Goal: Task Accomplishment & Management: Manage account settings

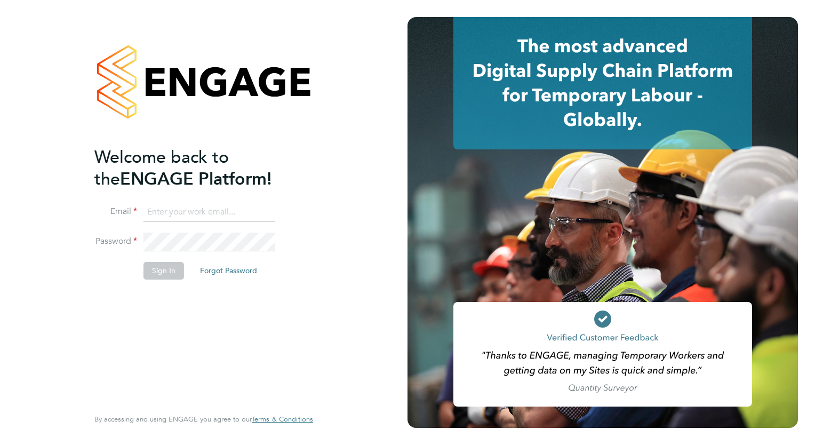
type input "wates@alliance-msp.co.uk"
click at [148, 271] on button "Sign In" at bounding box center [163, 270] width 41 height 17
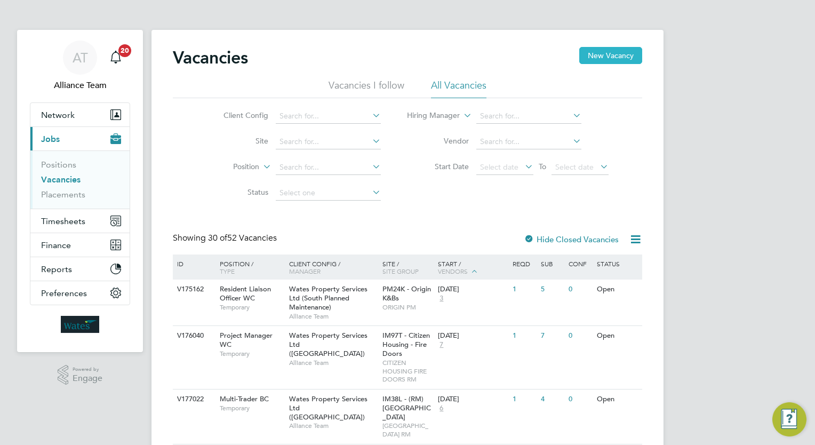
click at [597, 61] on button "New Vacancy" at bounding box center [610, 55] width 63 height 17
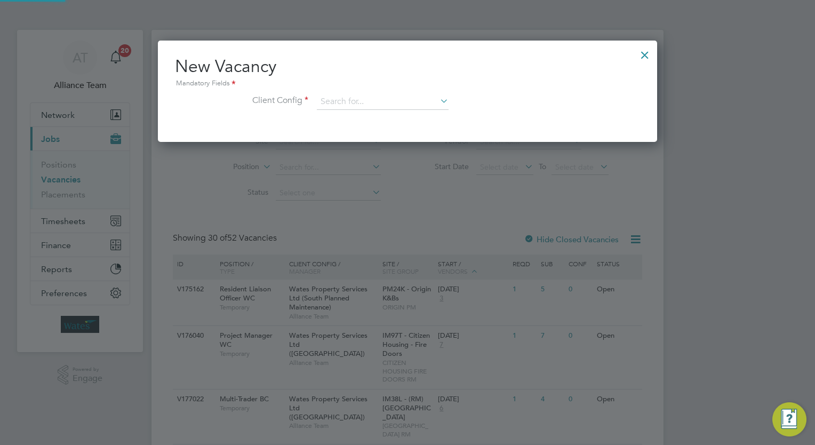
scroll to position [101, 500]
click at [350, 102] on input at bounding box center [383, 102] width 132 height 16
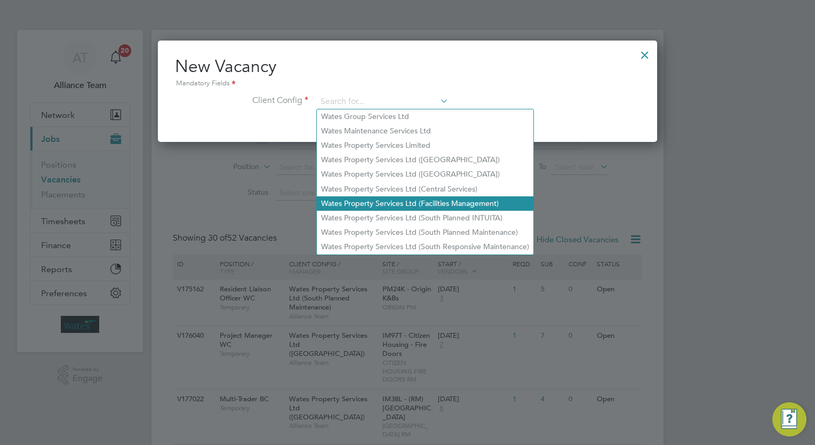
click at [456, 200] on li "Wates Property Services Ltd (Facilities Management)" at bounding box center [425, 203] width 216 height 14
type input "Wates Property Services Ltd (Facilities Management)"
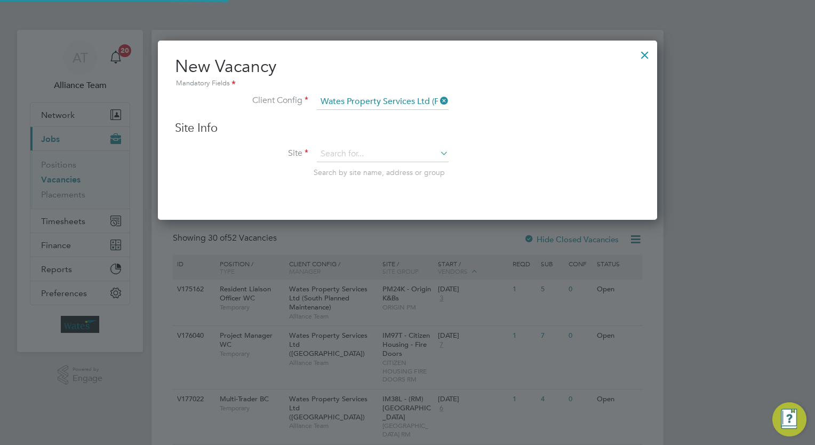
scroll to position [179, 500]
click at [380, 153] on input at bounding box center [383, 154] width 132 height 16
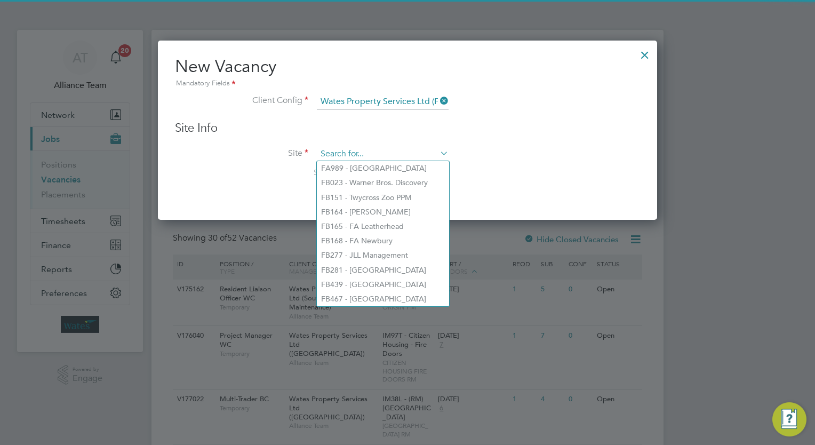
paste input "FB496"
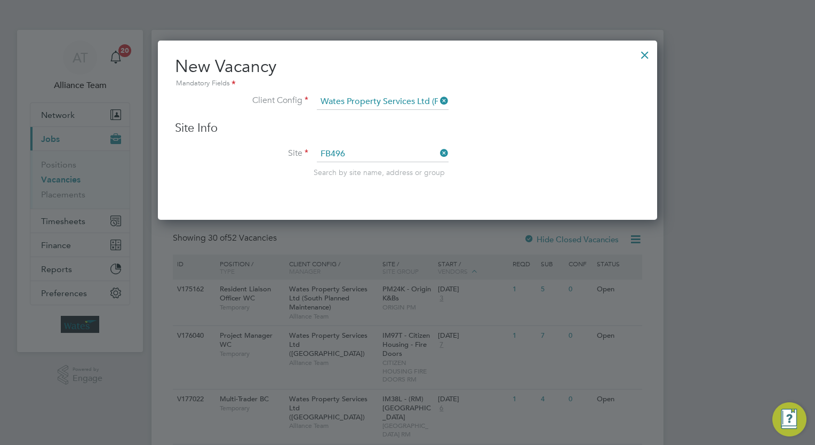
type input "FB496"
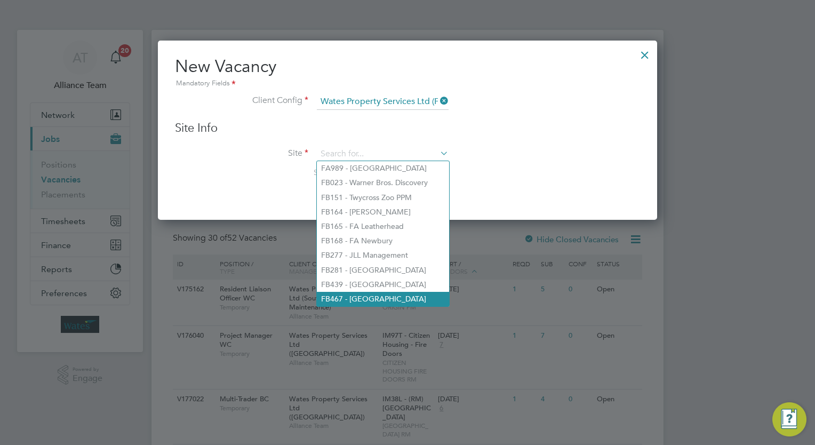
click at [417, 295] on li "FB467 - [GEOGRAPHIC_DATA]" at bounding box center [383, 299] width 132 height 14
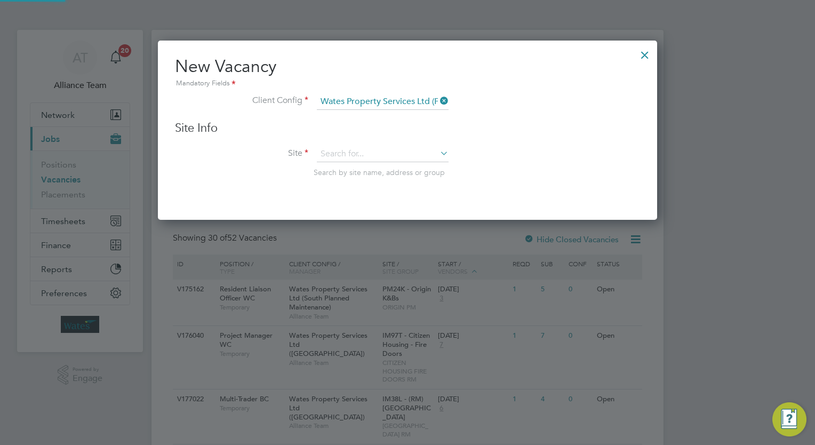
type input "FB467 - [GEOGRAPHIC_DATA]"
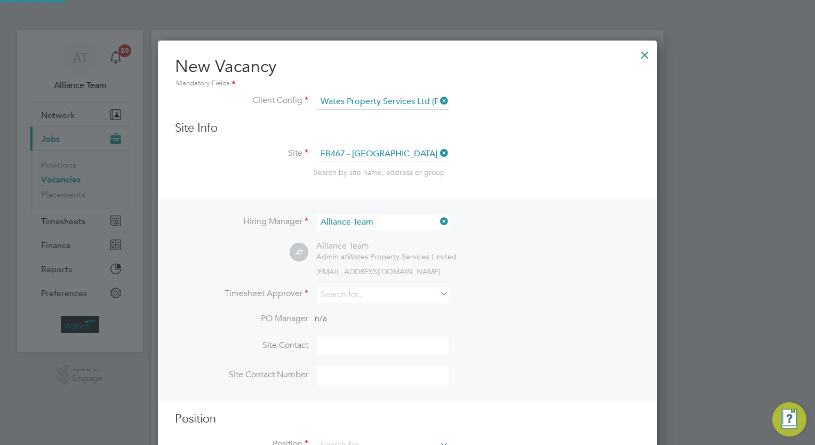
scroll to position [444, 500]
click at [527, 224] on li "Hiring Manager Alliance Team" at bounding box center [407, 227] width 465 height 26
click at [394, 291] on input at bounding box center [383, 294] width 132 height 15
type input "a"
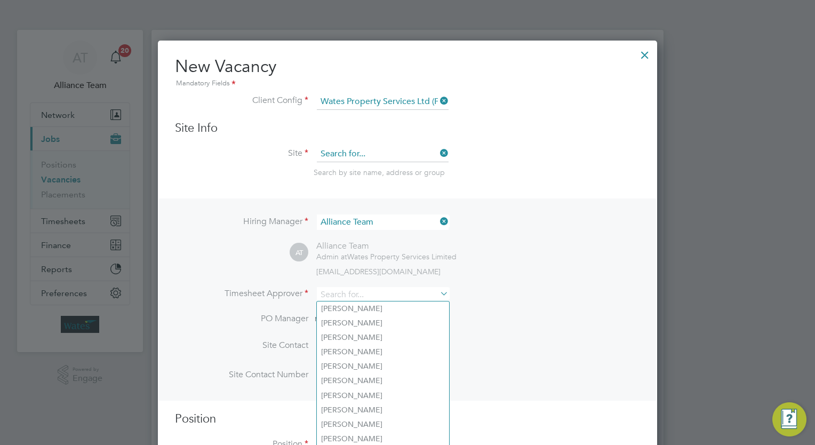
click at [393, 155] on input at bounding box center [383, 154] width 132 height 16
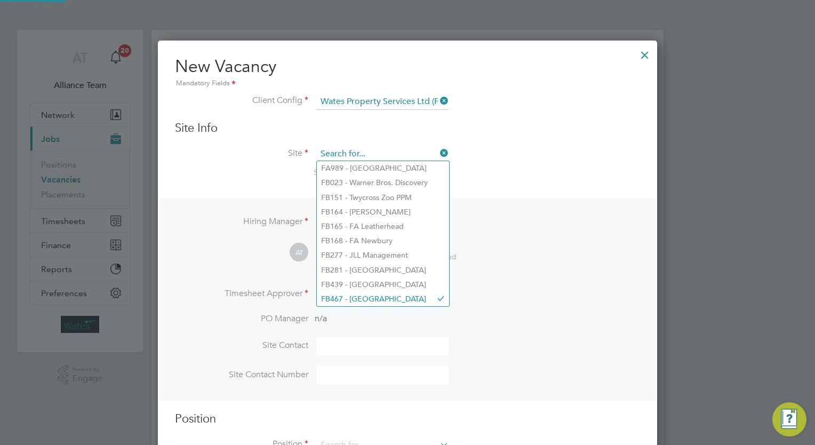
scroll to position [179, 500]
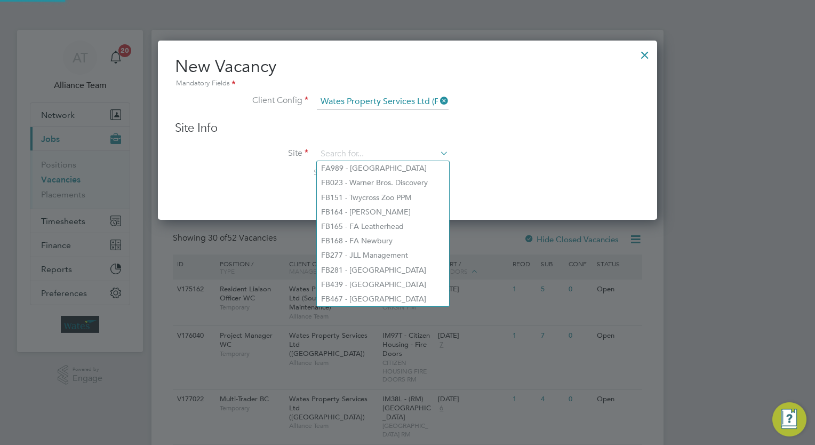
click at [647, 53] on div at bounding box center [644, 52] width 19 height 19
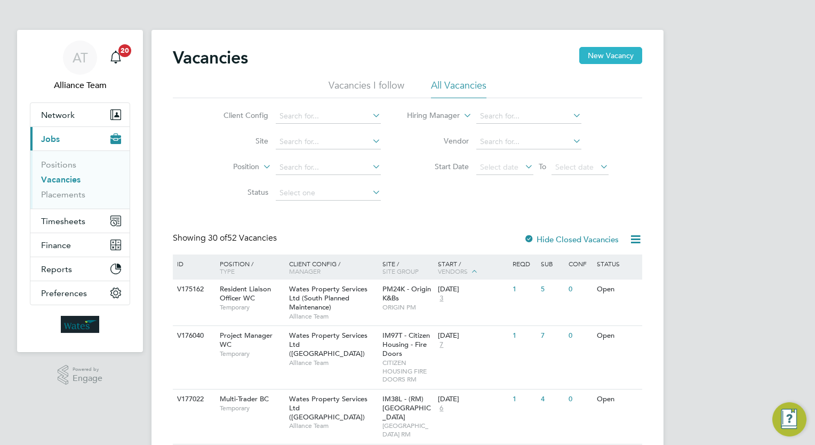
click at [601, 61] on button "New Vacancy" at bounding box center [610, 55] width 63 height 17
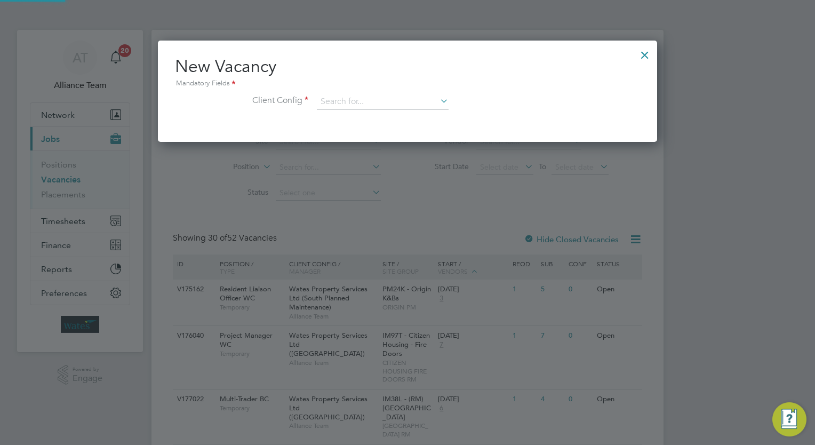
scroll to position [101, 500]
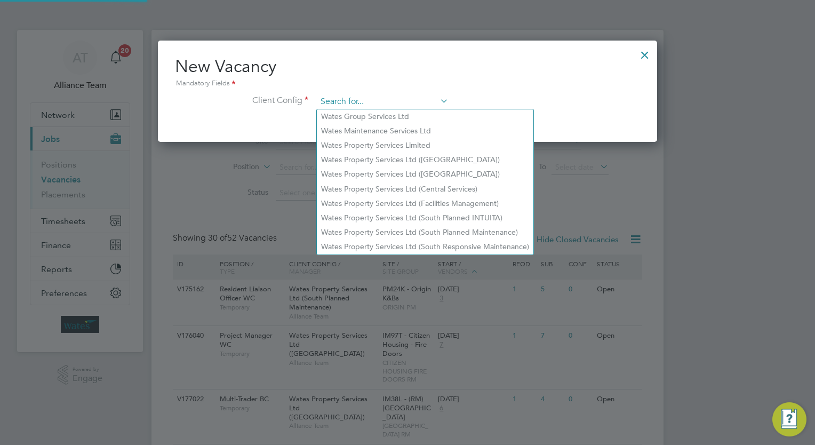
click at [357, 106] on input at bounding box center [383, 102] width 132 height 16
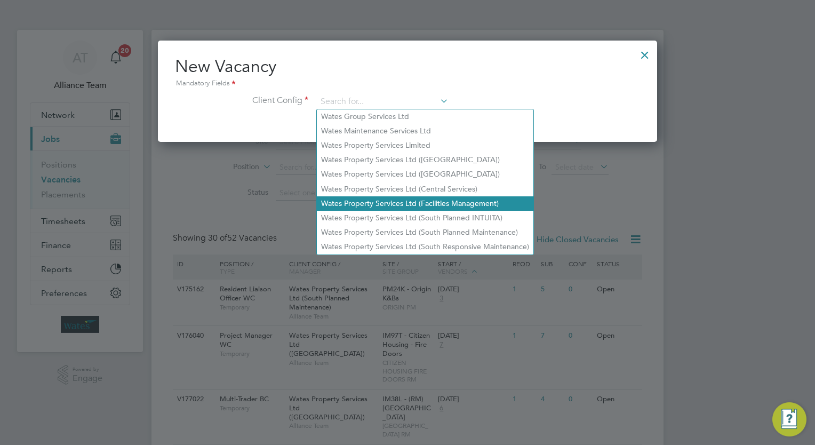
click at [448, 201] on li "Wates Property Services Ltd (Facilities Management)" at bounding box center [425, 203] width 216 height 14
type input "Wates Property Services Ltd (Facilities Management)"
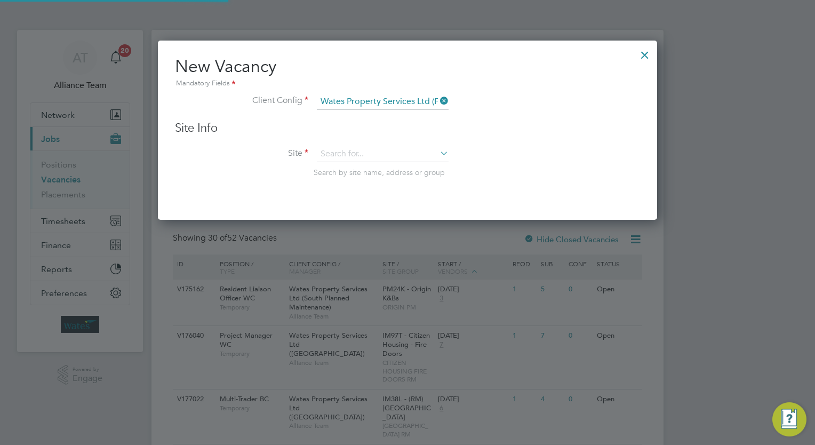
scroll to position [179, 500]
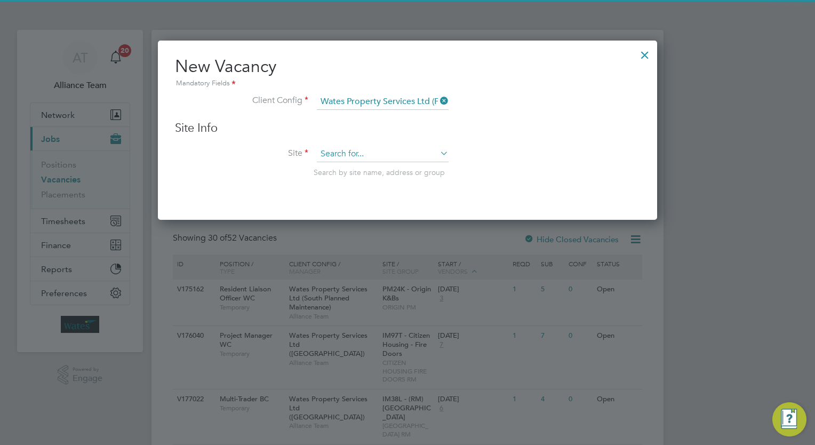
click at [360, 151] on input at bounding box center [383, 154] width 132 height 16
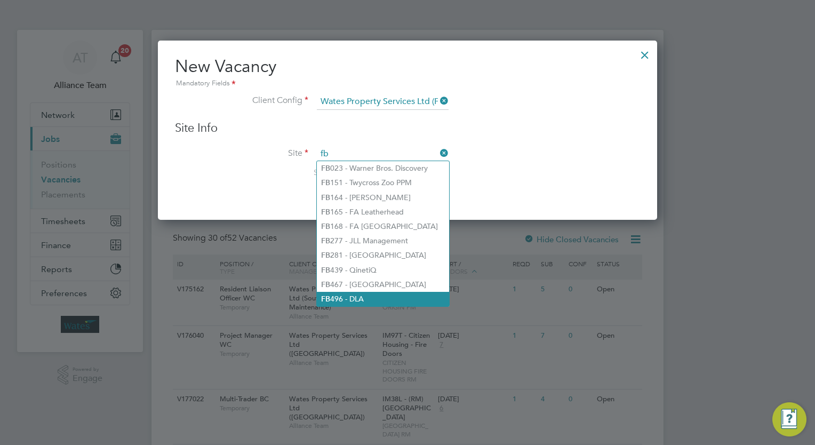
click at [385, 299] on li "FB 496 - DLA" at bounding box center [383, 299] width 132 height 14
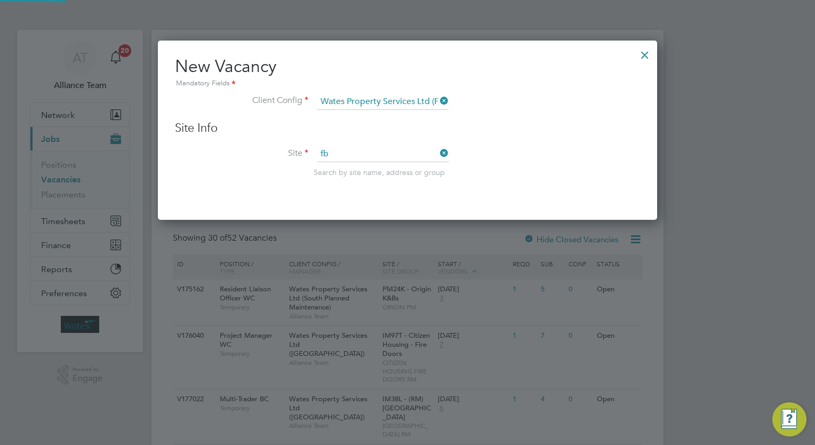
type input "FB496 - DLA"
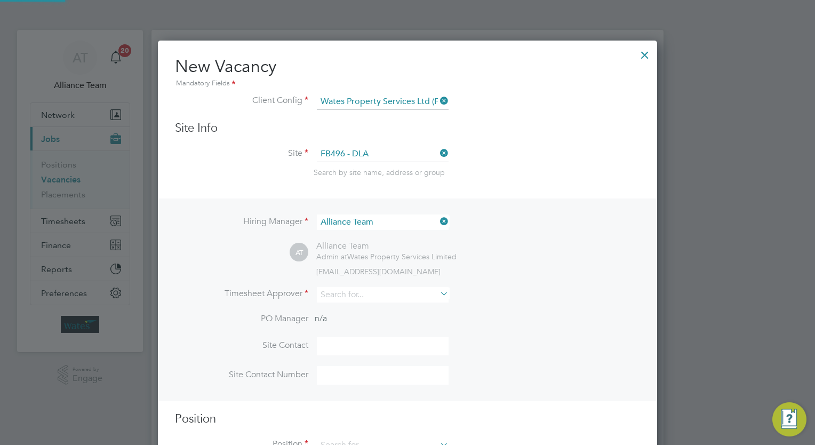
scroll to position [444, 500]
click at [396, 279] on div "Hiring Manager Alliance Team AT Alliance Team Admin at Wates Property Services …" at bounding box center [407, 299] width 497 height 202
click at [366, 284] on div "Hiring Manager Alliance Team AT Alliance Team Admin at Wates Property Services …" at bounding box center [407, 299] width 497 height 202
click at [370, 291] on input at bounding box center [383, 294] width 132 height 15
type input "s"
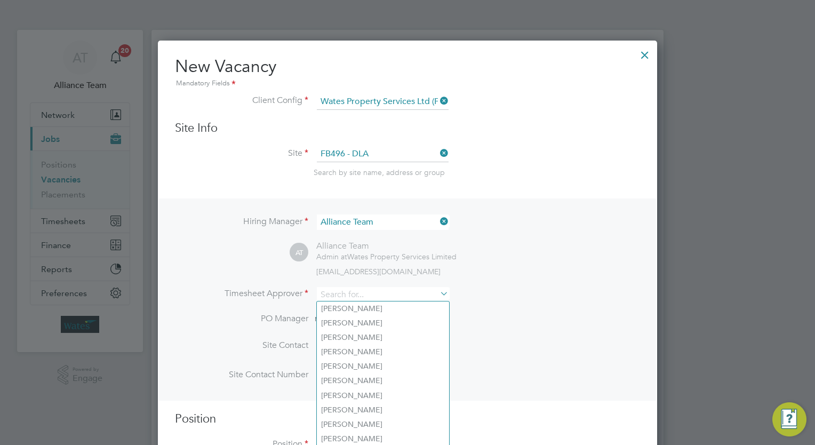
click at [502, 261] on div "AT Alliance Team Admin at Wates Property Services Limited wates@alliance-msp.co…" at bounding box center [465, 257] width 350 height 35
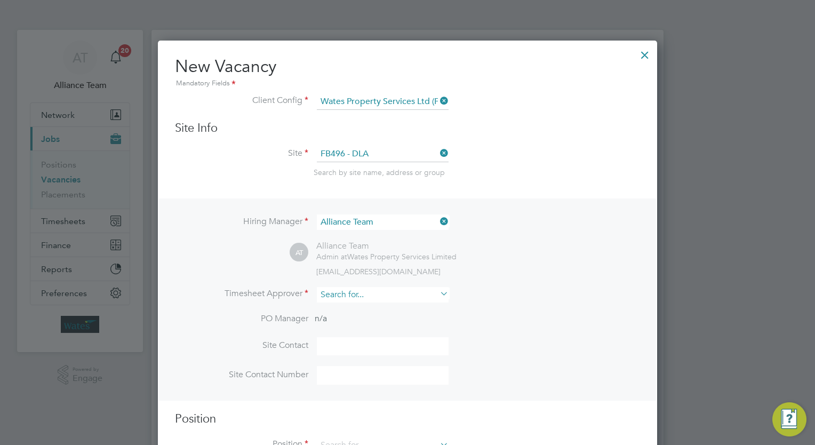
click at [380, 296] on input at bounding box center [383, 294] width 132 height 15
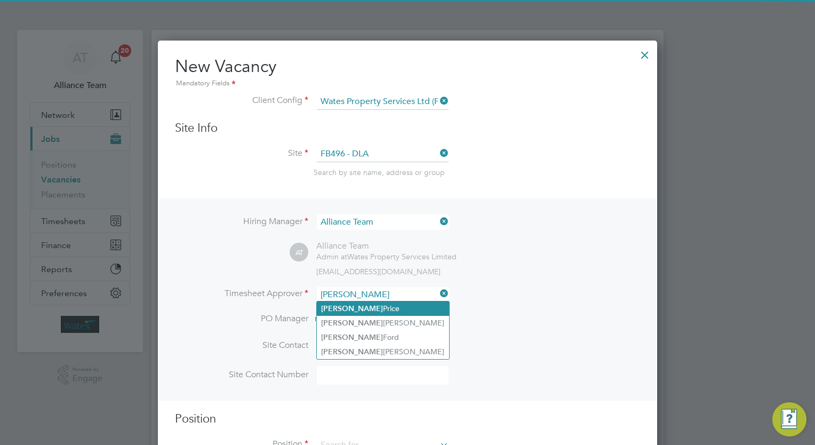
click at [384, 308] on li "Daniel Price" at bounding box center [383, 308] width 132 height 14
type input "Daniel Price"
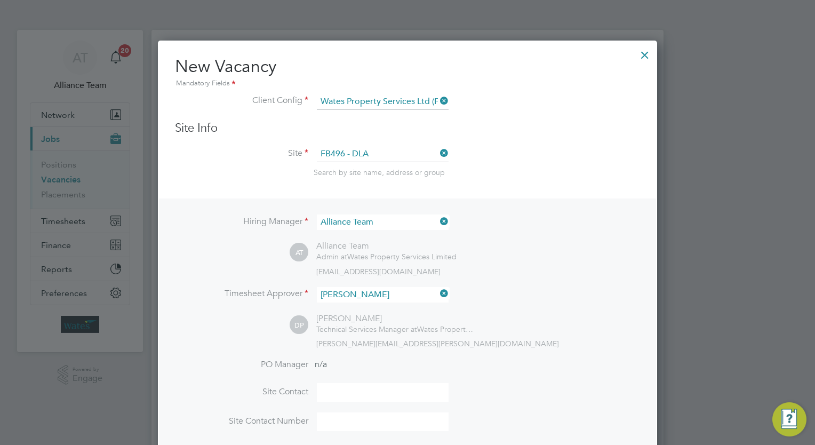
scroll to position [490, 500]
click at [530, 341] on div "daniel.price@wates.co.uk" at bounding box center [478, 344] width 324 height 10
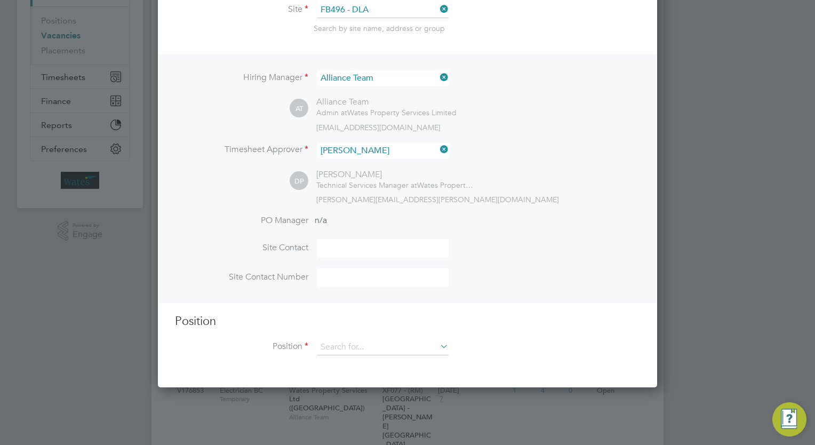
scroll to position [192, 0]
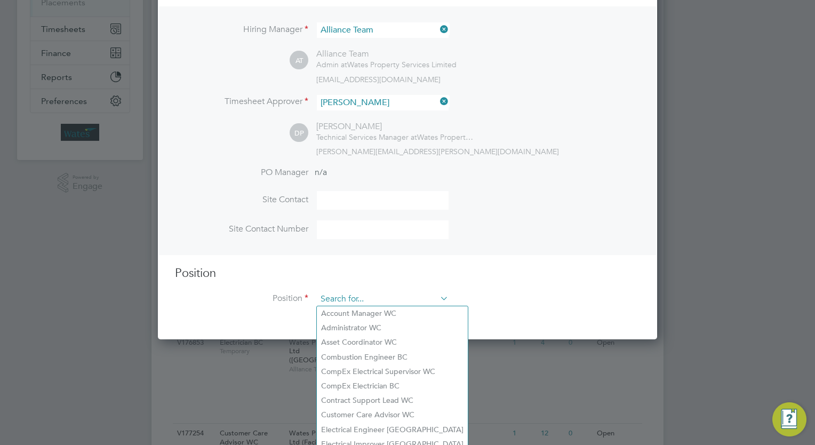
click at [380, 299] on input at bounding box center [383, 299] width 132 height 16
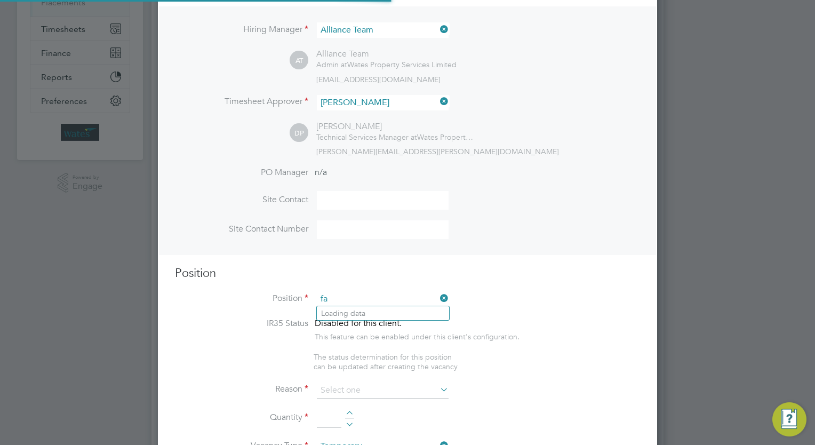
scroll to position [1583, 500]
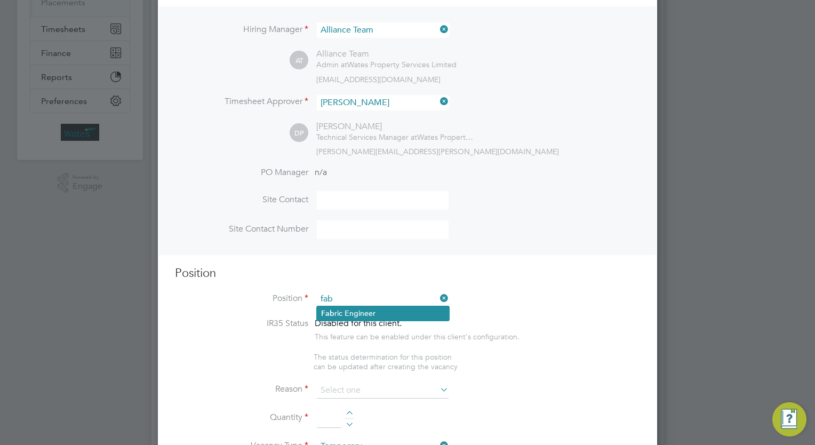
click at [381, 312] on li "Fab ric Engineer" at bounding box center [383, 313] width 132 height 14
type input "Fabric Engineer"
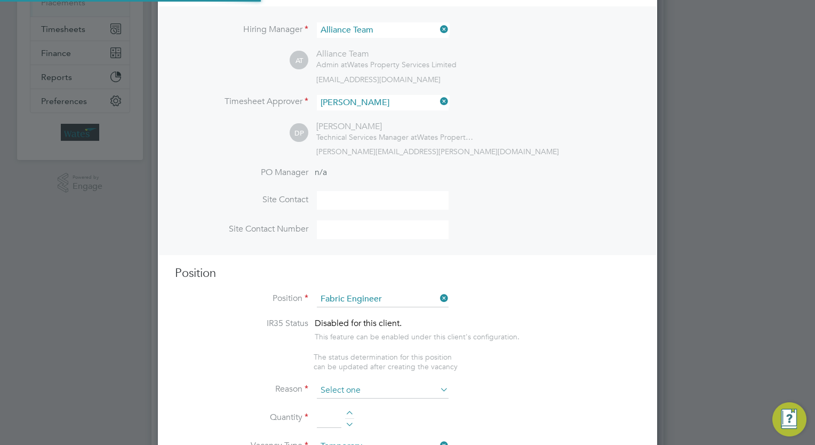
scroll to position [31, 55]
click at [373, 382] on input at bounding box center [383, 390] width 132 height 16
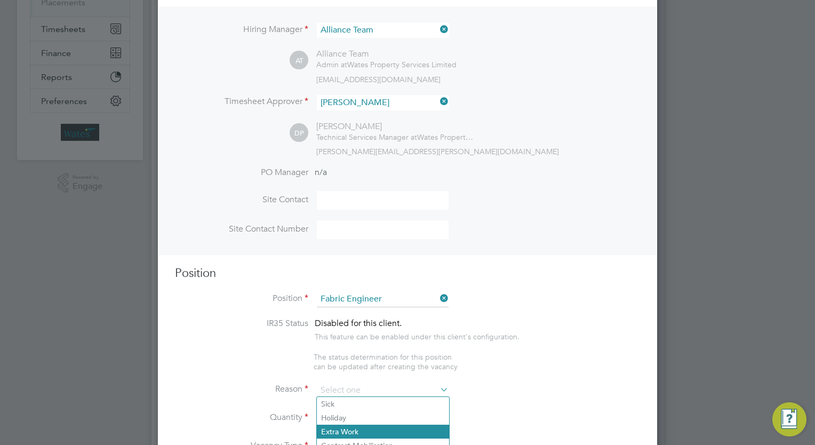
click at [371, 429] on li "Extra Work" at bounding box center [383, 431] width 132 height 14
type input "Extra Work"
click at [499, 389] on li "Reason Extra Work" at bounding box center [407, 395] width 465 height 27
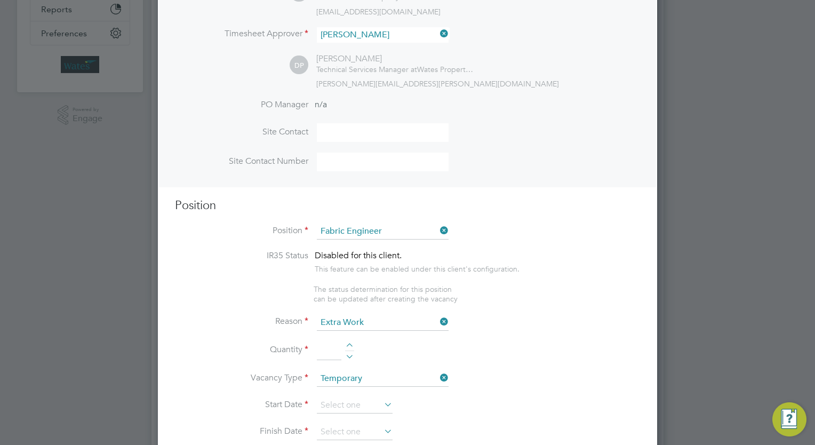
scroll to position [427, 0]
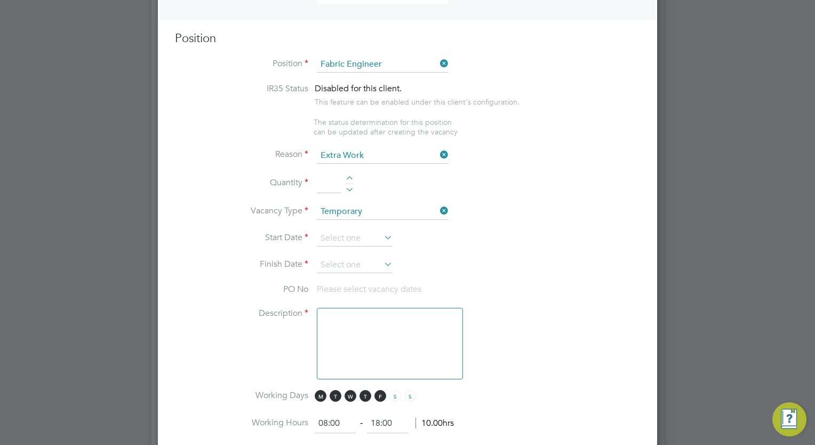
click at [352, 176] on div at bounding box center [349, 179] width 9 height 7
type input "1"
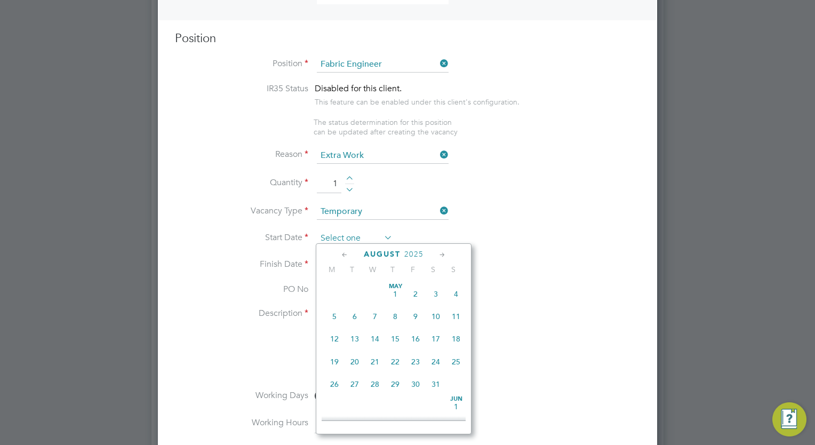
click at [354, 239] on input at bounding box center [355, 238] width 76 height 16
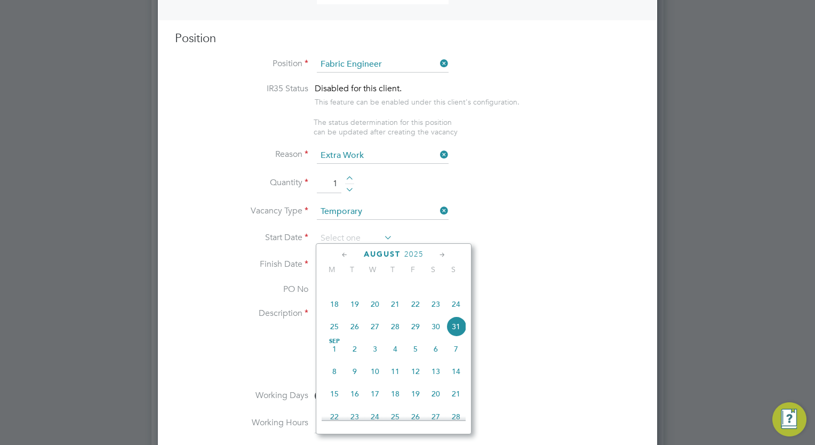
click at [454, 381] on span "14" at bounding box center [456, 371] width 20 height 20
type input "14 Sep 2025"
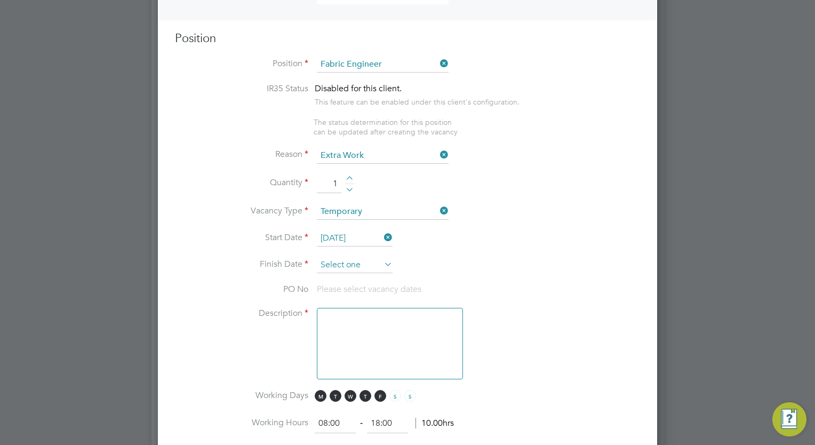
click at [360, 261] on input at bounding box center [355, 265] width 76 height 16
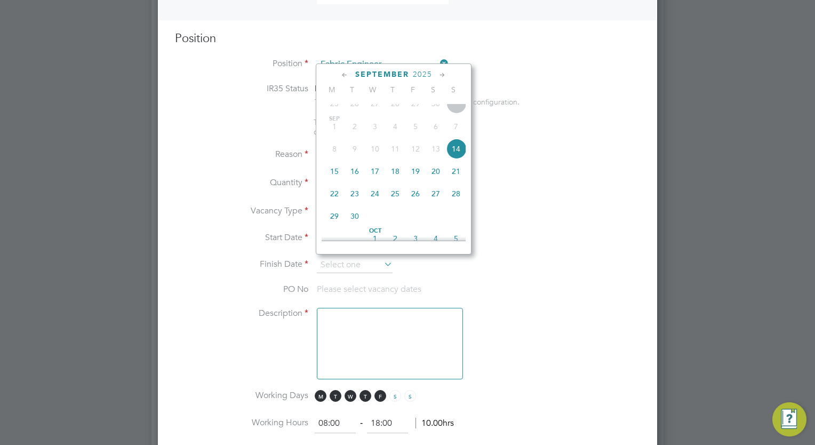
click at [438, 71] on icon at bounding box center [442, 75] width 10 height 12
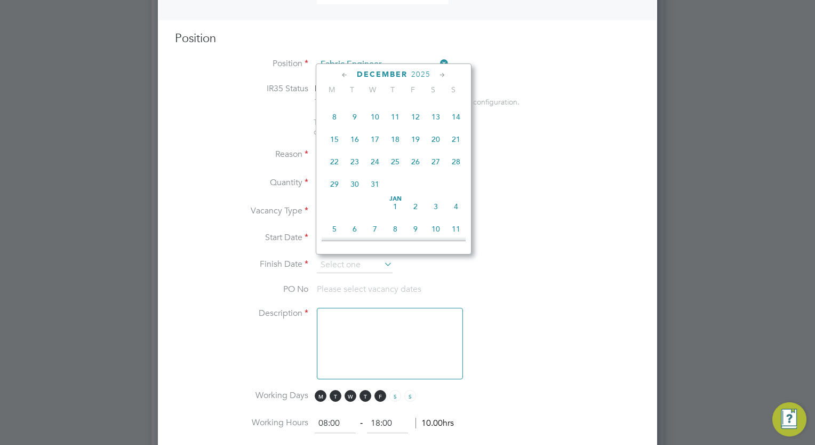
click at [463, 127] on span "14" at bounding box center [456, 117] width 20 height 20
type input "14 Dec 2025"
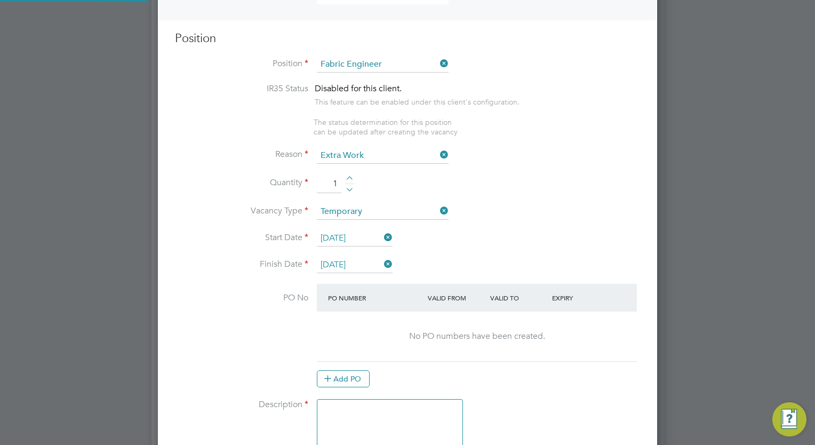
scroll to position [1655, 500]
click at [535, 225] on li "Vacancy Type Temporary" at bounding box center [407, 217] width 465 height 27
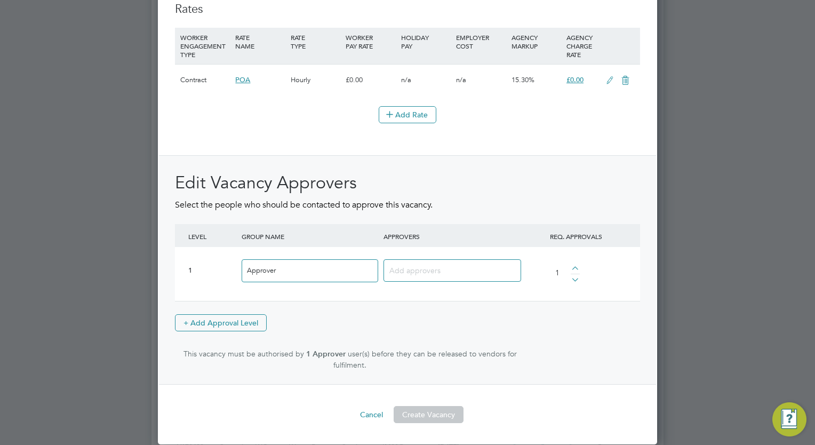
scroll to position [1258, 0]
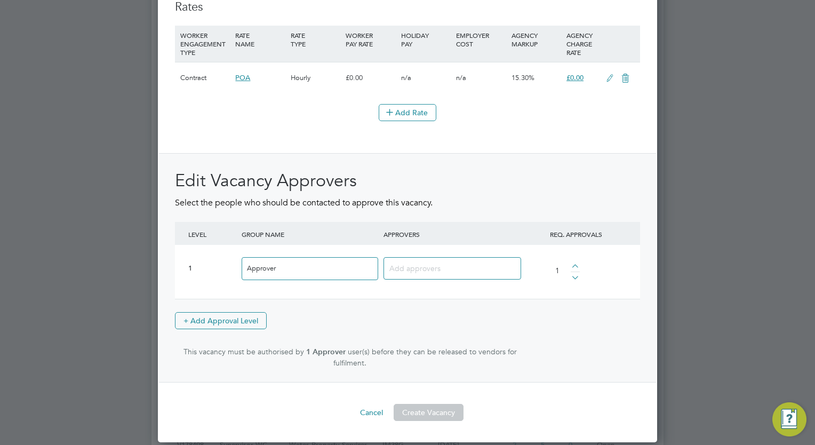
click at [478, 264] on input at bounding box center [448, 268] width 118 height 14
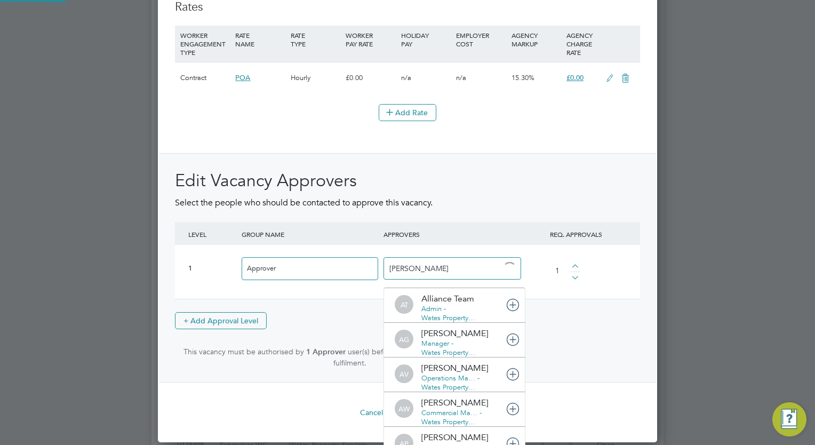
scroll to position [0, 0]
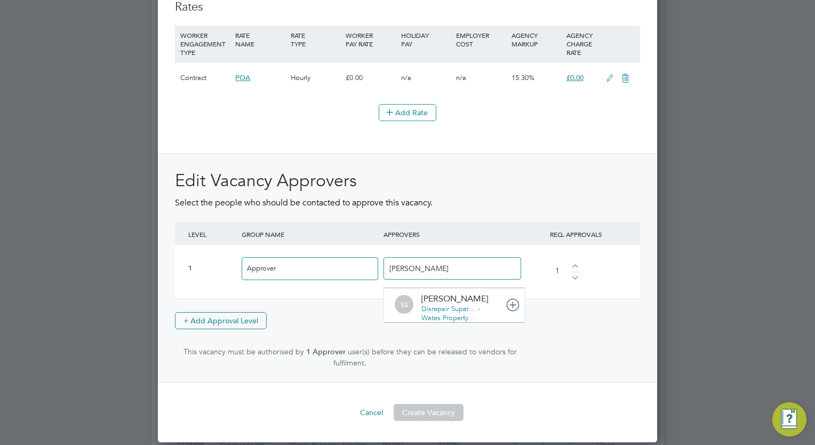
type input "sam"
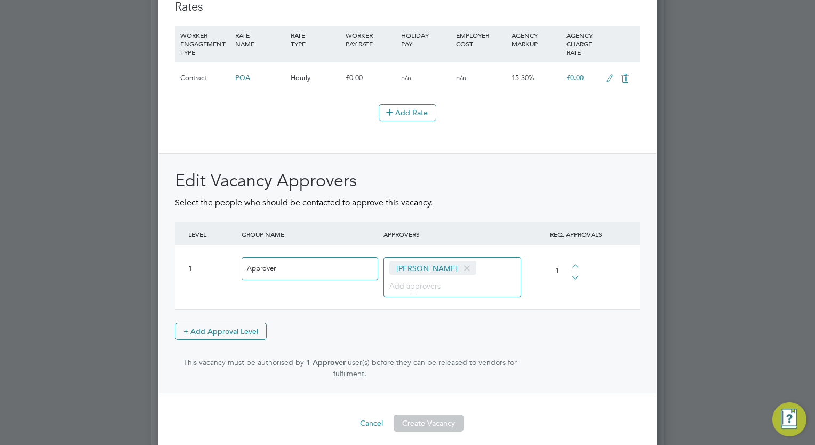
click at [572, 296] on div "1 Approver Sam-Rees Boughton 1" at bounding box center [407, 277] width 465 height 65
click at [424, 419] on button "Create Vacancy" at bounding box center [429, 422] width 70 height 17
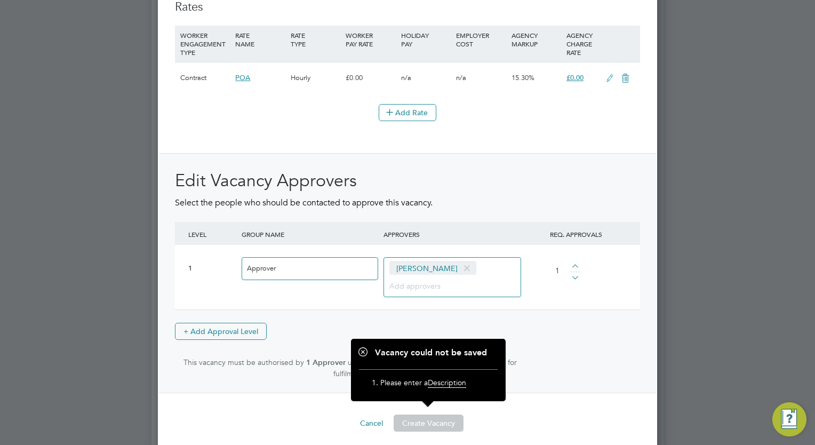
click at [465, 170] on h2 "Edit Vacancy Approvers" at bounding box center [407, 181] width 465 height 22
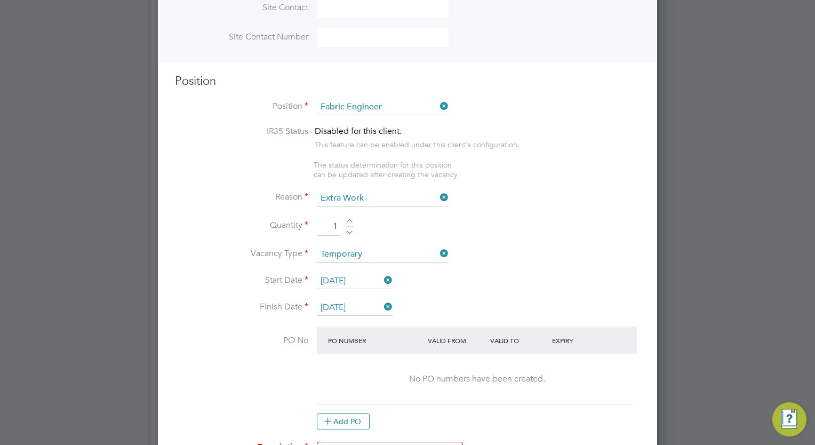
click at [550, 204] on li "Reason Extra Work" at bounding box center [407, 203] width 465 height 27
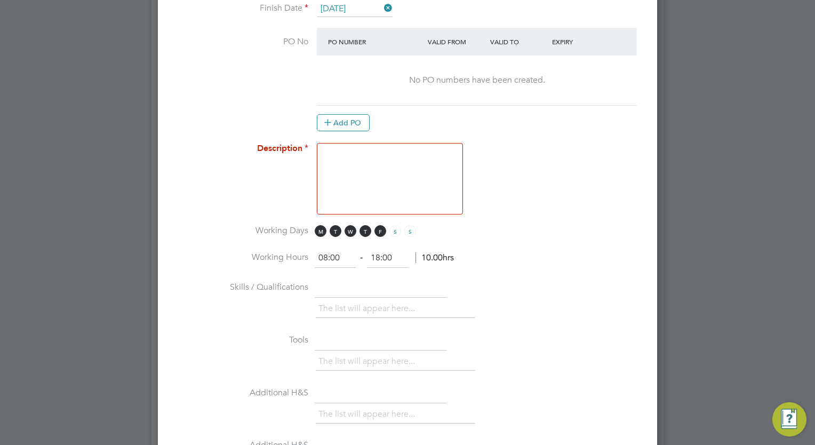
click at [412, 166] on textarea at bounding box center [390, 178] width 146 height 71
paste textarea "Role is 5 days per week, 0800 – 1700 with a one hour unpaid break. Tasks to inc…"
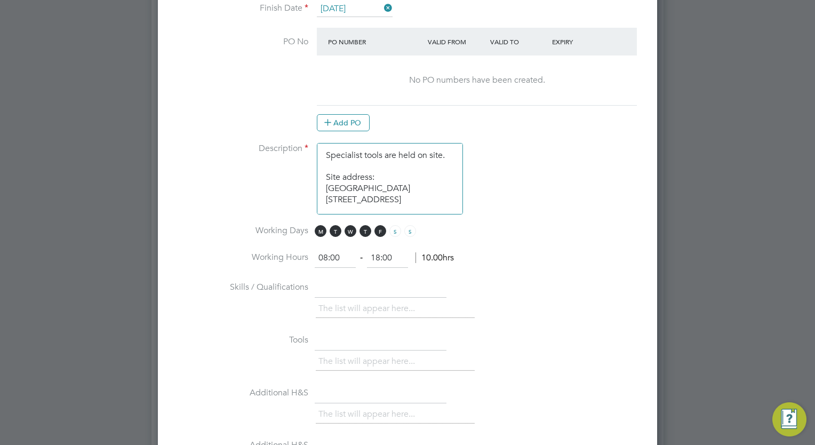
scroll to position [124, 0]
type textarea "Role is 5 days per week, 0800 – 1700 with a one hour unpaid break. Tasks to inc…"
click at [378, 256] on input "18:00" at bounding box center [387, 257] width 41 height 19
type input "17:00"
click at [552, 321] on li "Skills / Qualifications The list will appear here..." at bounding box center [407, 304] width 465 height 53
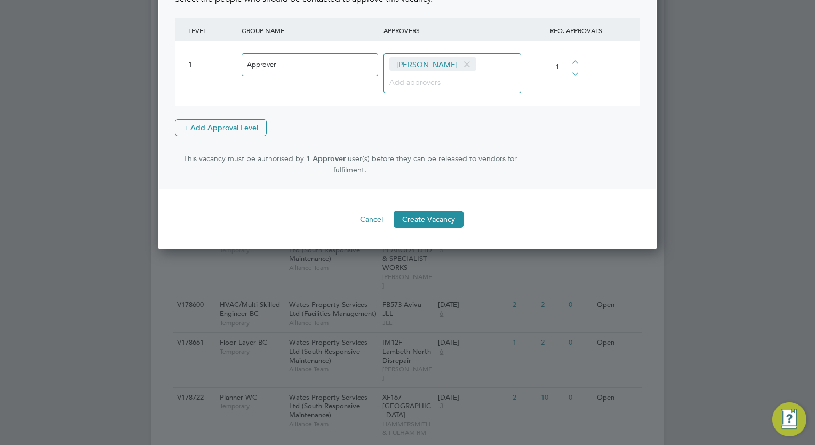
scroll to position [1463, 0]
click at [448, 210] on button "Create Vacancy" at bounding box center [429, 218] width 70 height 17
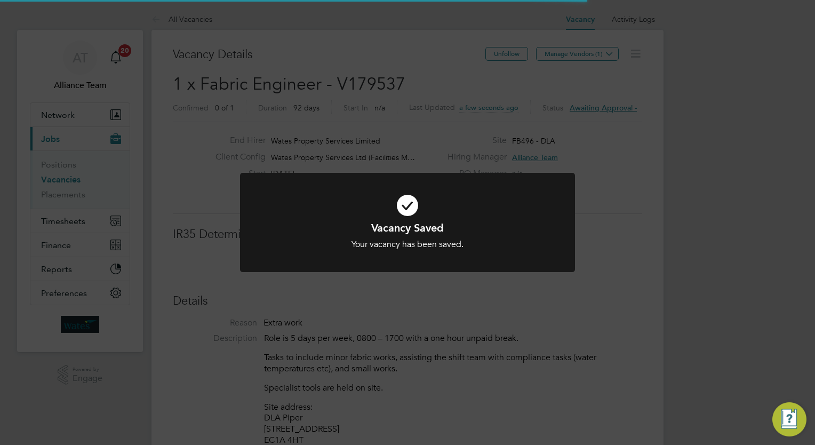
click at [683, 165] on div "Vacancy Saved Your vacancy has been saved. Cancel Okay" at bounding box center [407, 222] width 815 height 445
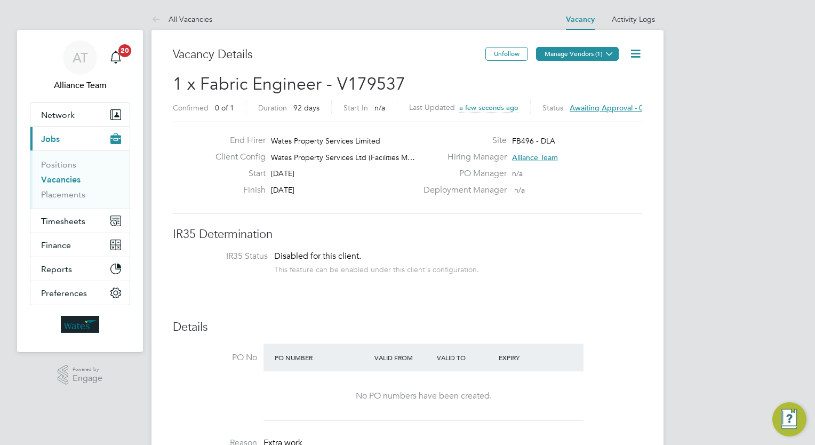
click at [584, 54] on button "Manage Vendors (1)" at bounding box center [577, 54] width 83 height 14
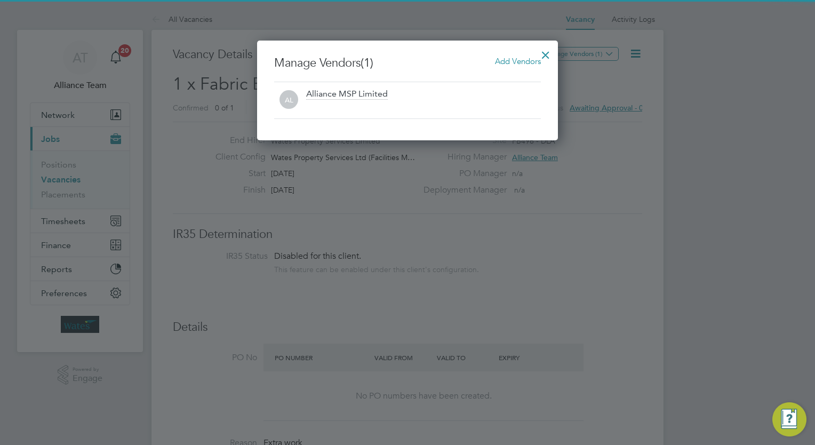
click at [518, 61] on span "Add Vendors" at bounding box center [518, 61] width 46 height 10
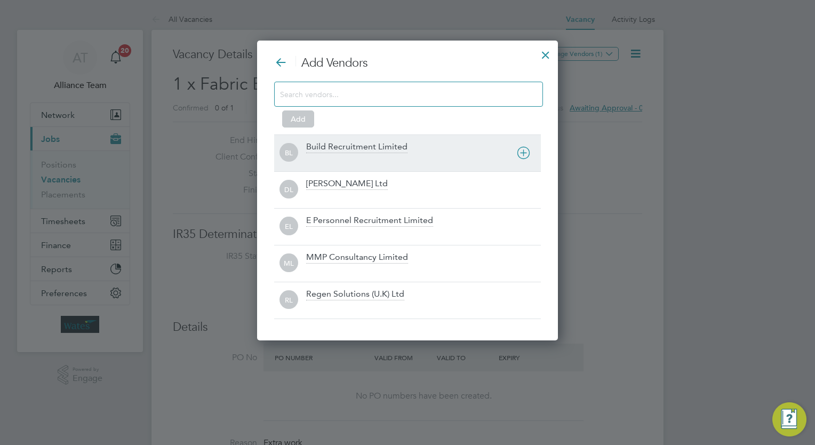
click at [392, 157] on div at bounding box center [423, 160] width 235 height 11
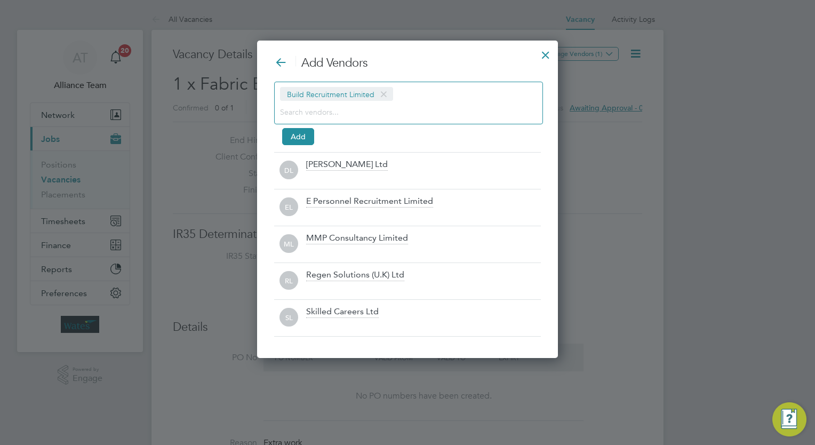
click at [361, 109] on input at bounding box center [400, 112] width 240 height 14
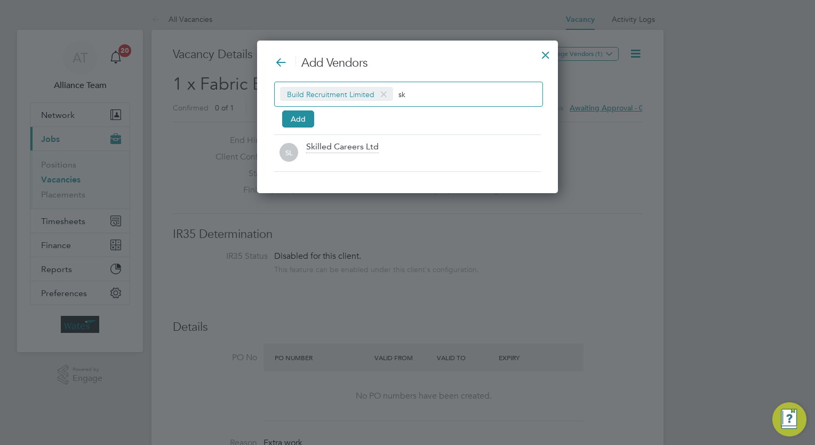
type input "sk"
click at [349, 178] on div "Add Vendors Build Recruitment Limited sk Add SL Skilled Careers Ltd" at bounding box center [407, 117] width 301 height 153
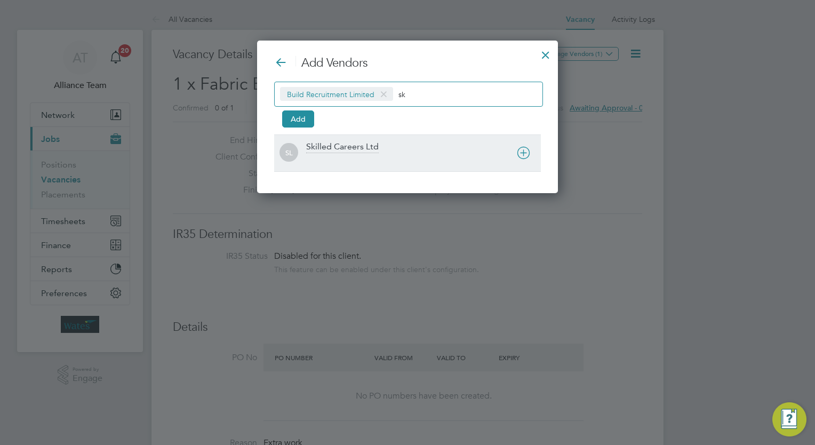
click at [340, 142] on div "Skilled Careers Ltd" at bounding box center [342, 147] width 73 height 12
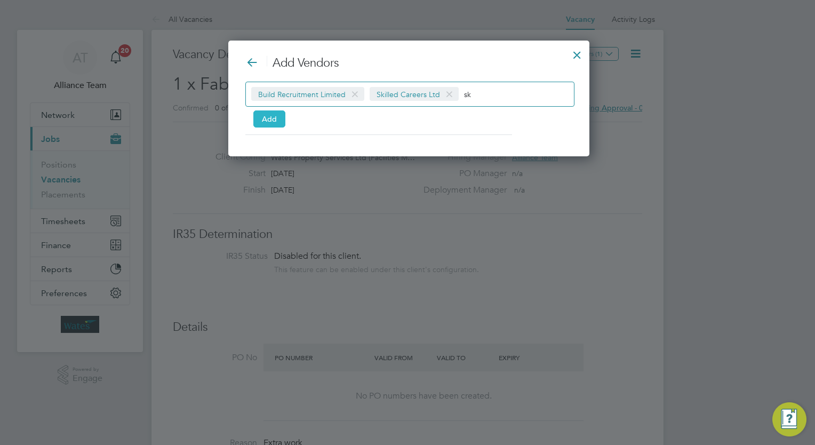
click at [265, 113] on button "Add" at bounding box center [269, 118] width 32 height 17
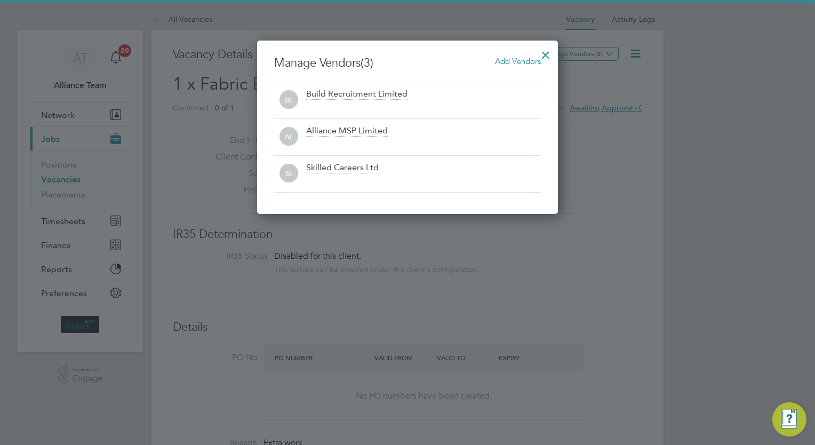
click at [554, 52] on div at bounding box center [545, 52] width 19 height 19
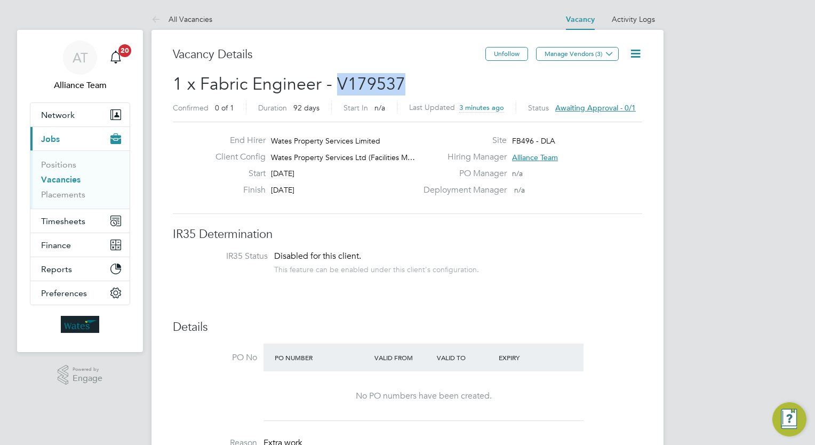
drag, startPoint x: 414, startPoint y: 77, endPoint x: 335, endPoint y: 90, distance: 80.0
click at [335, 90] on h2 "1 x Fabric Engineer - V179537 Confirmed 0 of 1 Duration 92 days Start In n/a La…" at bounding box center [407, 95] width 469 height 45
copy span "V179537"
click at [61, 197] on link "Placements" at bounding box center [63, 194] width 44 height 10
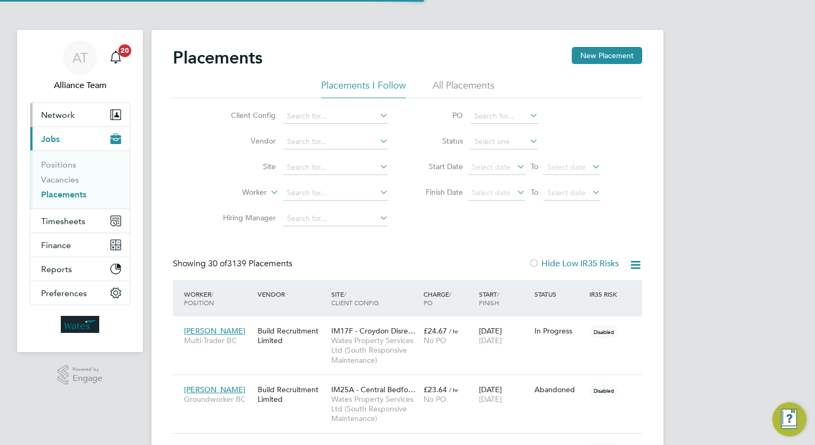
click at [68, 117] on span "Network" at bounding box center [58, 115] width 34 height 10
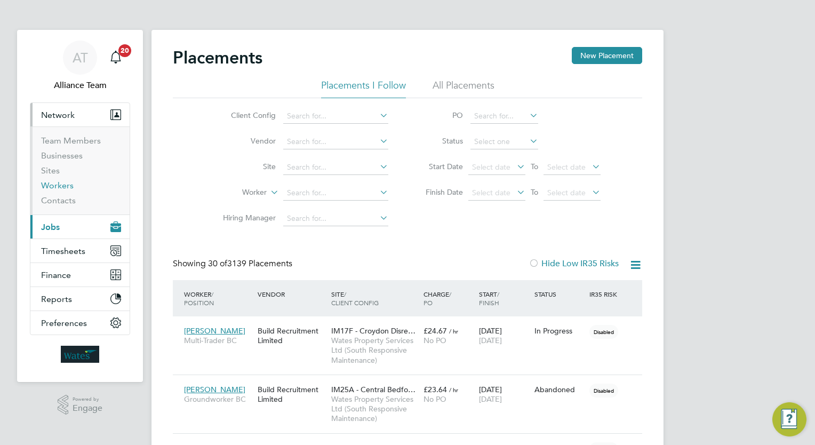
click at [66, 186] on link "Workers" at bounding box center [57, 185] width 33 height 10
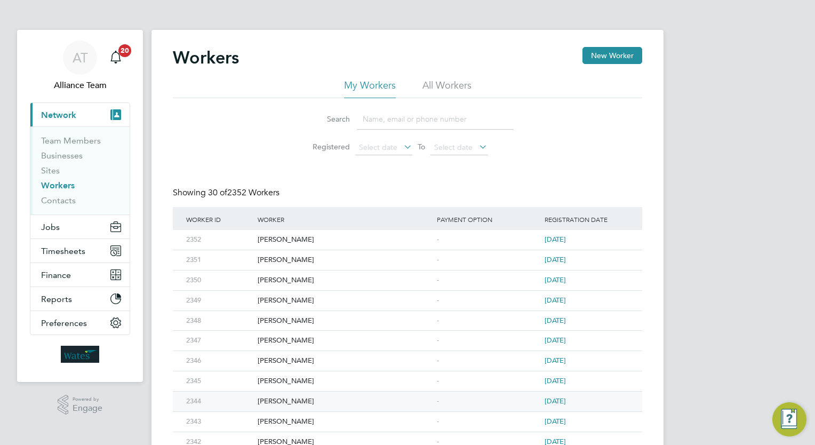
click at [328, 405] on div "Sylvalus Edwards" at bounding box center [344, 401] width 179 height 20
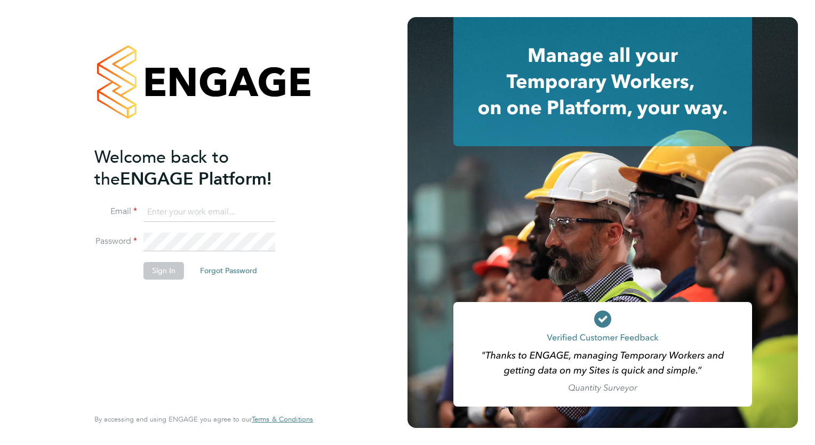
type input "Megan.Sheppard@alliancemsp.co.uk"
click at [179, 269] on button "Sign In" at bounding box center [163, 270] width 41 height 17
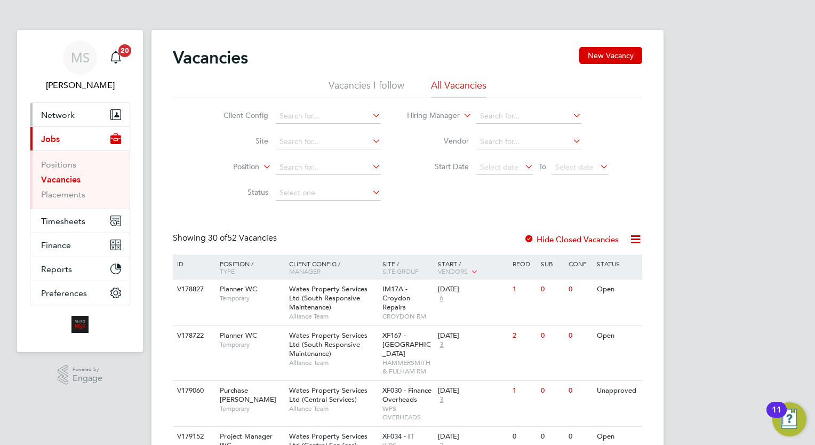
click at [67, 114] on span "Network" at bounding box center [58, 115] width 34 height 10
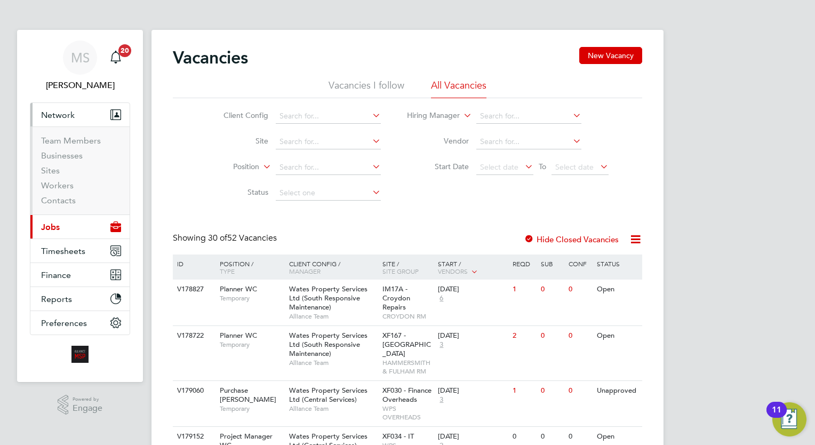
click at [64, 219] on button "Current page: Jobs" at bounding box center [79, 226] width 99 height 23
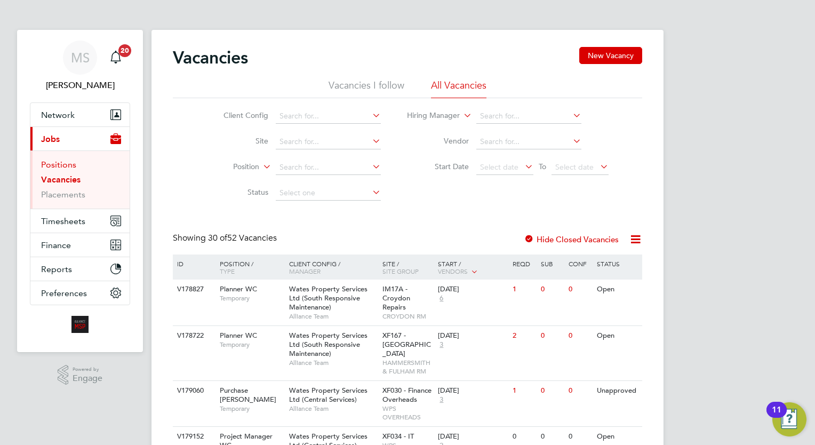
click at [62, 164] on link "Positions" at bounding box center [58, 164] width 35 height 10
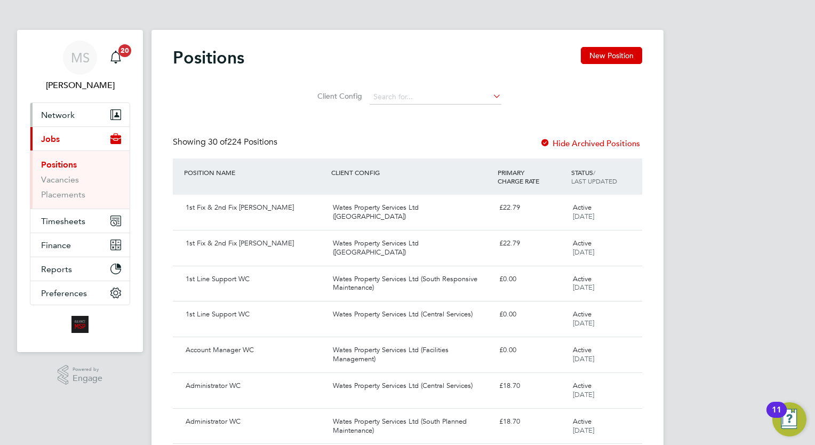
click at [70, 118] on span "Network" at bounding box center [58, 115] width 34 height 10
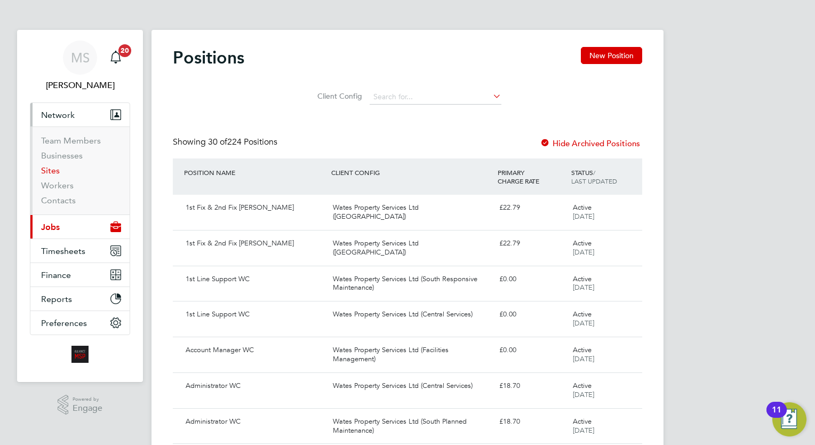
click at [51, 172] on link "Sites" at bounding box center [50, 170] width 19 height 10
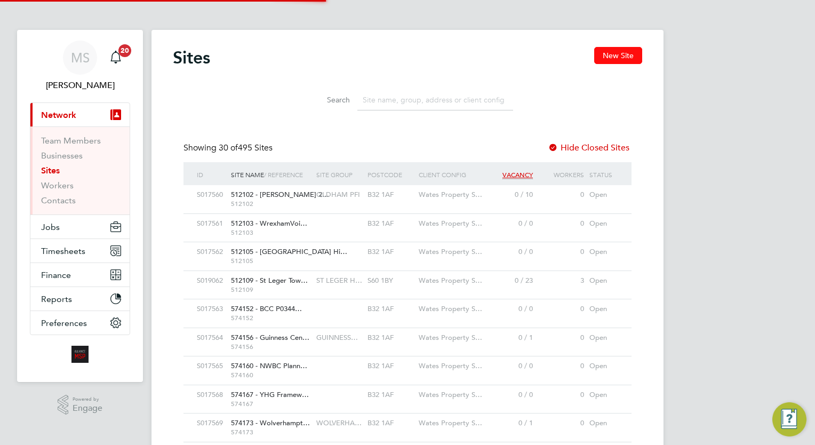
click at [605, 50] on button "New Site" at bounding box center [618, 55] width 48 height 17
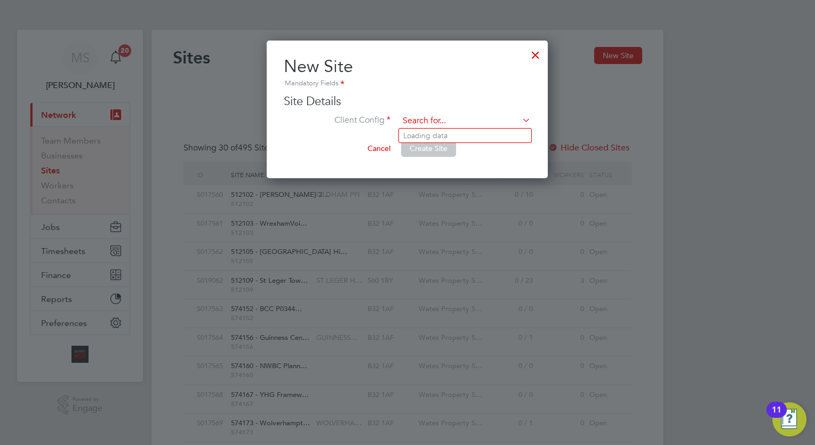
click at [431, 120] on input at bounding box center [465, 121] width 132 height 16
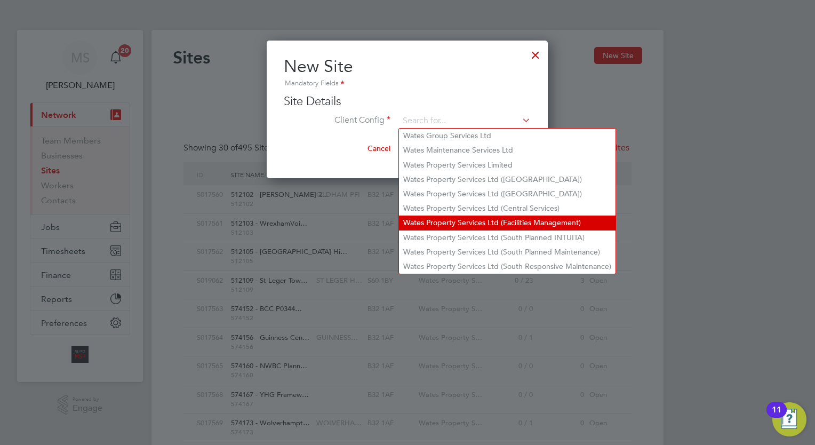
click at [515, 226] on li "Wates Property Services Ltd (Facilities Management)" at bounding box center [507, 222] width 216 height 14
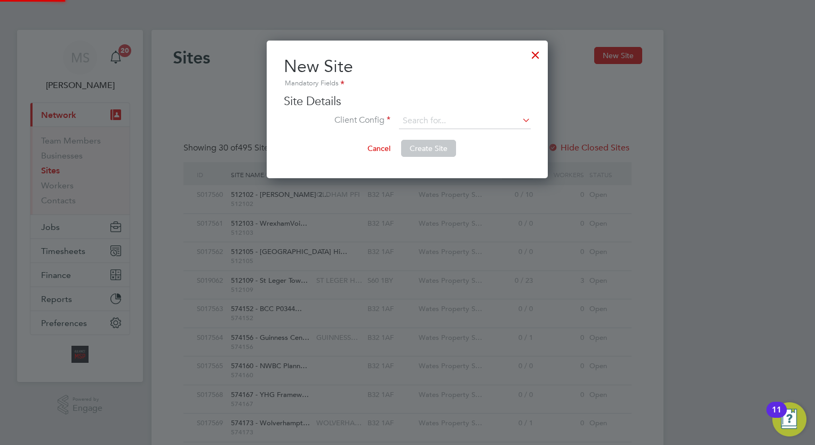
type input "Wates Property Services Ltd (Facilities Management)"
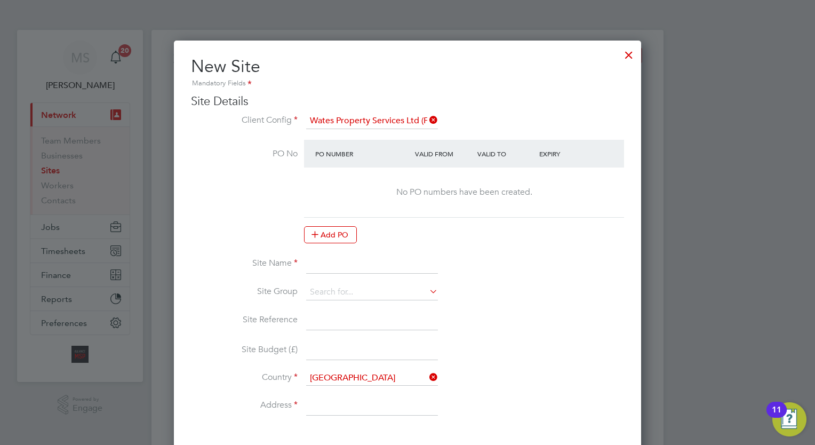
click at [368, 266] on input at bounding box center [372, 264] width 132 height 19
paste input "FB496"
type input "FB496 - DLA"
click at [361, 296] on input at bounding box center [372, 292] width 132 height 16
click at [500, 312] on li "Site Reference" at bounding box center [407, 326] width 433 height 30
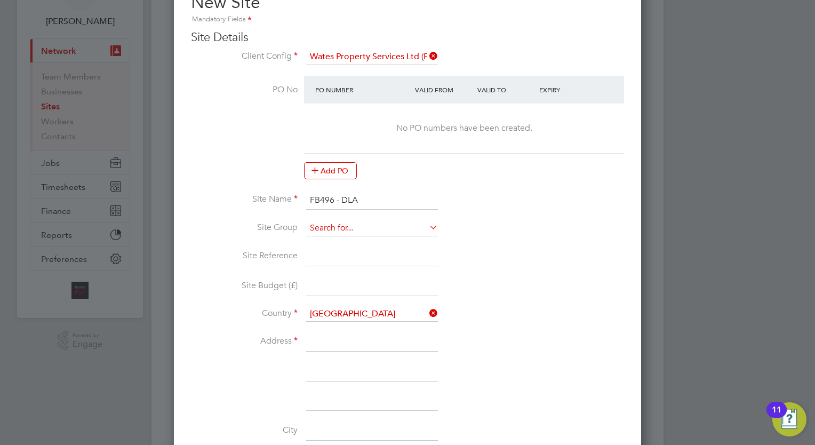
click at [335, 222] on input at bounding box center [372, 228] width 132 height 16
click at [514, 230] on li "Site Group" at bounding box center [407, 233] width 433 height 27
click at [384, 218] on li "Site Name FB496 - DLA" at bounding box center [407, 206] width 433 height 30
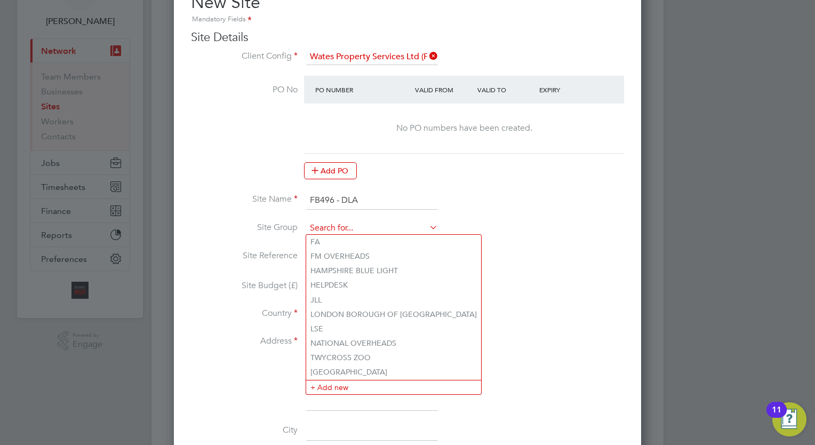
click at [380, 225] on input at bounding box center [372, 228] width 132 height 16
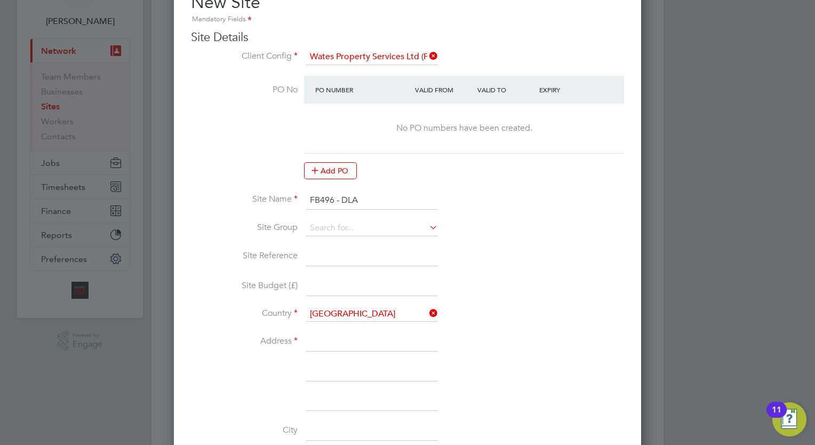
click at [379, 255] on li "FM OVERHEADS" at bounding box center [393, 256] width 175 height 14
type input "FM OVERHEADS"
click at [529, 257] on li "Site Reference" at bounding box center [407, 262] width 433 height 30
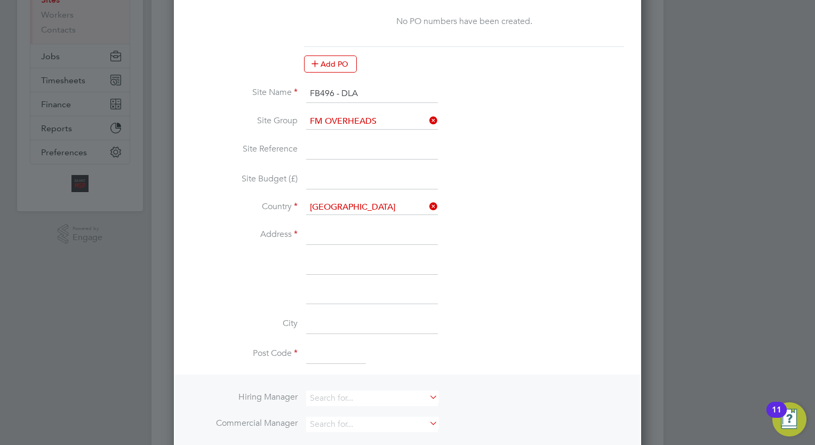
click at [333, 231] on input at bounding box center [372, 235] width 132 height 19
paste input "Wates House, Station Approach, Leatherhead, Surrey, KT22 7SW"
drag, startPoint x: 363, startPoint y: 232, endPoint x: 501, endPoint y: 232, distance: 137.6
click at [501, 232] on li "Address Wates House, Station Approach, Leatherhead, Surrey, KT22 7SW" at bounding box center [407, 241] width 433 height 30
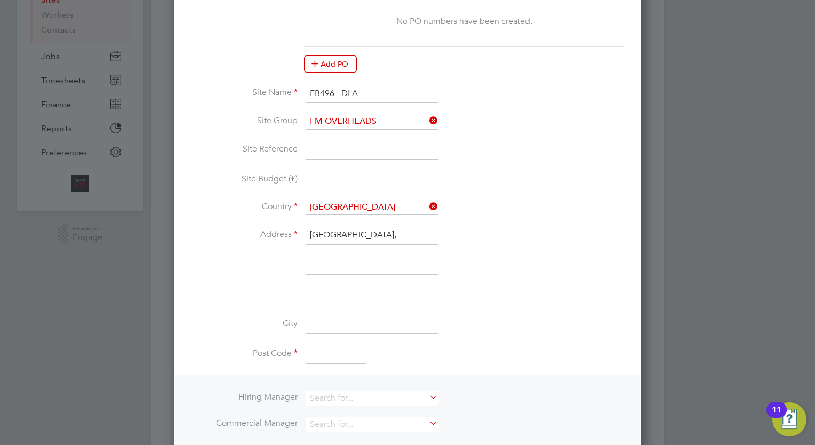
scroll to position [0, 0]
type input "Wates House"
click at [366, 260] on input at bounding box center [372, 264] width 132 height 19
paste input "Wates House, Station Approach, Leatherhead, Surrey, KT22 7SW"
type input "Station Approach"
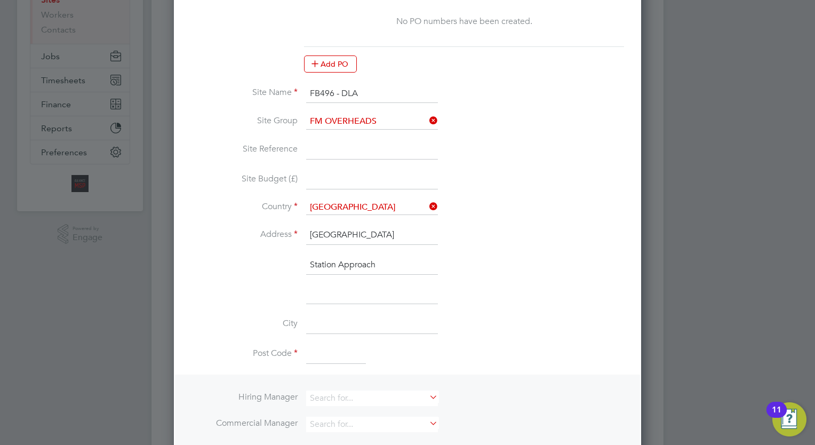
click at [348, 326] on input at bounding box center [372, 324] width 132 height 19
paste input "Wates House, Station Approach, Leatherhead, Surrey, KT22 7SW"
drag, startPoint x: 314, startPoint y: 323, endPoint x: 251, endPoint y: 327, distance: 62.5
click at [251, 327] on li "City Wates House, Station Approach, Leatherhead, Surrey, KT22 7SW" at bounding box center [407, 330] width 433 height 30
click at [392, 323] on input "Leatherhead, Surrey, KT22 7SW" at bounding box center [372, 324] width 132 height 19
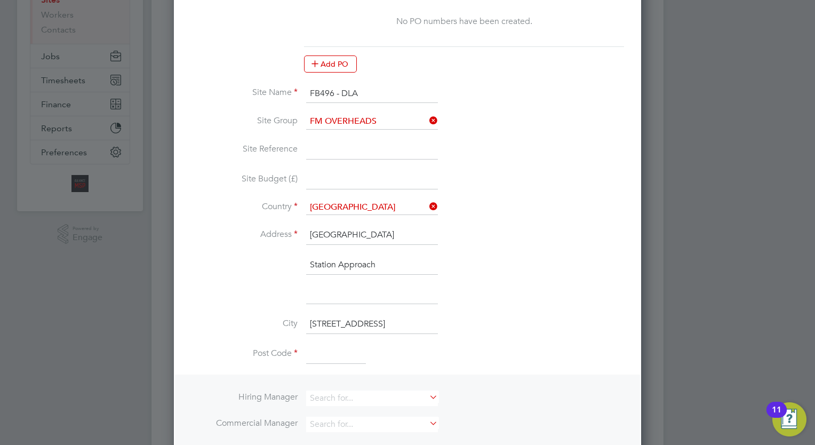
drag, startPoint x: 392, startPoint y: 323, endPoint x: 428, endPoint y: 325, distance: 35.3
click at [428, 325] on input "Leatherhead, Surrey, KT22 7SW" at bounding box center [372, 324] width 132 height 19
type input "Leatherhead"
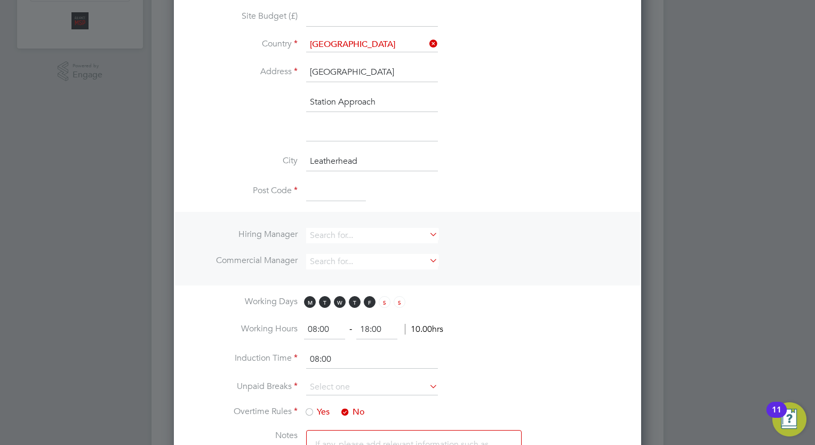
paste input "KT22 7SW"
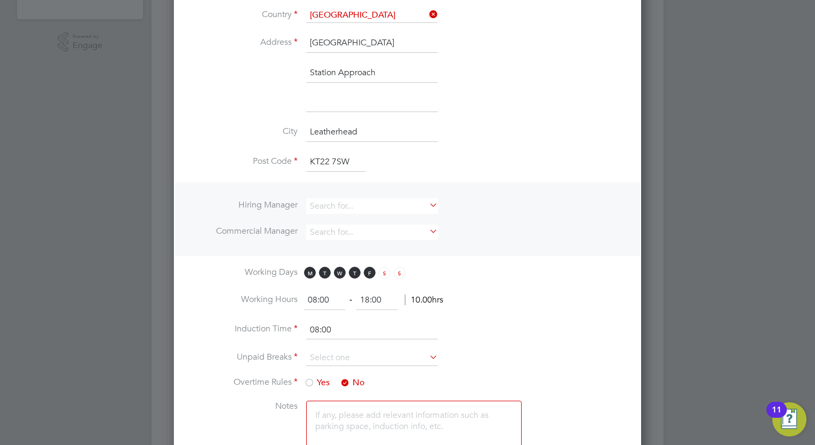
scroll to position [364, 0]
type input "KT22 7SW"
click at [369, 197] on input at bounding box center [372, 204] width 132 height 15
type input "h"
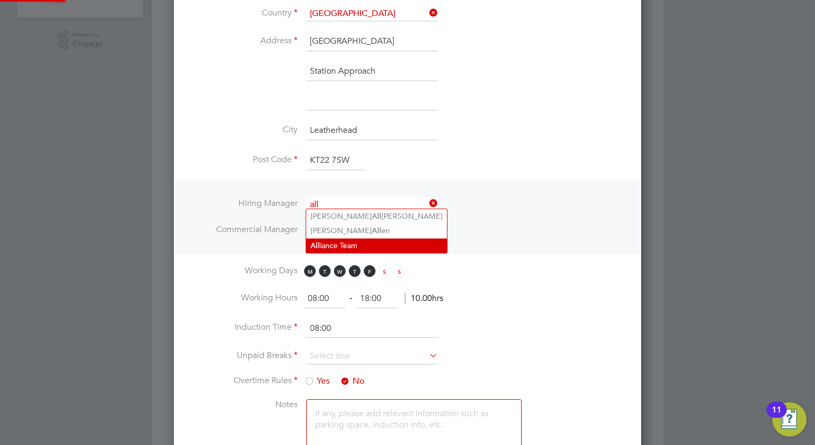
click at [350, 248] on li "All iance Team" at bounding box center [376, 245] width 141 height 14
type input "Alliance Team"
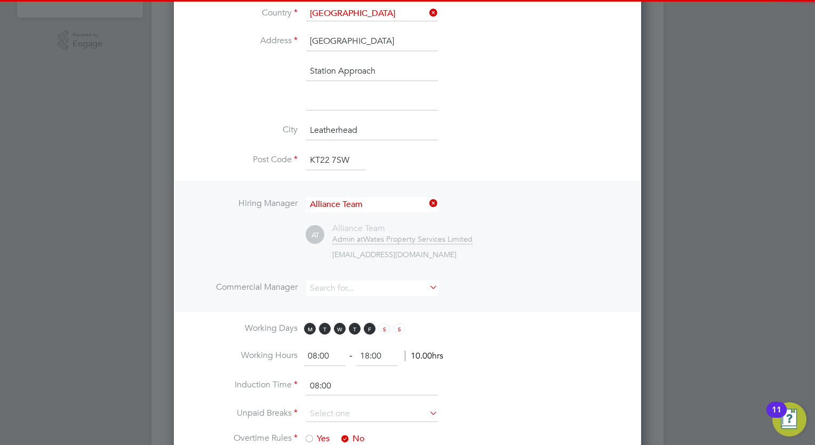
scroll to position [1003, 468]
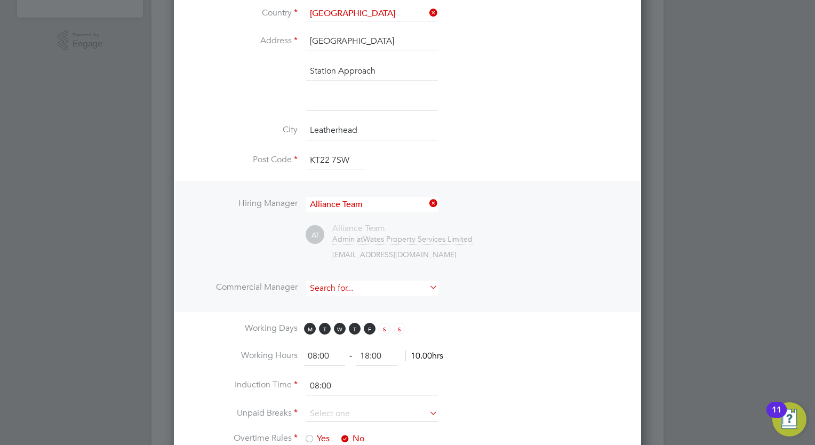
click at [344, 283] on input at bounding box center [372, 287] width 132 height 15
click at [346, 326] on li "All iance Team" at bounding box center [376, 329] width 141 height 14
type input "Alliance Team"
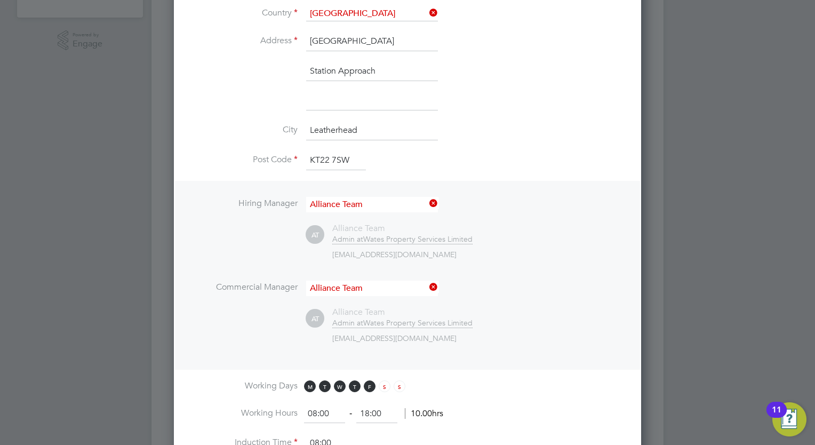
click at [487, 366] on ng-template "PO No PO Number Valid From Valid To Expiry No PO numbers have been created. Add…" at bounding box center [407, 186] width 433 height 821
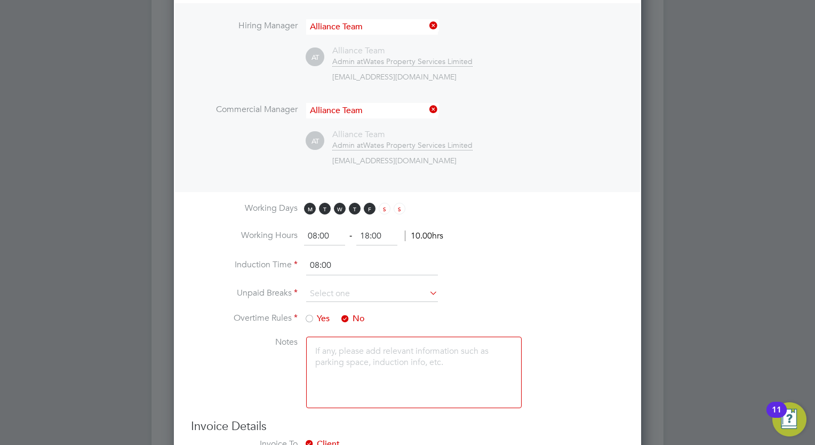
scroll to position [641, 0]
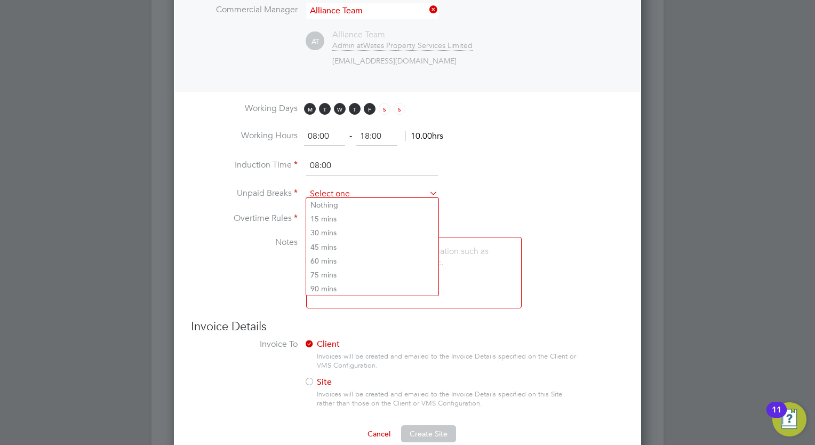
click at [367, 195] on input at bounding box center [372, 194] width 132 height 16
click at [356, 238] on li "30 mins" at bounding box center [372, 233] width 132 height 14
type input "30 mins"
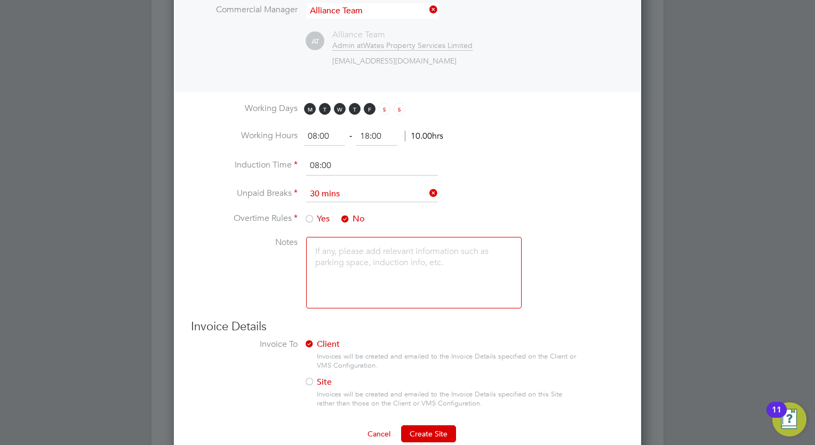
click at [555, 202] on li "Unpaid Breaks 30 mins" at bounding box center [407, 199] width 433 height 27
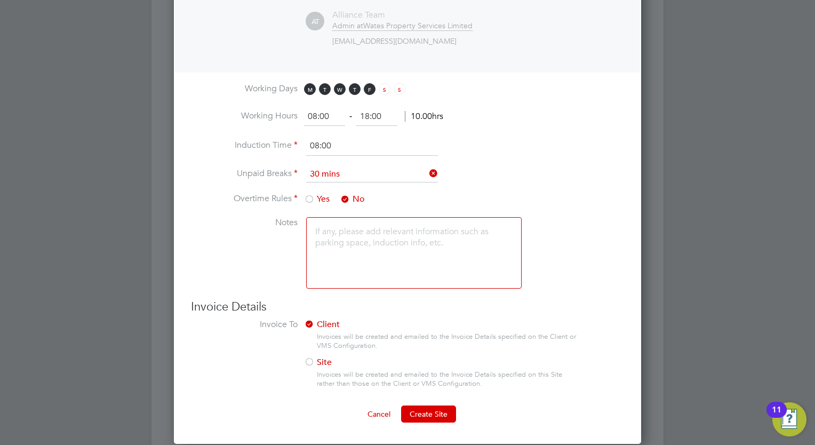
scroll to position [663, 0]
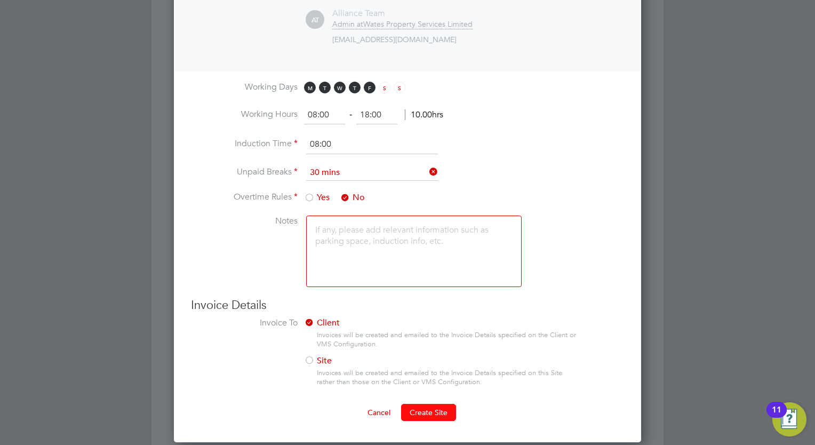
click at [442, 407] on span "Create Site" at bounding box center [429, 412] width 38 height 10
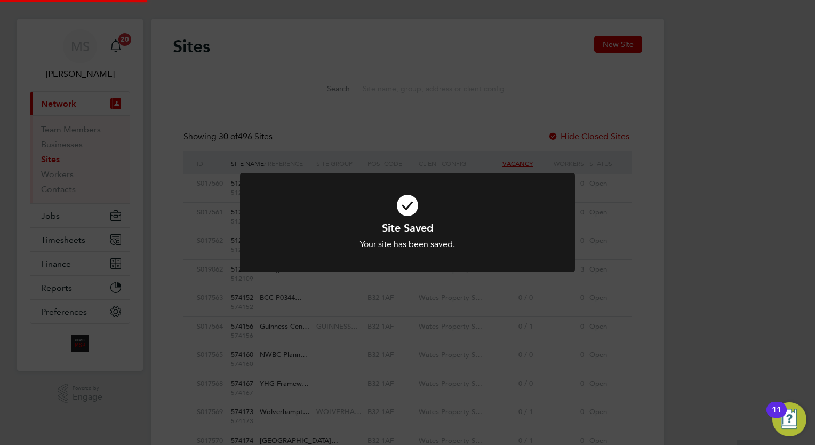
scroll to position [0, 0]
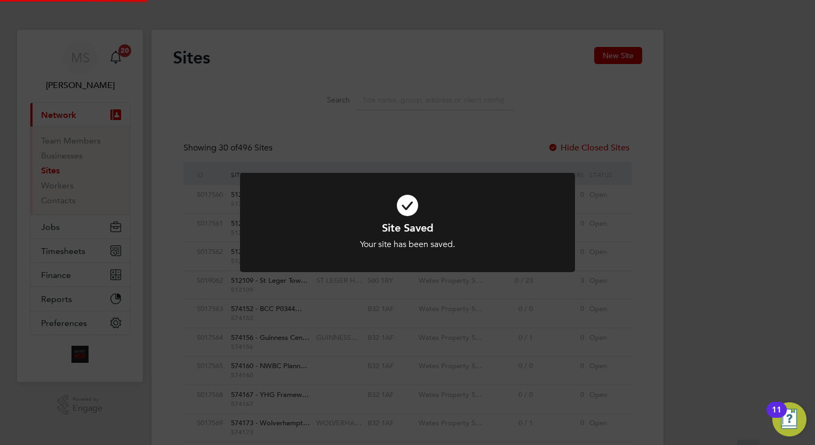
click at [673, 231] on div "Site Saved Your site has been saved. Cancel Okay" at bounding box center [407, 222] width 815 height 445
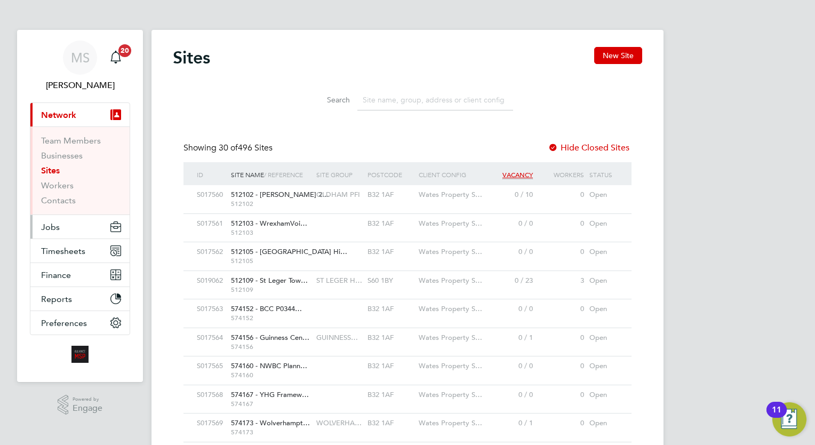
click at [68, 231] on button "Jobs" at bounding box center [79, 226] width 99 height 23
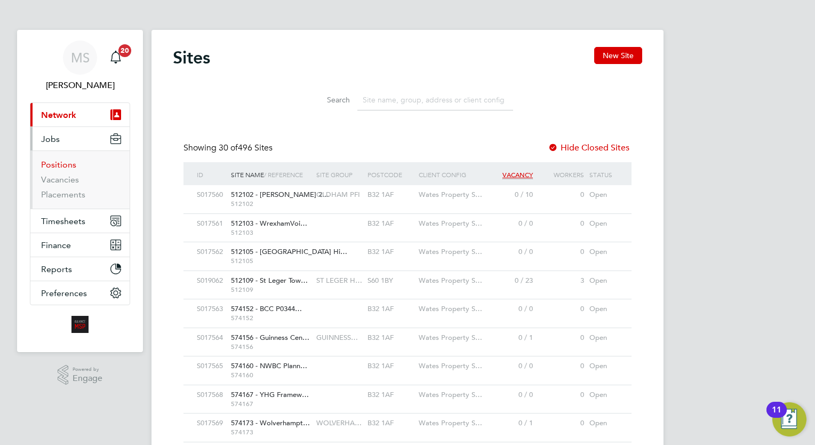
click at [62, 165] on link "Positions" at bounding box center [58, 164] width 35 height 10
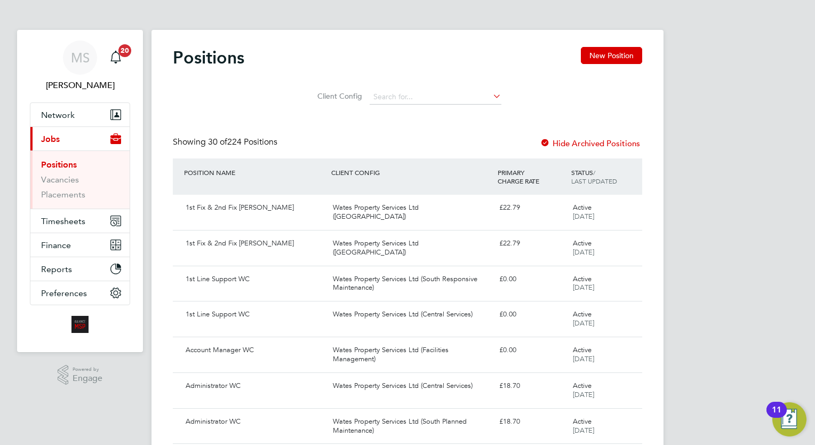
click at [316, 143] on div "Showing 30 of 224 Positions Hide Archived Positions" at bounding box center [407, 148] width 469 height 22
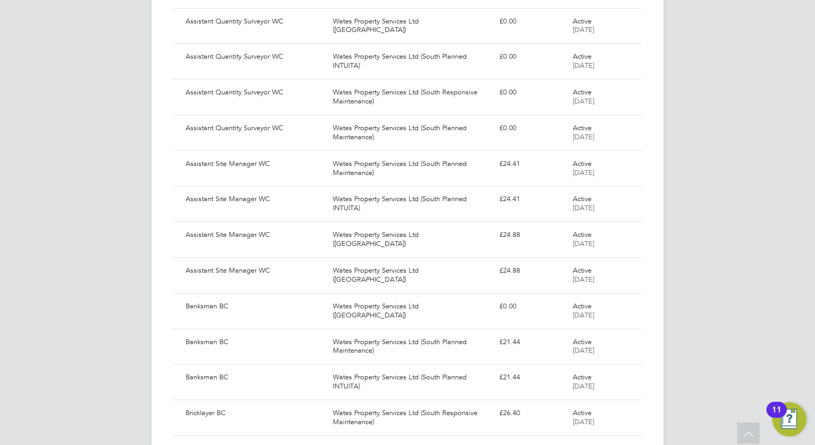
scroll to position [885, 0]
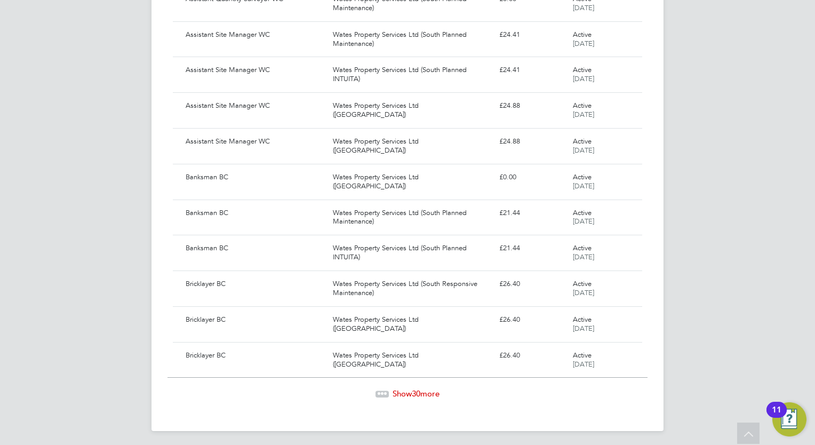
click at [429, 389] on span "Show 30 more" at bounding box center [415, 393] width 47 height 10
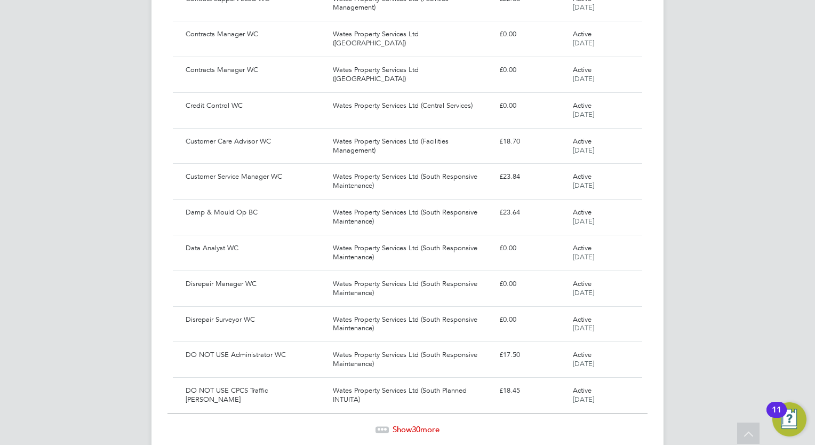
scroll to position [1950, 0]
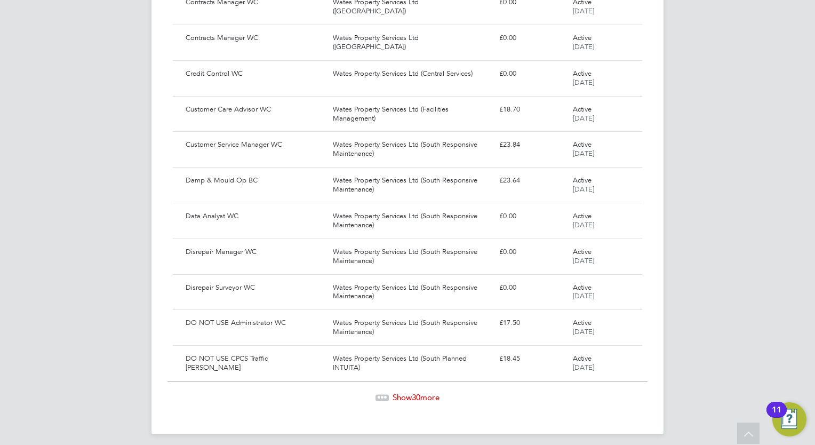
click at [413, 392] on span "30" at bounding box center [416, 397] width 9 height 10
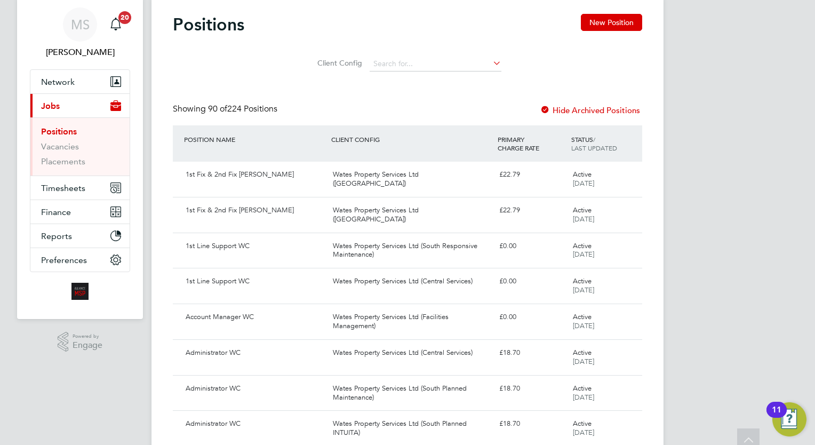
scroll to position [0, 0]
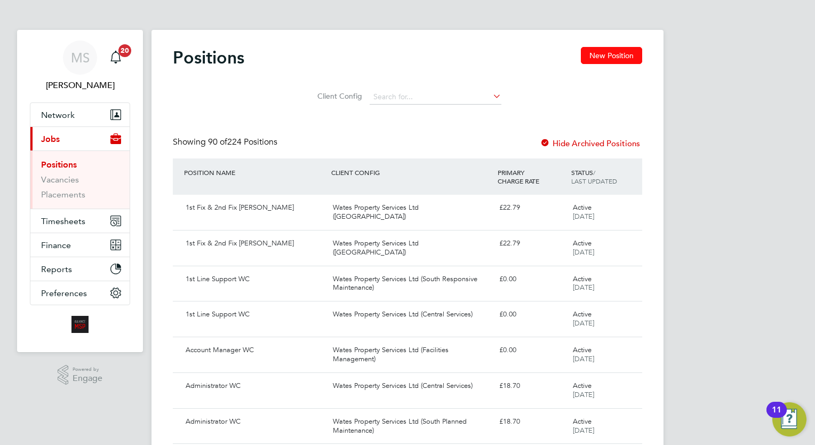
click at [597, 62] on button "New Position" at bounding box center [611, 55] width 61 height 17
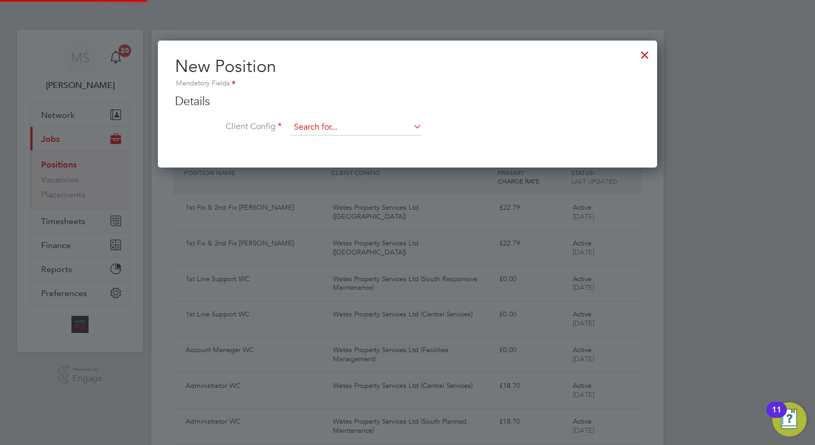
scroll to position [127, 500]
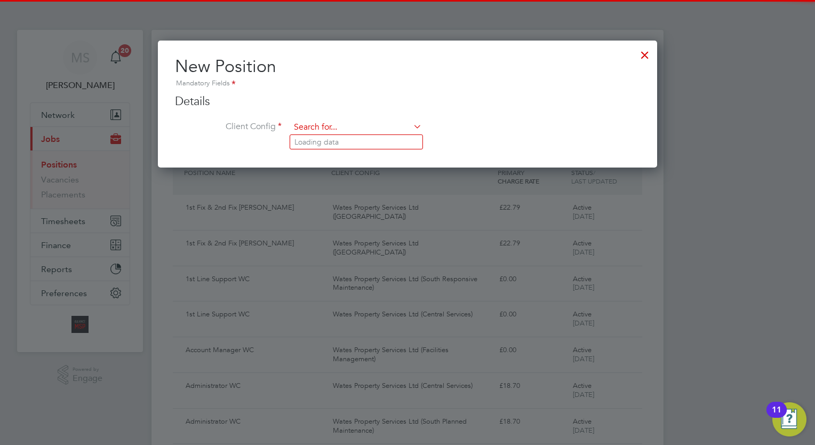
click at [363, 131] on input at bounding box center [356, 127] width 132 height 16
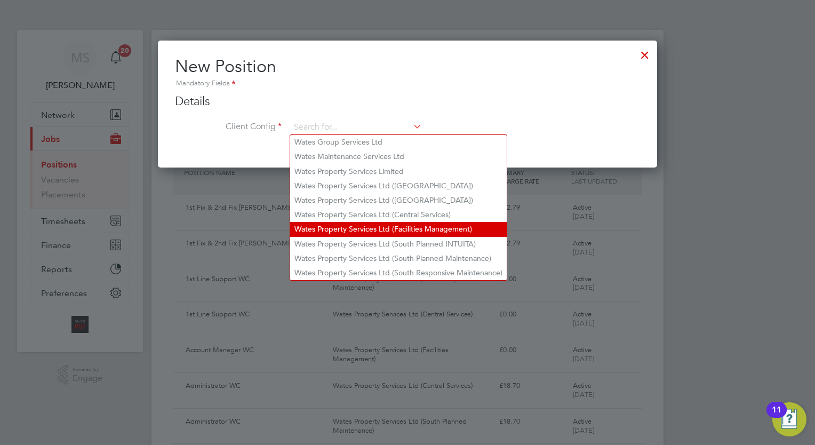
click at [444, 228] on li "Wates Property Services Ltd (Facilities Management)" at bounding box center [398, 229] width 216 height 14
type input "Wates Property Services Ltd (Facilities Management)"
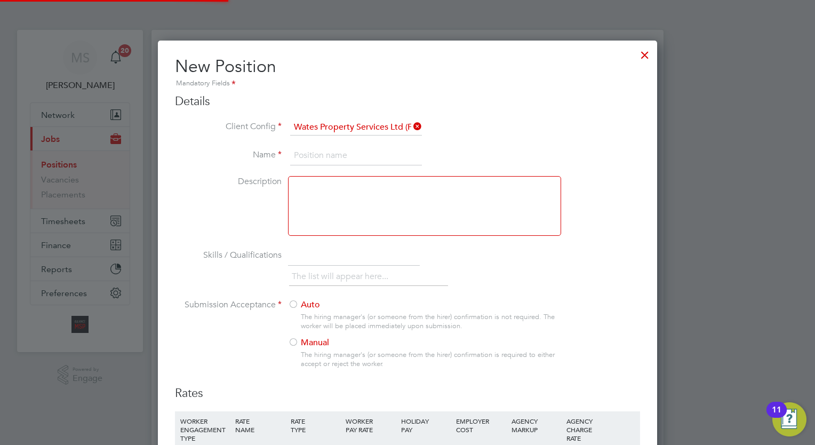
scroll to position [700, 500]
click at [332, 154] on input at bounding box center [356, 155] width 132 height 19
type input "Fabric Engineer"
click at [596, 272] on div "The list will appear here..." at bounding box center [464, 277] width 351 height 21
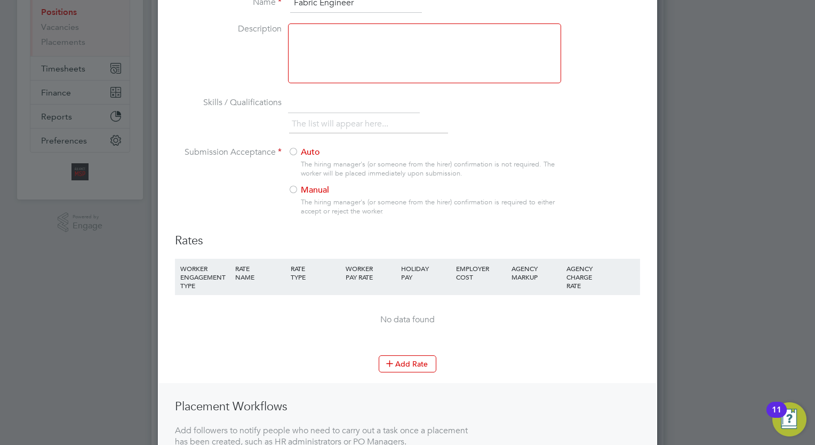
scroll to position [192, 0]
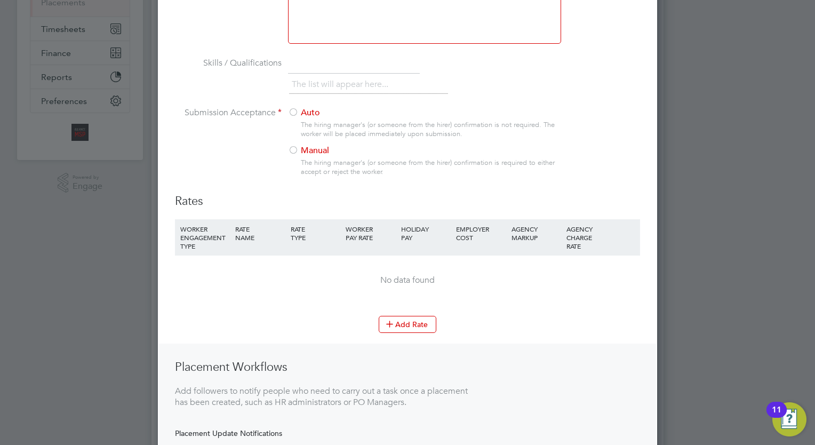
click at [305, 148] on label "Manual" at bounding box center [420, 150] width 264 height 11
click at [414, 332] on button "Add Rate" at bounding box center [408, 324] width 58 height 17
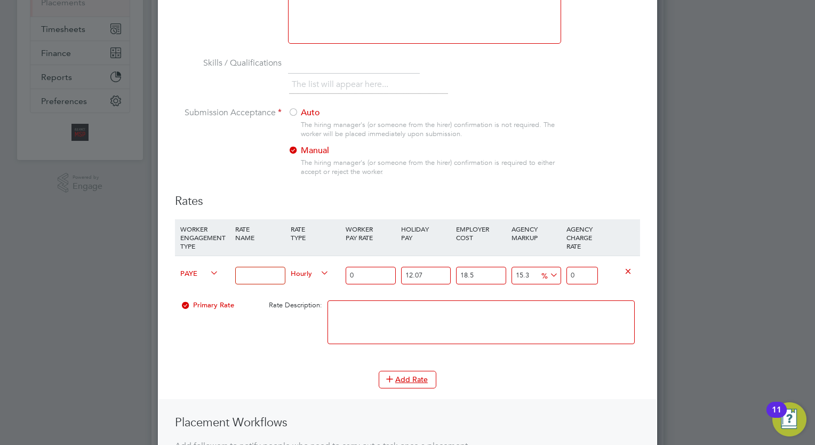
click at [191, 274] on span "PAYE" at bounding box center [199, 273] width 38 height 12
click at [198, 286] on li "Contract" at bounding box center [198, 284] width 43 height 13
click at [247, 278] on input at bounding box center [260, 276] width 50 height 18
type input "POA"
click at [459, 381] on div "Add Rate" at bounding box center [407, 379] width 465 height 17
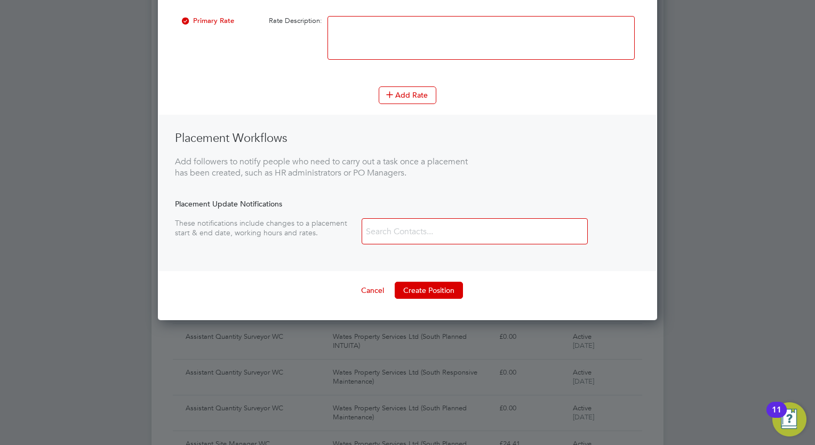
scroll to position [512, 0]
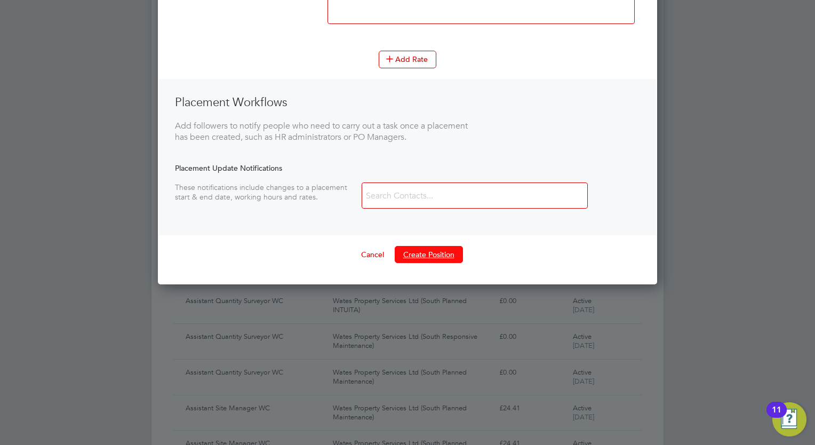
click at [427, 255] on button "Create Position" at bounding box center [429, 254] width 68 height 17
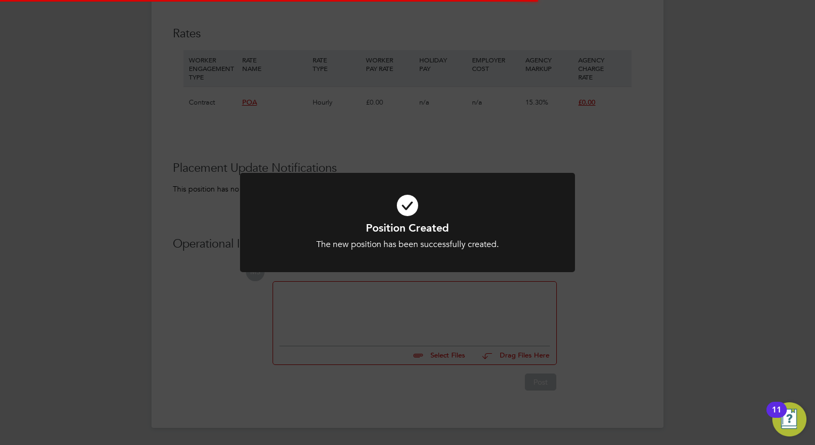
scroll to position [5, 5]
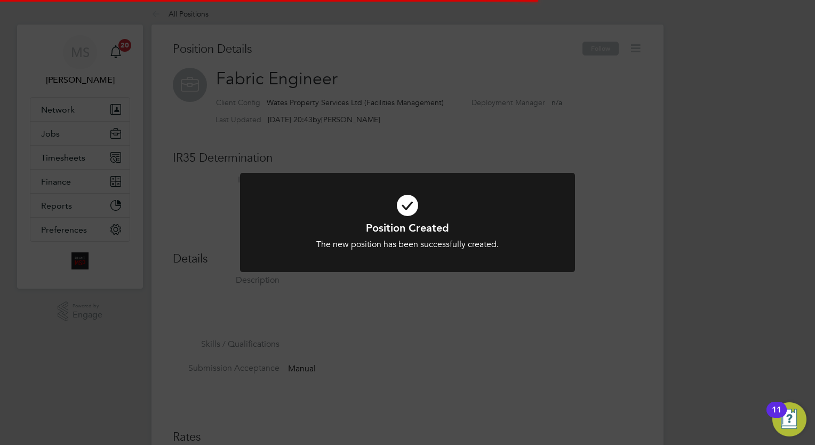
click at [742, 144] on div "Position Created The new position has been successfully created. Cancel Okay" at bounding box center [407, 222] width 815 height 445
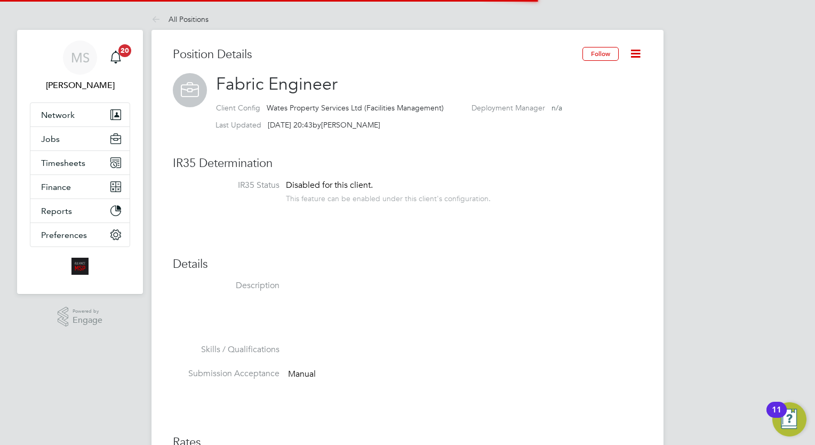
scroll to position [31, 71]
click at [59, 113] on span "Network" at bounding box center [58, 115] width 34 height 10
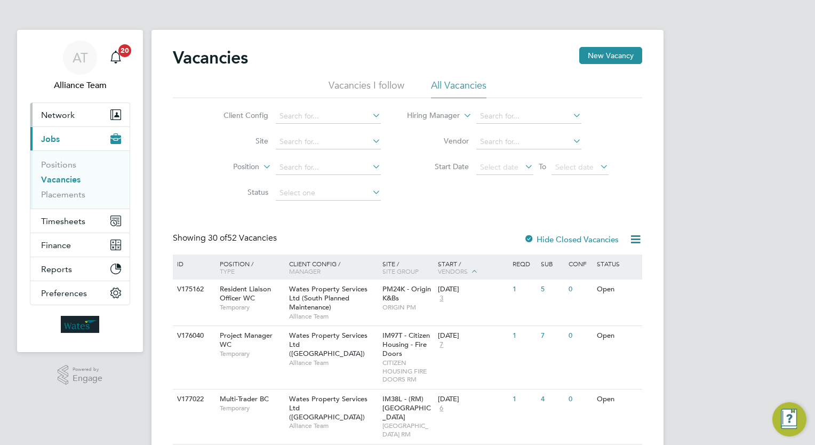
click at [66, 107] on button "Network" at bounding box center [79, 114] width 99 height 23
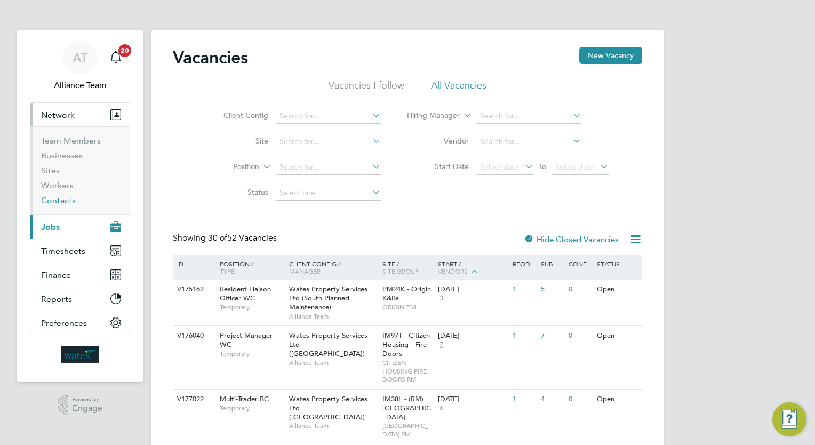
click at [64, 202] on link "Contacts" at bounding box center [58, 200] width 35 height 10
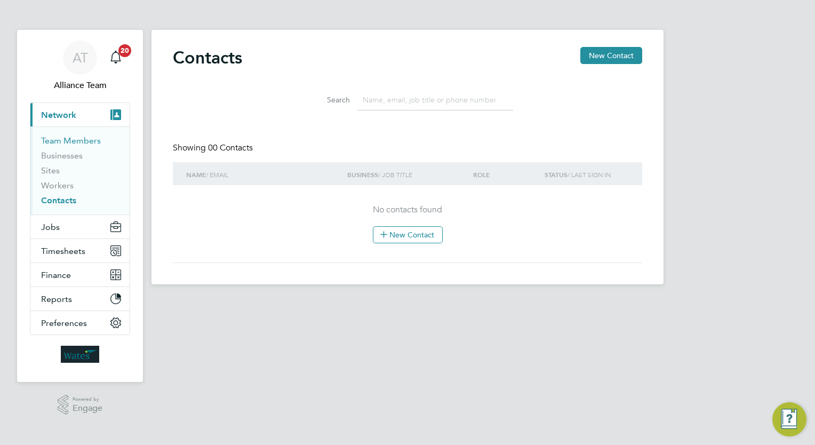
click at [73, 141] on link "Team Members" at bounding box center [71, 140] width 60 height 10
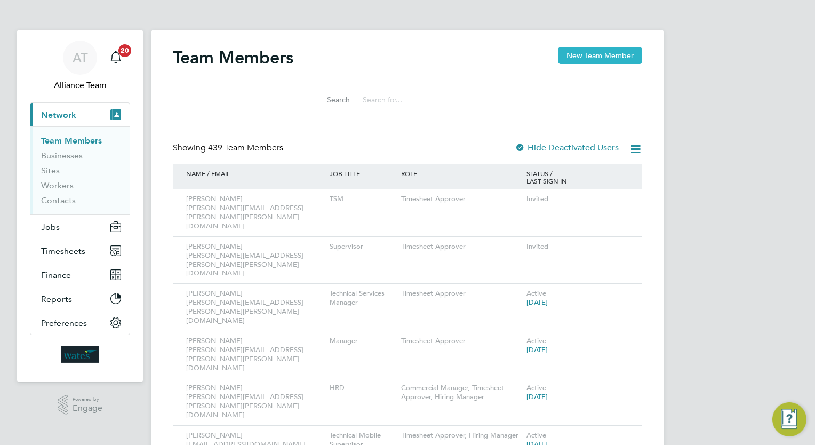
click at [630, 58] on button "New Team Member" at bounding box center [600, 55] width 84 height 17
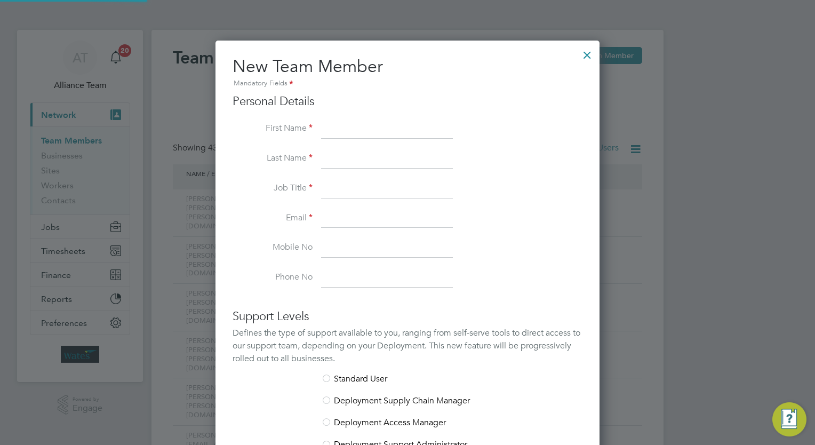
scroll to position [639, 384]
click at [398, 127] on input at bounding box center [387, 128] width 132 height 19
type input "Daniel"
type input "Price"
click at [356, 179] on input at bounding box center [387, 188] width 132 height 19
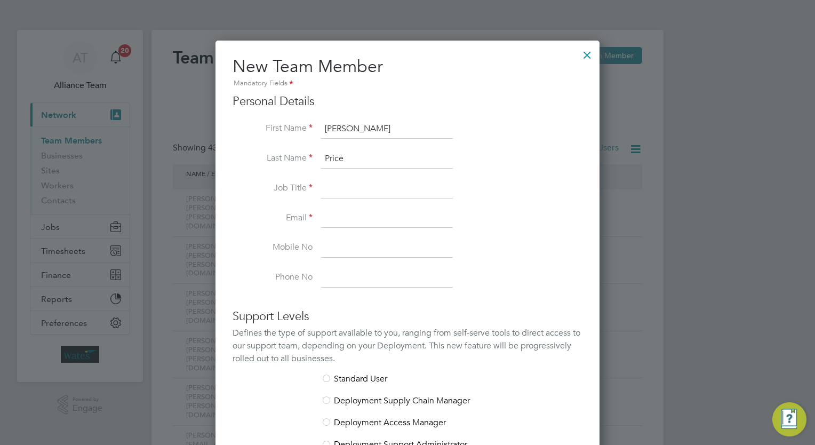
paste input "Technical Services Manager"
type input "Technical Services Manager"
click at [331, 222] on input at bounding box center [387, 218] width 132 height 19
type input "Daniel.price@wates.co.uk"
click at [523, 212] on li "Email Daniel.price@wates.co.uk" at bounding box center [407, 224] width 350 height 30
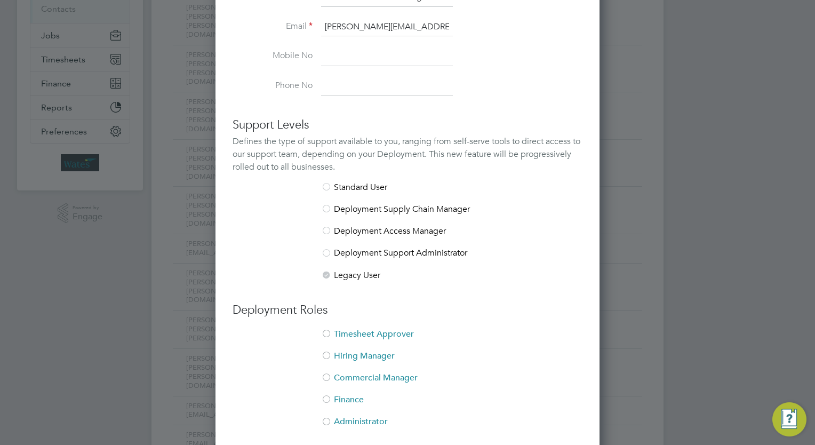
scroll to position [235, 0]
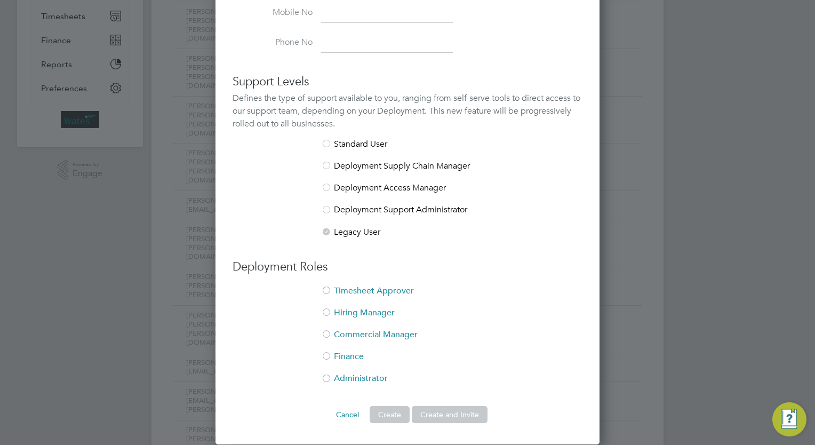
click at [365, 142] on li "Standard User" at bounding box center [407, 150] width 350 height 22
click at [326, 287] on div at bounding box center [326, 291] width 11 height 11
click at [480, 344] on li "Commercial Manager" at bounding box center [407, 340] width 350 height 22
click at [461, 412] on button "Create and Invite" at bounding box center [450, 414] width 76 height 17
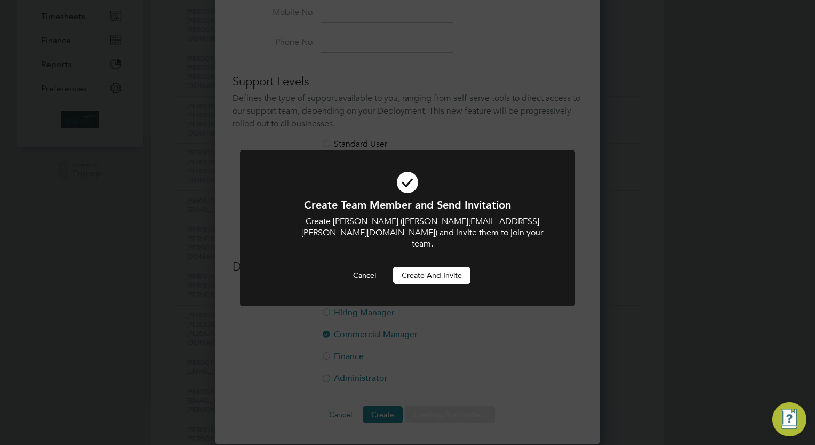
scroll to position [0, 0]
click at [456, 267] on button "Create and invite" at bounding box center [431, 275] width 77 height 17
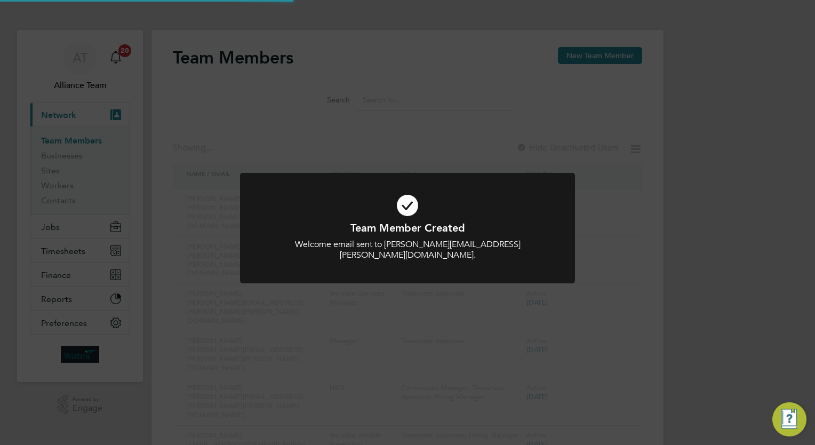
click at [693, 214] on div "Team Member Created Welcome email sent to Daniel.price@wates.co.uk. Cancel Okay" at bounding box center [407, 222] width 815 height 445
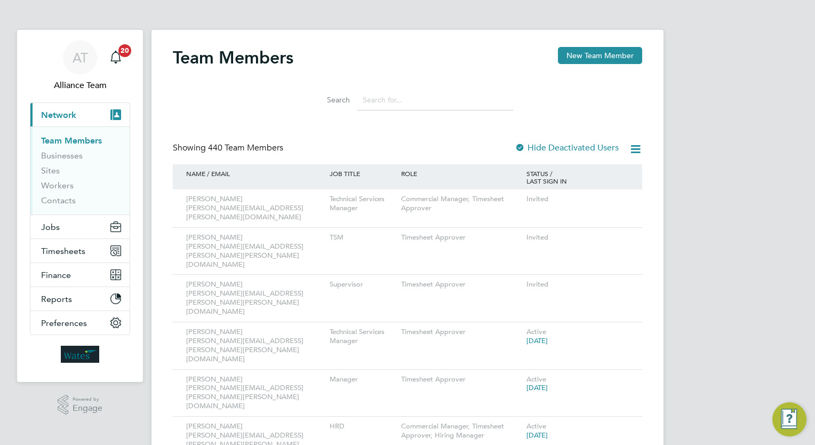
click at [414, 48] on div "Team Member Created Welcome email sent to Daniel.price@wates.co.uk. Cancel Okay" at bounding box center [407, 222] width 815 height 445
click at [416, 104] on input at bounding box center [435, 100] width 156 height 21
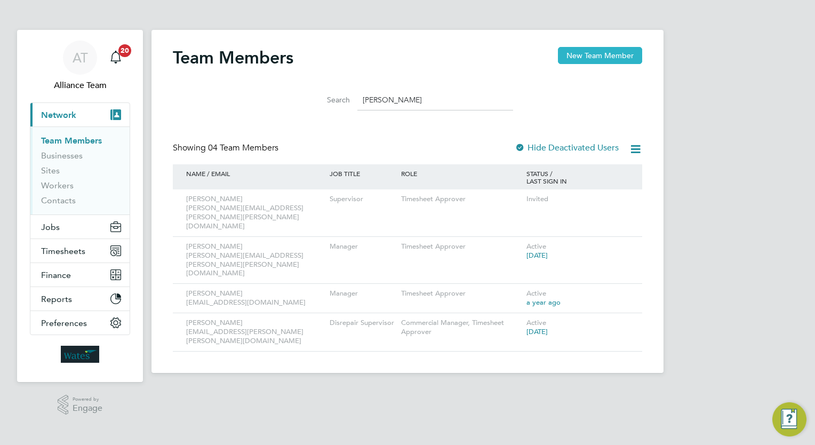
type input "sam"
click at [606, 62] on button "New Team Member" at bounding box center [600, 55] width 84 height 17
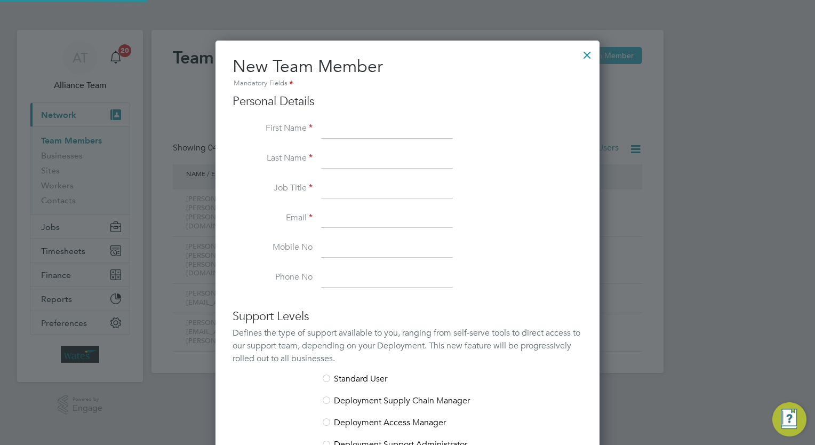
scroll to position [639, 384]
click at [363, 123] on input at bounding box center [387, 128] width 132 height 19
type input "Sam-Rees"
type input "Boughton"
click at [376, 175] on li "Last Name Boughton" at bounding box center [407, 164] width 350 height 30
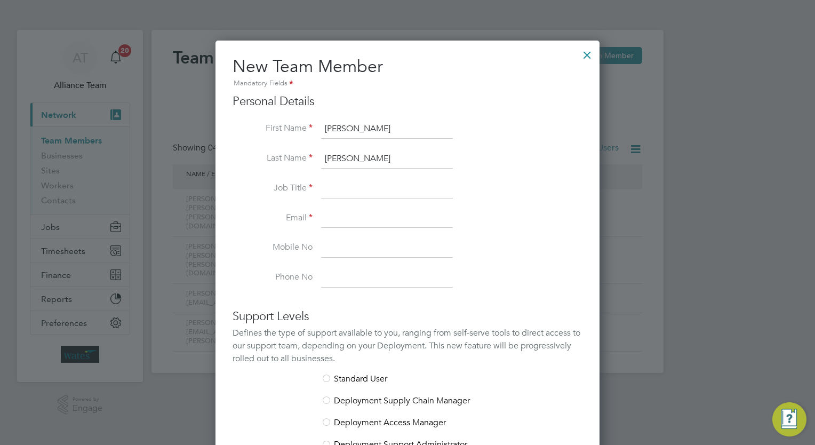
click at [381, 189] on input at bounding box center [387, 188] width 132 height 19
type input "Account Manager"
type input "Sam.rees-boughton@wates.co.uk"
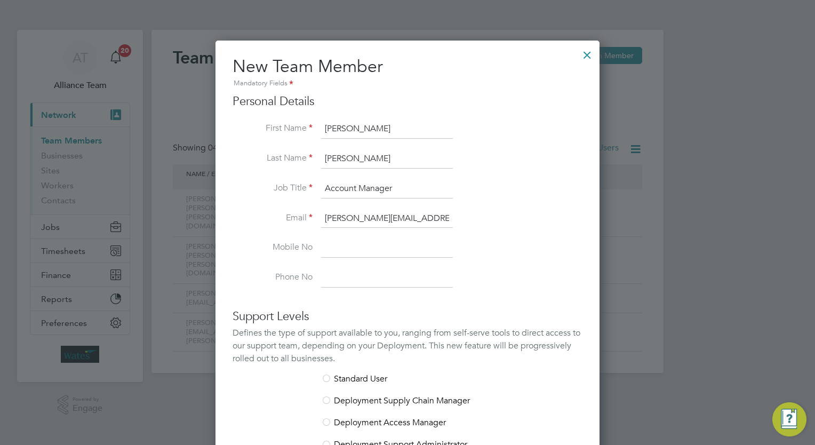
click at [542, 274] on li "Phone No" at bounding box center [407, 277] width 350 height 19
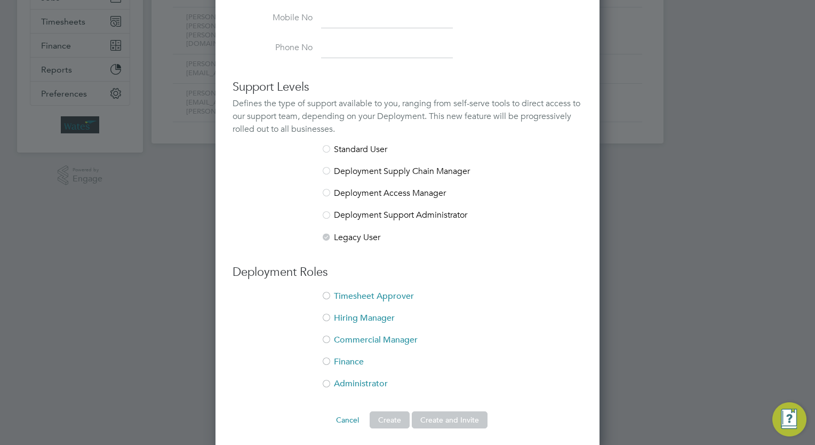
scroll to position [234, 0]
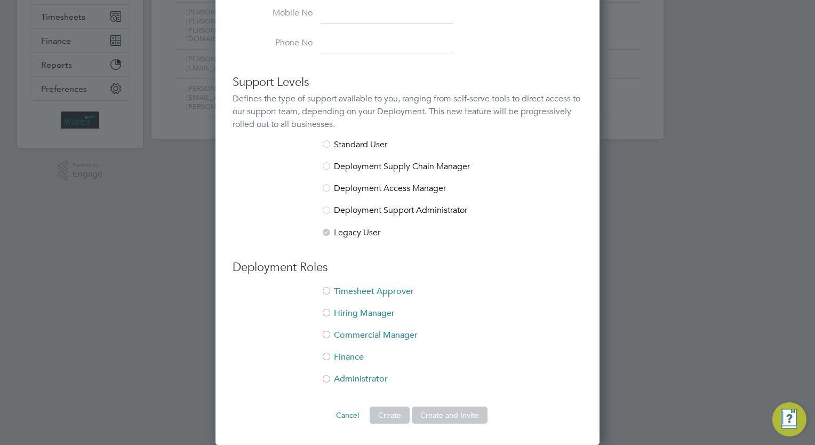
click at [374, 291] on li "Timesheet Approver" at bounding box center [407, 297] width 350 height 22
click at [450, 409] on button "Create and Invite" at bounding box center [450, 414] width 76 height 17
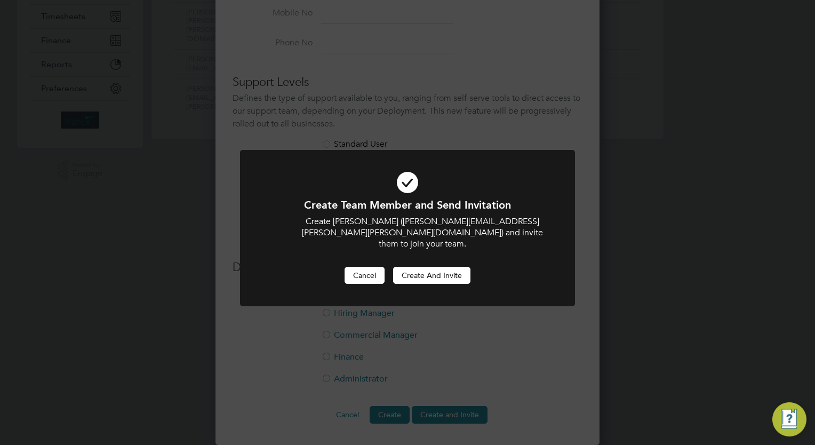
click at [369, 267] on button "Cancel" at bounding box center [364, 275] width 40 height 17
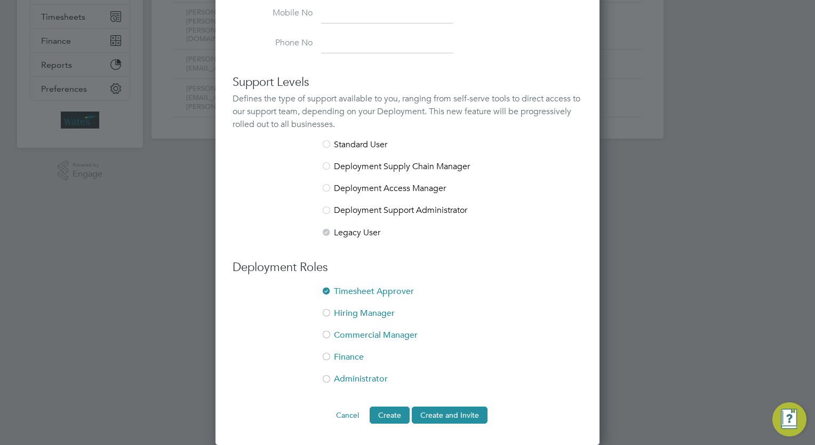
click at [365, 337] on li "Commercial Manager" at bounding box center [407, 341] width 350 height 22
click at [356, 311] on li "Hiring Manager" at bounding box center [407, 319] width 350 height 22
click at [365, 336] on li "Commercial Manager" at bounding box center [407, 341] width 350 height 22
click at [464, 422] on button "Create and Invite" at bounding box center [450, 414] width 76 height 17
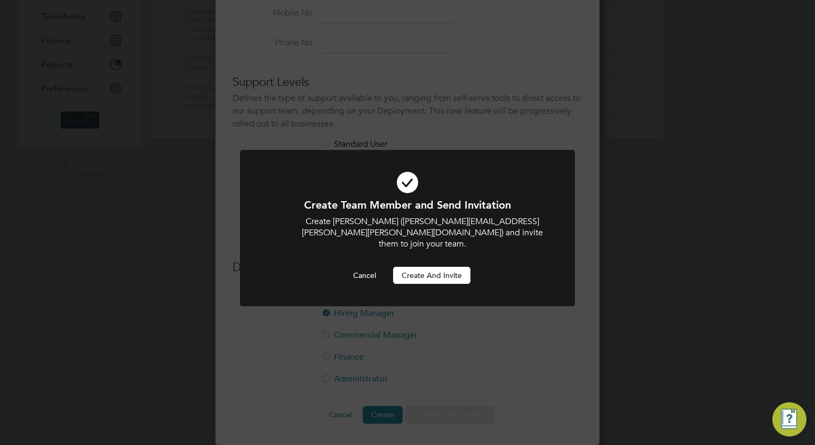
click at [450, 267] on button "Create and invite" at bounding box center [431, 275] width 77 height 17
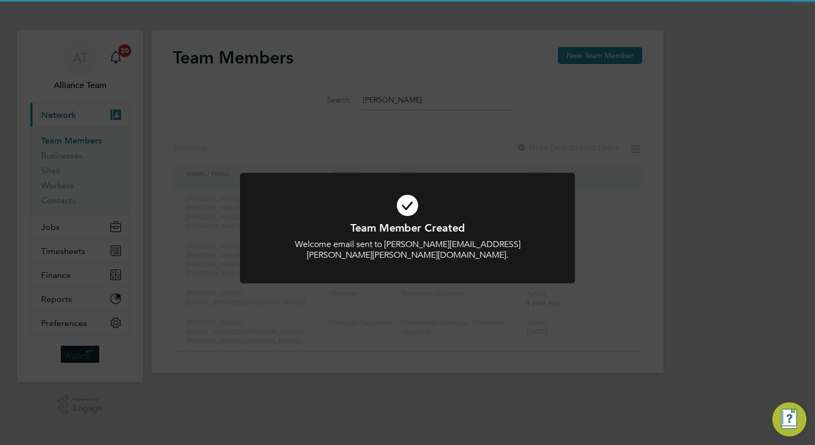
click at [644, 270] on div "Team Member Created Welcome email sent to Sam.rees-boughton@wates.co.uk. Cancel…" at bounding box center [407, 222] width 815 height 445
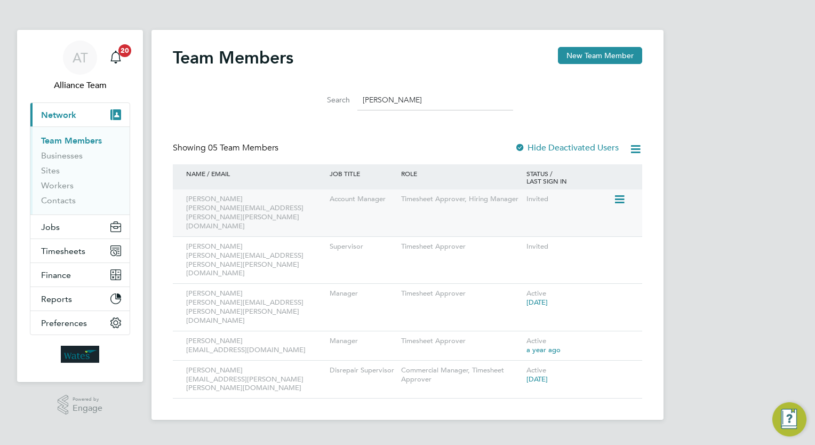
click at [620, 202] on icon at bounding box center [618, 199] width 11 height 13
click at [522, 223] on li "Edit User" at bounding box center [560, 223] width 129 height 15
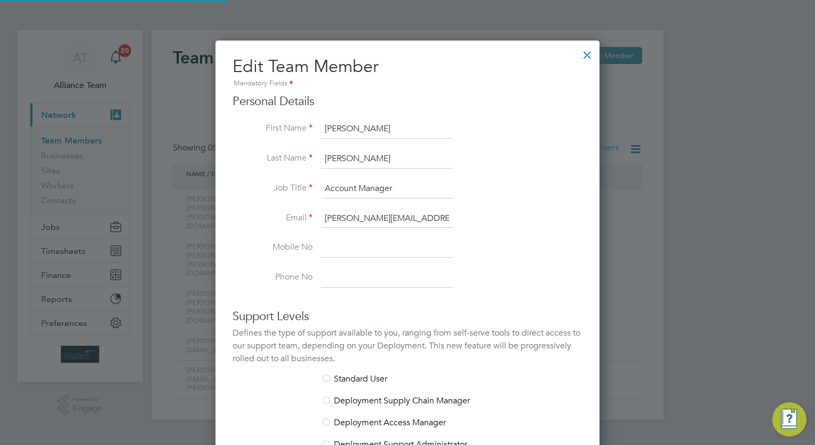
scroll to position [639, 384]
click at [493, 278] on li "Phone No" at bounding box center [407, 277] width 350 height 19
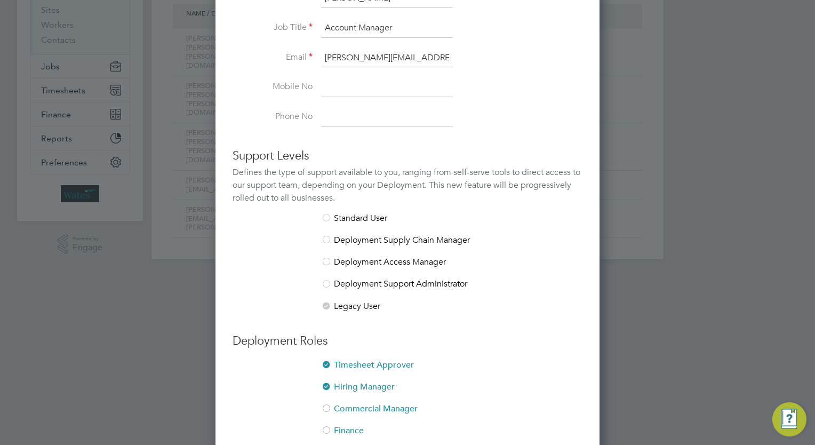
scroll to position [234, 0]
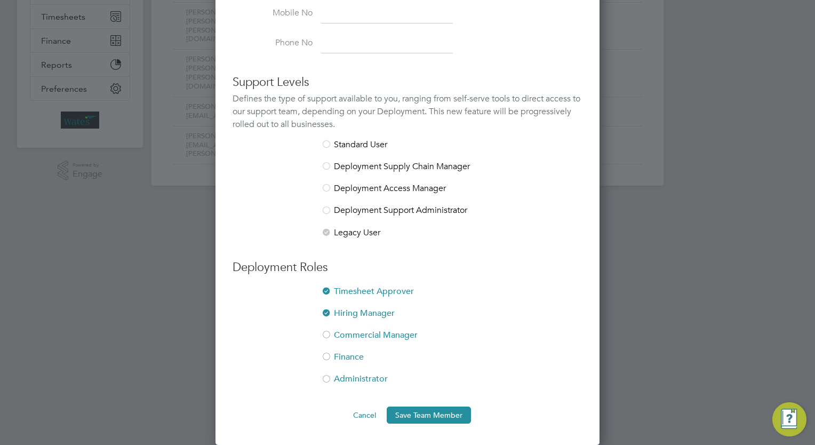
click at [396, 330] on li "Commercial Manager" at bounding box center [407, 341] width 350 height 22
click at [424, 412] on button "Save Team Member" at bounding box center [429, 414] width 84 height 17
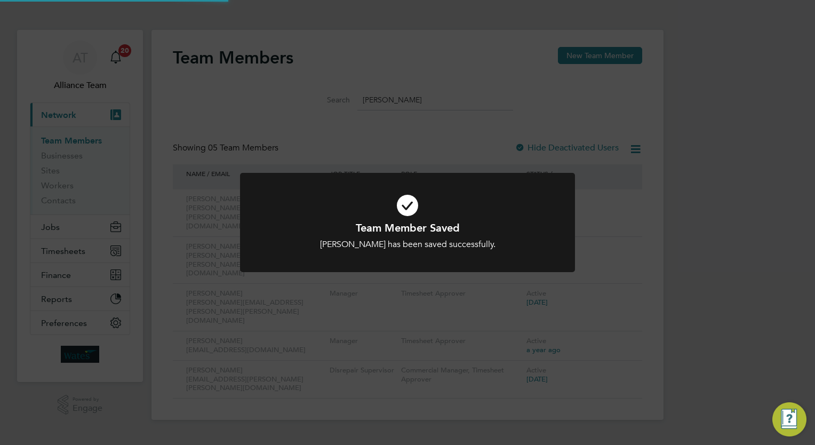
scroll to position [0, 0]
click at [703, 209] on div "Team Member Saved Sam-Rees Boughton has been saved successfully. Cancel Okay" at bounding box center [407, 222] width 815 height 445
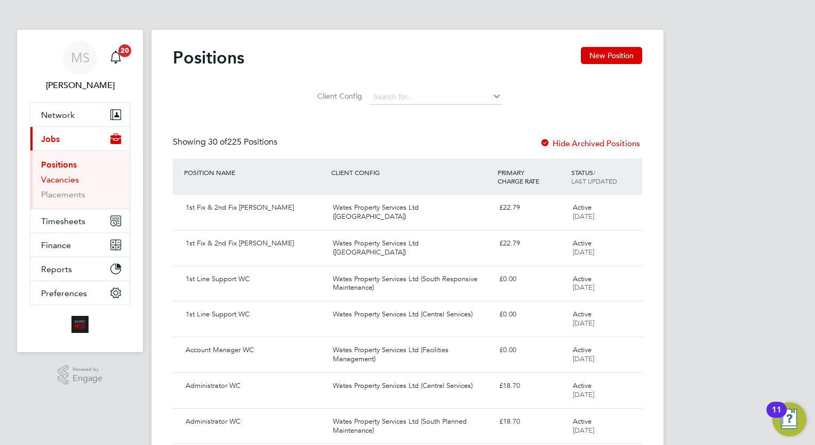
click at [57, 178] on link "Vacancies" at bounding box center [60, 179] width 38 height 10
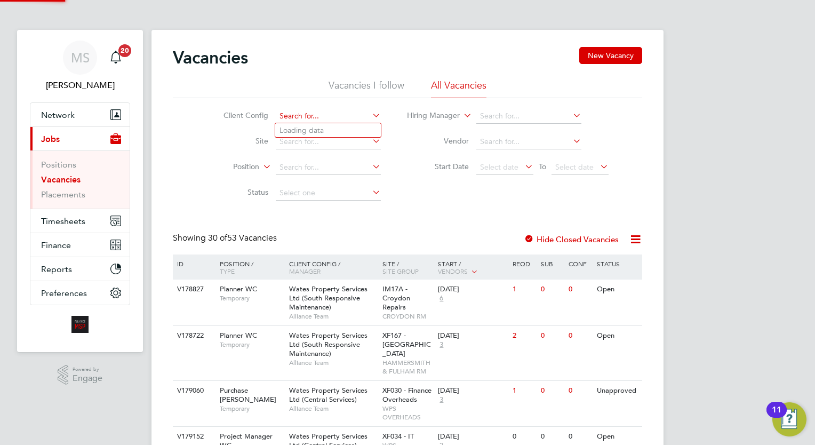
click at [323, 121] on input at bounding box center [328, 116] width 105 height 15
click at [447, 262] on li "Wates Property Services Ltd (South Responsive Maintenance)" at bounding box center [383, 261] width 216 height 14
type input "Wates Property Services Ltd (South Responsive Maintenance)"
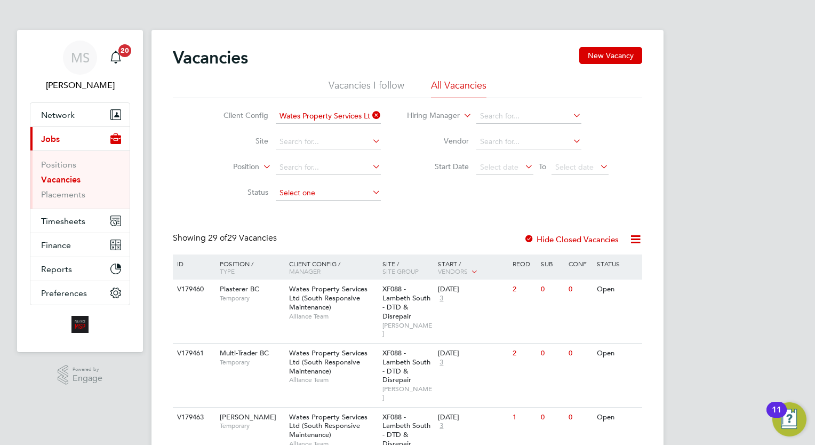
click at [314, 193] on input at bounding box center [328, 193] width 105 height 15
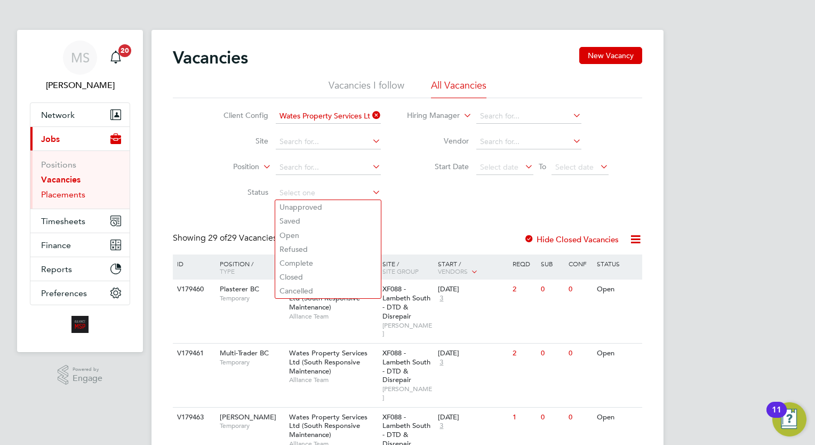
click at [73, 195] on link "Placements" at bounding box center [63, 194] width 44 height 10
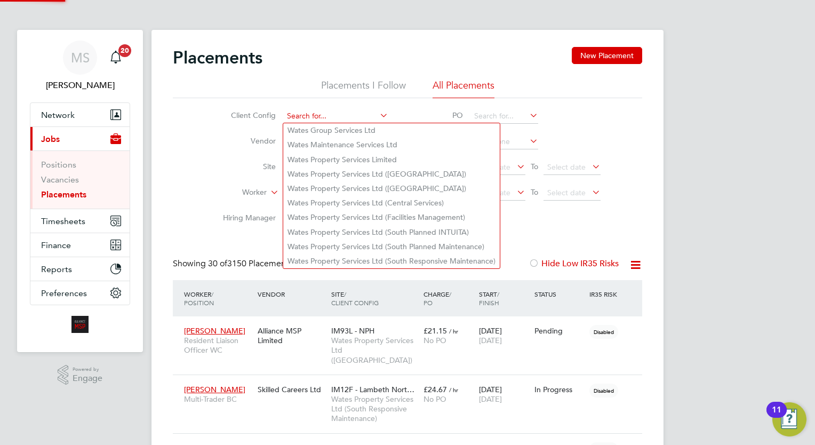
click at [327, 120] on input at bounding box center [335, 116] width 105 height 15
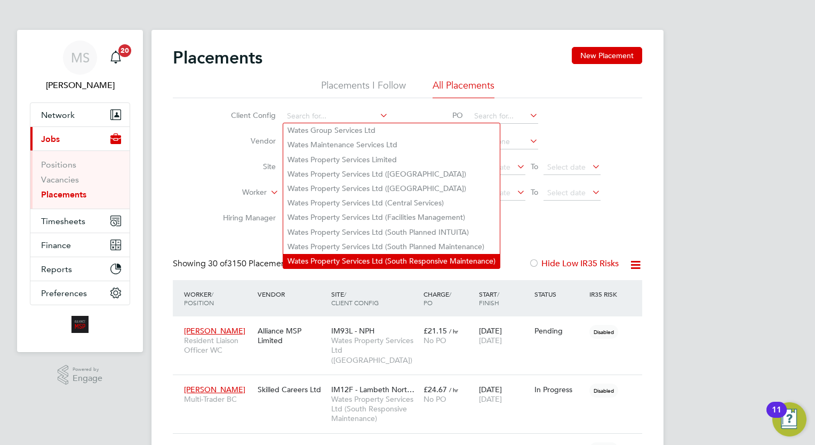
click at [397, 262] on li "Wates Property Services Ltd (South Responsive Maintenance)" at bounding box center [391, 261] width 216 height 14
type input "Wates Property Services Ltd (South Responsive Maintenance)"
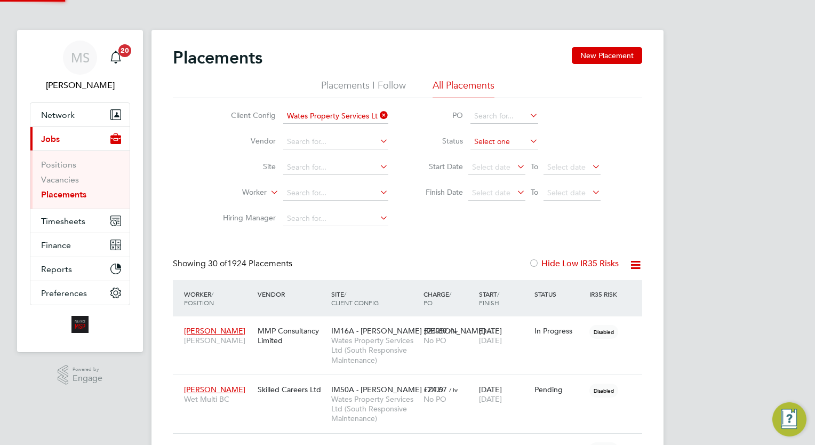
click at [498, 139] on input at bounding box center [504, 141] width 68 height 15
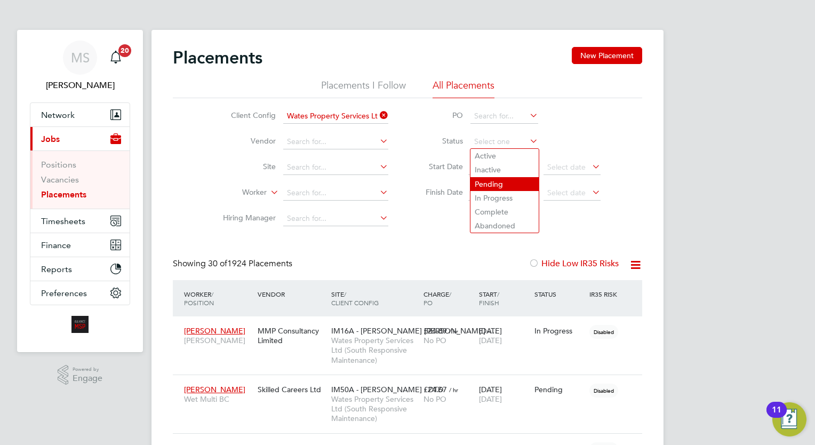
click at [488, 188] on li "Pending" at bounding box center [504, 184] width 68 height 14
type input "Pending"
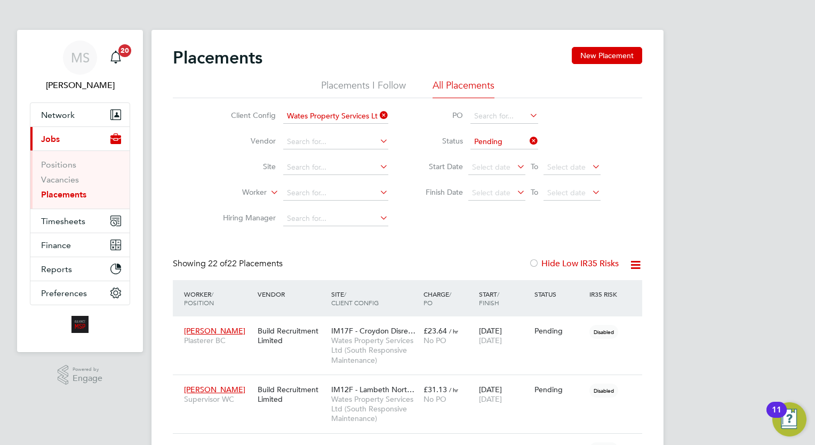
click at [629, 268] on icon at bounding box center [635, 264] width 13 height 13
click at [597, 292] on li "Download Placements Report" at bounding box center [583, 290] width 114 height 15
click at [376, 332] on span "IM17F - Croydon Disre…" at bounding box center [373, 331] width 84 height 10
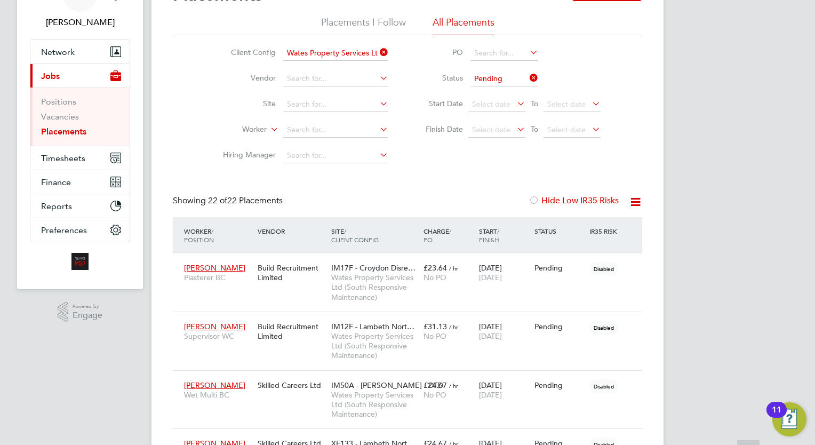
scroll to position [64, 0]
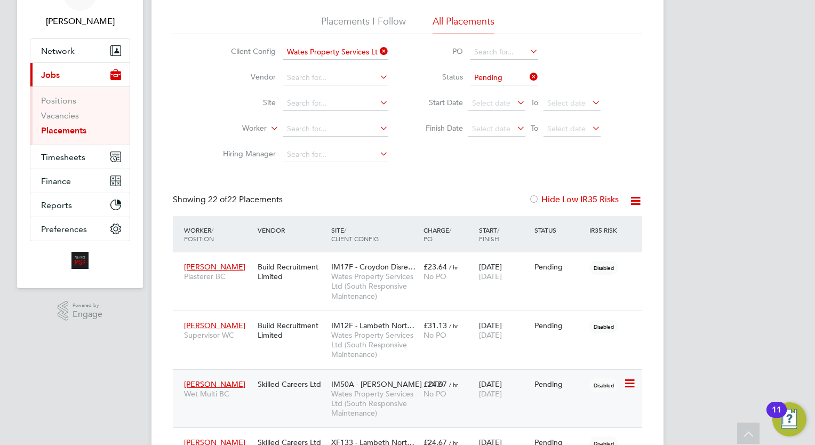
click at [472, 396] on div "No PO" at bounding box center [448, 394] width 50 height 10
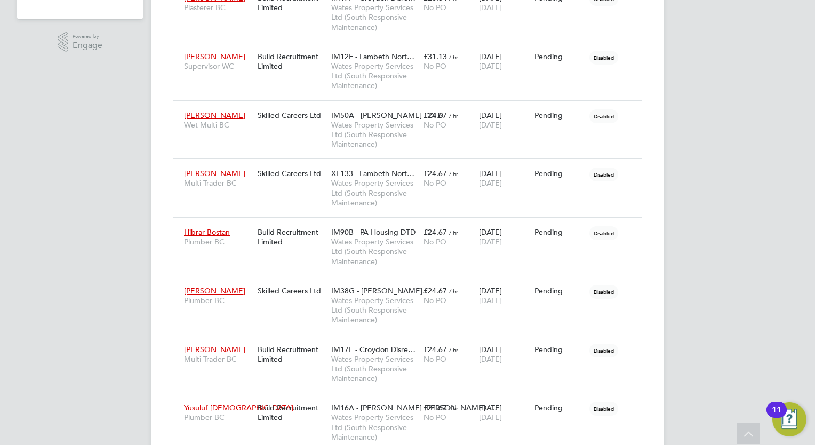
scroll to position [341, 0]
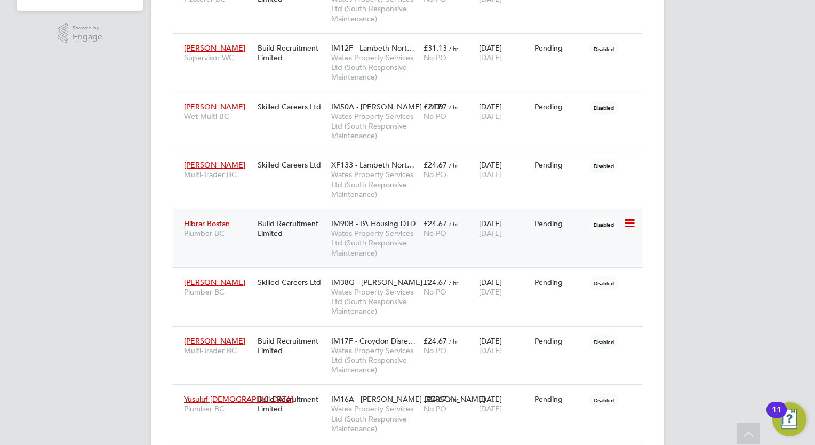
click at [480, 234] on span "14 Nov 2025" at bounding box center [490, 233] width 23 height 10
click at [326, 279] on div "Skilled Careers Ltd" at bounding box center [292, 282] width 74 height 20
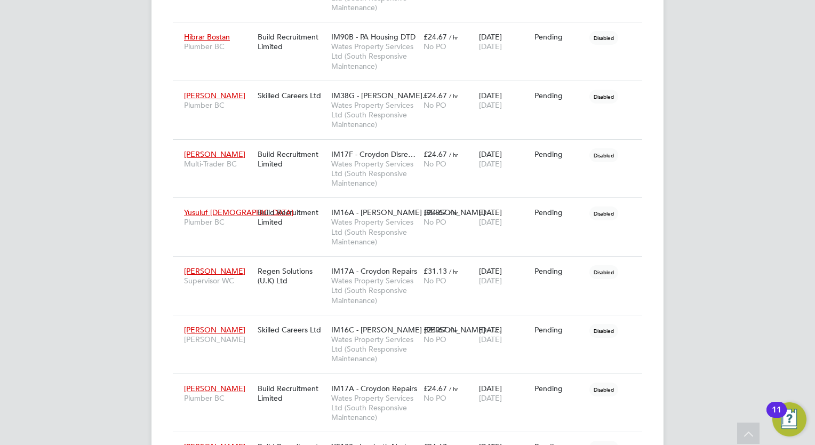
scroll to position [555, 0]
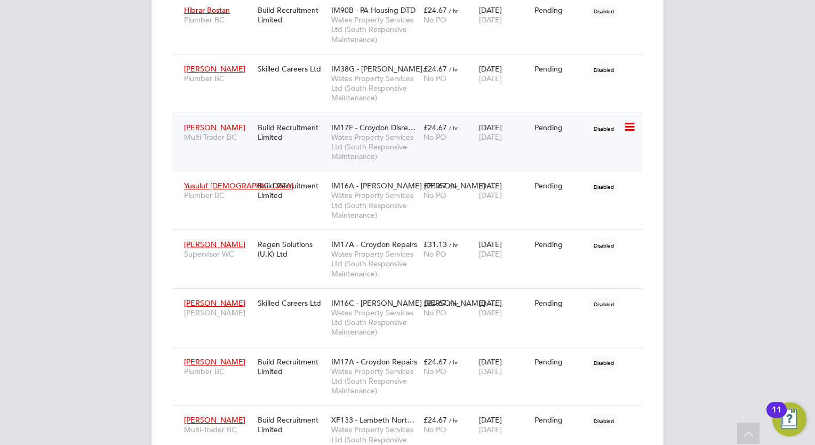
click at [483, 133] on span "26 Nov 2025" at bounding box center [490, 137] width 23 height 10
click at [75, 318] on div "MS Megan Sheppard Notifications 20 Applications: Network Team Members Businesse…" at bounding box center [407, 271] width 815 height 1653
click at [483, 198] on span "25 Nov 2025" at bounding box center [490, 195] width 23 height 10
click at [44, 285] on div "MS Megan Sheppard Notifications 20 Applications: Network Team Members Businesse…" at bounding box center [407, 271] width 815 height 1653
click at [454, 249] on div "No PO" at bounding box center [448, 254] width 50 height 10
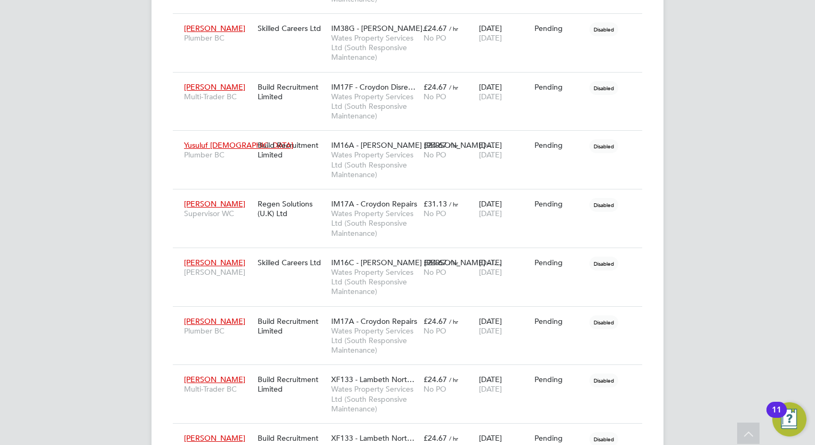
scroll to position [597, 0]
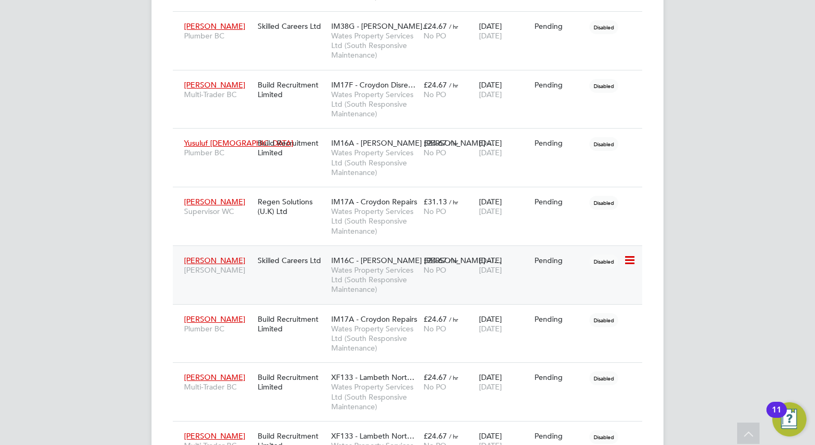
click at [410, 280] on span "Wates Property Services Ltd (South Responsive Maintenance)" at bounding box center [374, 279] width 87 height 29
click at [330, 331] on div "IM17A - Croydon Repairs Wates Property Services Ltd (South Responsive Maintenan…" at bounding box center [374, 334] width 92 height 50
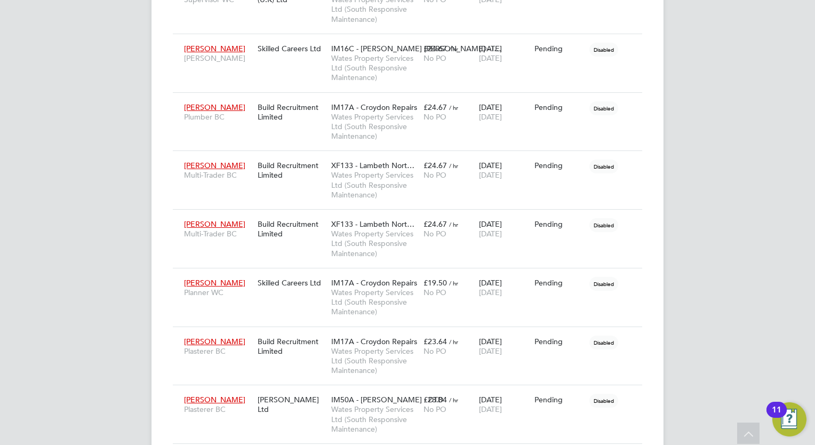
scroll to position [811, 0]
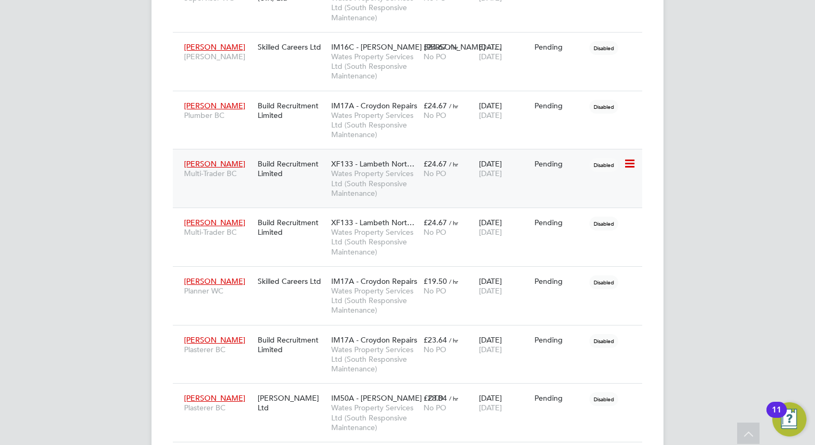
click at [499, 172] on span "26 Nov 2025" at bounding box center [490, 174] width 23 height 10
click at [339, 224] on span "XF133 - Lambeth Nort…" at bounding box center [372, 223] width 83 height 10
click at [86, 286] on div "MS Megan Sheppard Notifications 20 Applications: Network Team Members Businesse…" at bounding box center [407, 15] width 815 height 1653
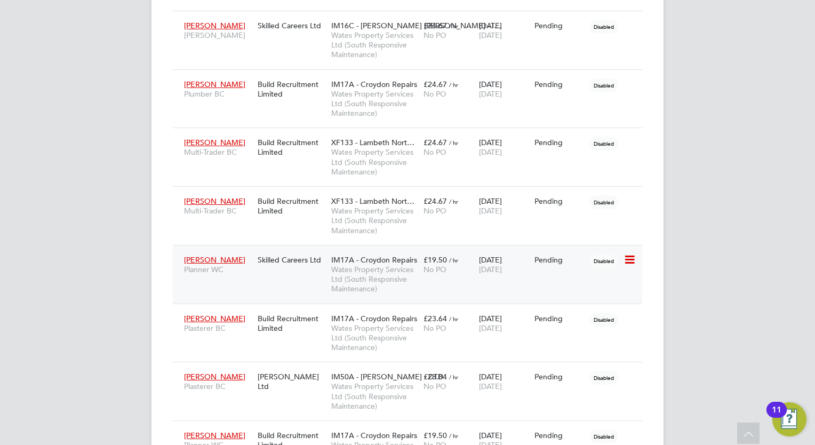
click at [465, 267] on div "No PO" at bounding box center [448, 269] width 50 height 10
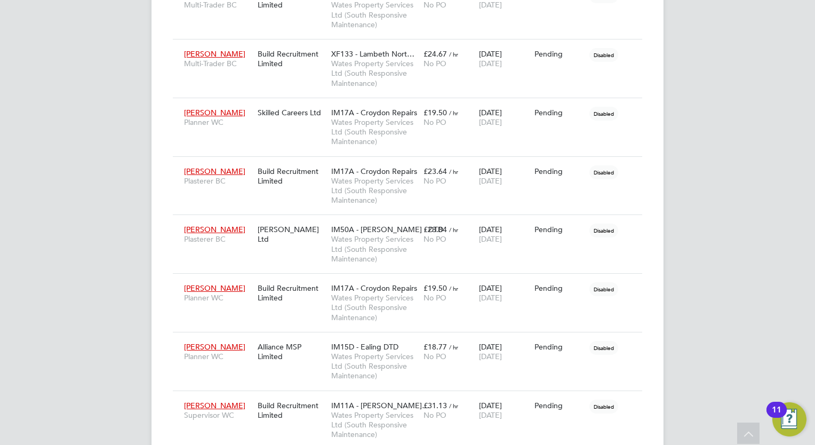
scroll to position [1003, 0]
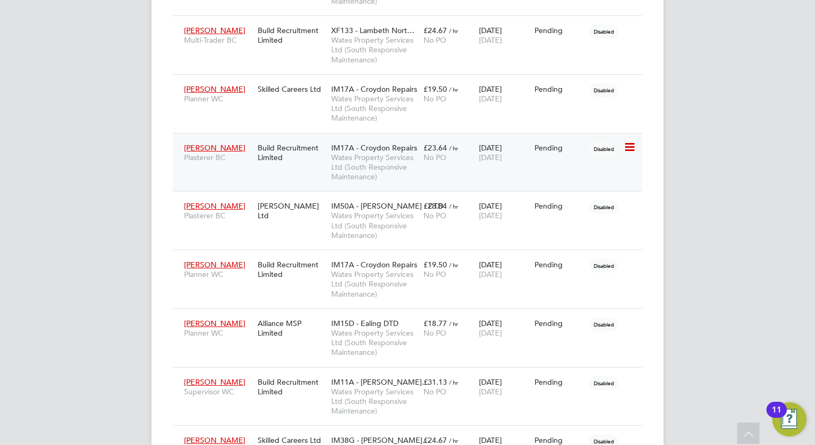
click at [393, 162] on span "Wates Property Services Ltd (South Responsive Maintenance)" at bounding box center [374, 167] width 87 height 29
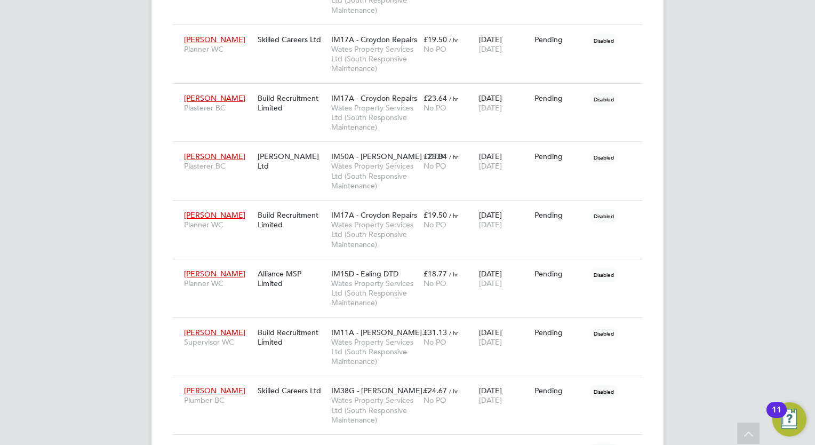
scroll to position [1066, 0]
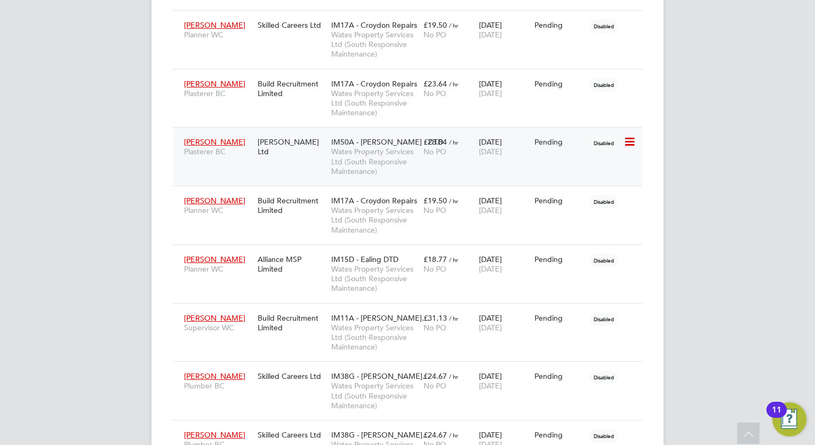
click at [493, 165] on div "Sylvalus Edwards Plasterer BC Daniel Owen Ltd IM50A - BRENT - DTD Wates Propert…" at bounding box center [407, 156] width 469 height 59
click at [498, 147] on span "01 Nov 2025" at bounding box center [490, 152] width 23 height 10
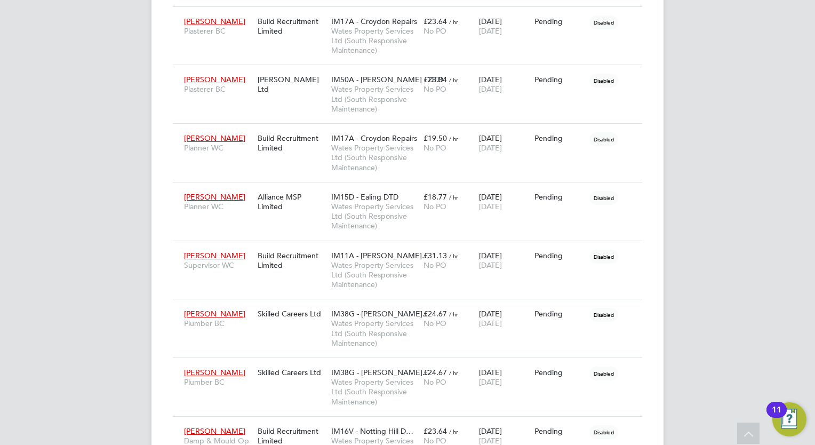
scroll to position [1130, 0]
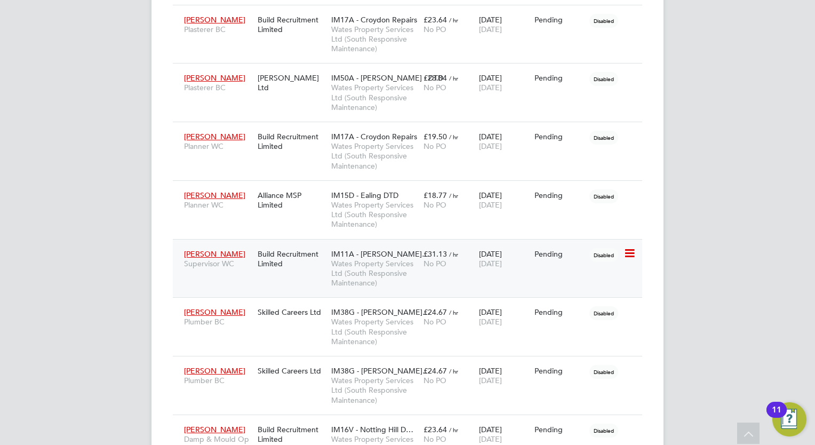
click at [502, 259] on span "01 Dec 2025" at bounding box center [490, 264] width 23 height 10
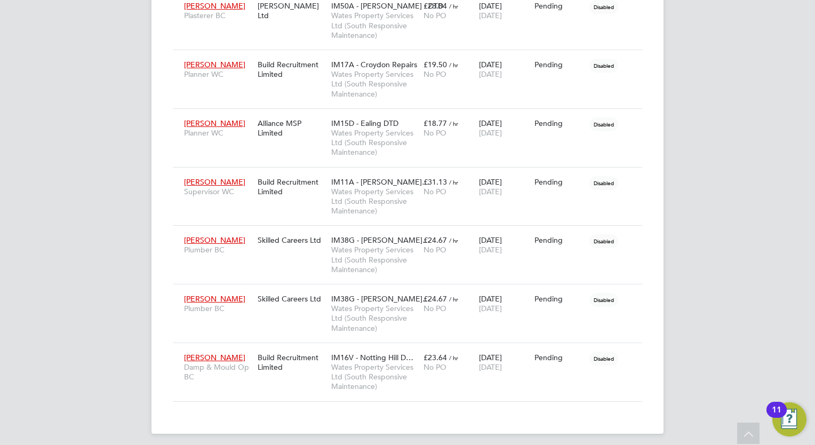
scroll to position [1206, 0]
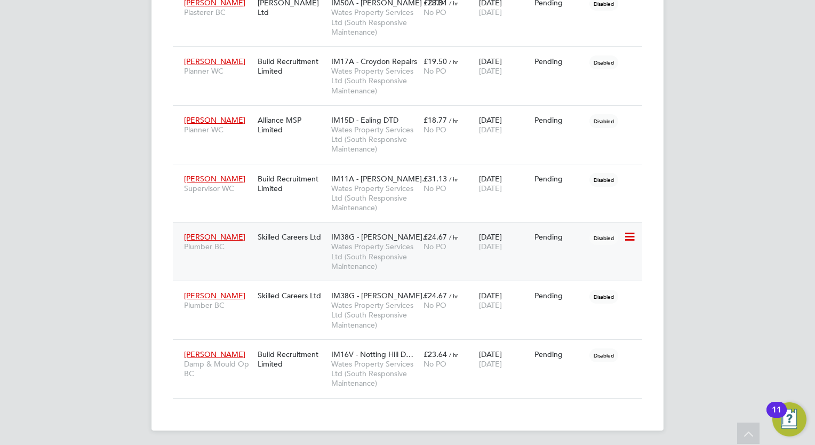
click at [475, 243] on div "£24.67 / hr No PO" at bounding box center [448, 242] width 55 height 30
click at [432, 293] on span "£24.67" at bounding box center [434, 296] width 23 height 10
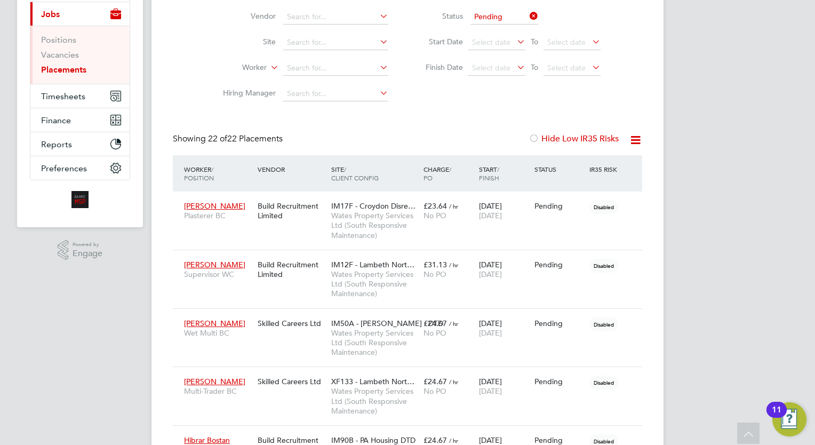
scroll to position [0, 0]
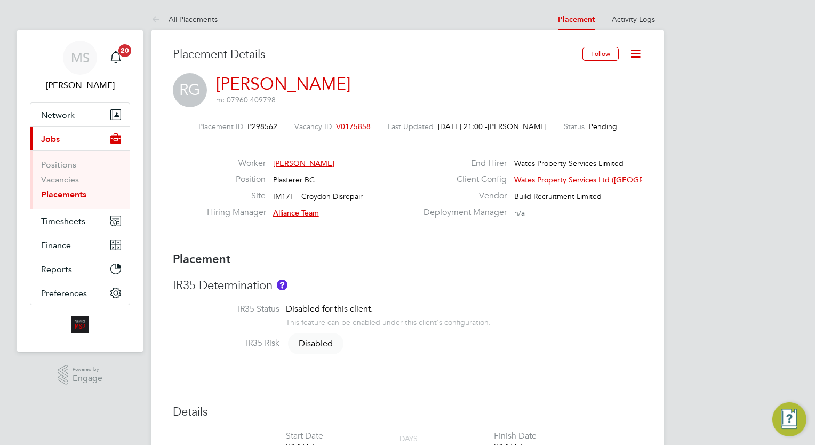
click at [637, 55] on icon at bounding box center [635, 53] width 13 height 13
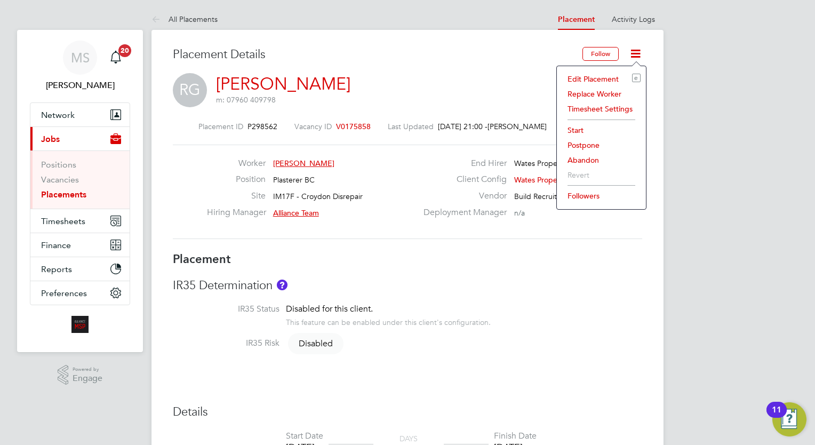
click at [598, 77] on li "Edit Placement e" at bounding box center [601, 78] width 78 height 15
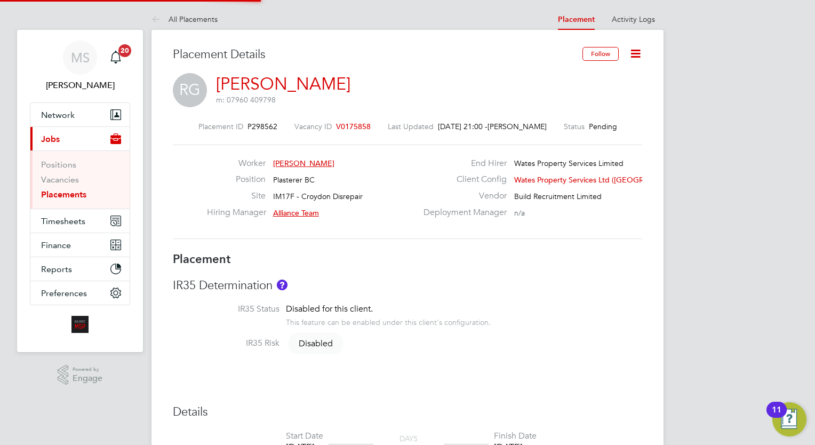
type input "Alliance Team"
type input "[DATE]"
type input "08:00"
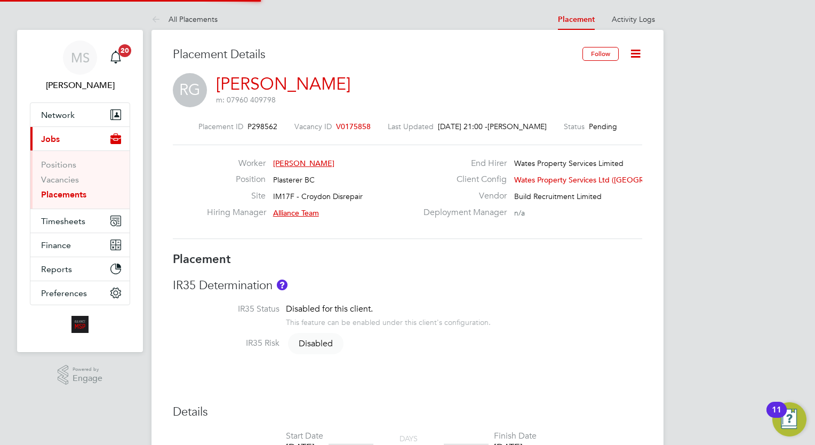
type input "17:00"
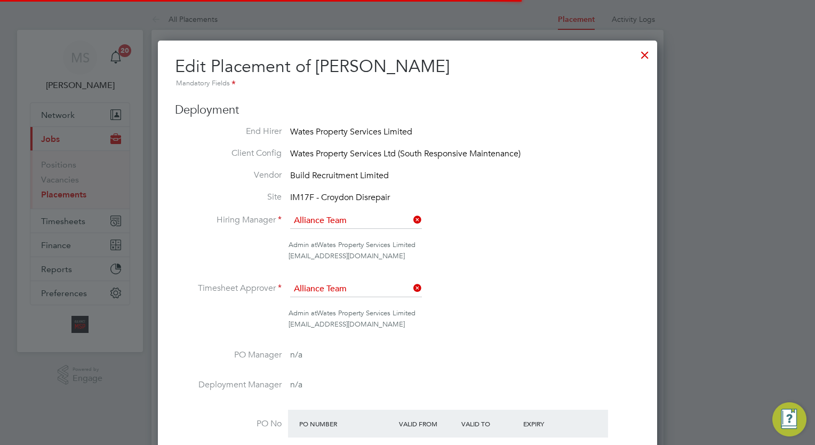
click at [524, 286] on li "Timesheet Approver Alliance Team" at bounding box center [407, 294] width 465 height 27
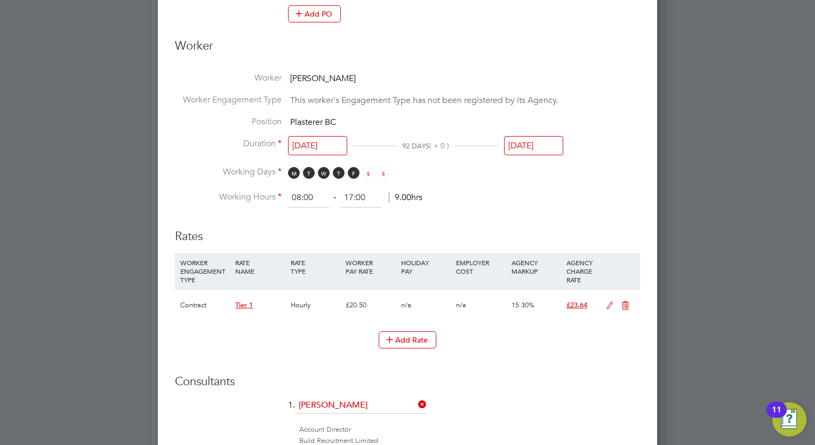
click at [328, 147] on input "[DATE]" at bounding box center [317, 146] width 59 height 20
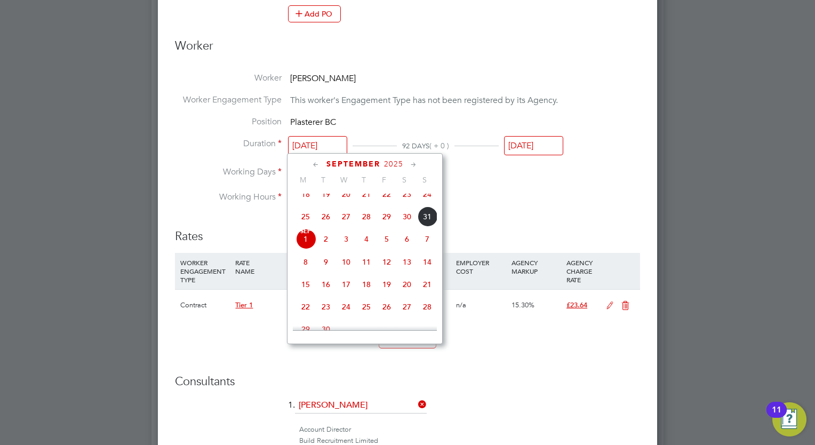
click at [386, 224] on span "29" at bounding box center [386, 216] width 20 height 20
type input "[DATE]"
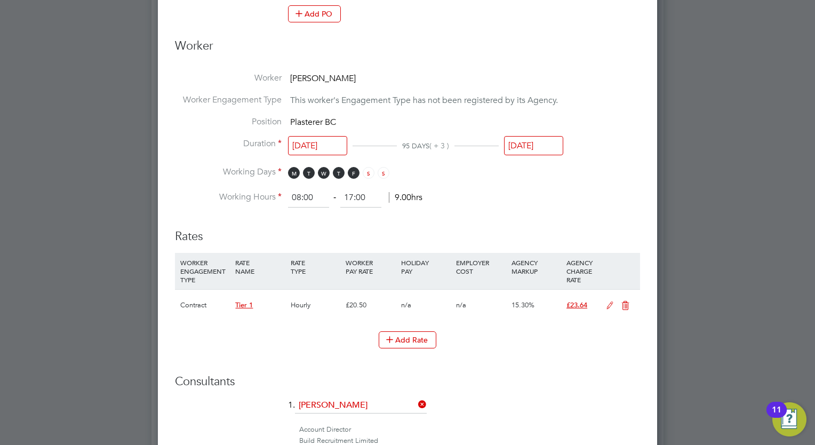
click at [491, 213] on ng-form "Deployment End Hirer Wates Property Services Limited Client Config Wates Proper…" at bounding box center [407, 162] width 465 height 1101
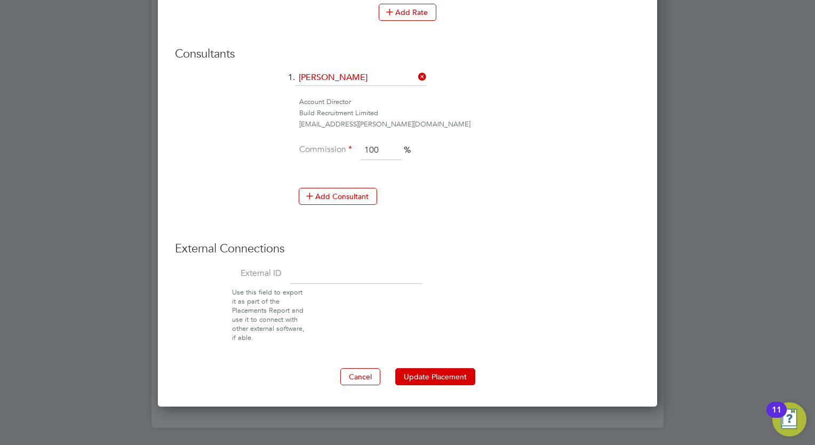
click at [339, 269] on input at bounding box center [356, 273] width 132 height 19
paste input "08043"
type input "08043"
click at [435, 368] on button "Update Placement" at bounding box center [435, 376] width 80 height 17
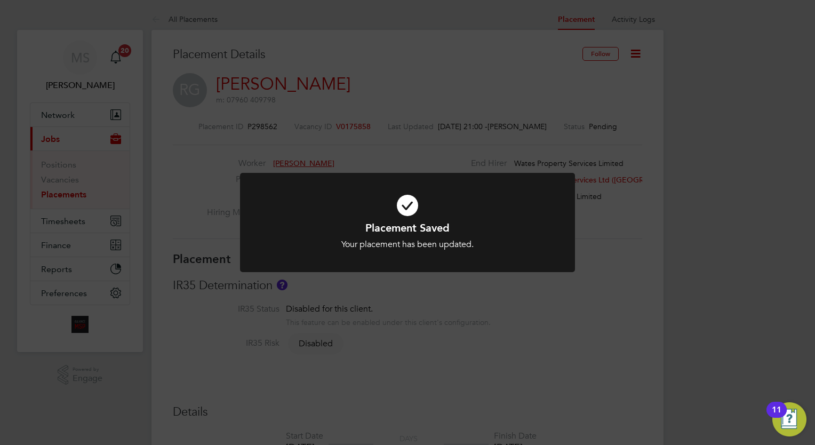
click at [640, 332] on div "Placement Saved Your placement has been updated. Cancel Okay" at bounding box center [407, 222] width 815 height 445
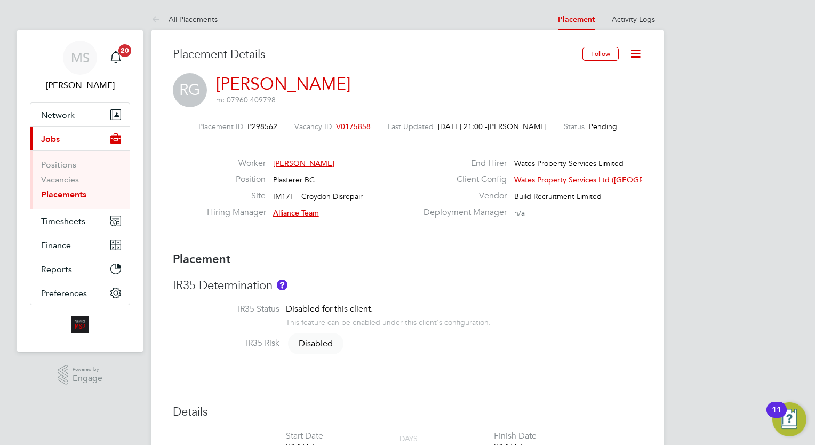
click at [633, 51] on icon at bounding box center [635, 53] width 13 height 13
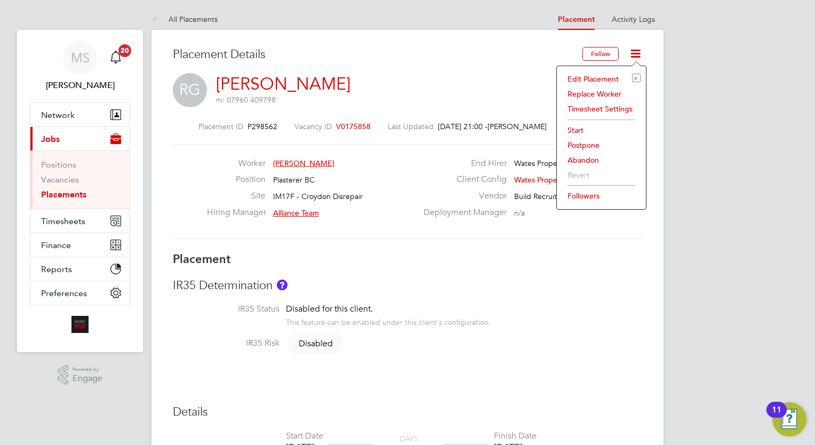
click at [580, 127] on li "Start" at bounding box center [601, 130] width 78 height 15
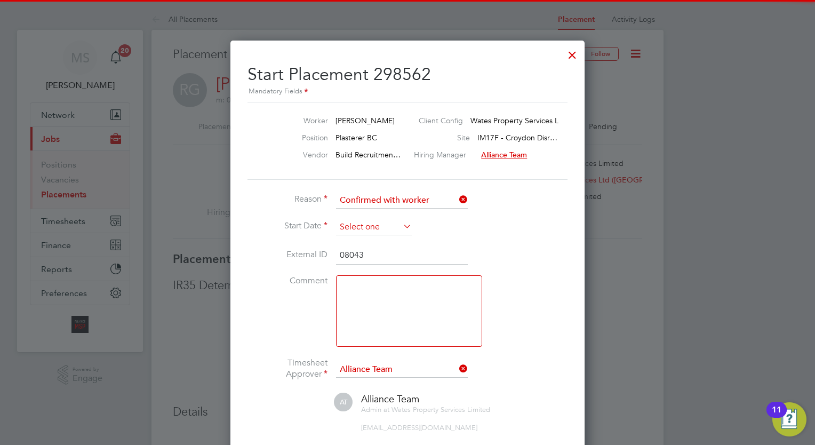
click at [384, 231] on input at bounding box center [374, 227] width 76 height 16
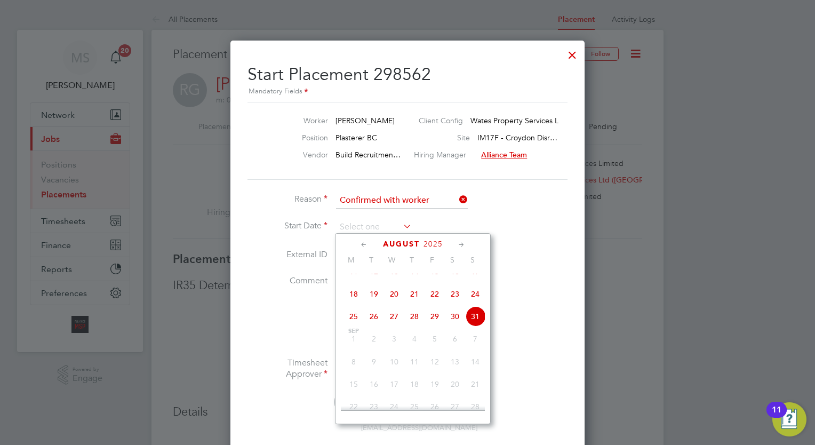
click at [434, 326] on span "29" at bounding box center [434, 316] width 20 height 20
type input "[DATE]"
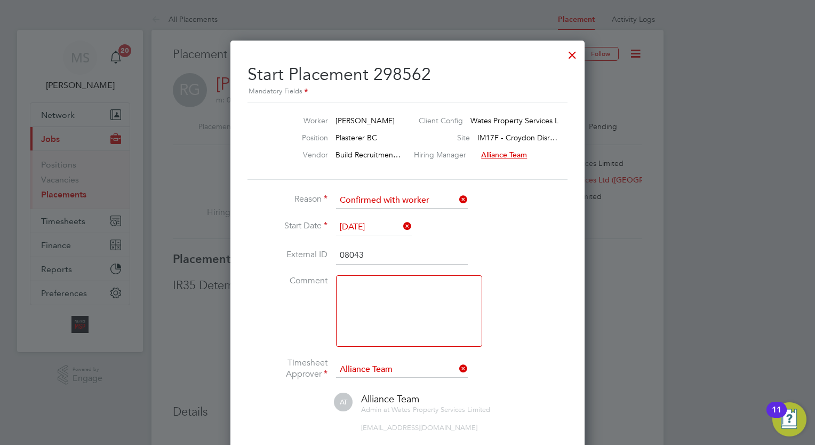
click at [526, 278] on li "Comment" at bounding box center [407, 316] width 320 height 82
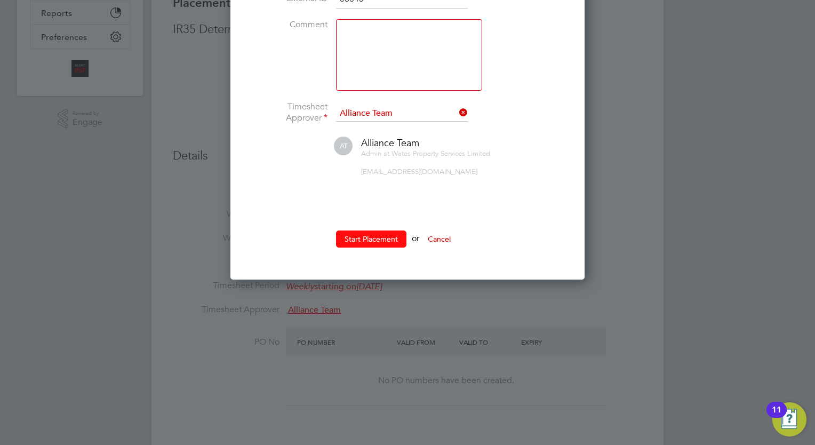
click at [390, 231] on button "Start Placement" at bounding box center [371, 238] width 70 height 17
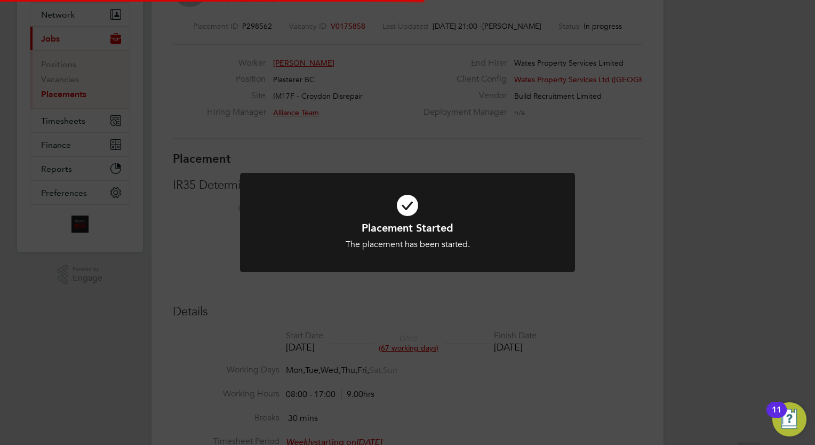
click at [623, 146] on div "Placement Started The placement has been started. Cancel Okay" at bounding box center [407, 222] width 815 height 445
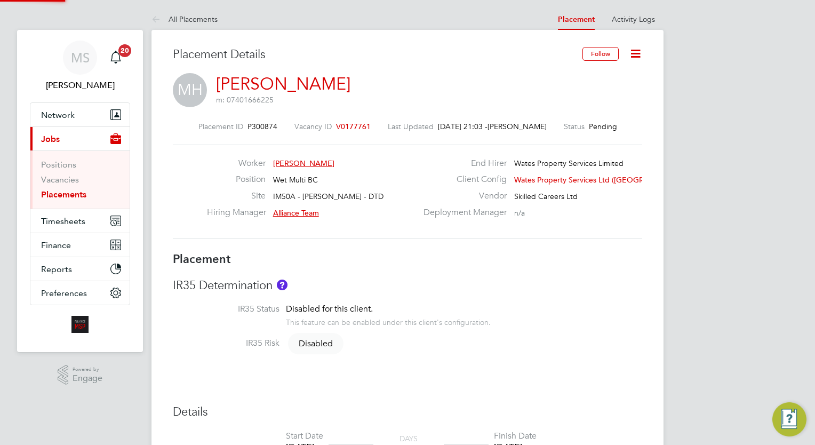
click at [631, 60] on icon at bounding box center [635, 53] width 13 height 13
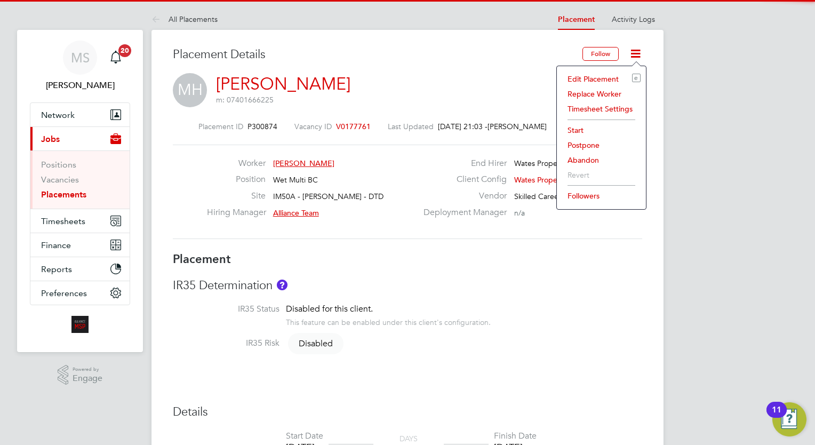
click at [603, 80] on li "Edit Placement e" at bounding box center [601, 78] width 78 height 15
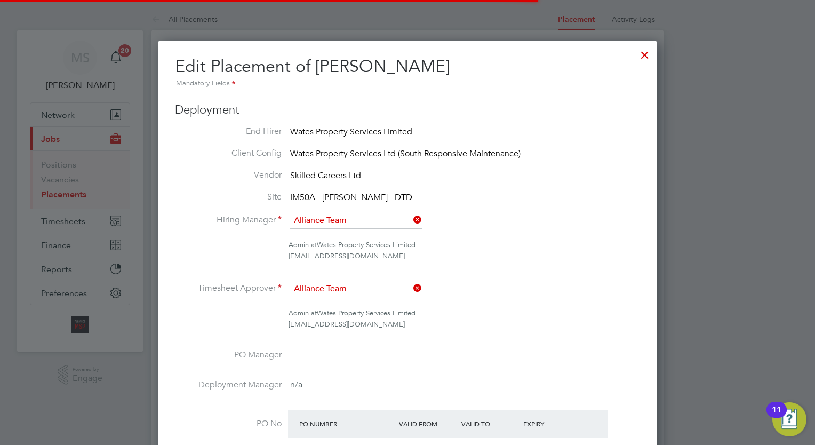
scroll to position [5, 5]
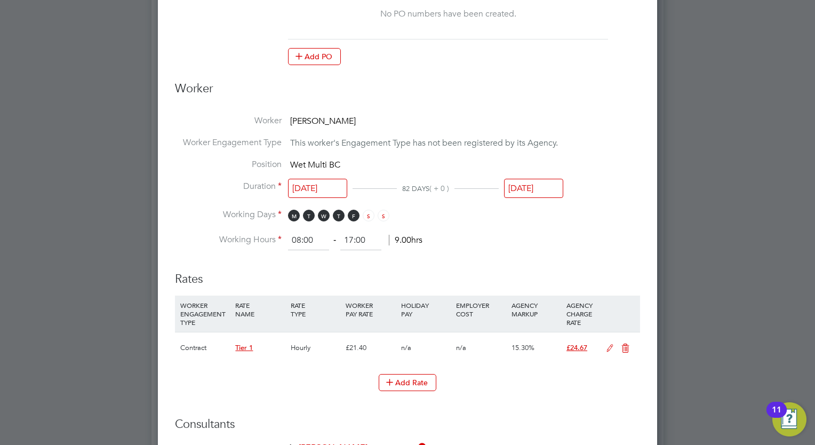
click at [328, 183] on input "[DATE]" at bounding box center [317, 189] width 59 height 20
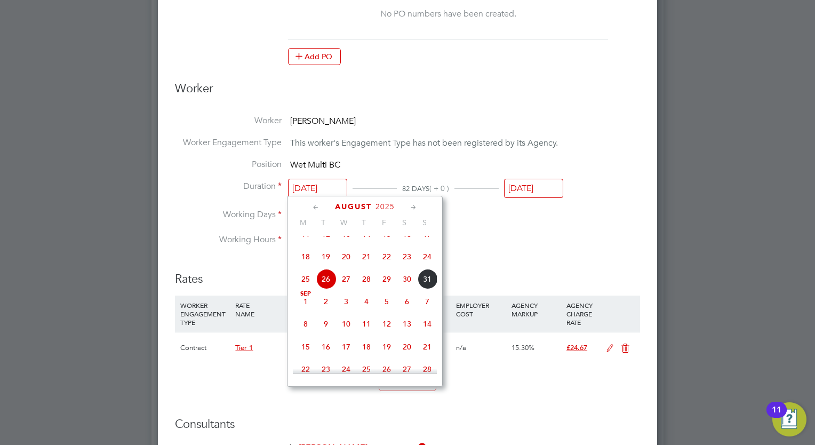
click at [306, 311] on span "[DATE]" at bounding box center [305, 301] width 20 height 20
type input "[DATE]"
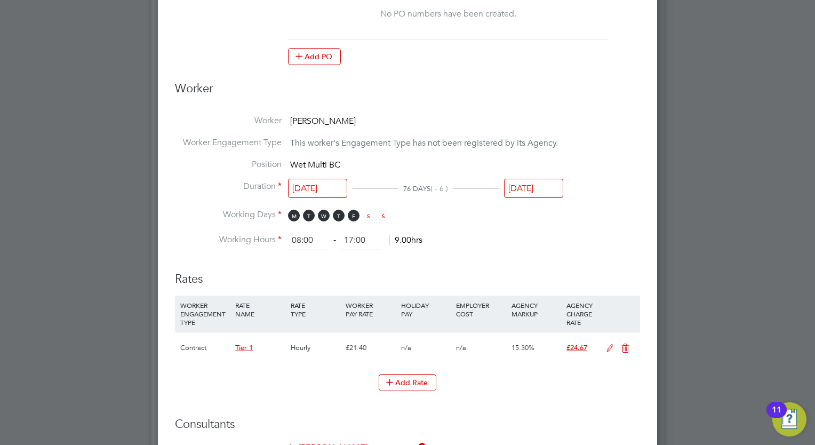
click at [532, 189] on input "[DATE]" at bounding box center [533, 189] width 59 height 20
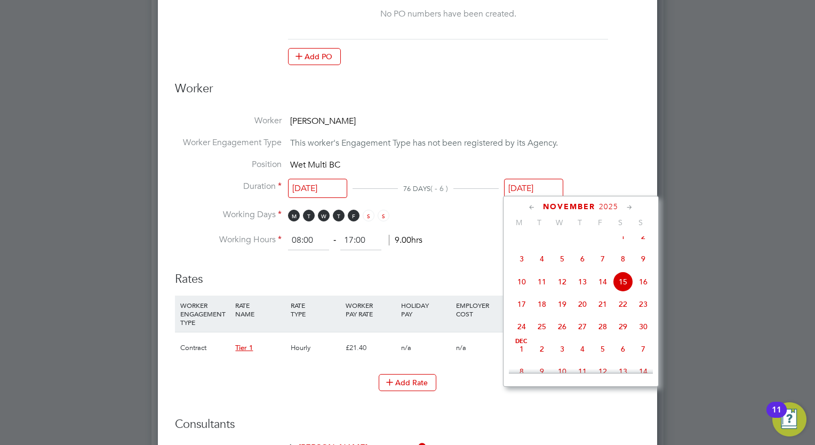
click at [631, 206] on icon at bounding box center [629, 208] width 10 height 12
click at [522, 244] on span "[DATE]" at bounding box center [521, 233] width 20 height 20
type input "[DATE]"
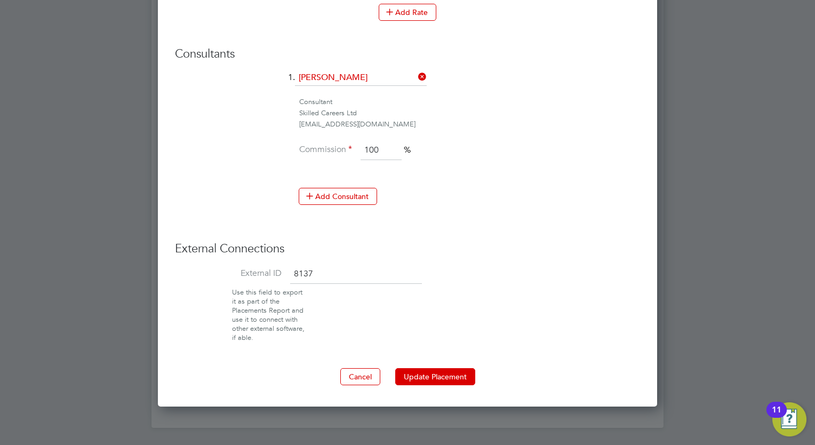
click at [461, 370] on button "Update Placement" at bounding box center [435, 376] width 80 height 17
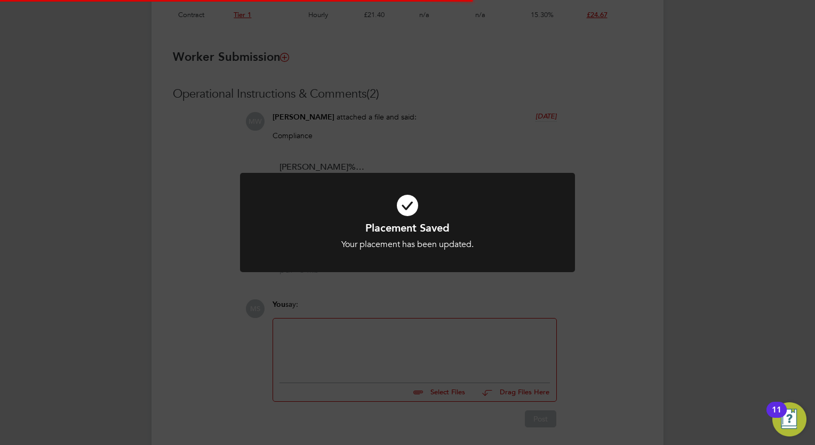
click at [698, 190] on div "Placement Saved Your placement has been updated. Cancel Okay" at bounding box center [407, 222] width 815 height 445
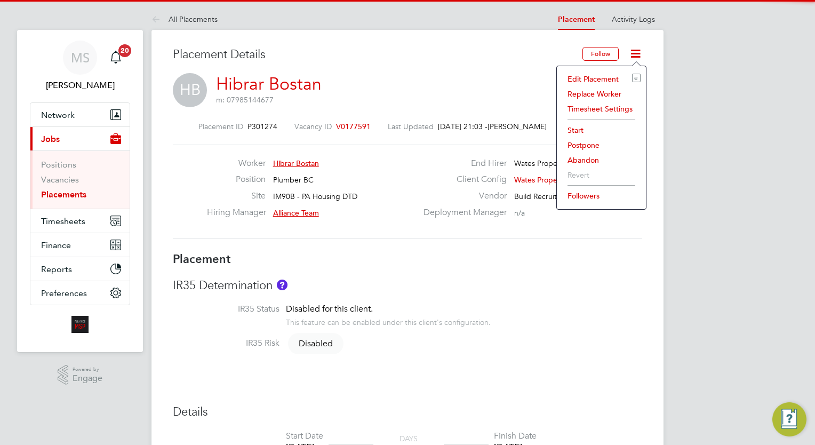
click at [599, 75] on li "Edit Placement e" at bounding box center [601, 78] width 78 height 15
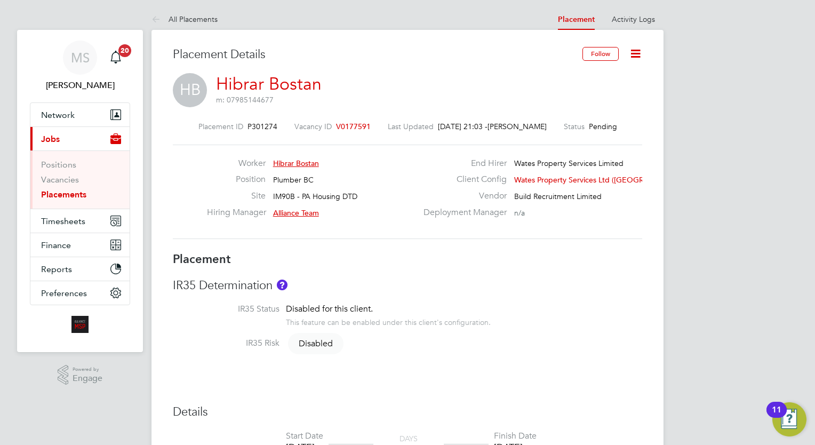
type input "Alliance Team"
type input "[DATE]"
type input "08:00"
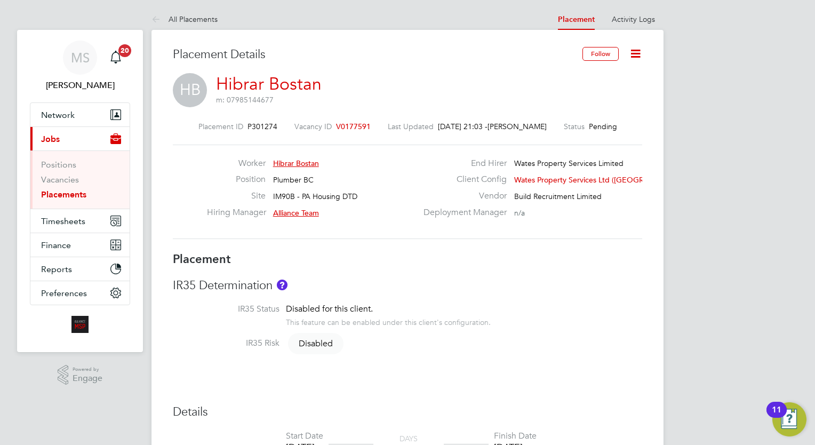
type input "17:00"
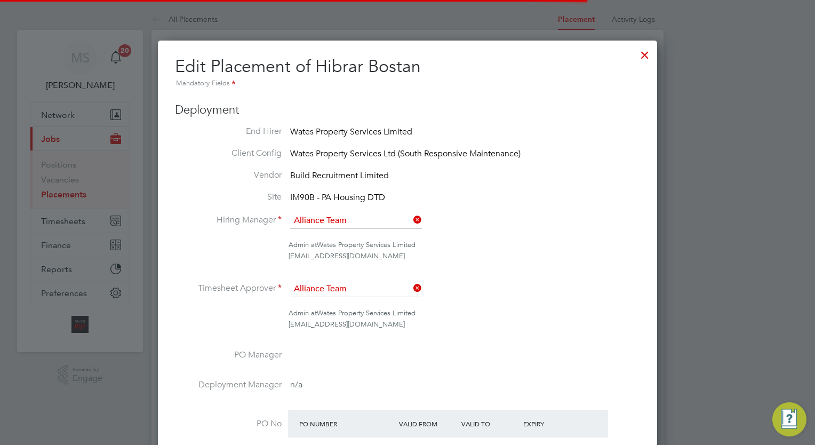
click at [552, 238] on li "Hiring Manager Alliance Team" at bounding box center [407, 226] width 465 height 27
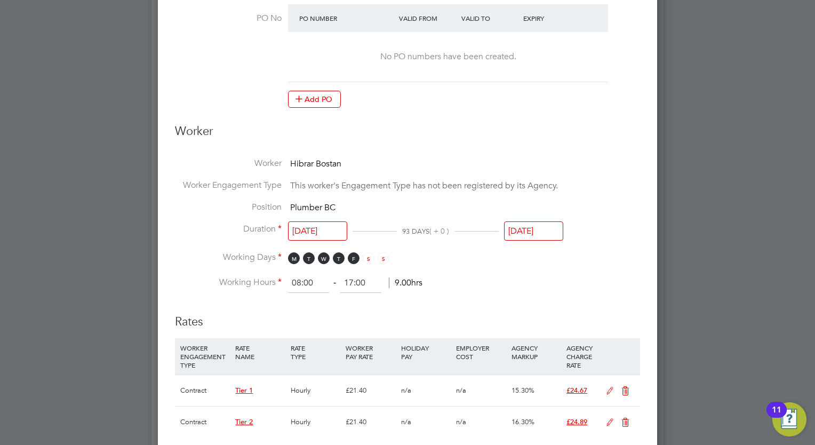
click at [319, 229] on input "[DATE]" at bounding box center [317, 231] width 59 height 20
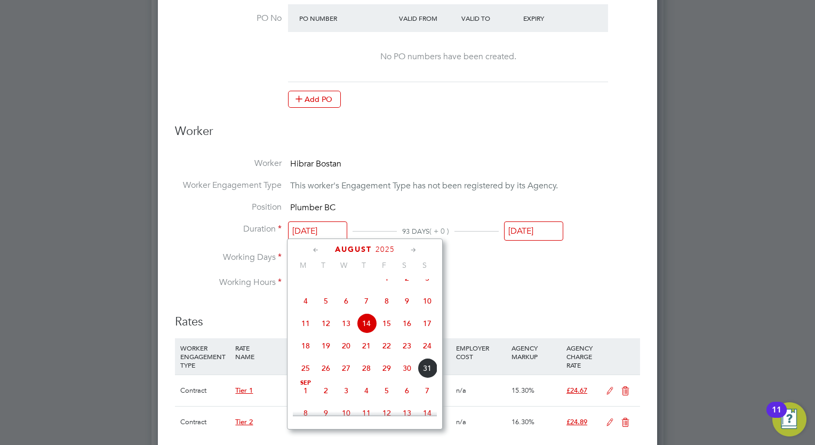
click at [418, 253] on div "[DATE]" at bounding box center [365, 249] width 144 height 10
click at [413, 249] on icon at bounding box center [413, 250] width 10 height 12
click at [303, 286] on span "[DATE]" at bounding box center [305, 276] width 20 height 20
type input "[DATE]"
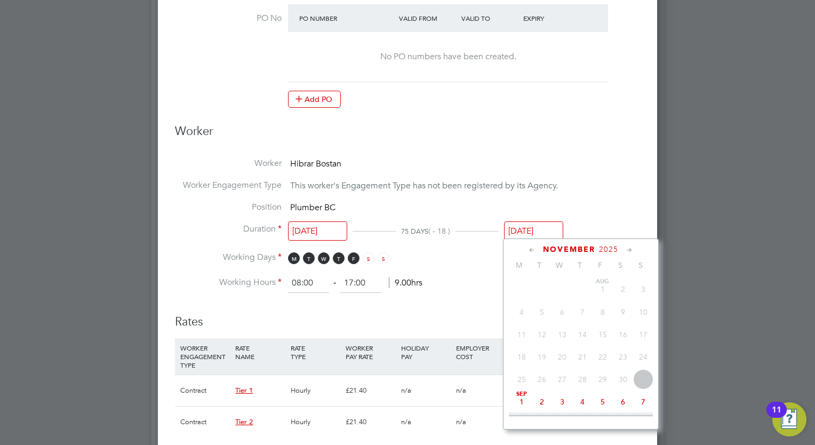
click at [537, 229] on input "[DATE]" at bounding box center [533, 231] width 59 height 20
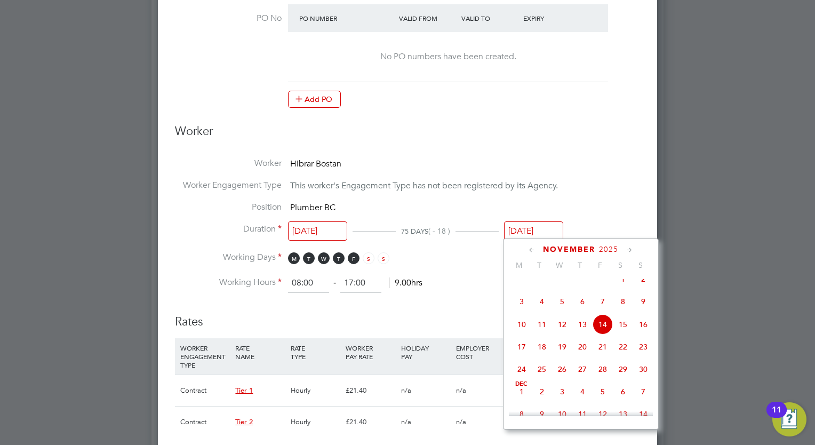
click at [631, 253] on icon at bounding box center [629, 250] width 10 height 12
click at [512, 286] on span "[DATE]" at bounding box center [521, 276] width 20 height 20
type input "[DATE]"
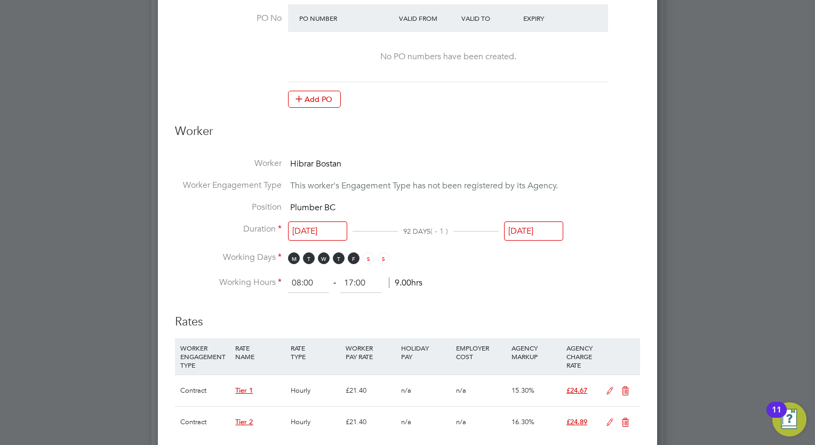
click at [512, 289] on li "Working Hours 08:00 ‐ 17:00 9.00hrs" at bounding box center [407, 283] width 465 height 19
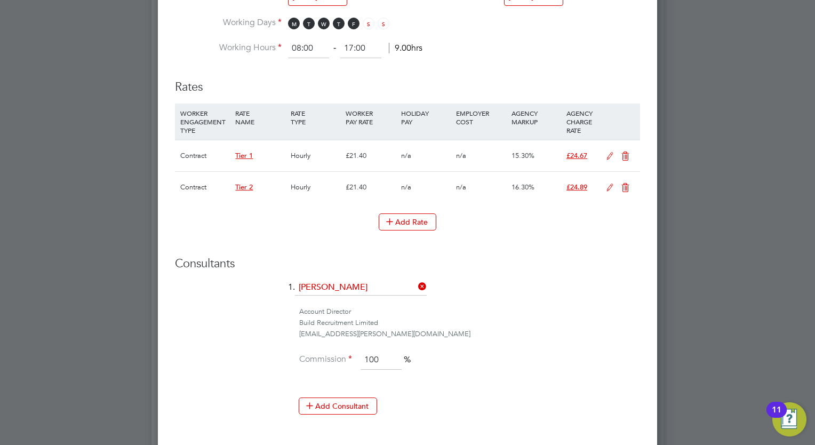
click at [604, 154] on icon at bounding box center [609, 156] width 13 height 9
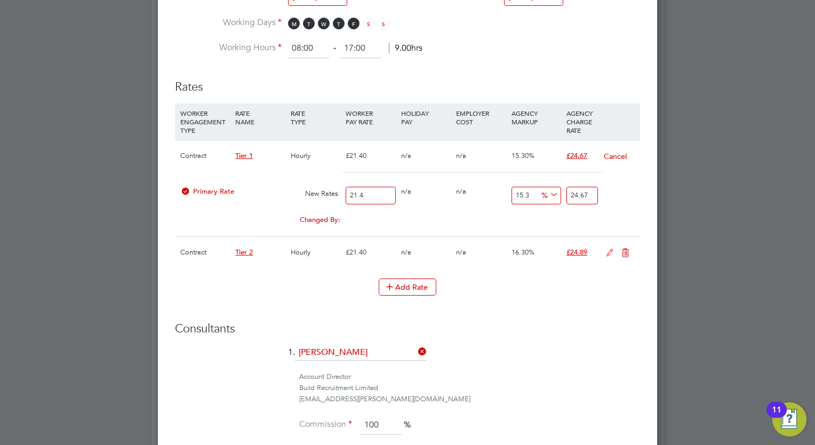
click at [628, 255] on icon at bounding box center [625, 252] width 13 height 9
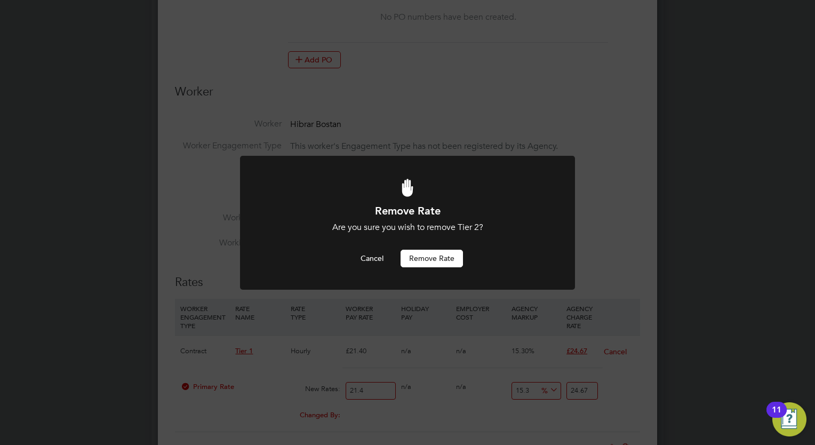
click at [408, 255] on button "Remove rate" at bounding box center [431, 258] width 62 height 17
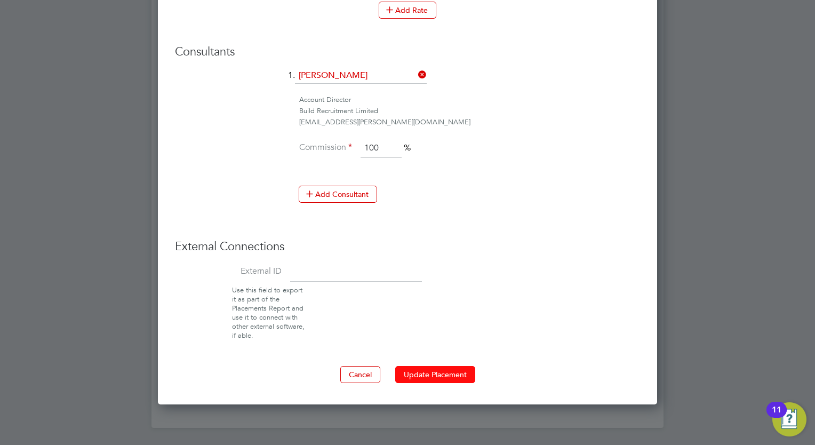
click at [443, 366] on button "Update Placement" at bounding box center [435, 374] width 80 height 17
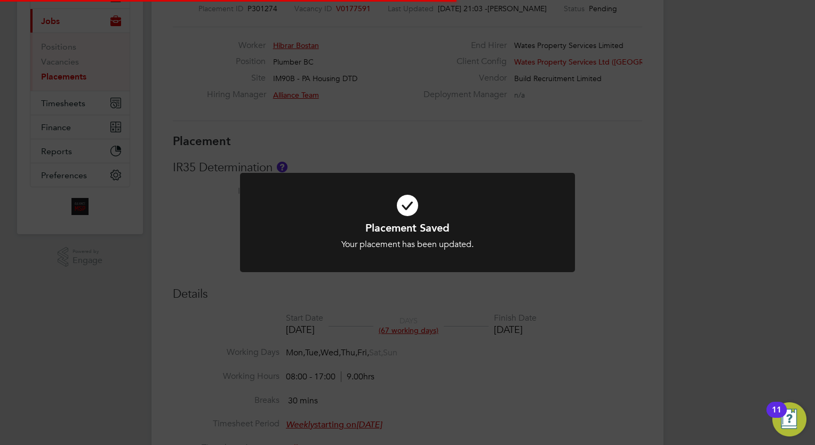
click at [664, 126] on div "Placement Saved Your placement has been updated. Cancel Okay" at bounding box center [407, 222] width 815 height 445
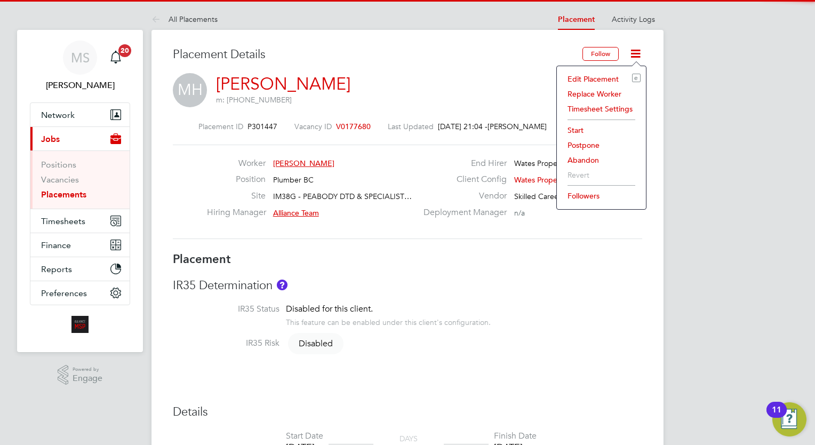
click at [594, 82] on li "Edit Placement e" at bounding box center [601, 78] width 78 height 15
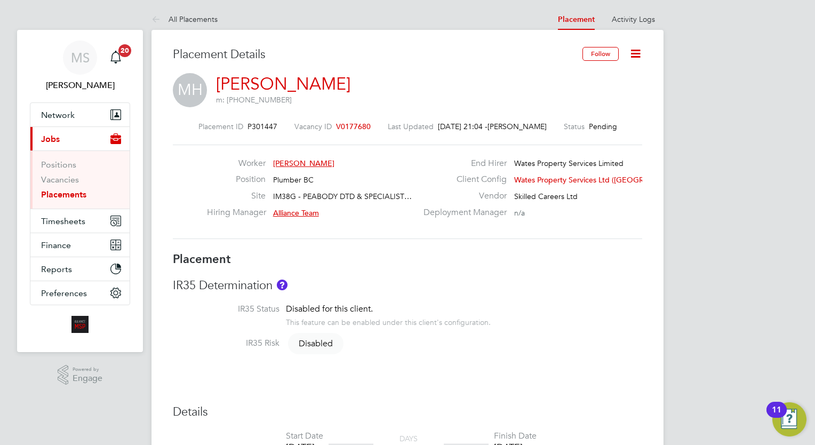
type input "Alliance Team"
type input "[DATE]"
type input "08:00"
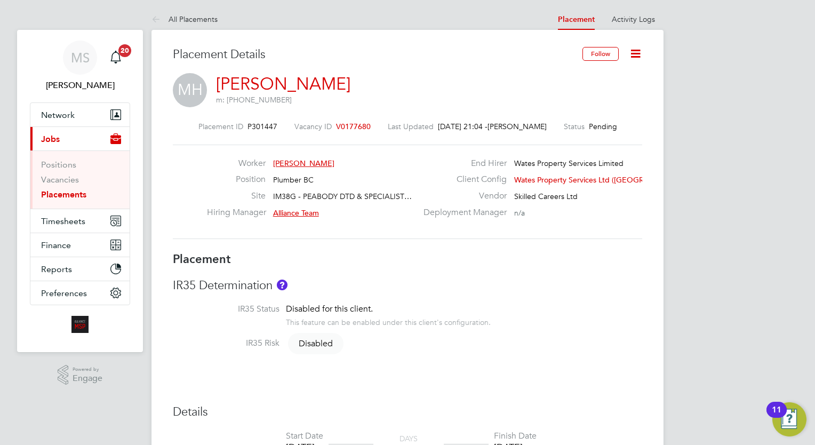
type input "17:00"
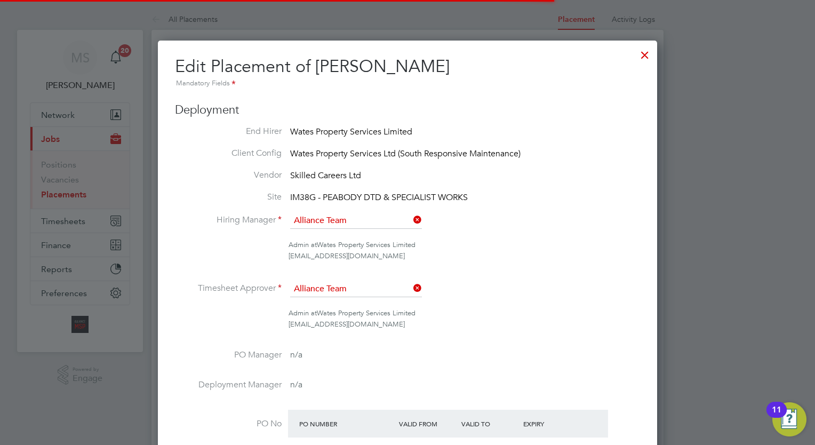
scroll to position [5, 5]
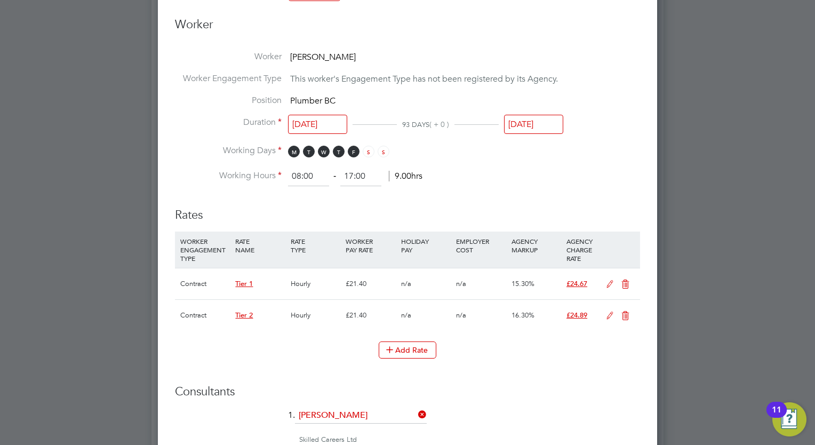
click at [330, 125] on input "[DATE]" at bounding box center [317, 125] width 59 height 20
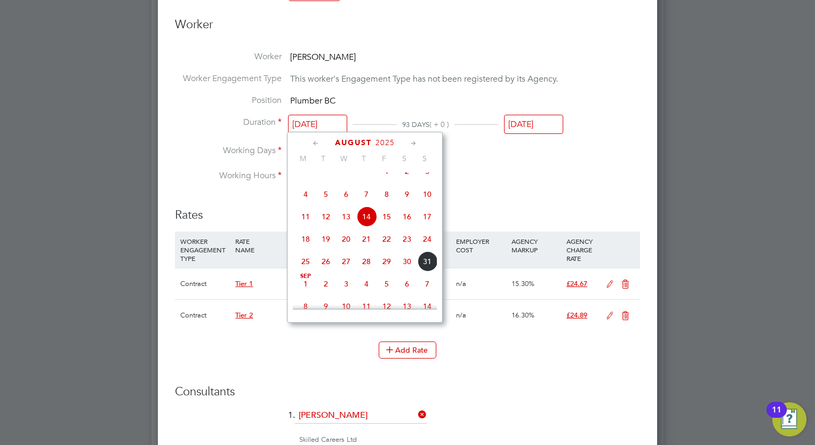
click at [301, 294] on span "[DATE]" at bounding box center [305, 284] width 20 height 20
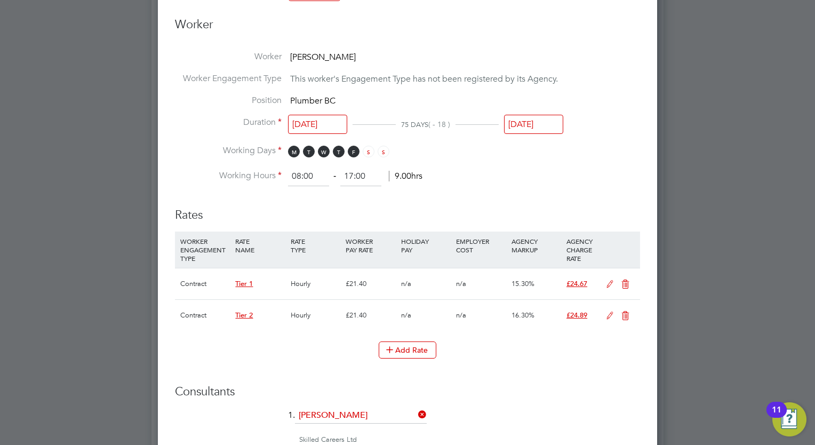
click at [336, 127] on input "[DATE]" at bounding box center [317, 125] width 59 height 20
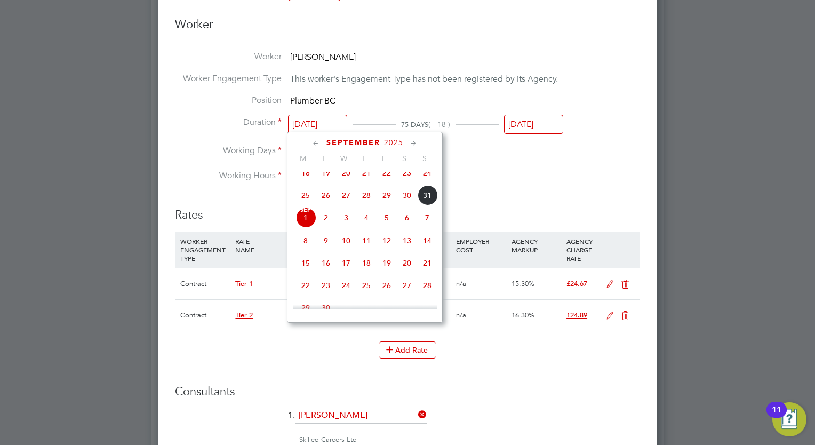
click at [384, 205] on span "29" at bounding box center [386, 195] width 20 height 20
type input "[DATE]"
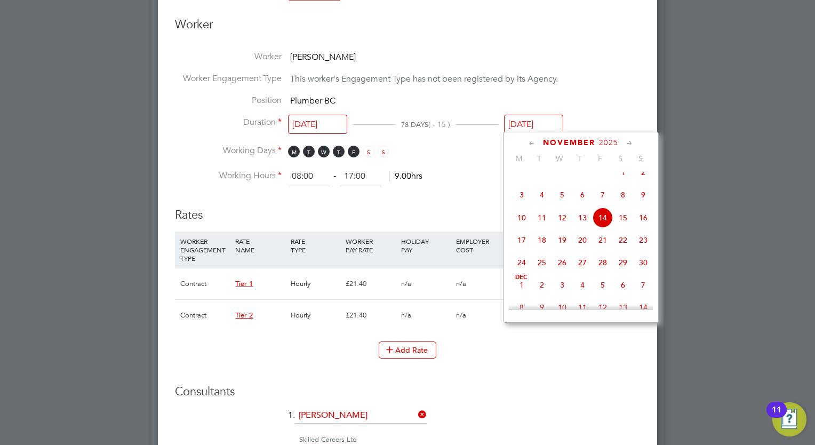
click at [544, 130] on input "[DATE]" at bounding box center [533, 125] width 59 height 20
click at [616, 272] on span "29" at bounding box center [623, 262] width 20 height 20
type input "[DATE]"
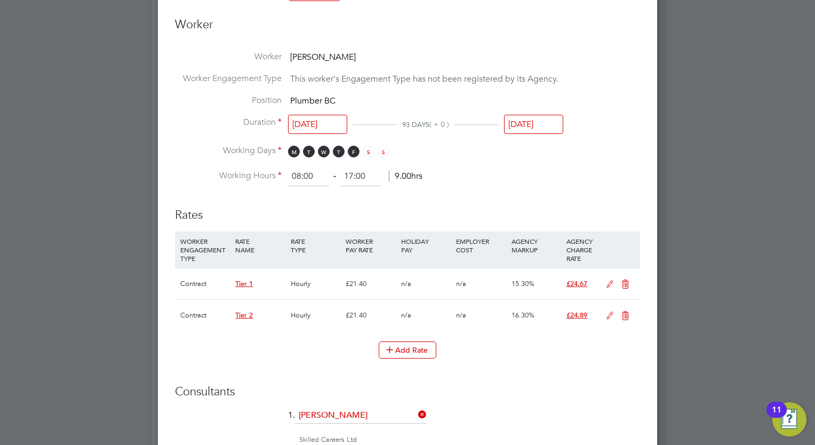
click at [613, 284] on icon at bounding box center [609, 284] width 13 height 9
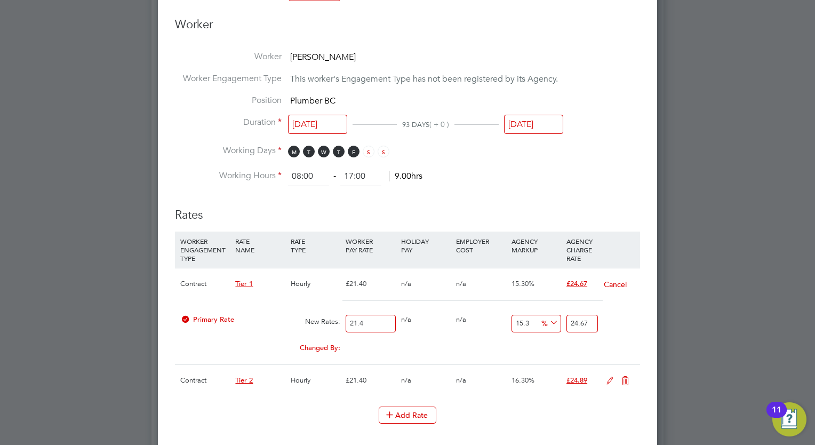
click at [631, 379] on icon at bounding box center [625, 380] width 13 height 9
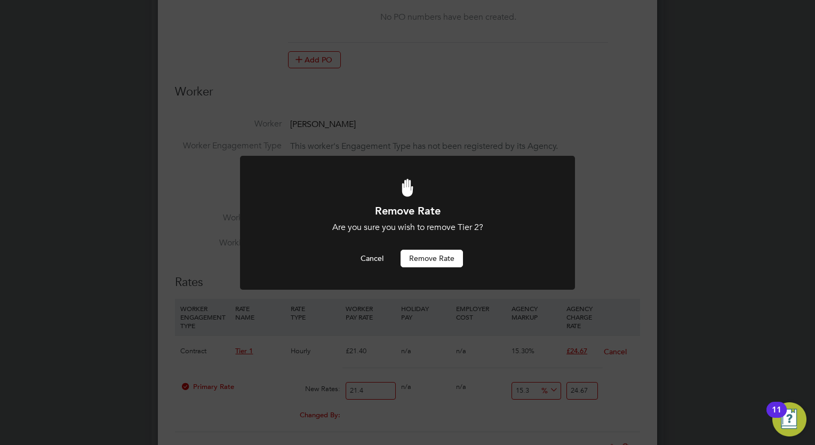
click at [456, 259] on button "Remove rate" at bounding box center [431, 258] width 62 height 17
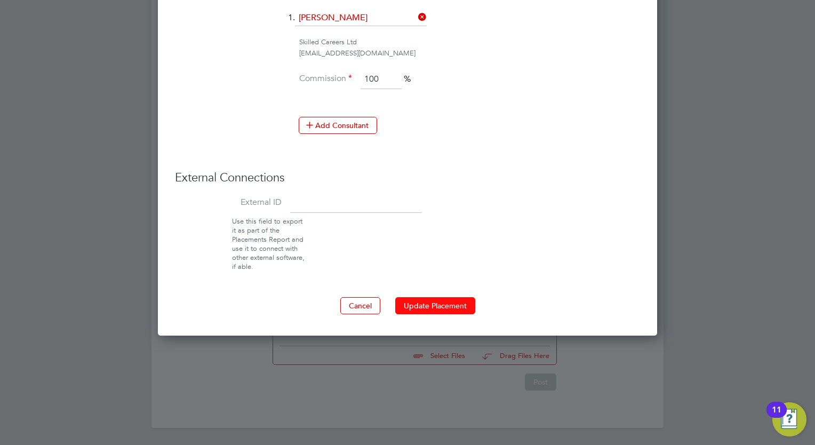
click at [451, 299] on button "Update Placement" at bounding box center [435, 305] width 80 height 17
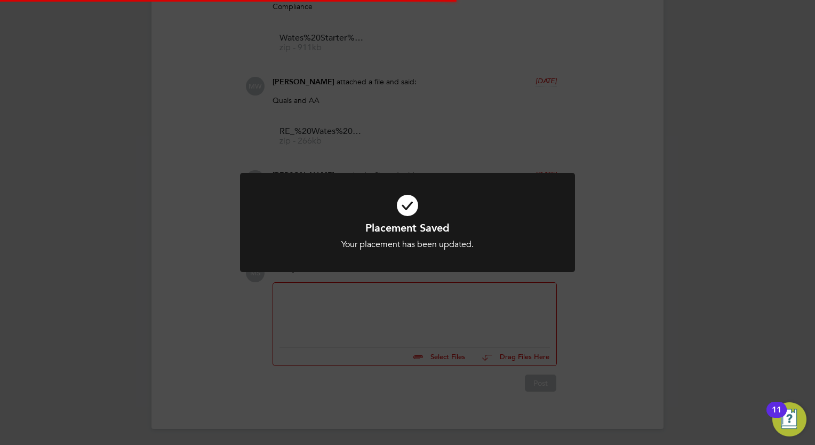
click at [775, 119] on div "Placement Saved Your placement has been updated. Cancel Okay" at bounding box center [407, 222] width 815 height 445
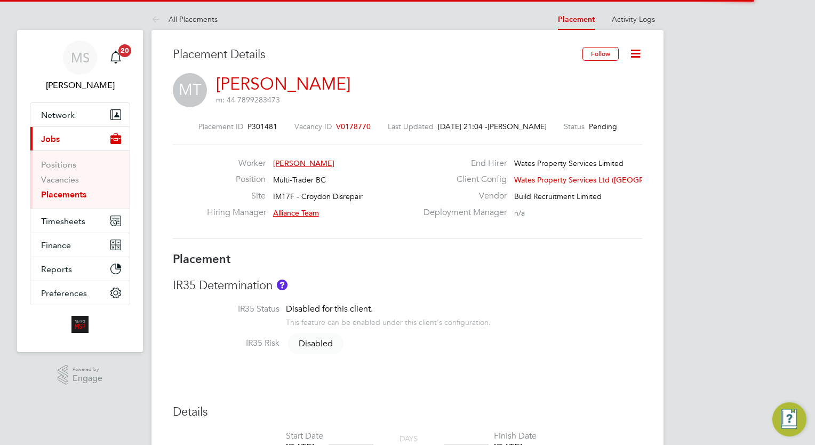
click at [638, 54] on icon at bounding box center [635, 53] width 13 height 13
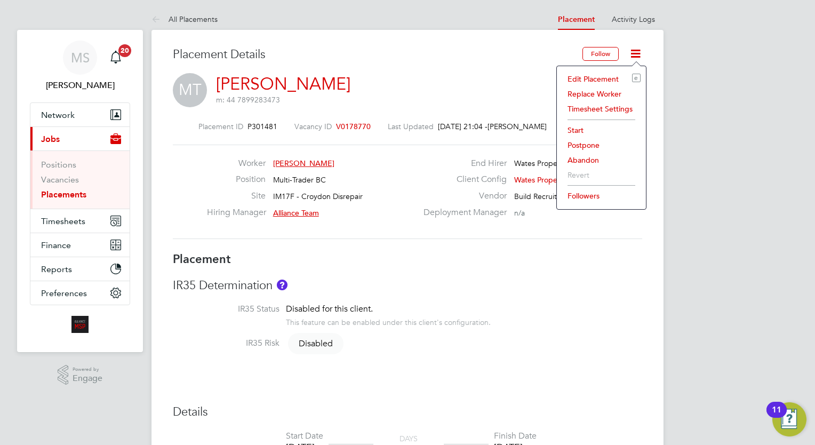
click at [593, 78] on li "Edit Placement e" at bounding box center [601, 78] width 78 height 15
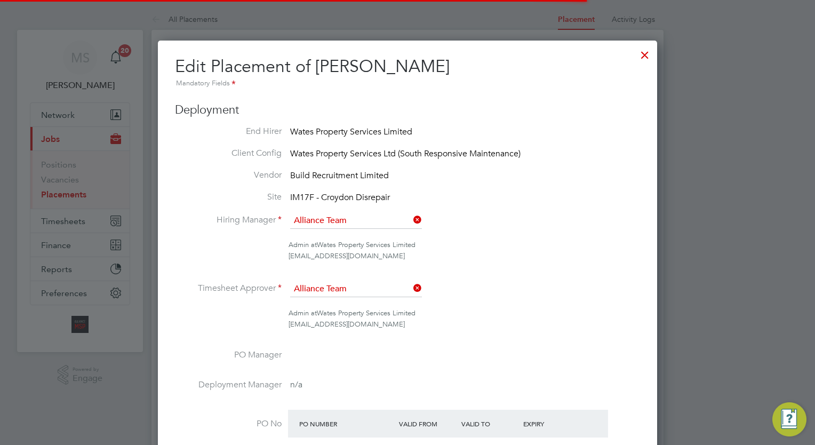
scroll to position [5, 5]
click at [538, 220] on li "Hiring Manager Alliance Team" at bounding box center [407, 226] width 465 height 27
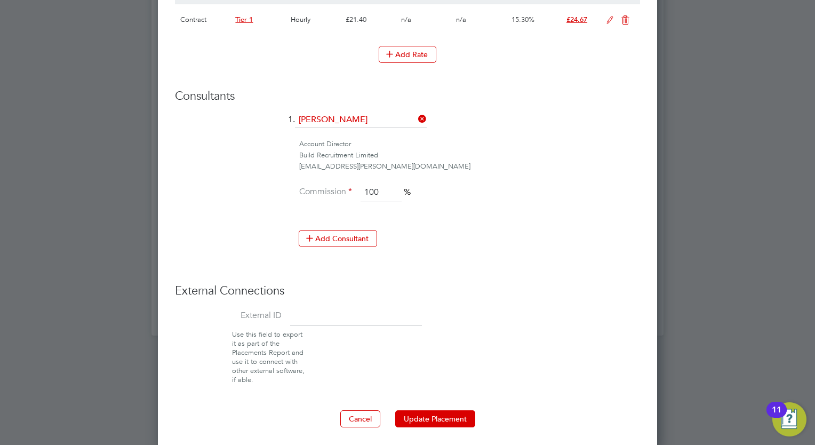
click at [347, 307] on input at bounding box center [356, 316] width 132 height 19
paste input "8111"
type input "8111"
click at [453, 410] on button "Update Placement" at bounding box center [435, 418] width 80 height 17
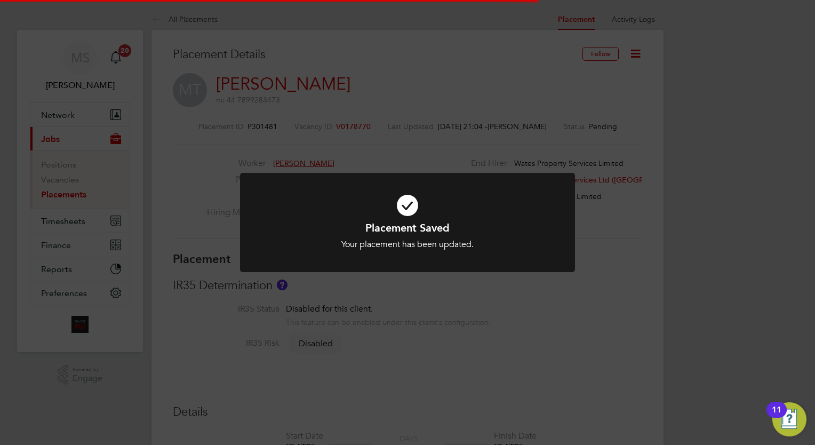
click at [684, 172] on div "Placement Saved Your placement has been updated. Cancel Okay" at bounding box center [407, 222] width 815 height 445
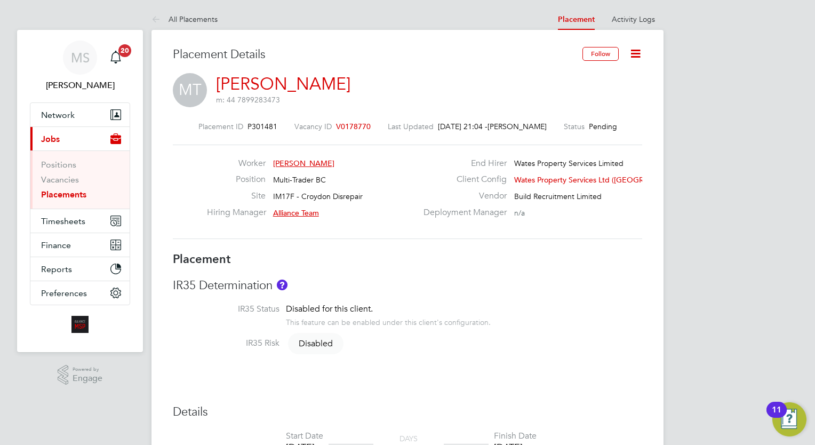
click at [635, 52] on icon at bounding box center [635, 53] width 13 height 13
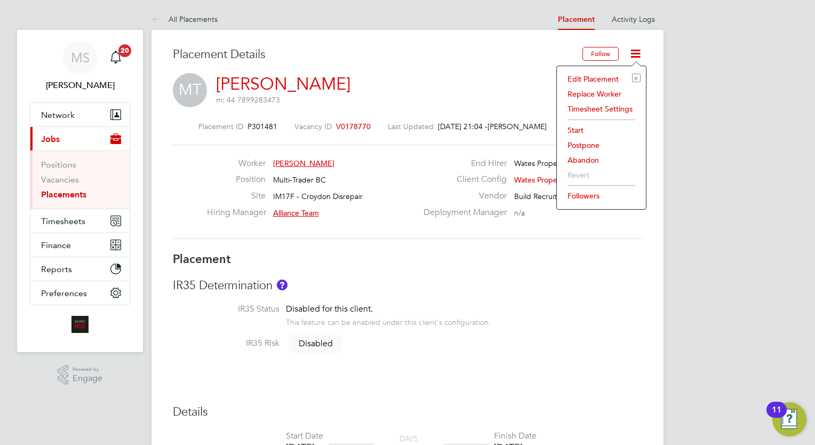
click at [581, 124] on li "Start" at bounding box center [601, 130] width 78 height 15
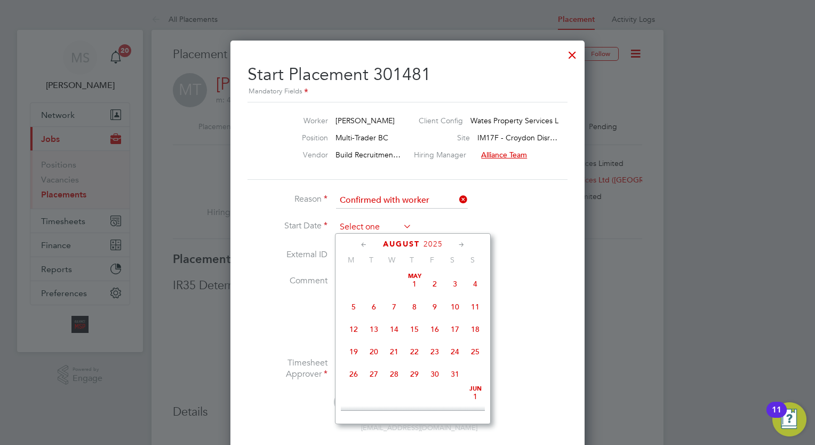
click at [365, 230] on input at bounding box center [374, 227] width 76 height 16
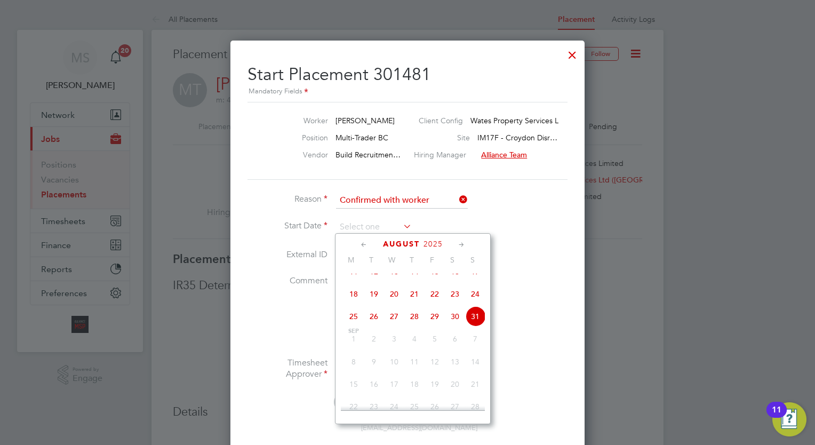
click at [375, 326] on span "26" at bounding box center [374, 316] width 20 height 20
type input "26 Aug 2025"
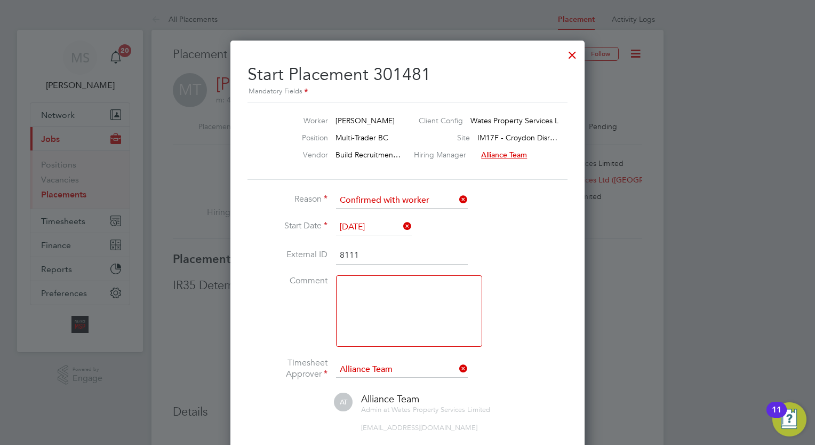
click at [516, 330] on li "Comment" at bounding box center [407, 316] width 320 height 82
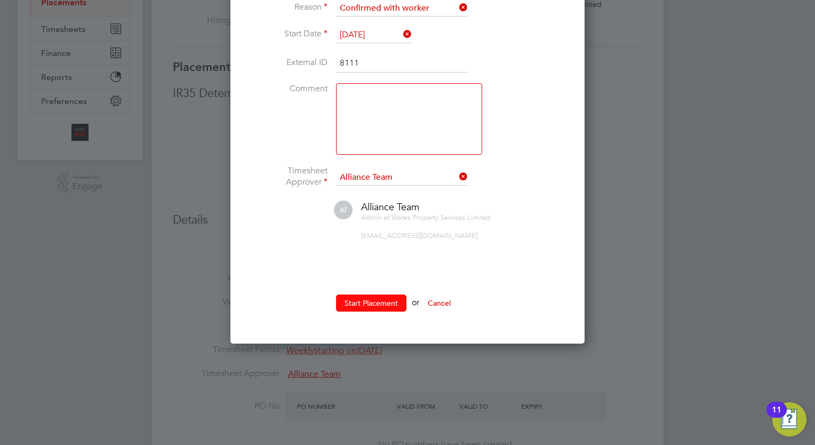
click at [372, 307] on button "Start Placement" at bounding box center [371, 302] width 70 height 17
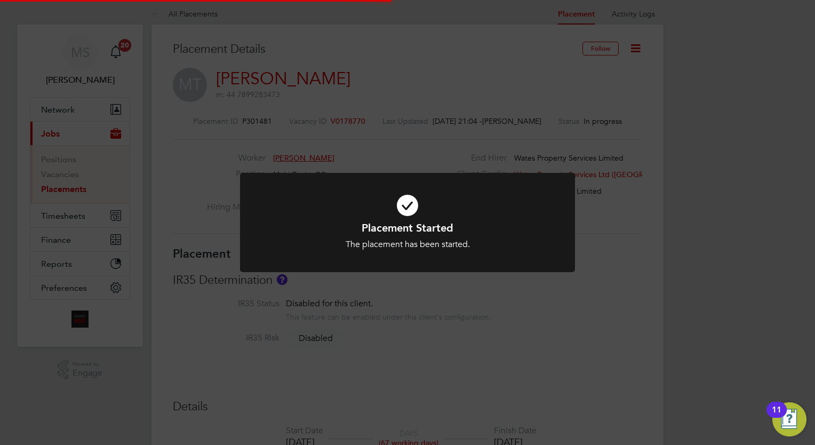
click at [639, 162] on div "Placement Started The placement has been started. Cancel Okay" at bounding box center [407, 222] width 815 height 445
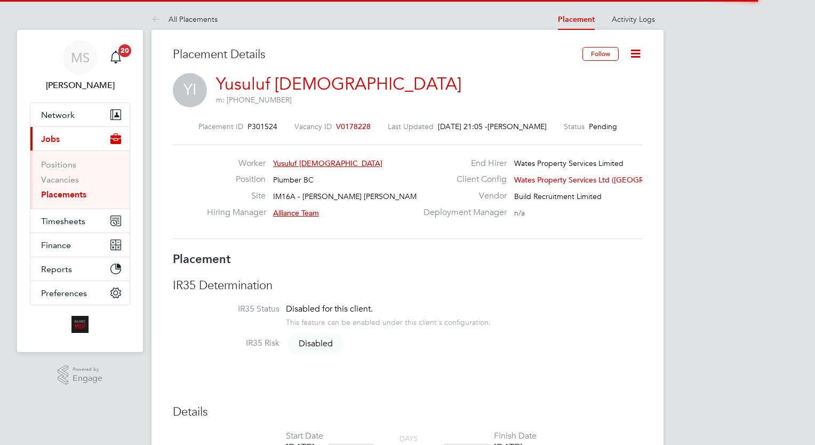
click at [637, 50] on icon at bounding box center [635, 53] width 13 height 13
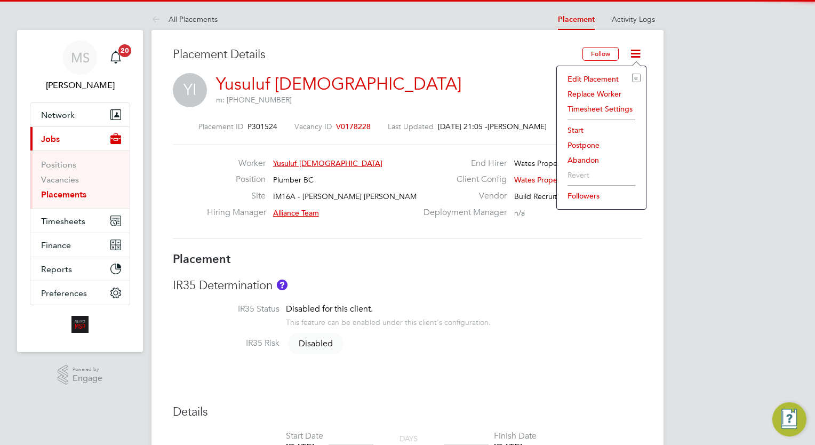
click at [610, 73] on li "Edit Placement e" at bounding box center [601, 78] width 78 height 15
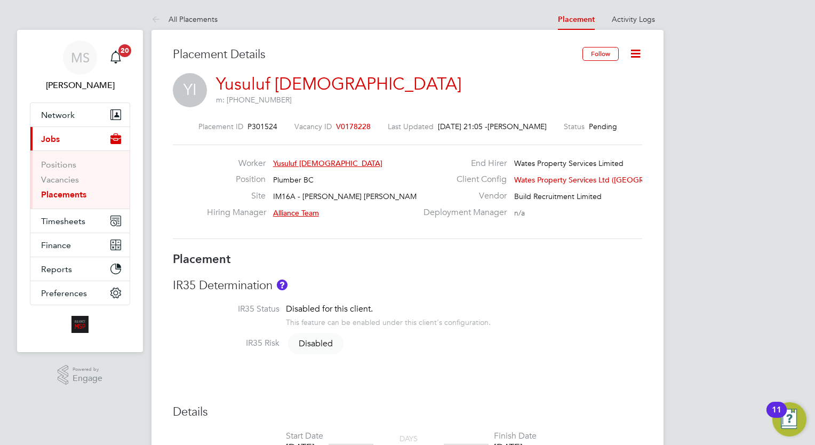
type input "Alliance Team"
type input "[DATE]"
type input "08:00"
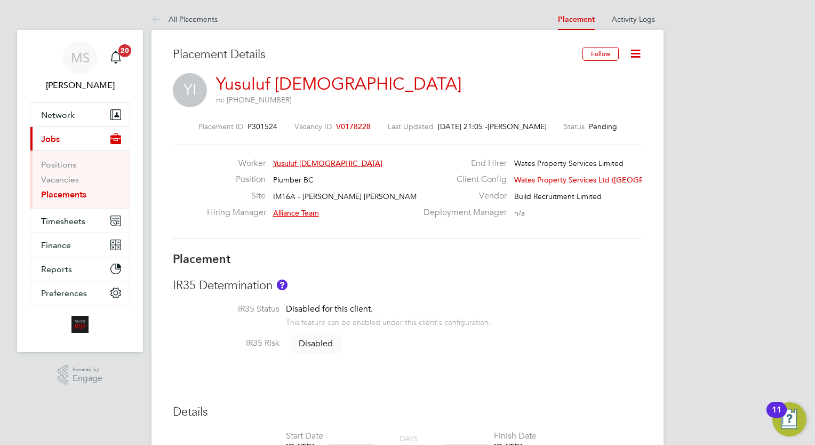
type input "17:00"
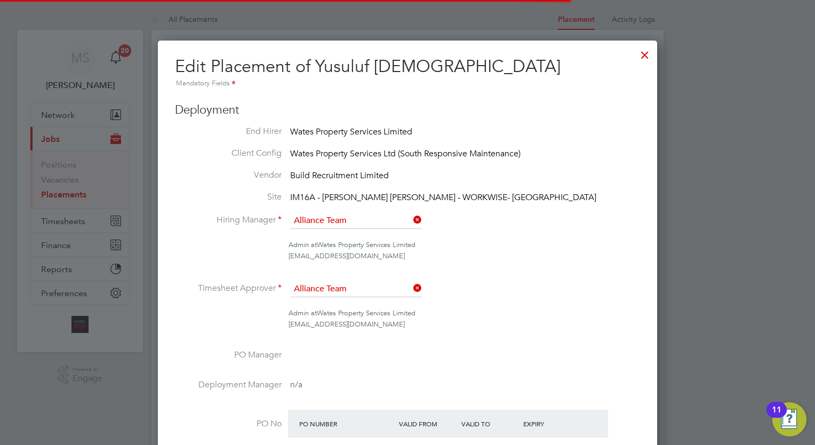
click at [546, 203] on li "Site IM16A - [PERSON_NAME] [PERSON_NAME] - WORKWISE- [GEOGRAPHIC_DATA]" at bounding box center [407, 197] width 465 height 13
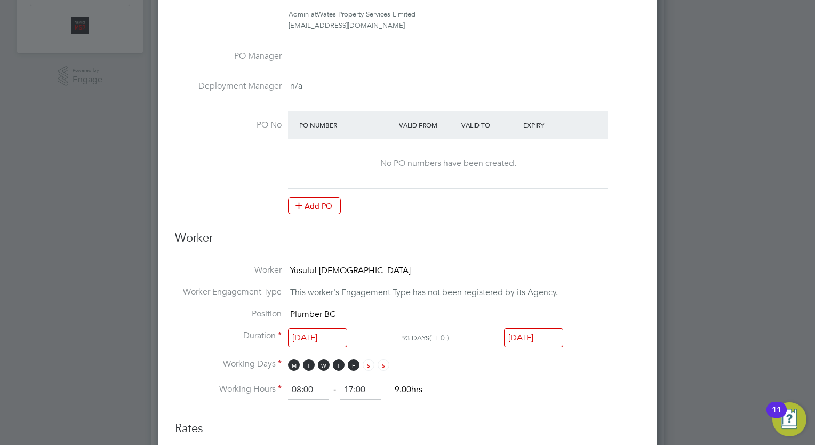
click at [524, 334] on input "25 Nov 2025" at bounding box center [533, 338] width 59 height 20
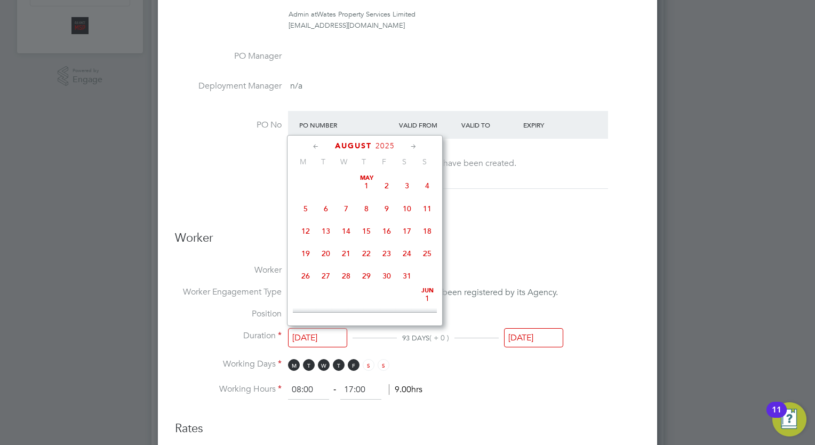
click at [333, 334] on input "25 Aug 2025" at bounding box center [317, 338] width 59 height 20
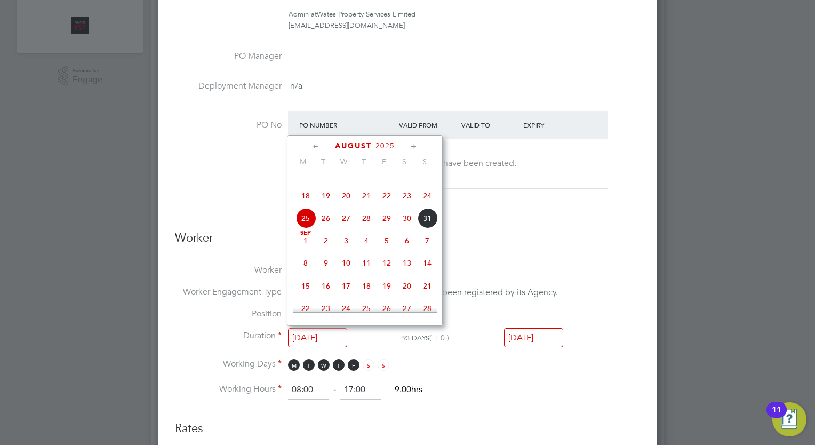
click at [306, 273] on span "8" at bounding box center [305, 263] width 20 height 20
type input "08 Sep 2025"
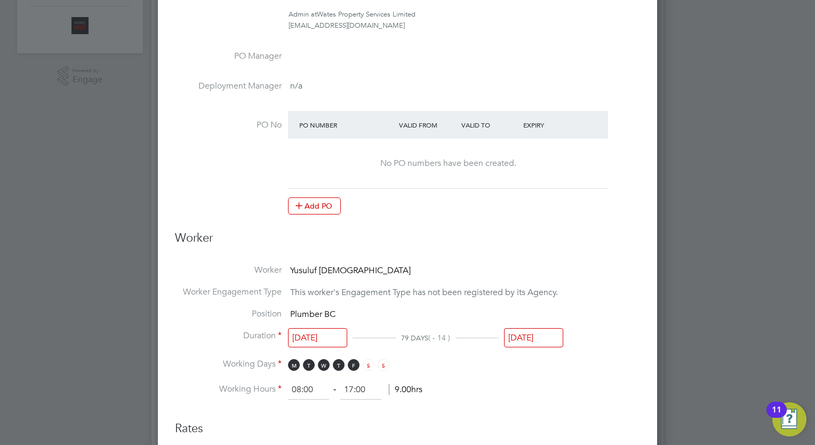
click at [543, 334] on input "25 Nov 2025" at bounding box center [533, 338] width 59 height 20
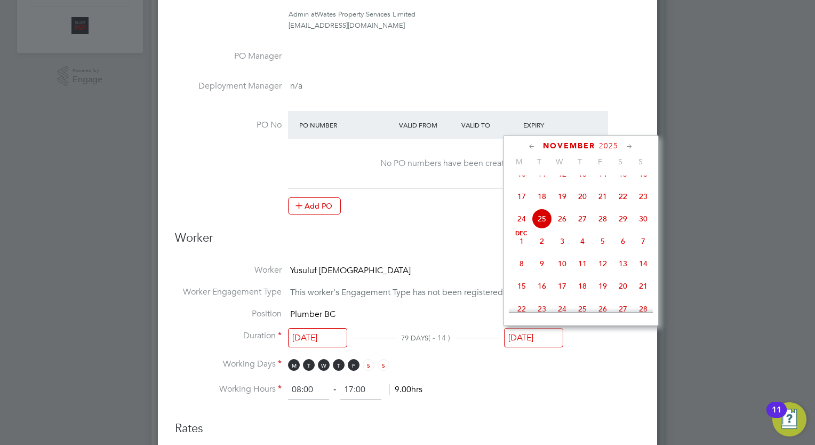
click at [629, 150] on icon at bounding box center [629, 147] width 10 height 12
click at [525, 205] on span "8" at bounding box center [521, 195] width 20 height 20
type input "[DATE]"
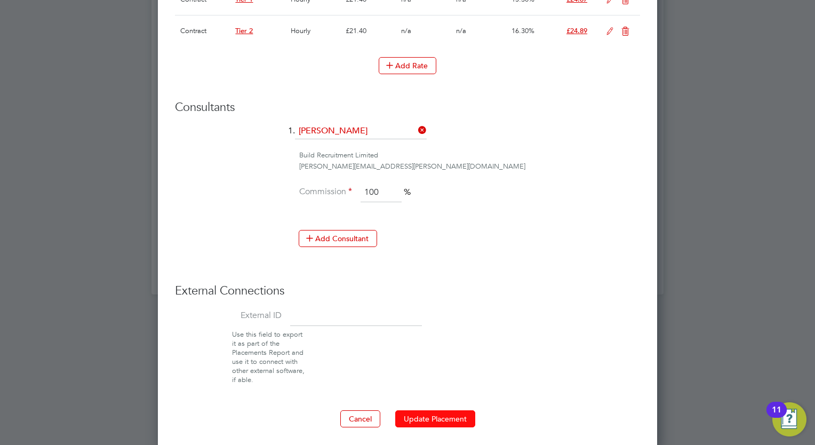
click at [428, 410] on button "Update Placement" at bounding box center [435, 418] width 80 height 17
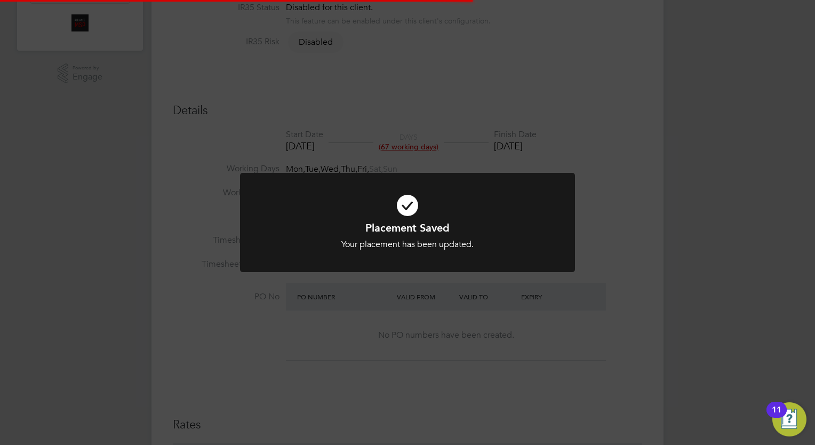
click at [678, 193] on div "Placement Saved Your placement has been updated. Cancel Okay" at bounding box center [407, 222] width 815 height 445
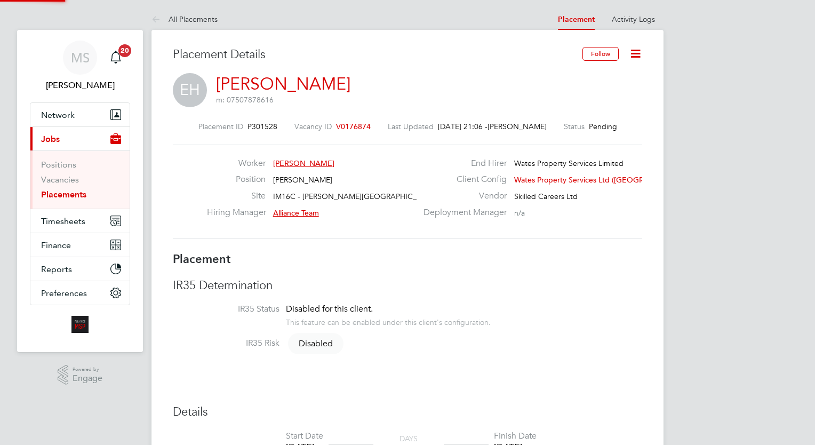
click at [632, 54] on icon at bounding box center [635, 53] width 13 height 13
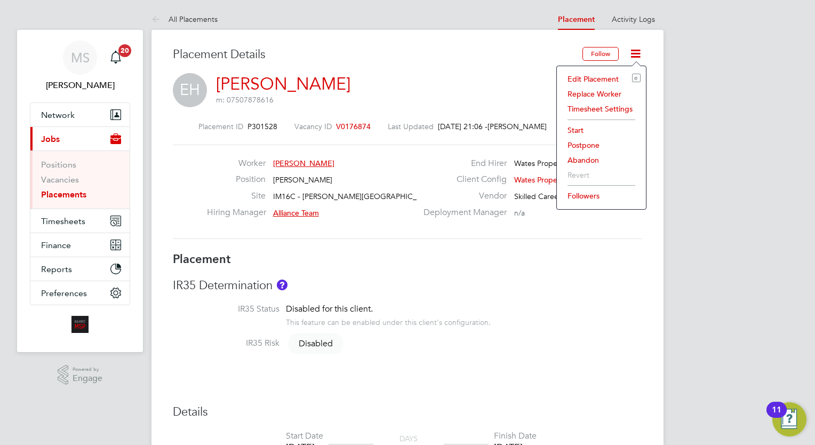
click at [598, 80] on li "Edit Placement e" at bounding box center [601, 78] width 78 height 15
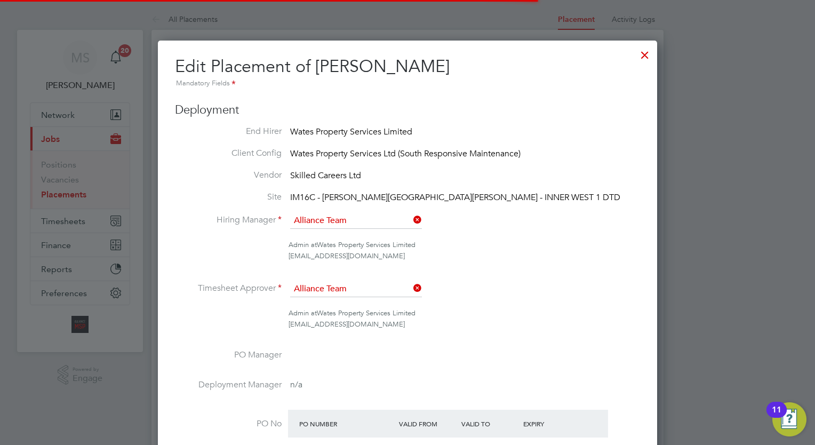
scroll to position [1201, 500]
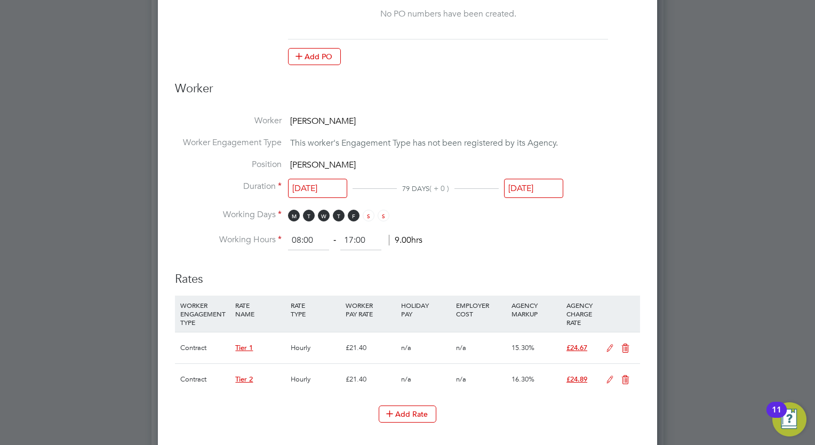
click at [331, 185] on input "[DATE]" at bounding box center [317, 189] width 59 height 20
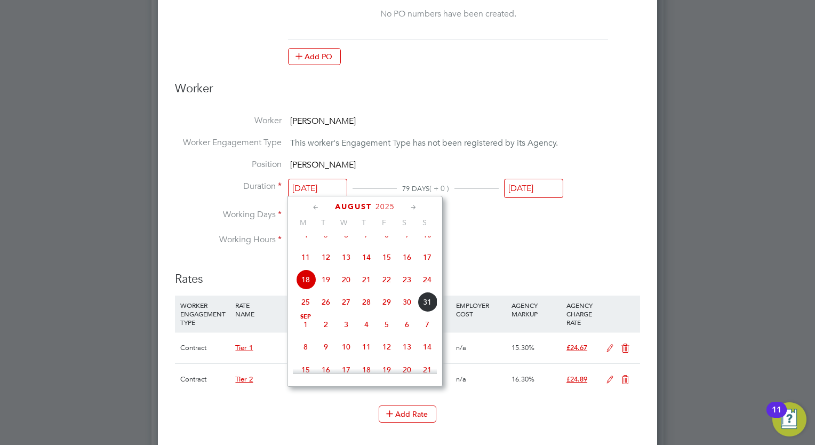
click at [302, 357] on span "8" at bounding box center [305, 346] width 20 height 20
type input "08 Sep 2025"
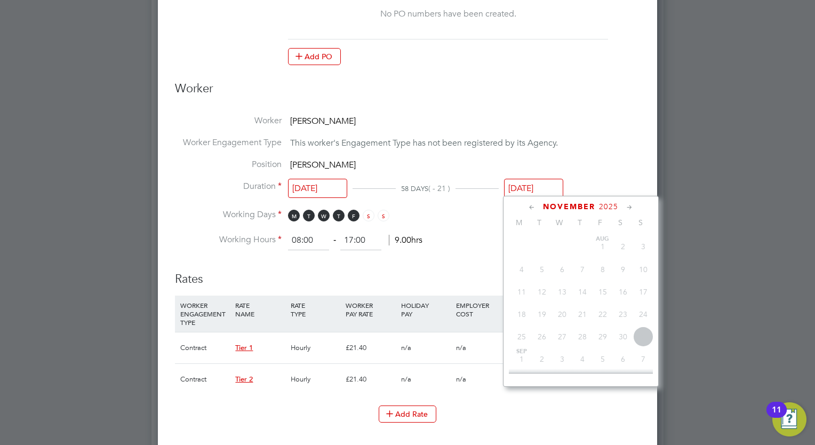
click at [552, 187] on input "04 Nov 2025" at bounding box center [533, 189] width 59 height 20
click at [626, 207] on icon at bounding box center [629, 208] width 10 height 12
click at [516, 266] on span "8" at bounding box center [521, 256] width 20 height 20
type input "08 Dec 2025"
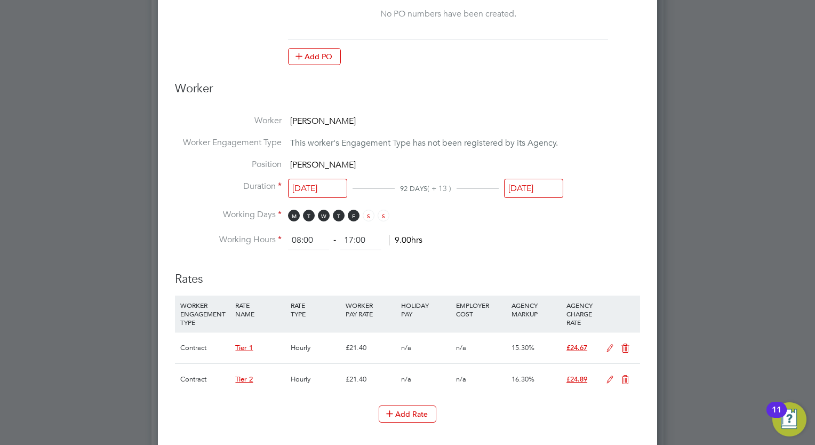
click at [613, 349] on icon at bounding box center [609, 348] width 13 height 9
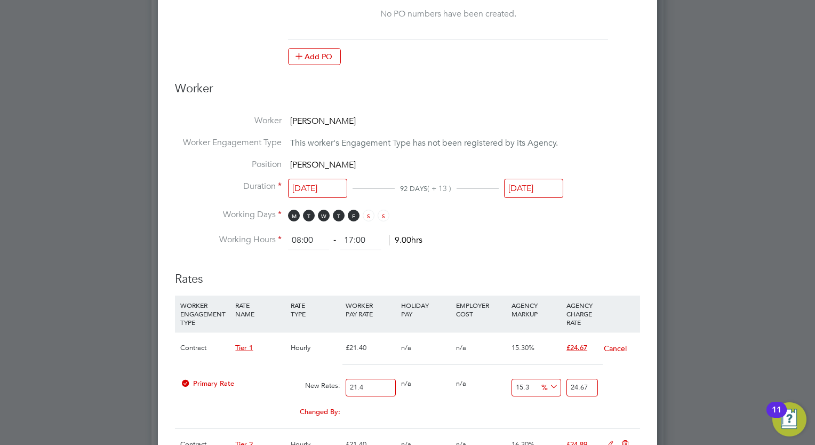
click at [621, 440] on icon at bounding box center [625, 444] width 13 height 9
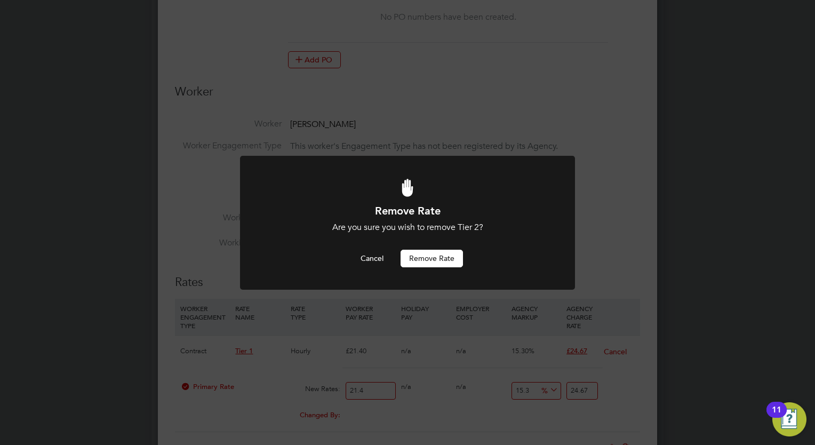
click at [444, 261] on button "Remove rate" at bounding box center [431, 258] width 62 height 17
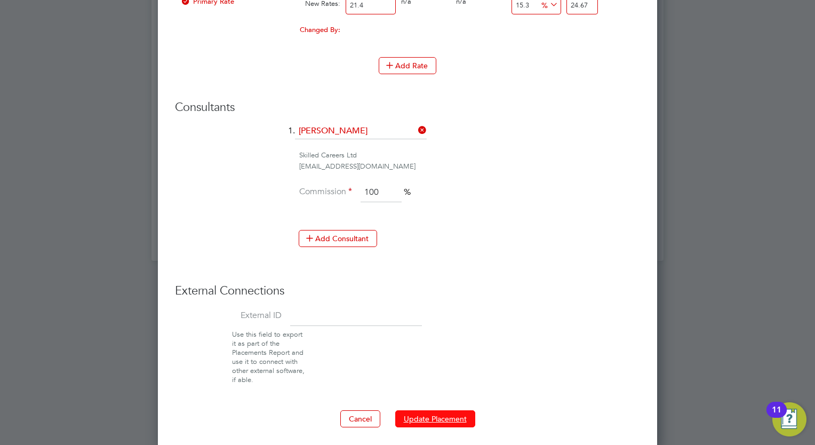
click at [455, 419] on button "Update Placement" at bounding box center [435, 418] width 80 height 17
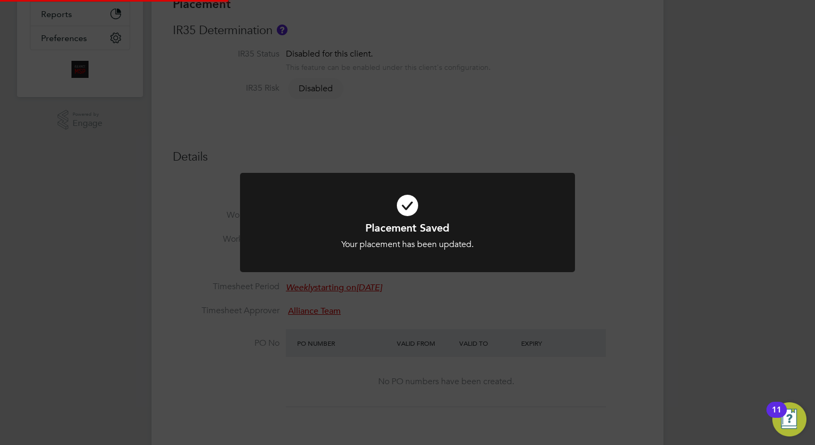
click at [706, 202] on div "Placement Saved Your placement has been updated. Cancel Okay" at bounding box center [407, 222] width 815 height 445
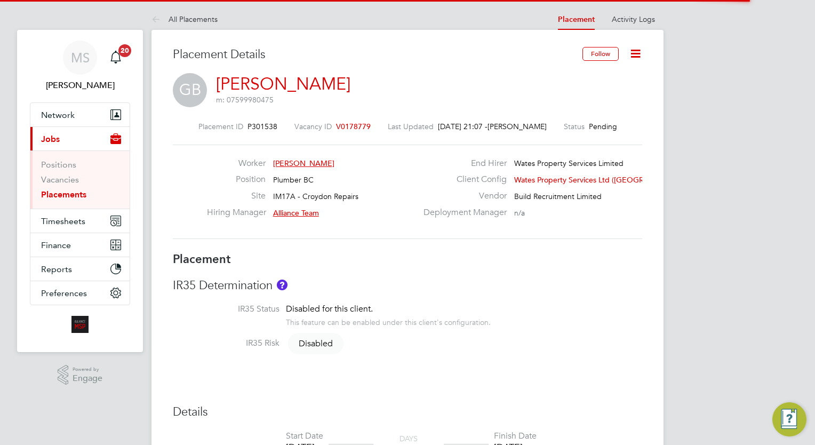
click at [640, 52] on icon at bounding box center [635, 53] width 13 height 13
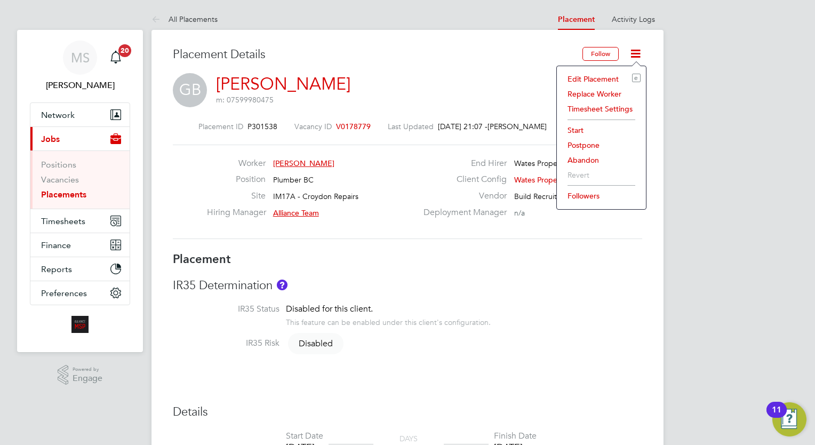
click at [610, 75] on li "Edit Placement e" at bounding box center [601, 78] width 78 height 15
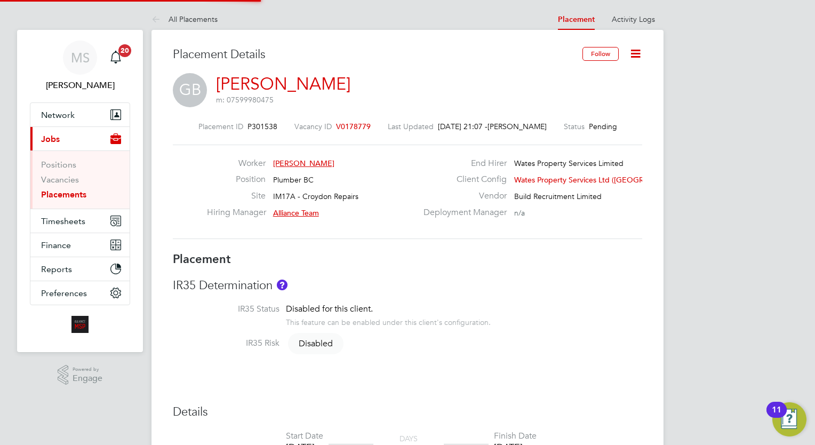
type input "Alliance Team"
type input "[DATE]"
type input "18 Nov 2025"
type input "08:00"
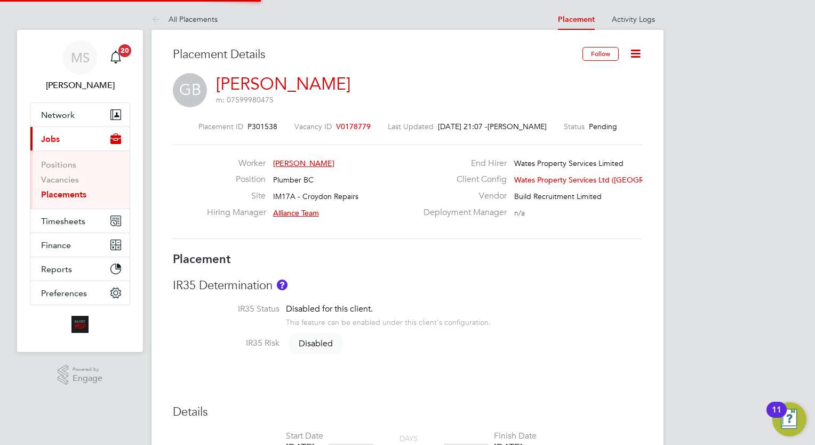
type input "17:00"
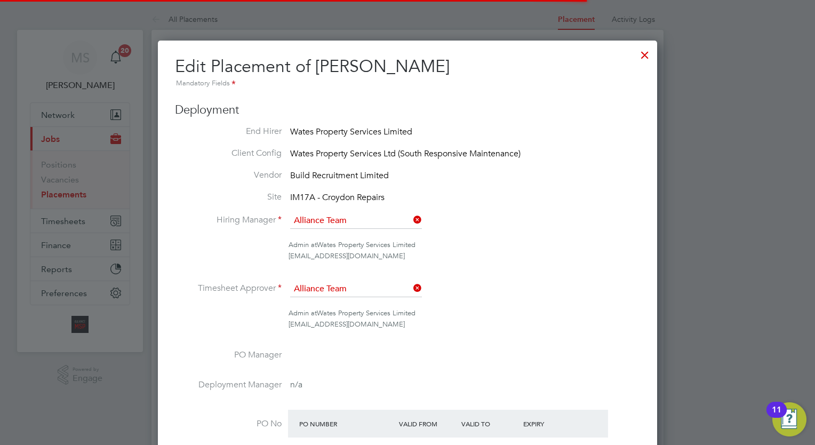
scroll to position [5, 5]
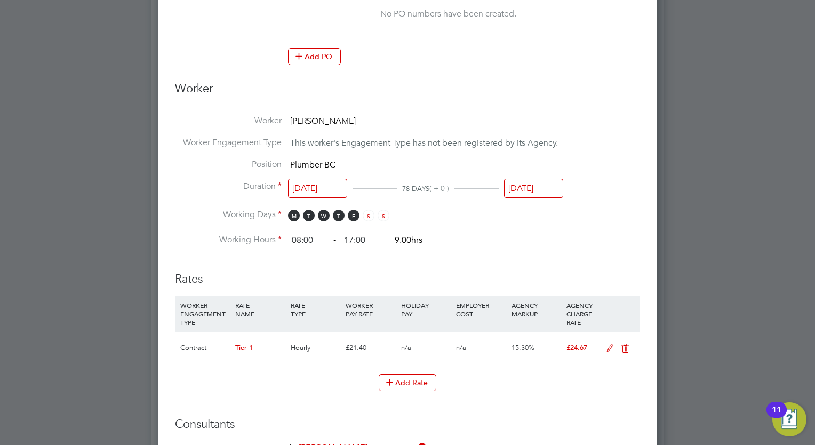
click at [314, 185] on input "02 Sep 2025" at bounding box center [317, 189] width 59 height 20
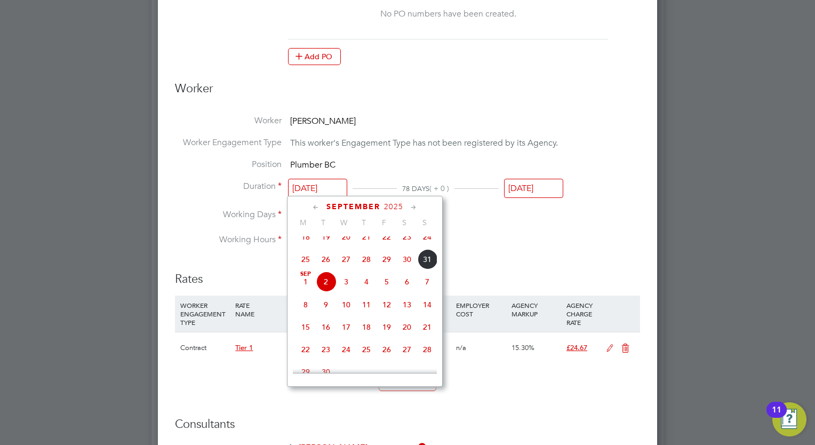
click at [308, 291] on span "Sep 1" at bounding box center [305, 281] width 20 height 20
type input "01 Sep 2025"
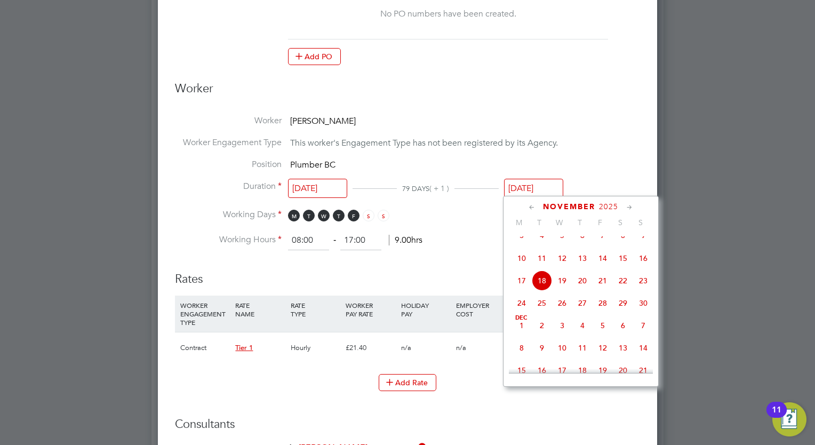
click at [535, 186] on input "18 Nov 2025" at bounding box center [533, 189] width 59 height 20
click at [519, 335] on span "Dec 1" at bounding box center [521, 325] width 20 height 20
type input "01 Dec 2025"
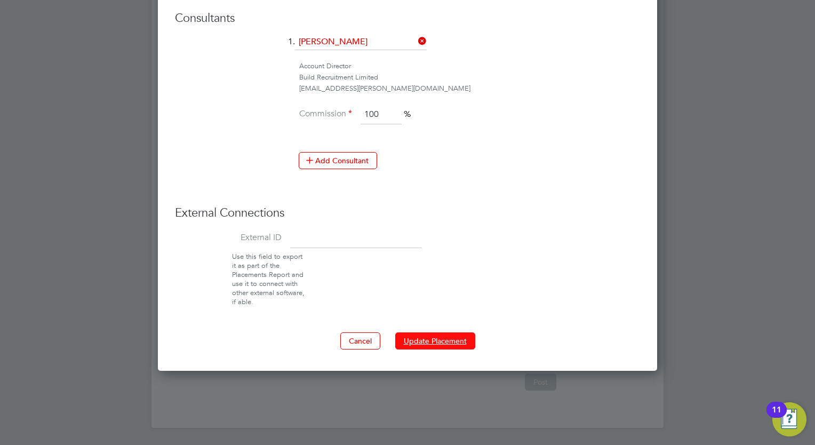
click at [459, 334] on button "Update Placement" at bounding box center [435, 340] width 80 height 17
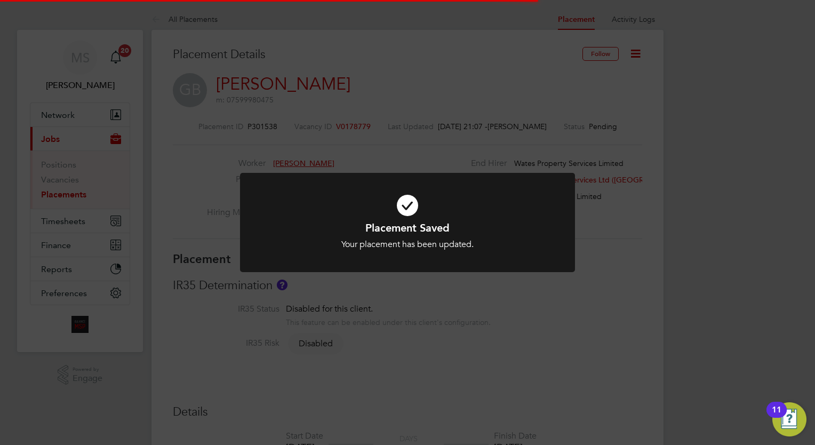
click at [702, 180] on div "Placement Saved Your placement has been updated. Cancel Okay" at bounding box center [407, 222] width 815 height 445
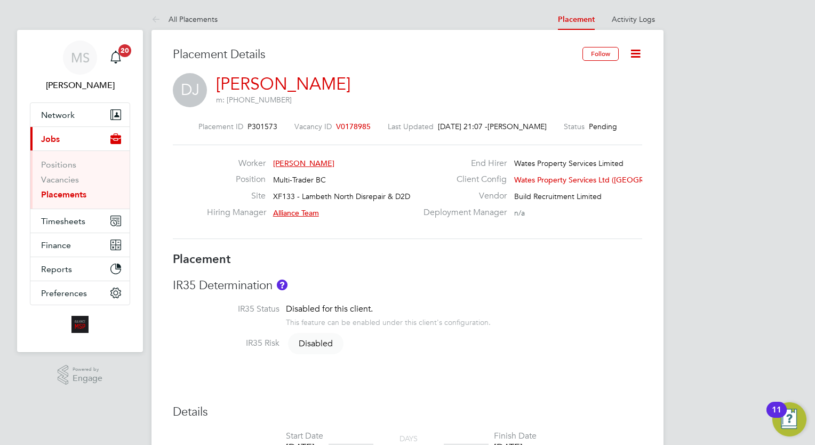
click at [638, 51] on icon at bounding box center [635, 53] width 13 height 13
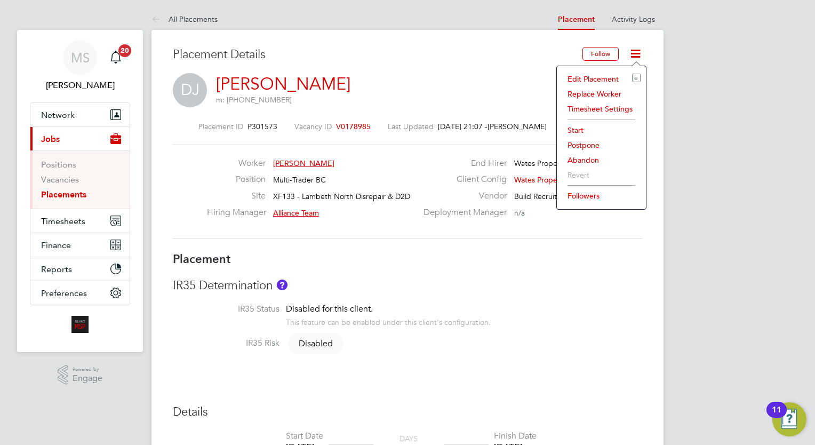
click at [601, 75] on li "Edit Placement e" at bounding box center [601, 78] width 78 height 15
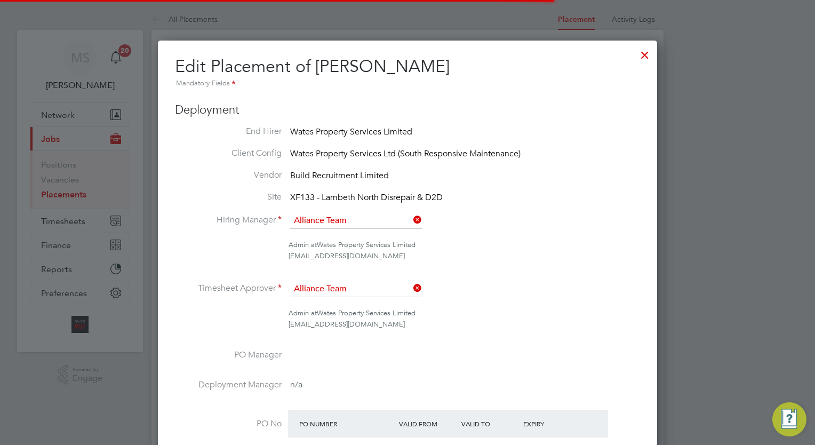
scroll to position [5, 5]
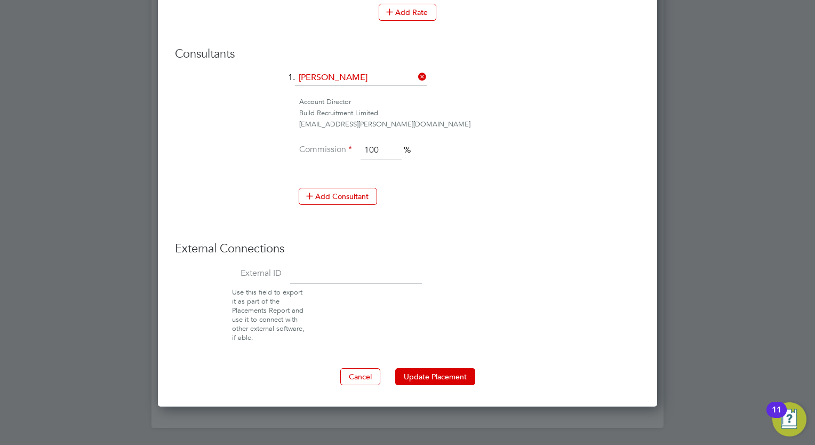
click at [330, 270] on input at bounding box center [356, 273] width 132 height 19
paste input "08124"
type input "08124"
click at [444, 373] on button "Update Placement" at bounding box center [435, 376] width 80 height 17
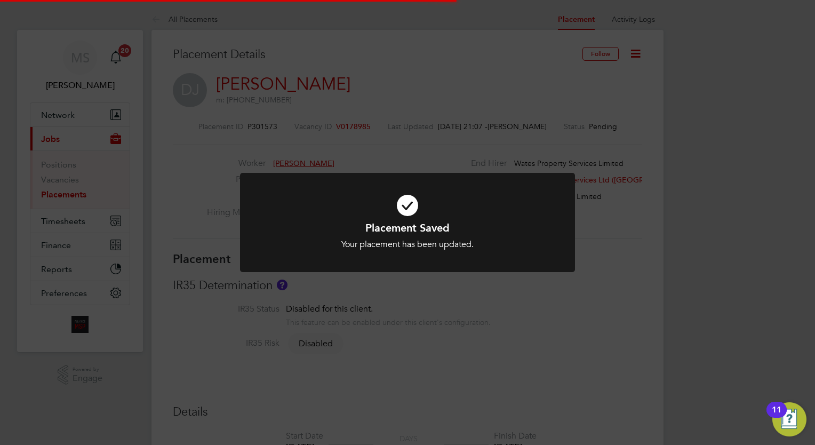
click at [710, 199] on div "Placement Saved Your placement has been updated. Cancel Okay" at bounding box center [407, 222] width 815 height 445
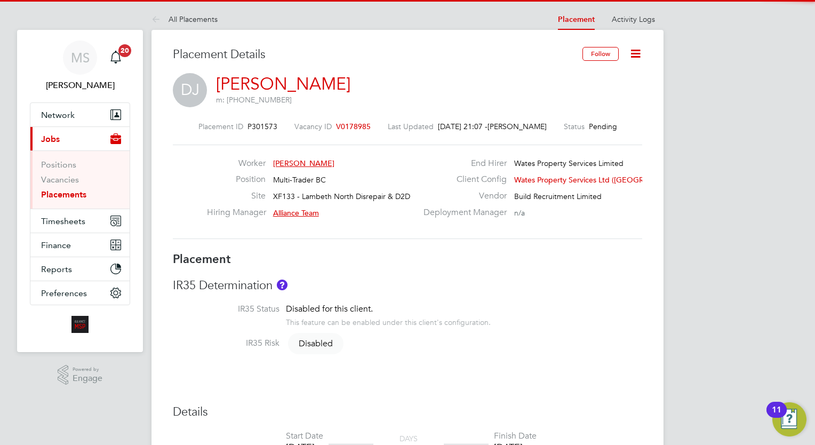
click at [639, 50] on icon at bounding box center [635, 53] width 13 height 13
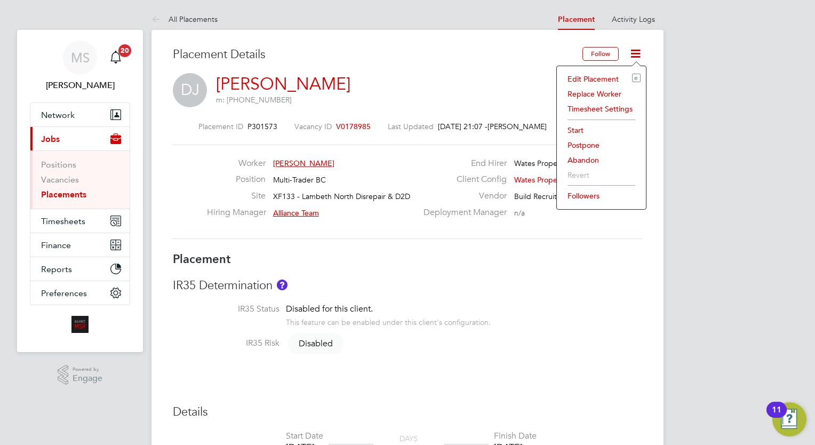
click at [582, 129] on li "Start" at bounding box center [601, 130] width 78 height 15
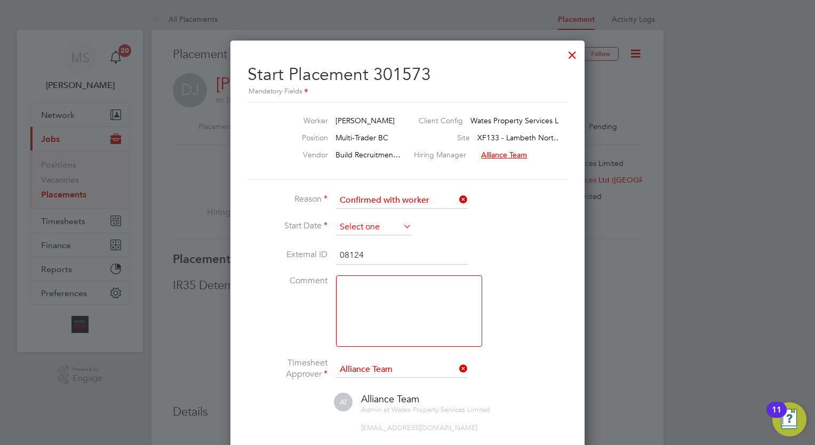
click at [372, 228] on input at bounding box center [374, 227] width 76 height 16
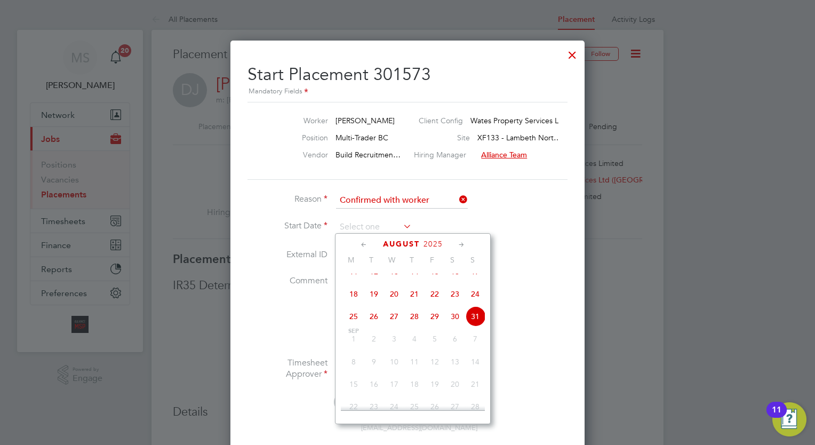
click at [376, 326] on span "26" at bounding box center [374, 316] width 20 height 20
type input "[DATE]"
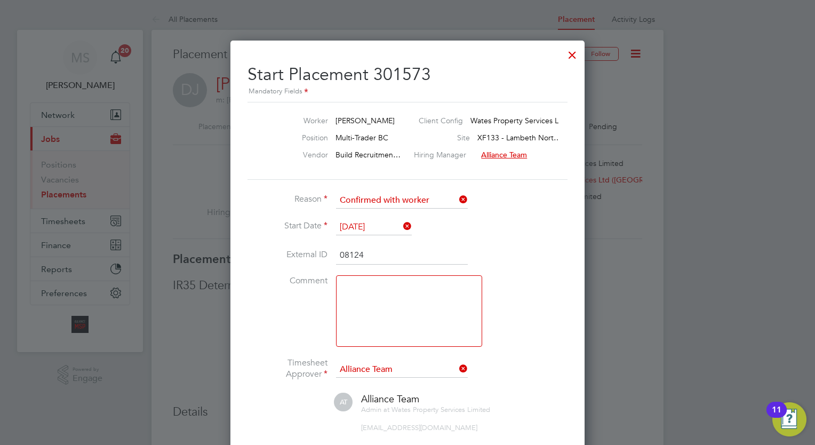
click at [541, 319] on li "Comment" at bounding box center [407, 316] width 320 height 82
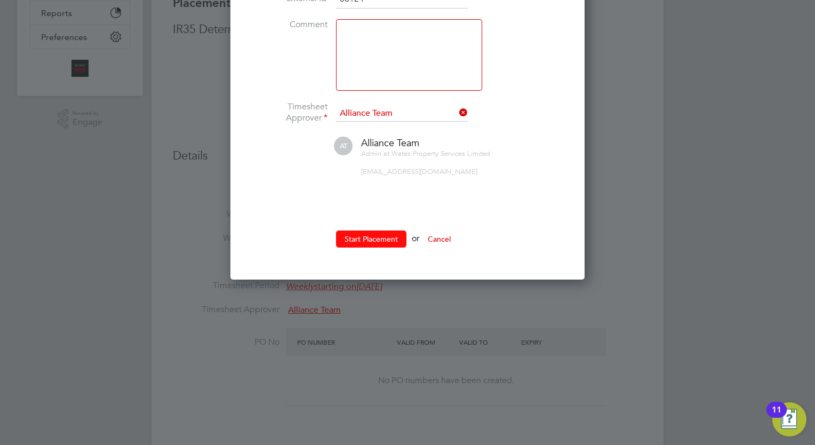
click at [387, 236] on button "Start Placement" at bounding box center [371, 238] width 70 height 17
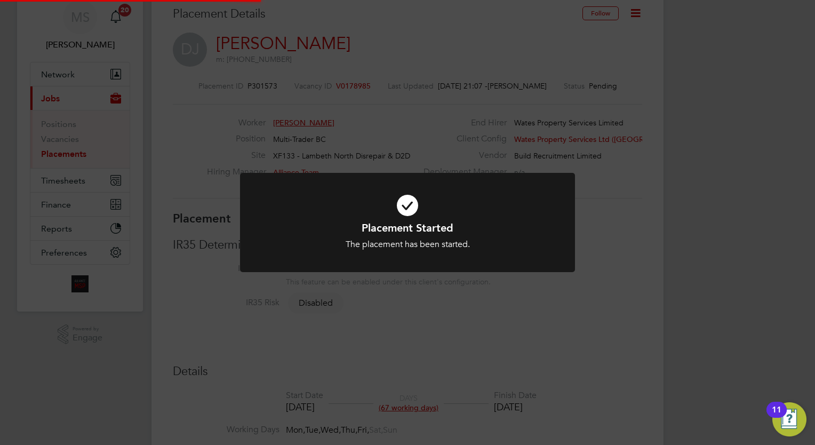
click at [672, 210] on div "Placement Started The placement has been started. Cancel Okay" at bounding box center [407, 222] width 815 height 445
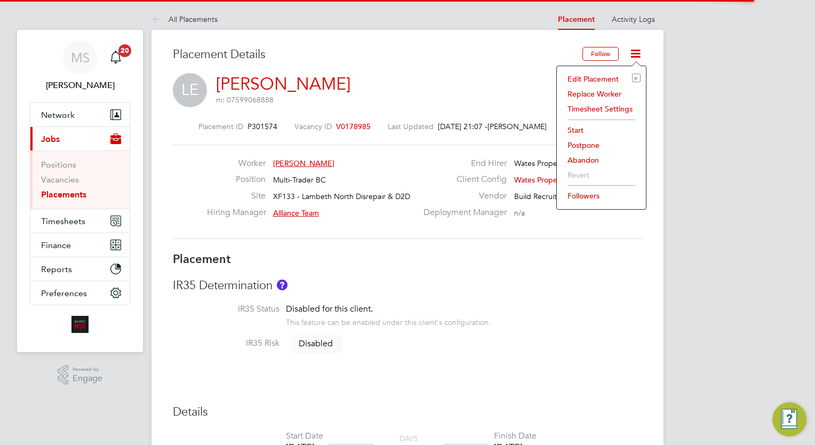
click at [594, 78] on li "Edit Placement e" at bounding box center [601, 78] width 78 height 15
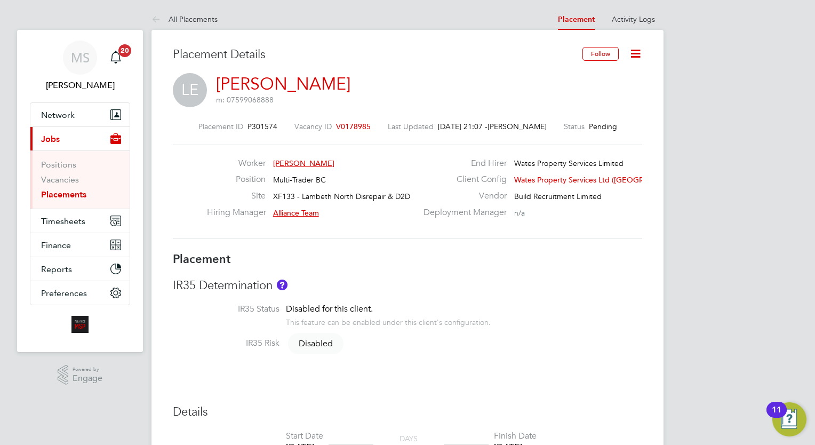
type input "Alliance Team"
type input "26 Aug 2025"
type input "26 Nov 2025"
type input "08:00"
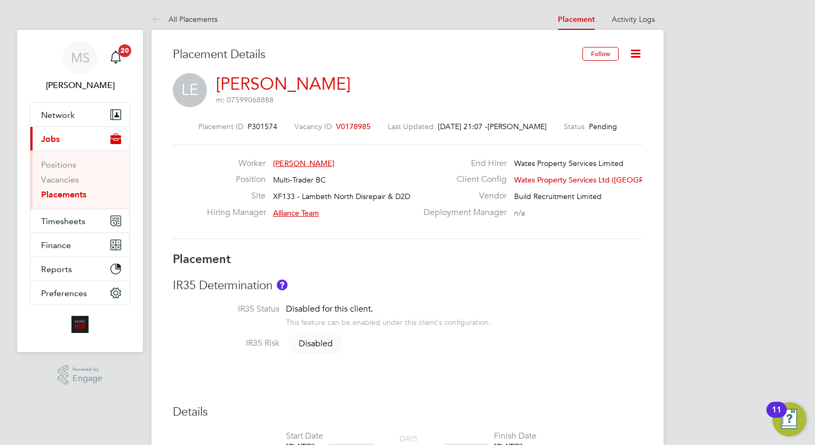
type input "17:00"
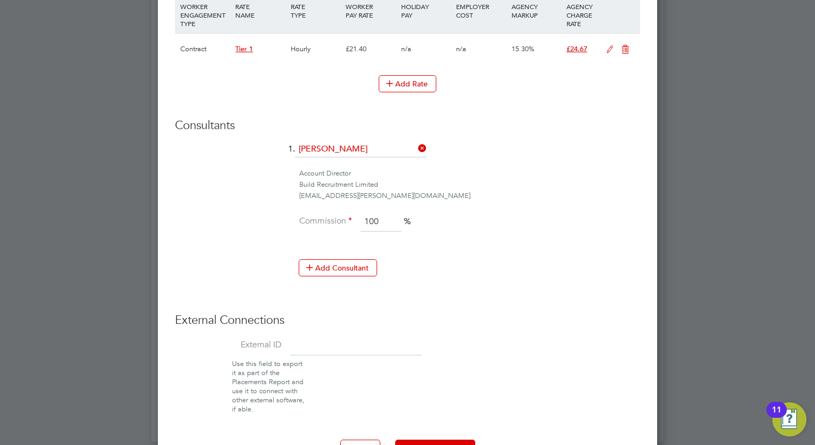
click at [347, 339] on input at bounding box center [356, 345] width 132 height 19
paste input "08126"
type input "08126"
click at [444, 439] on button "Update Placement" at bounding box center [435, 447] width 80 height 17
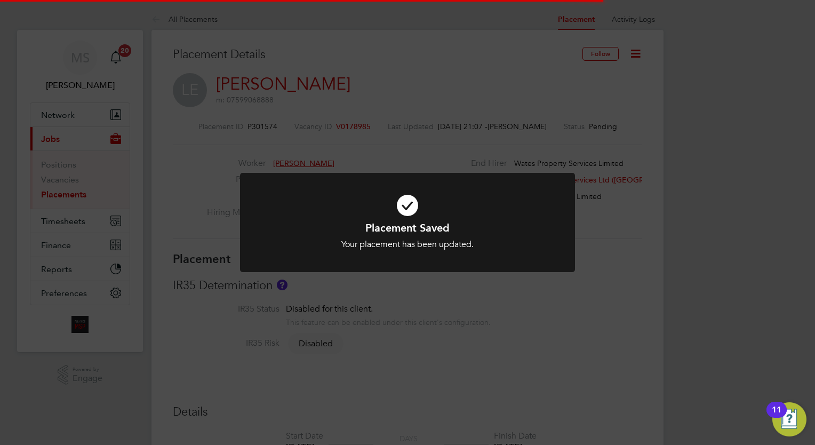
click at [662, 284] on div "Placement Saved Your placement has been updated. Cancel Okay" at bounding box center [407, 222] width 815 height 445
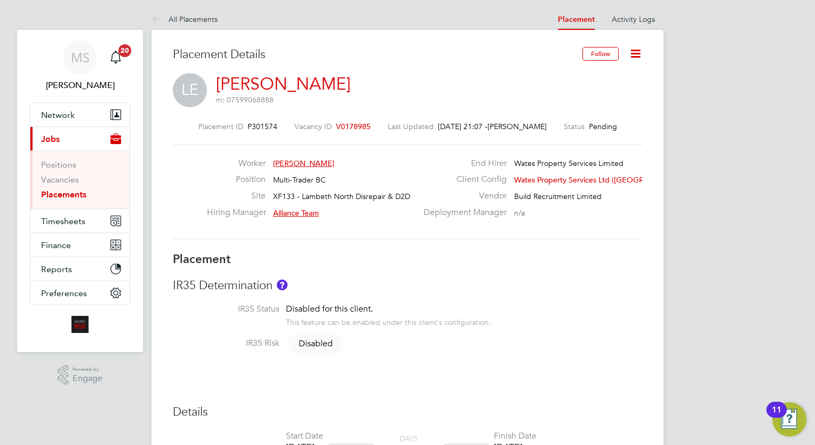
click at [637, 55] on icon at bounding box center [635, 53] width 13 height 13
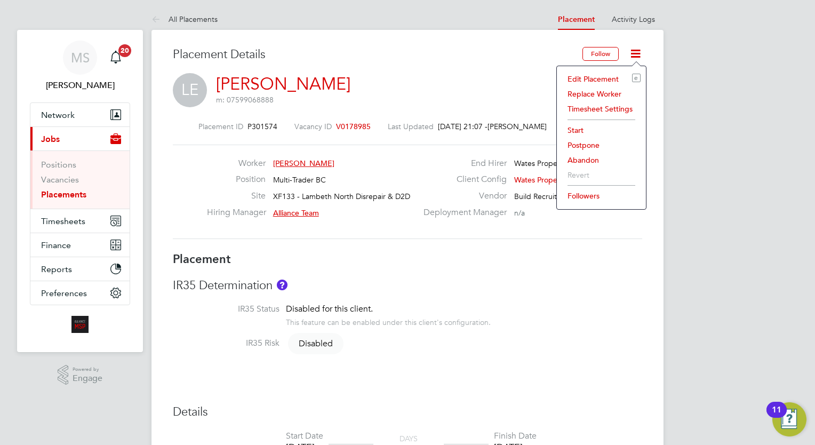
click at [570, 130] on li "Start" at bounding box center [601, 130] width 78 height 15
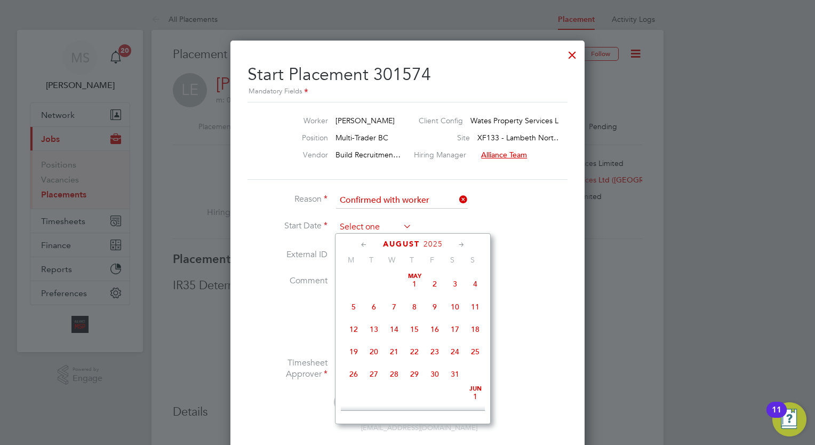
click at [378, 228] on input at bounding box center [374, 227] width 76 height 16
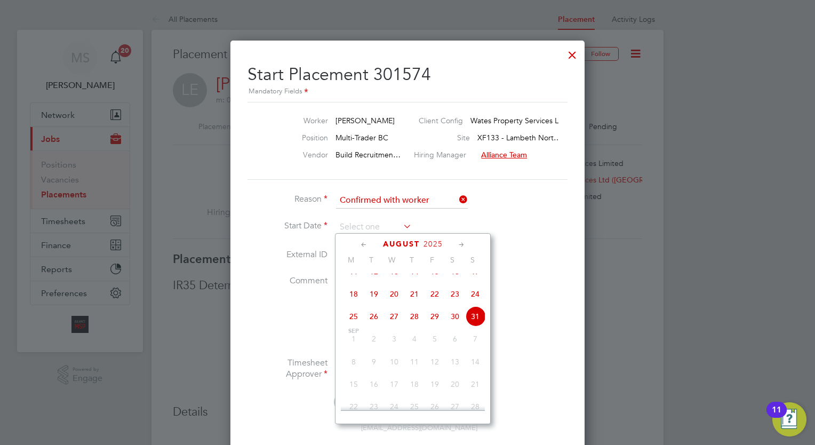
click at [375, 326] on span "26" at bounding box center [374, 316] width 20 height 20
type input "26 Aug 2025"
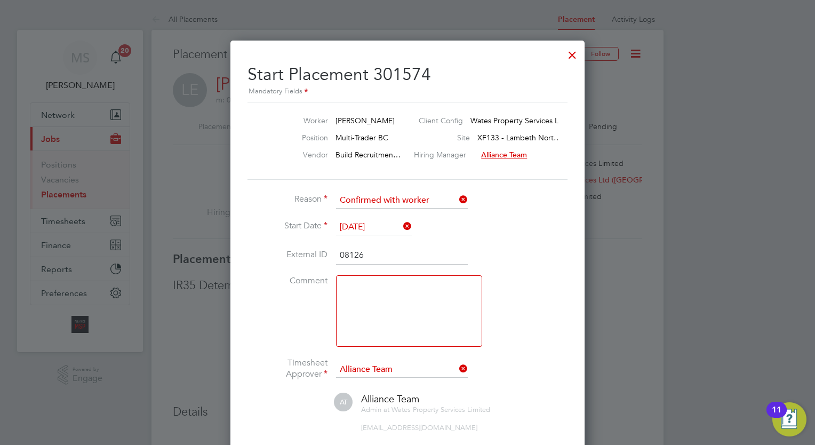
click at [511, 317] on li "Comment" at bounding box center [407, 316] width 320 height 82
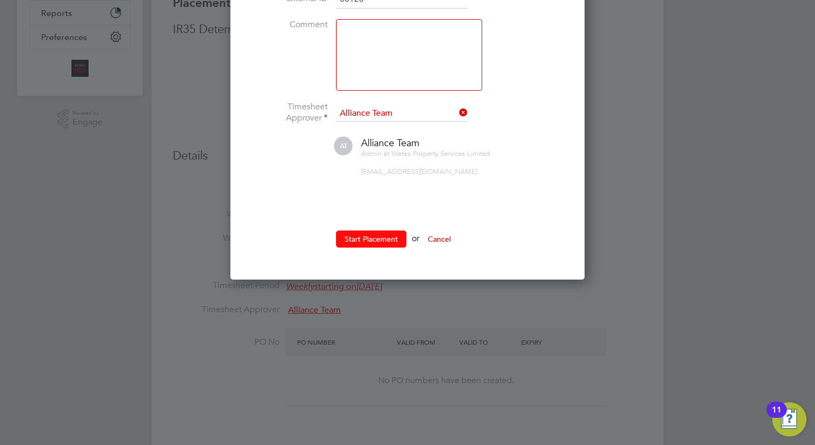
click at [378, 230] on button "Start Placement" at bounding box center [371, 238] width 70 height 17
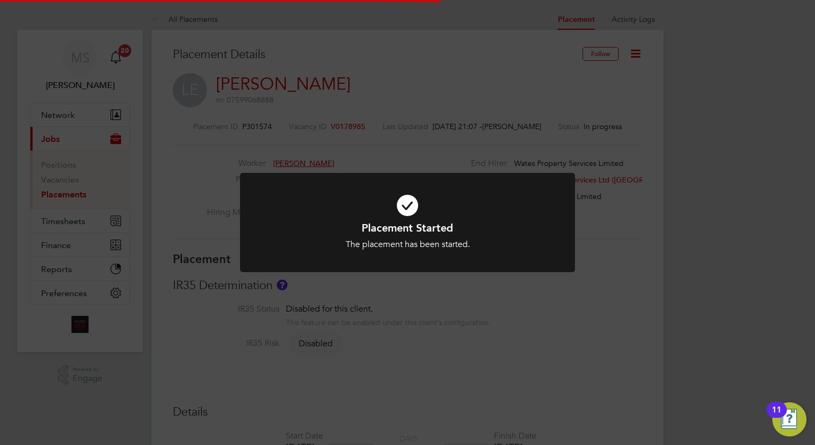
click at [618, 228] on div "Placement Started The placement has been started. Cancel Okay" at bounding box center [407, 222] width 815 height 445
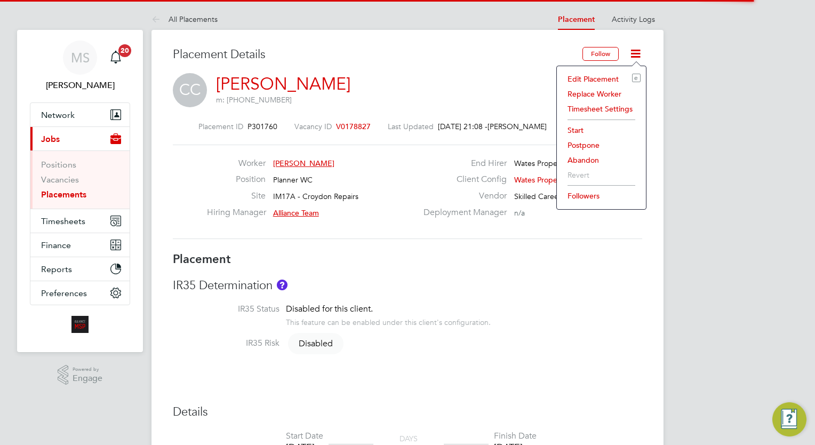
click at [595, 76] on li "Edit Placement e" at bounding box center [601, 78] width 78 height 15
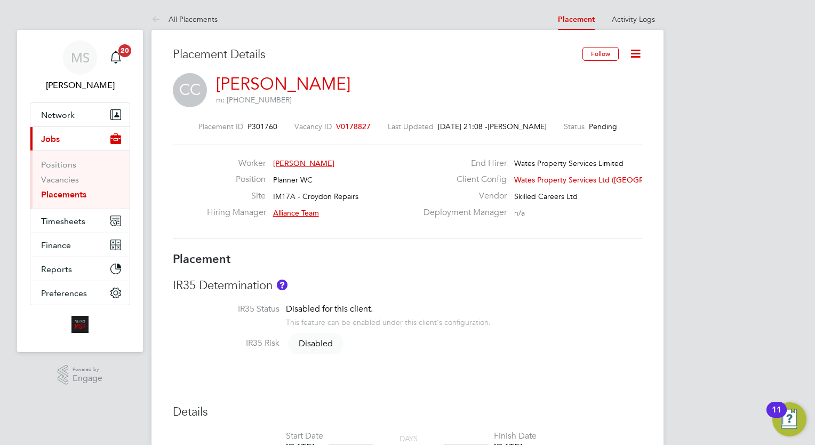
type input "Alliance Team"
type input "[PERSON_NAME]"
type input "[DATE]"
type input "08:00"
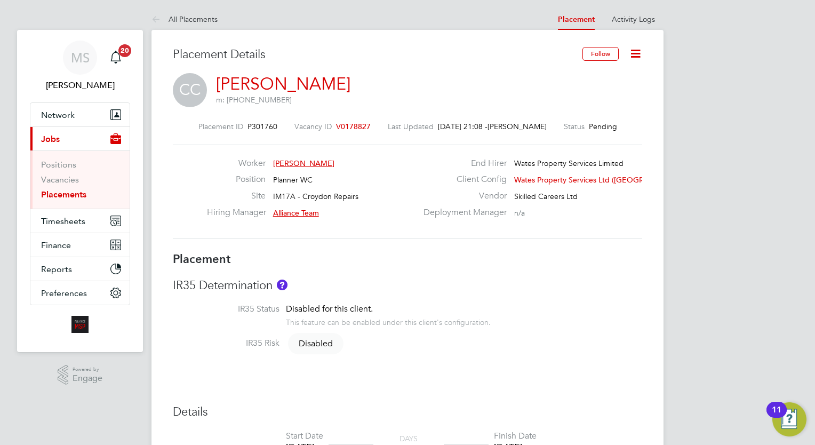
type input "17:00"
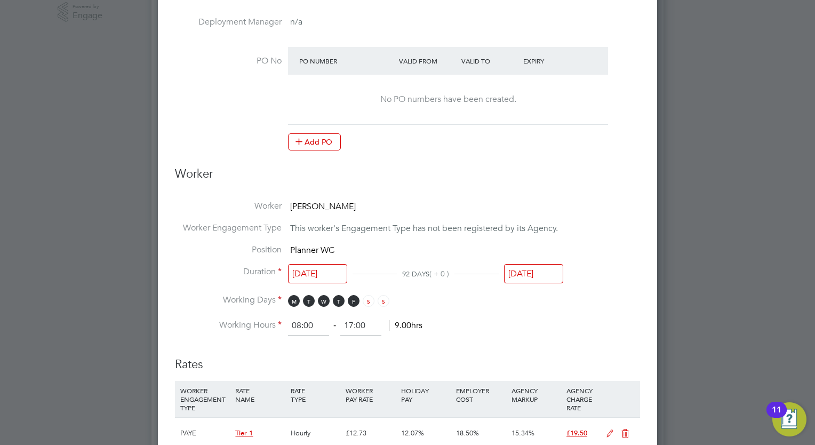
click at [324, 275] on input "[DATE]" at bounding box center [317, 274] width 59 height 20
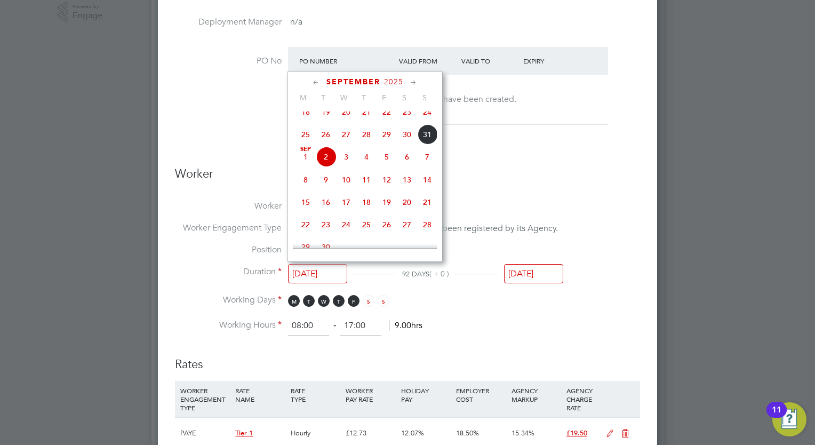
click at [306, 163] on span "[DATE]" at bounding box center [305, 157] width 20 height 20
type input "[DATE]"
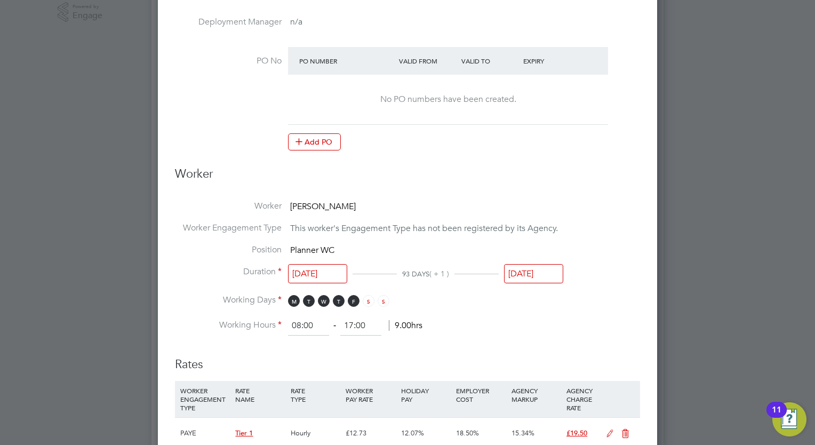
click at [557, 276] on input "[DATE]" at bounding box center [533, 274] width 59 height 20
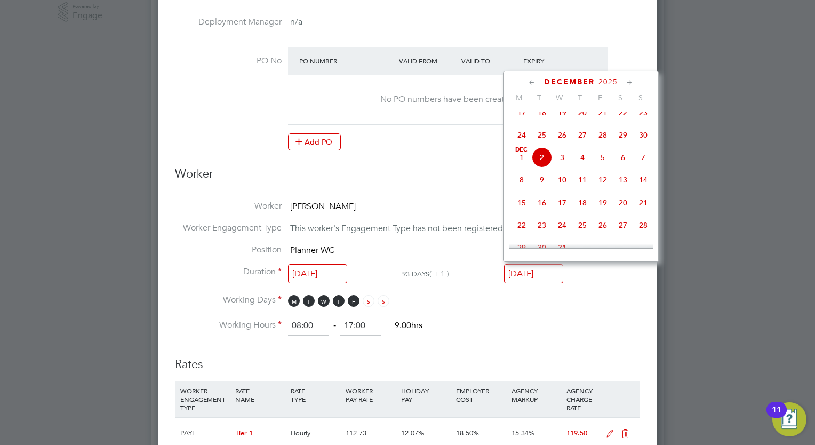
click at [520, 167] on span "[DATE]" at bounding box center [521, 157] width 20 height 20
type input "[DATE]"
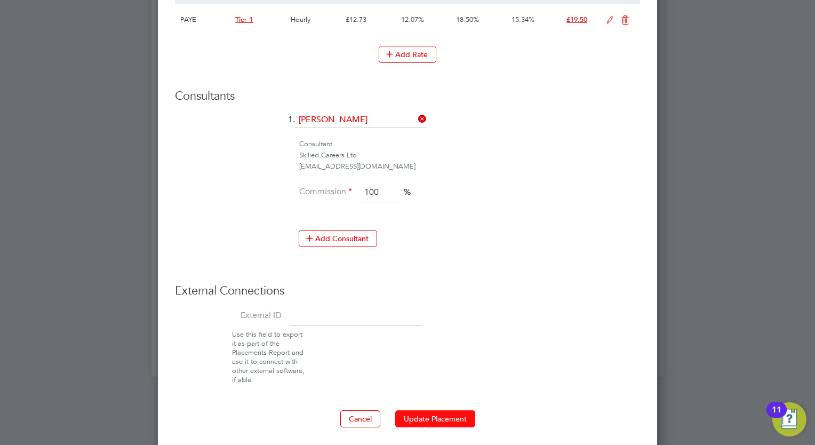
click at [423, 416] on button "Update Placement" at bounding box center [435, 418] width 80 height 17
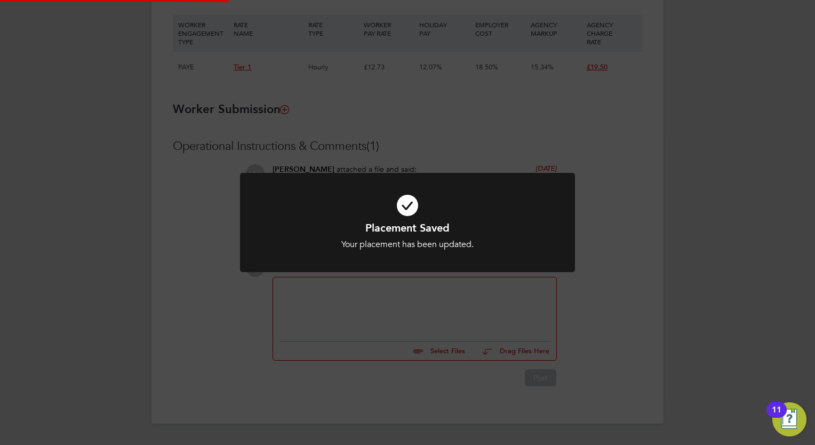
click at [712, 168] on div "Placement Saved Your placement has been updated. Cancel Okay" at bounding box center [407, 222] width 815 height 445
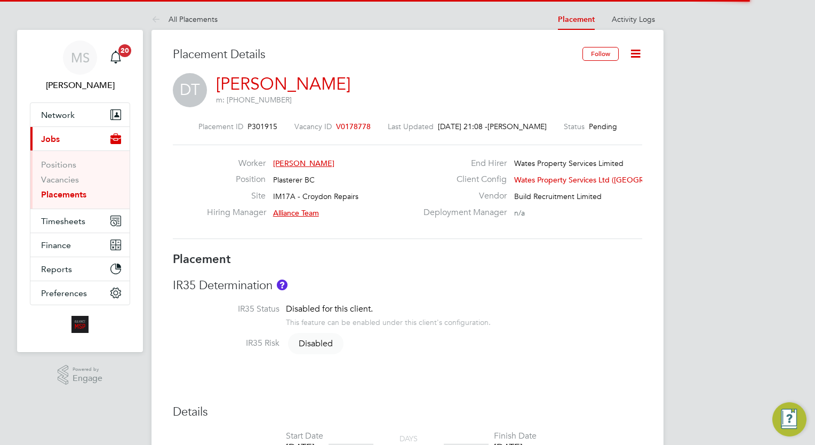
click at [635, 50] on icon at bounding box center [635, 53] width 13 height 13
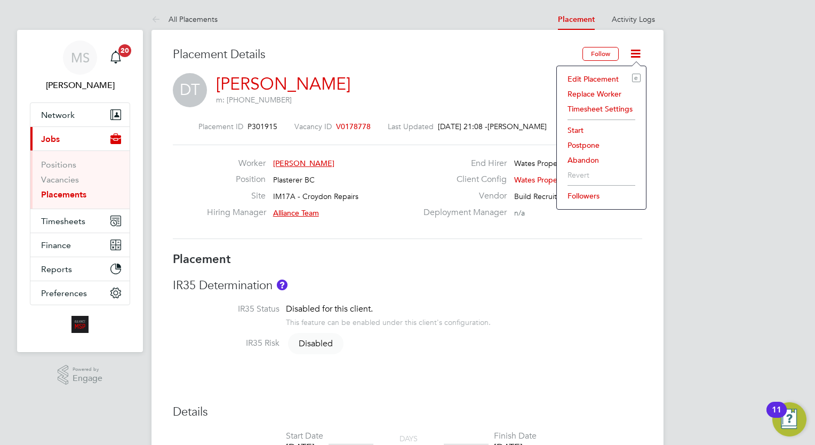
click at [593, 76] on li "Edit Placement e" at bounding box center [601, 78] width 78 height 15
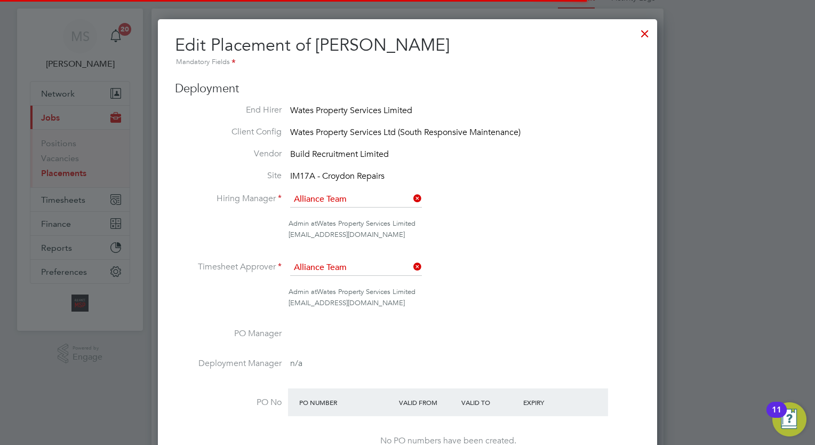
scroll to position [14, 466]
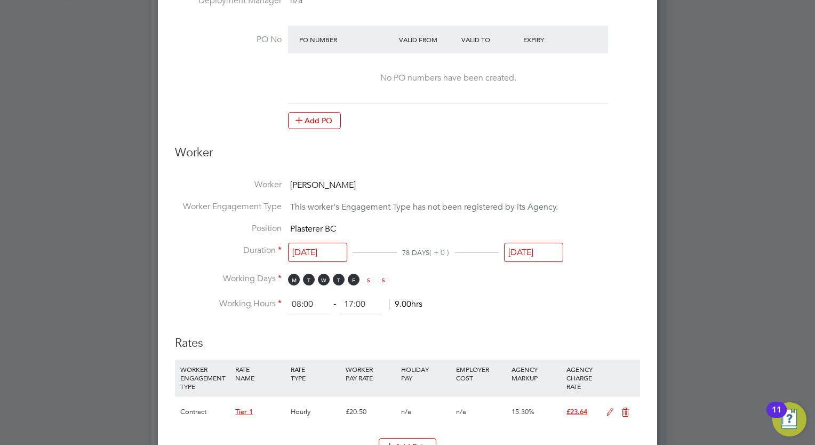
click at [302, 253] on input "02 Sep 2025" at bounding box center [317, 253] width 59 height 20
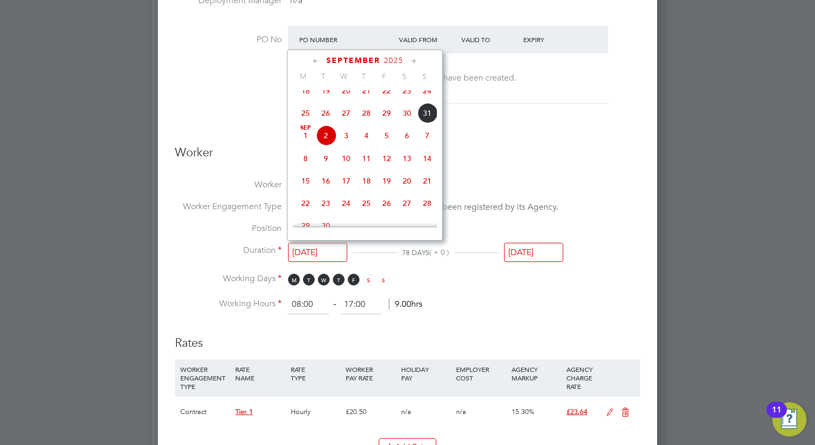
click at [305, 169] on span "8" at bounding box center [305, 158] width 20 height 20
type input "08 Sep 2025"
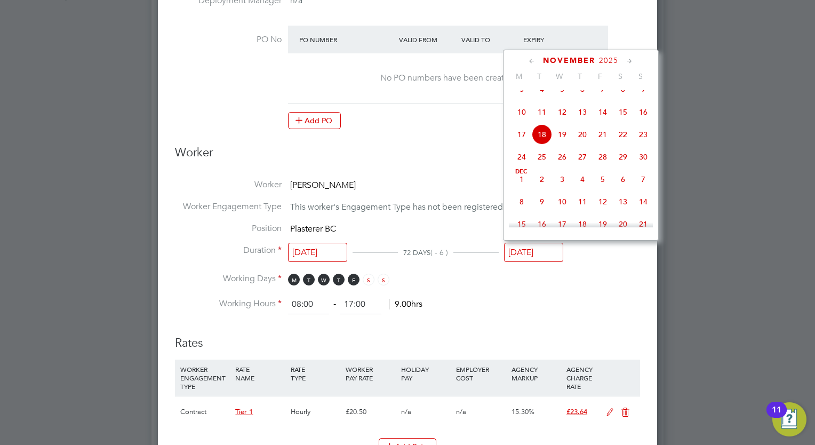
click at [520, 254] on input "18 Nov 2025" at bounding box center [533, 253] width 59 height 20
click at [518, 212] on span "8" at bounding box center [521, 201] width 20 height 20
type input "08 Dec 2025"
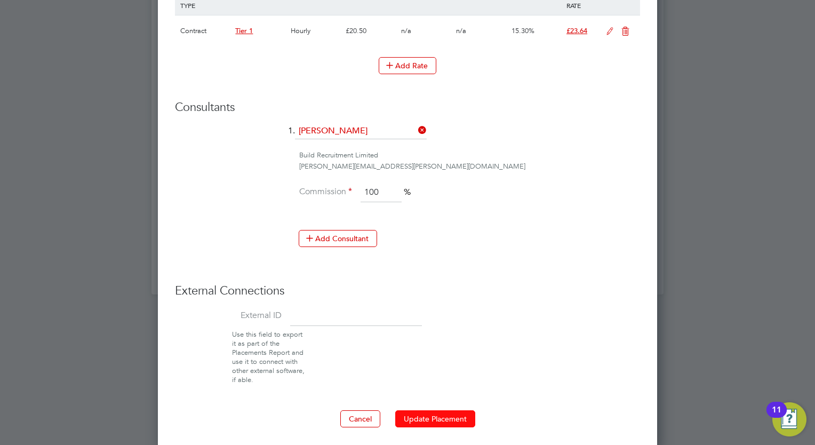
click at [440, 410] on button "Update Placement" at bounding box center [435, 418] width 80 height 17
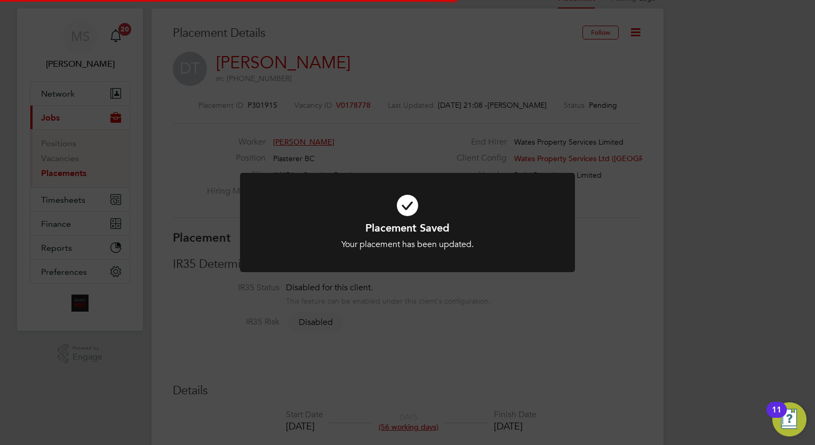
click at [720, 155] on div "Placement Saved Your placement has been updated. Cancel Okay" at bounding box center [407, 222] width 815 height 445
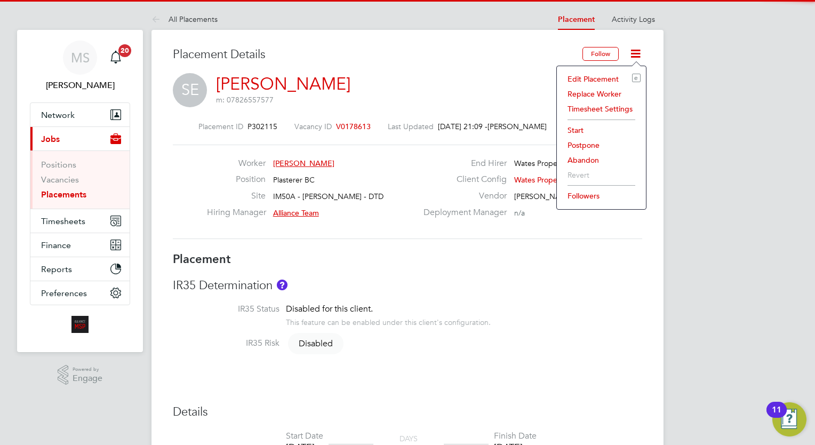
click at [602, 74] on li "Edit Placement e" at bounding box center [601, 78] width 78 height 15
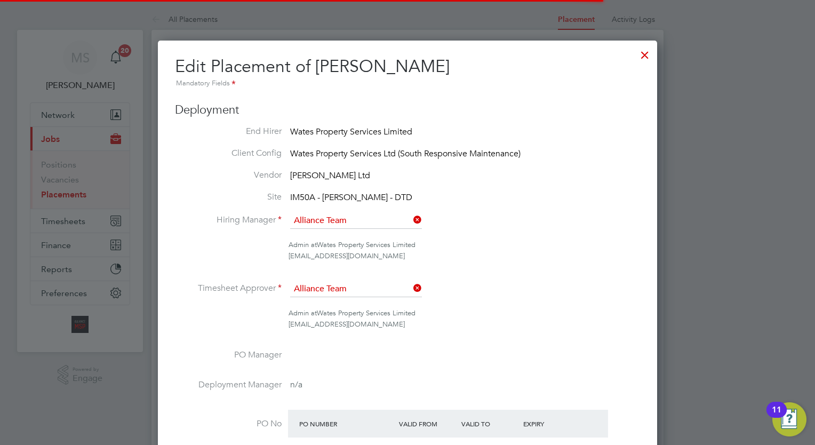
scroll to position [5, 5]
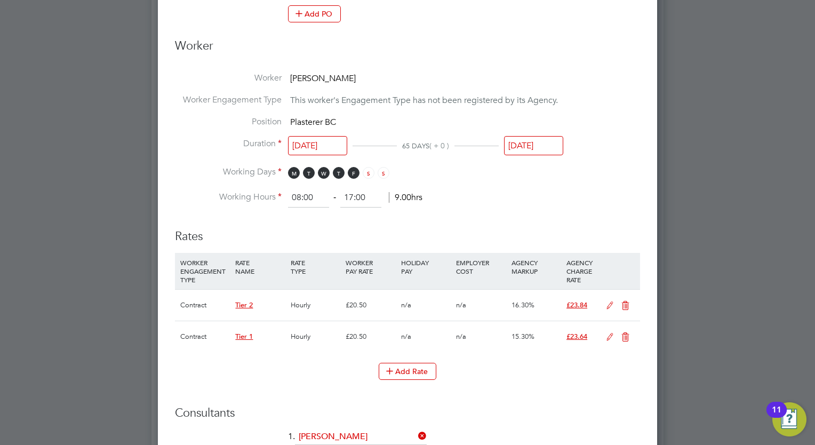
click at [305, 151] on input "[DATE]" at bounding box center [317, 146] width 59 height 20
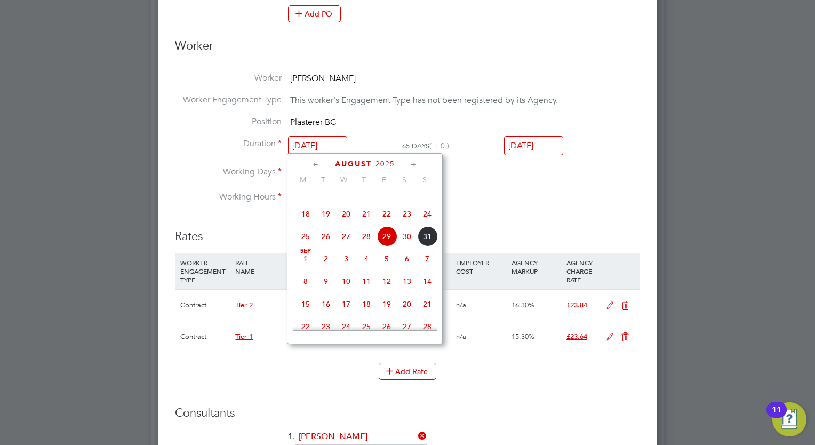
click at [299, 314] on span "15" at bounding box center [305, 304] width 20 height 20
type input "[DATE]"
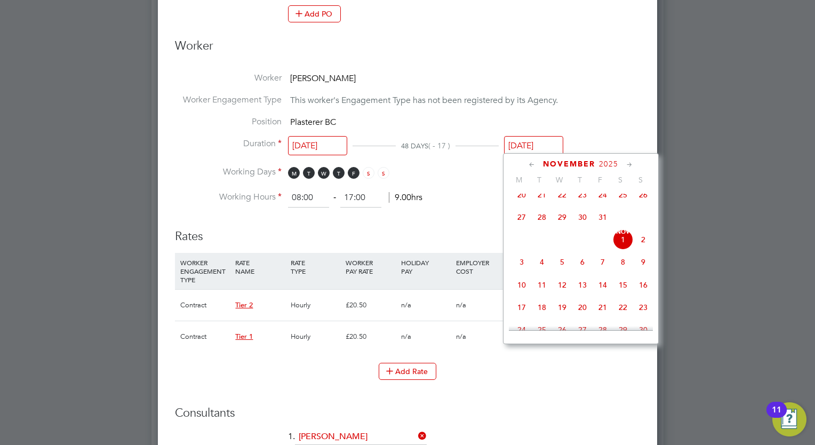
click at [534, 142] on input "[DATE]" at bounding box center [533, 146] width 59 height 20
click at [619, 291] on span "15" at bounding box center [623, 285] width 20 height 20
type input "[DATE]"
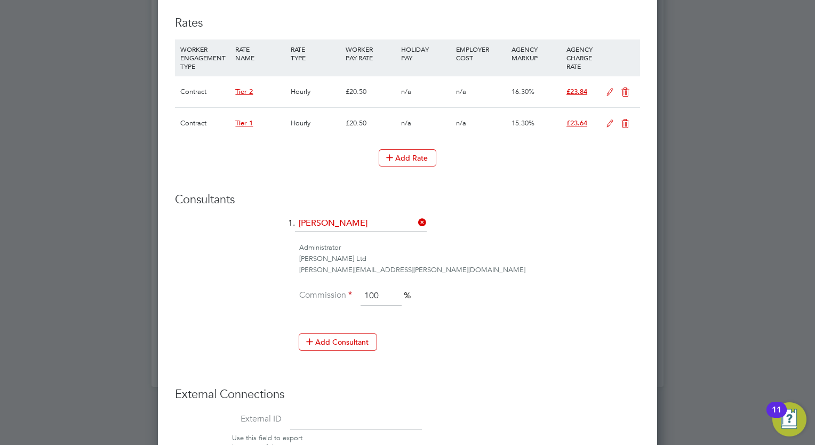
click at [611, 89] on icon at bounding box center [609, 92] width 13 height 9
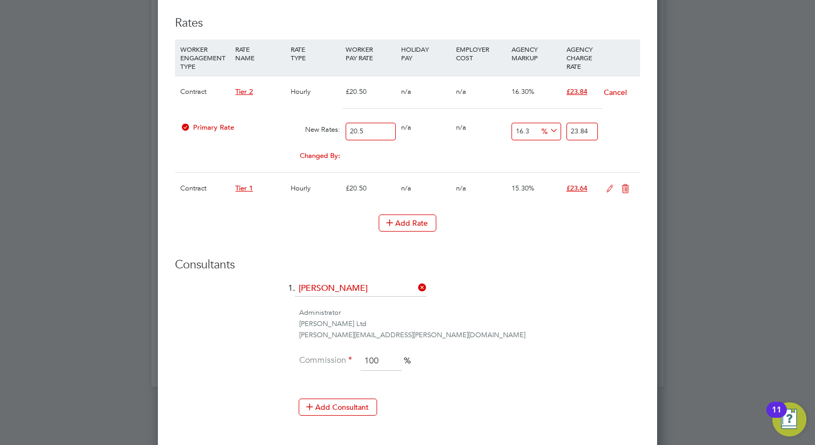
click at [623, 189] on icon at bounding box center [625, 189] width 13 height 9
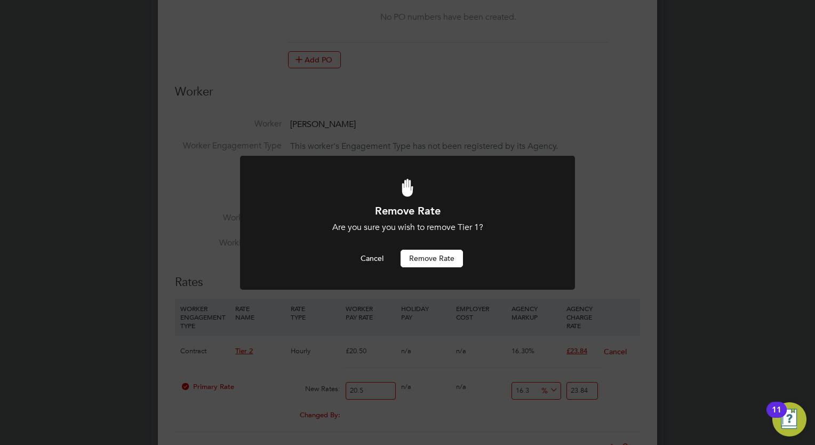
click at [435, 262] on button "Remove rate" at bounding box center [431, 258] width 62 height 17
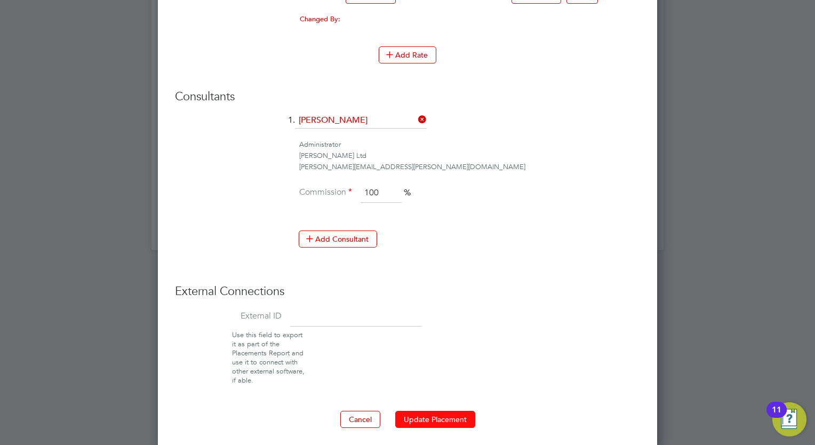
click at [448, 413] on button "Update Placement" at bounding box center [435, 419] width 80 height 17
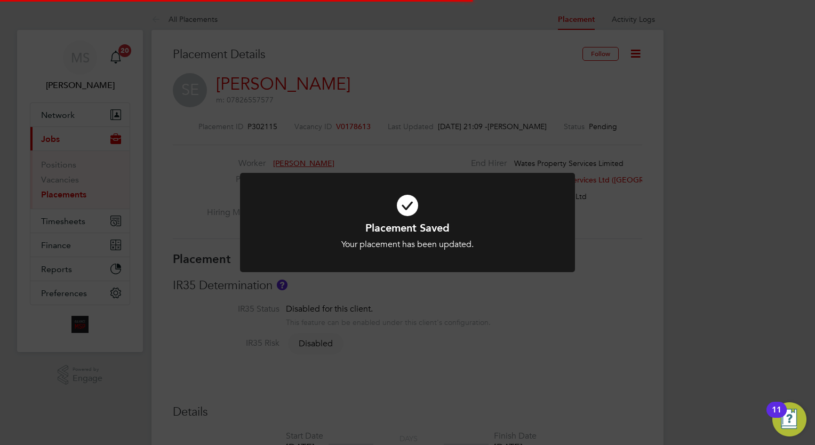
click at [712, 174] on div "Placement Saved Your placement has been updated. Cancel Okay" at bounding box center [407, 222] width 815 height 445
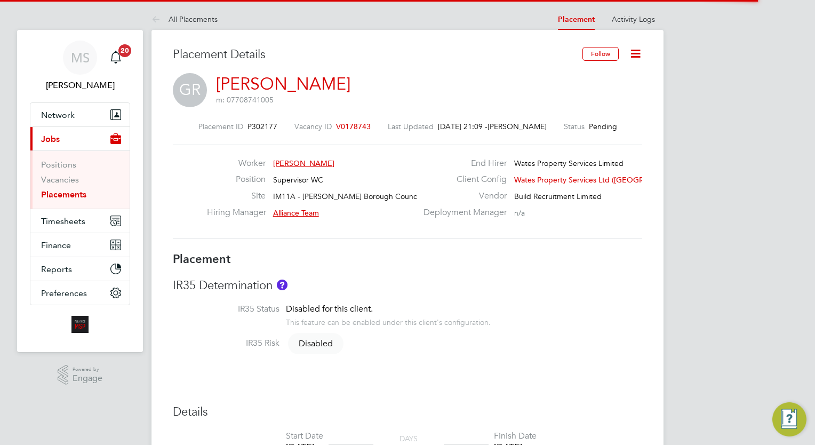
click at [635, 59] on icon at bounding box center [635, 53] width 13 height 13
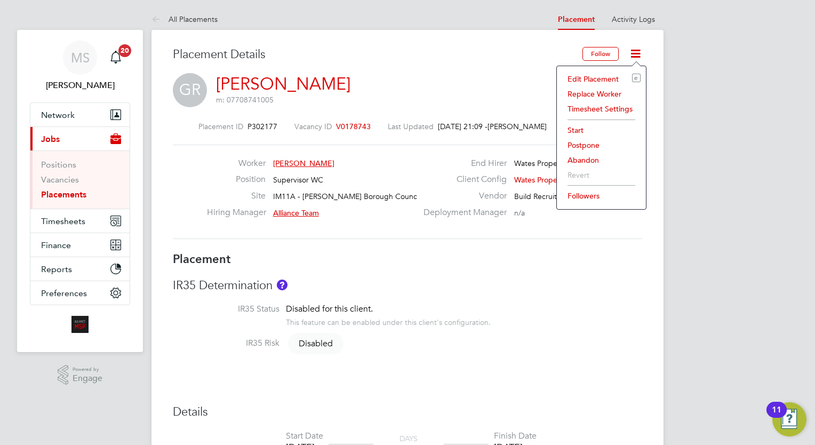
click at [595, 80] on li "Edit Placement e" at bounding box center [601, 78] width 78 height 15
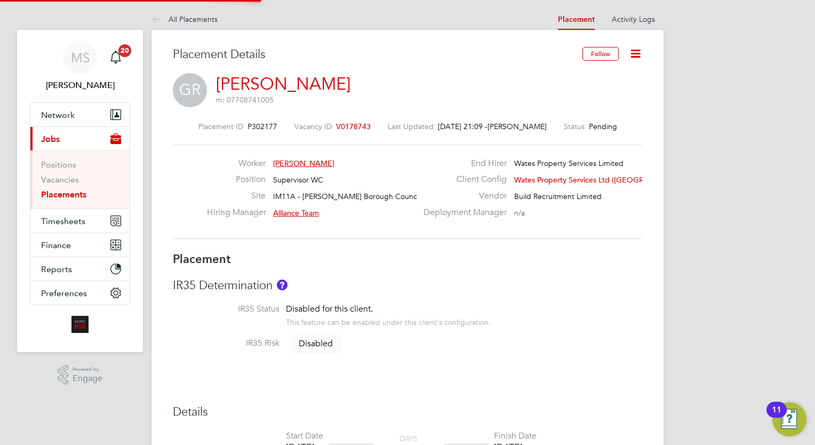
type input "Alliance Team"
type input "[PERSON_NAME]"
type input "[DATE]"
type input "08:00"
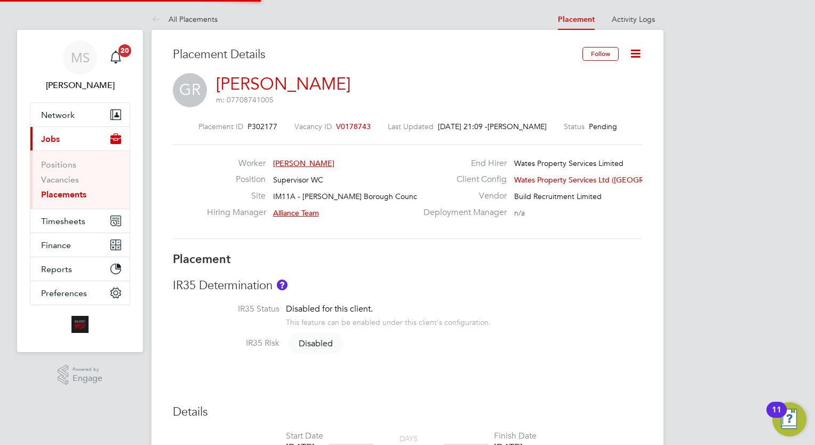
type input "17:00"
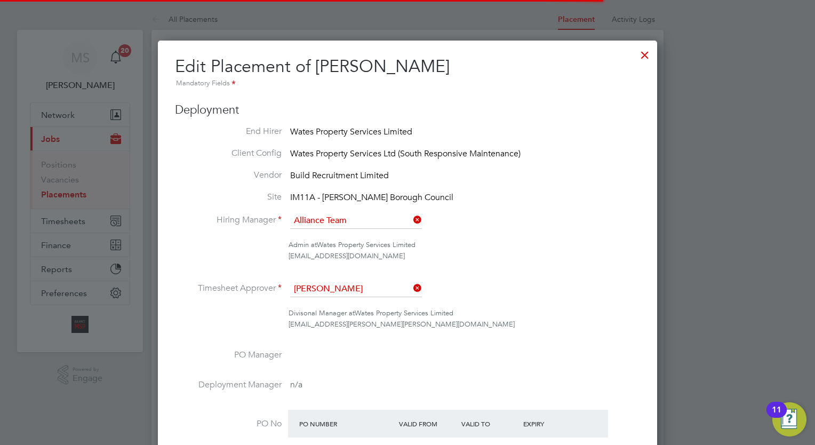
scroll to position [5, 5]
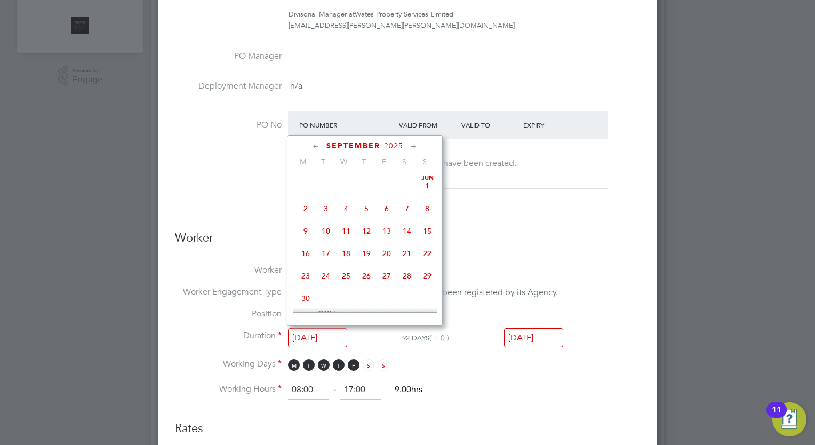
click at [312, 335] on input "[DATE]" at bounding box center [317, 338] width 59 height 20
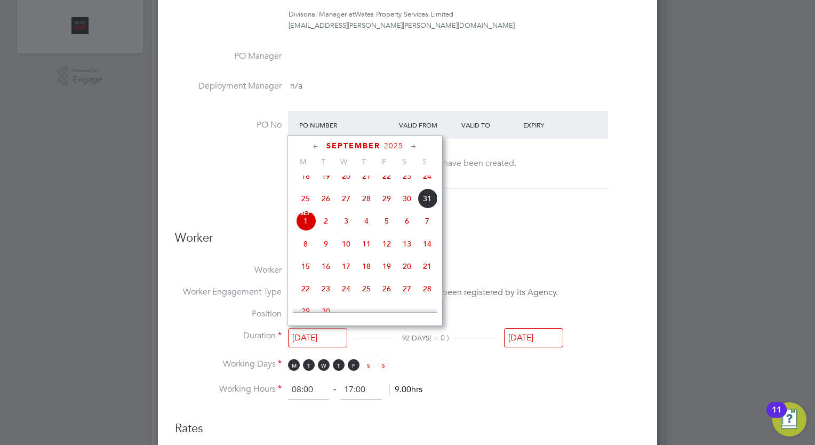
click at [309, 252] on span "8" at bounding box center [305, 244] width 20 height 20
type input "[DATE]"
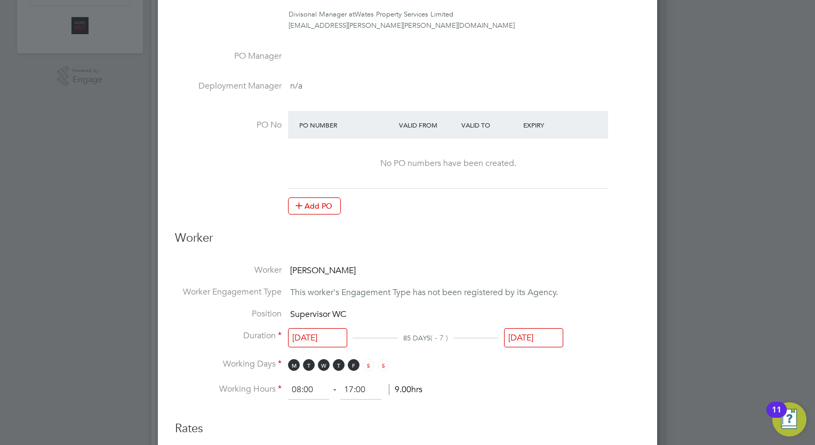
click at [537, 351] on li "Duration [DATE] 85 DAYS ( - 7 ) [DATE]" at bounding box center [407, 344] width 465 height 29
click at [536, 341] on input "[DATE]" at bounding box center [533, 338] width 59 height 20
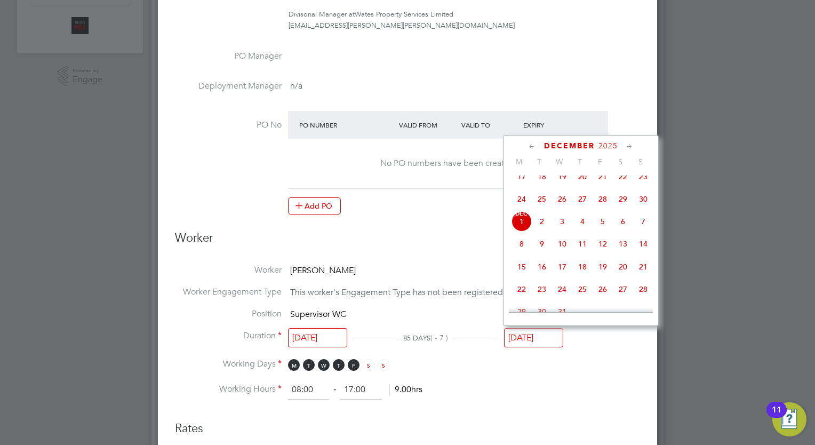
click at [518, 251] on span "8" at bounding box center [521, 244] width 20 height 20
type input "[DATE]"
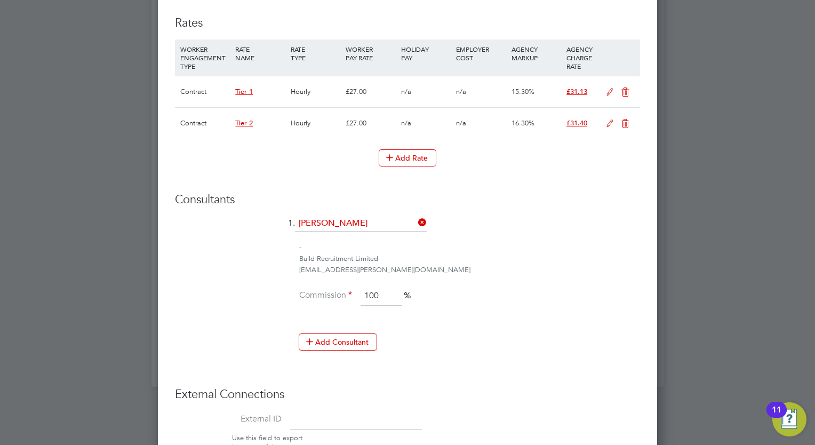
click at [612, 94] on icon at bounding box center [609, 92] width 13 height 9
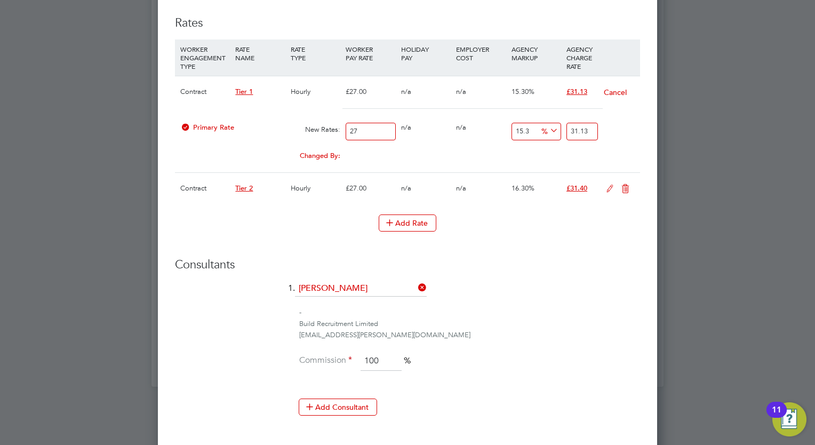
click at [625, 189] on icon at bounding box center [625, 189] width 13 height 9
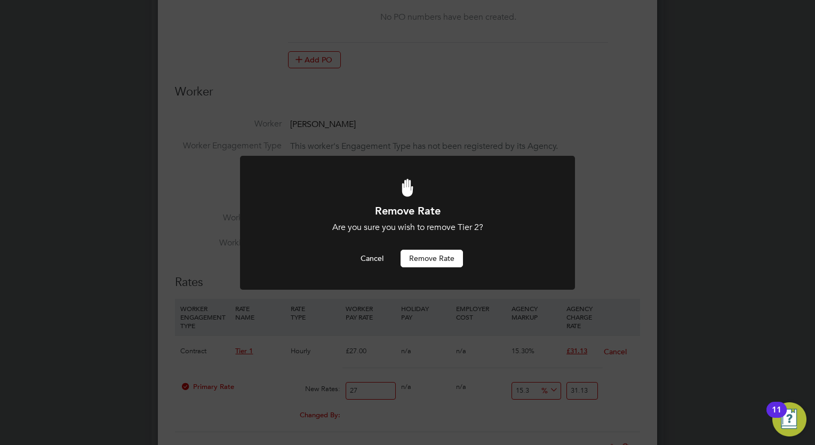
click at [454, 258] on button "Remove rate" at bounding box center [431, 258] width 62 height 17
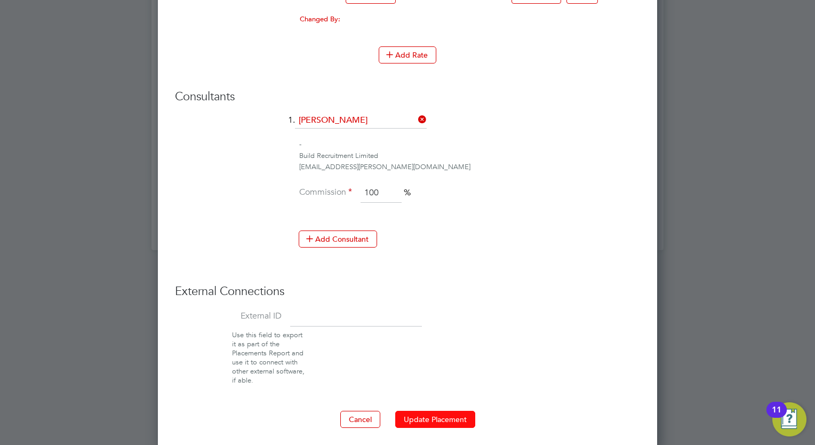
click at [437, 413] on button "Update Placement" at bounding box center [435, 419] width 80 height 17
click at [0, 0] on div "Remove Rate Are you sure you wish to remove Tier 2? Cancel Remove rate" at bounding box center [0, 0] width 0 height 0
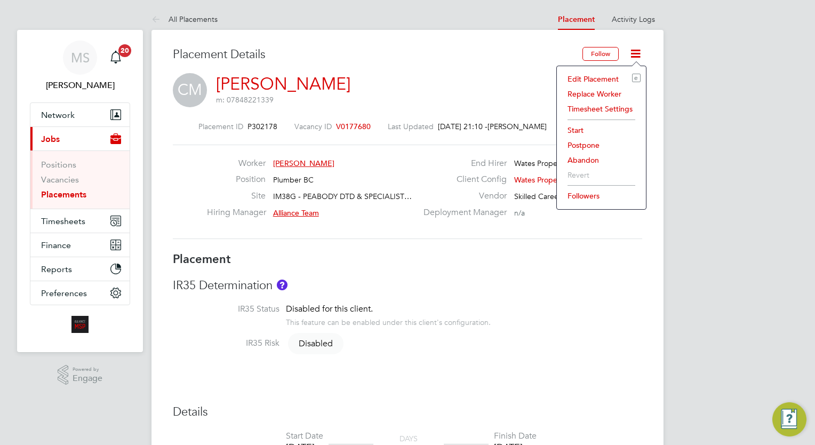
click at [601, 75] on li "Edit Placement e" at bounding box center [601, 78] width 78 height 15
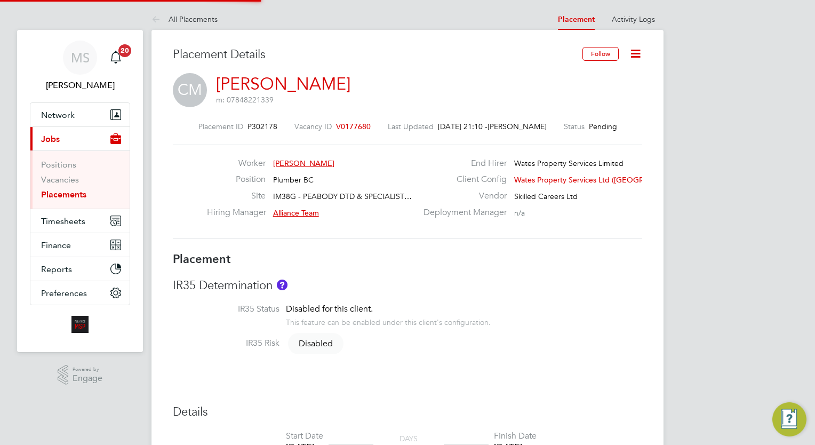
type input "Alliance Team"
type input "[DATE]"
type input "08:00"
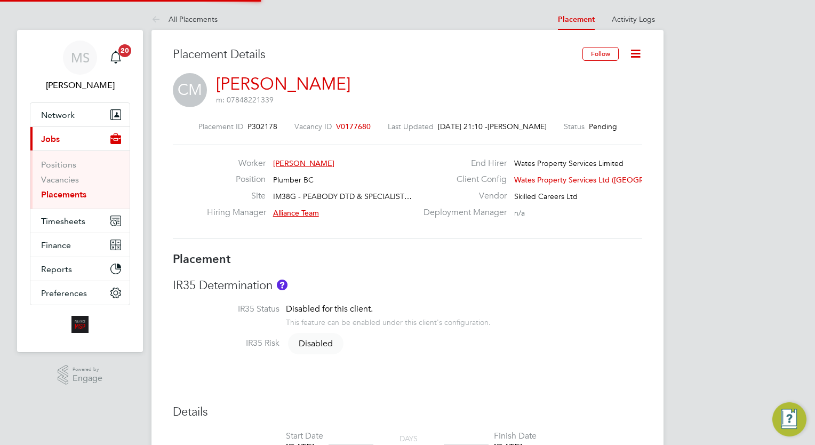
type input "17:00"
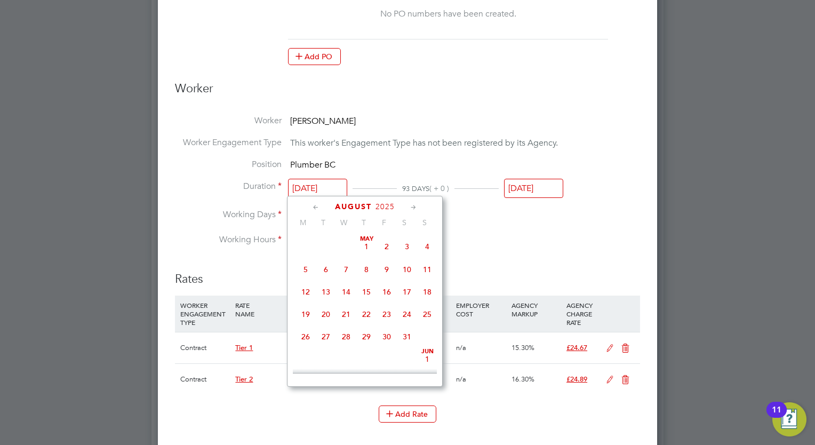
click at [302, 187] on input "14 Aug 2025" at bounding box center [317, 189] width 59 height 20
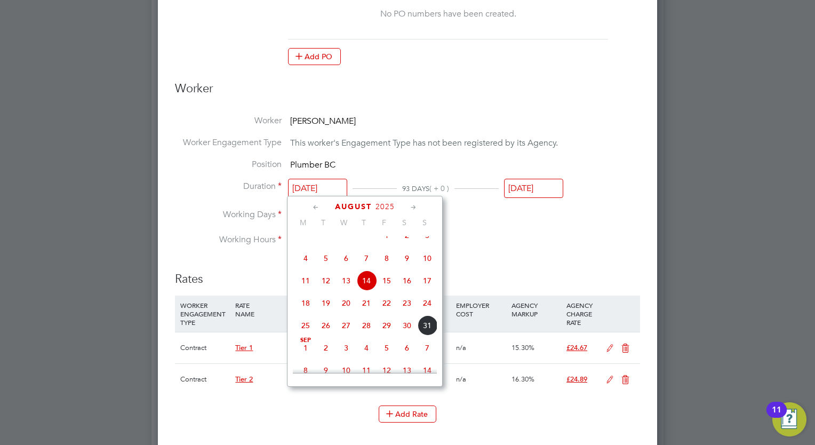
click at [414, 206] on icon at bounding box center [413, 208] width 10 height 12
click at [387, 266] on span "12" at bounding box center [386, 255] width 20 height 20
type input "[DATE]"
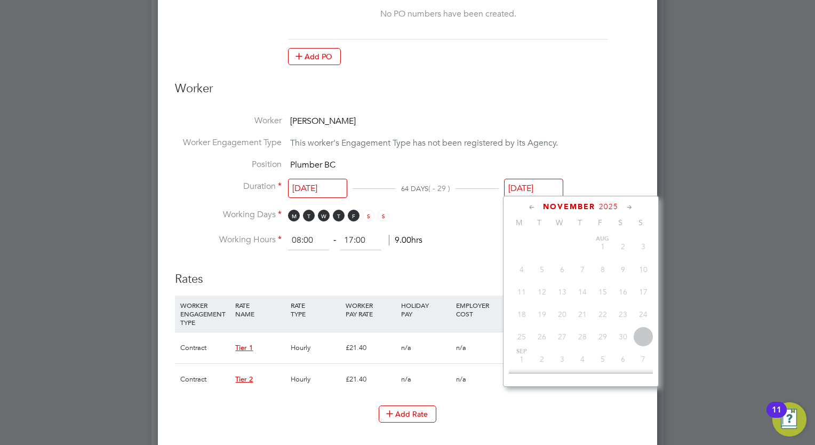
click at [532, 185] on input "[DATE]" at bounding box center [533, 189] width 59 height 20
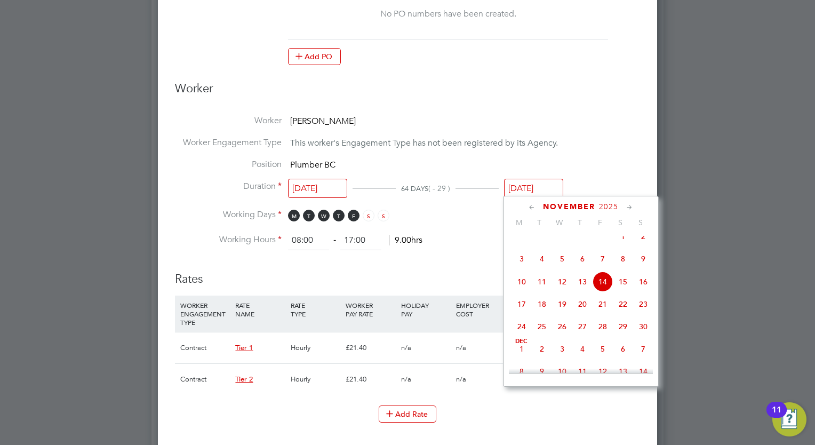
click at [417, 226] on li "Working Days M T W T F S S" at bounding box center [407, 220] width 465 height 22
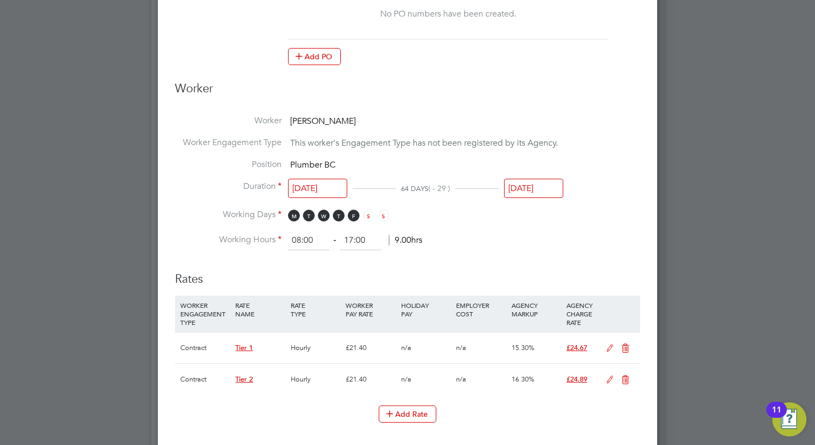
click at [610, 344] on icon at bounding box center [609, 348] width 13 height 9
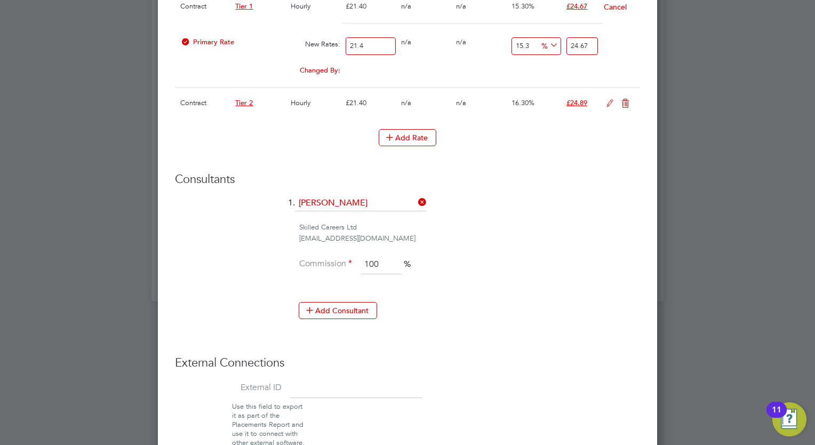
click at [628, 103] on icon at bounding box center [625, 103] width 13 height 9
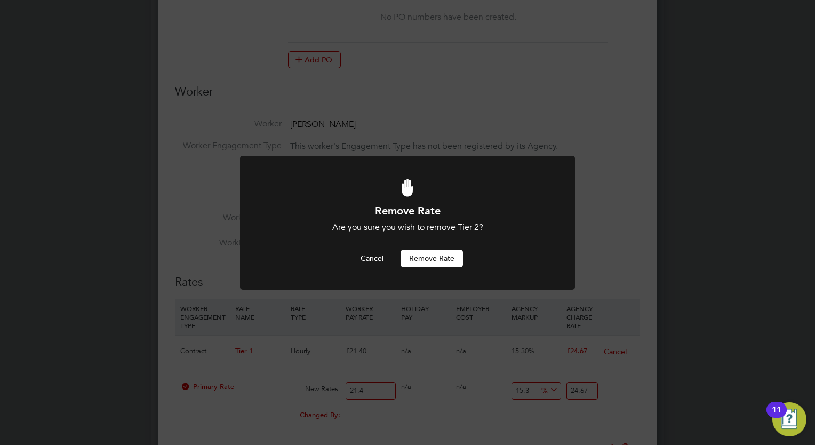
click at [429, 252] on button "Remove rate" at bounding box center [431, 258] width 62 height 17
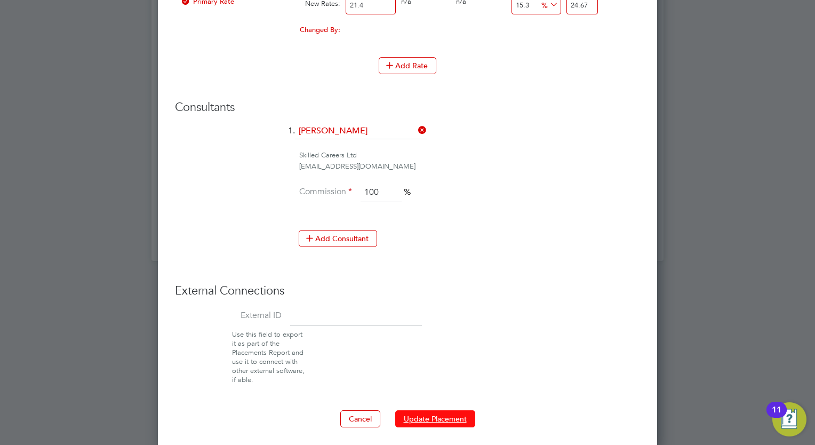
click at [459, 416] on button "Update Placement" at bounding box center [435, 418] width 80 height 17
click at [0, 0] on div "Remove Rate Are you sure you wish to remove Tier 2? Cancel Remove rate" at bounding box center [0, 0] width 0 height 0
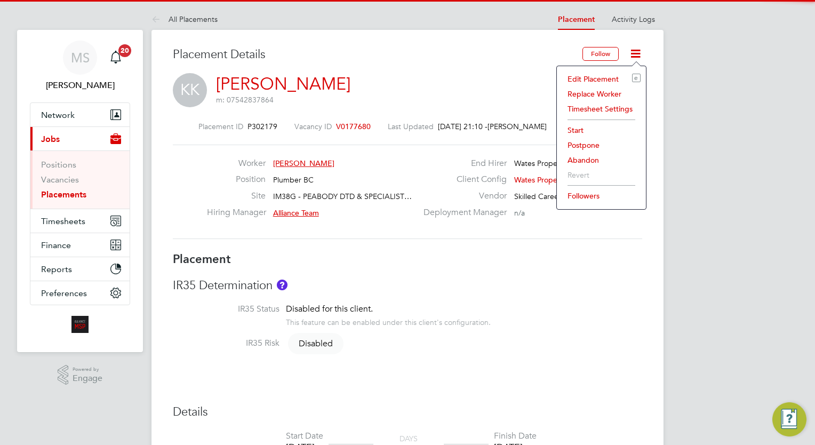
click at [596, 76] on li "Edit Placement e" at bounding box center [601, 78] width 78 height 15
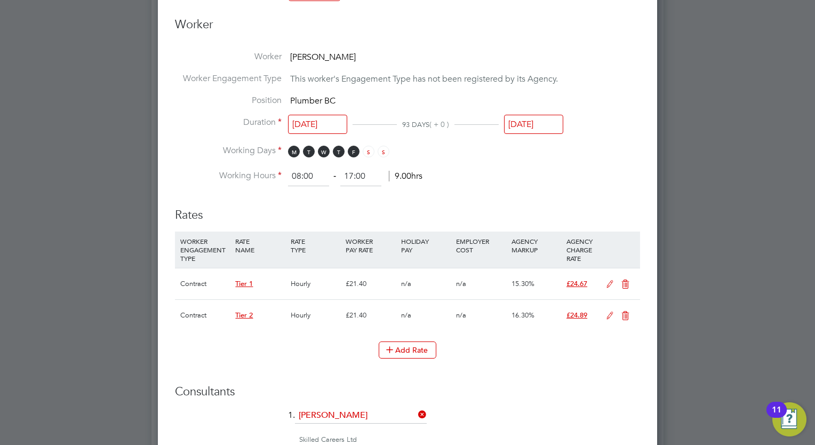
click at [334, 129] on input "[DATE]" at bounding box center [317, 125] width 59 height 20
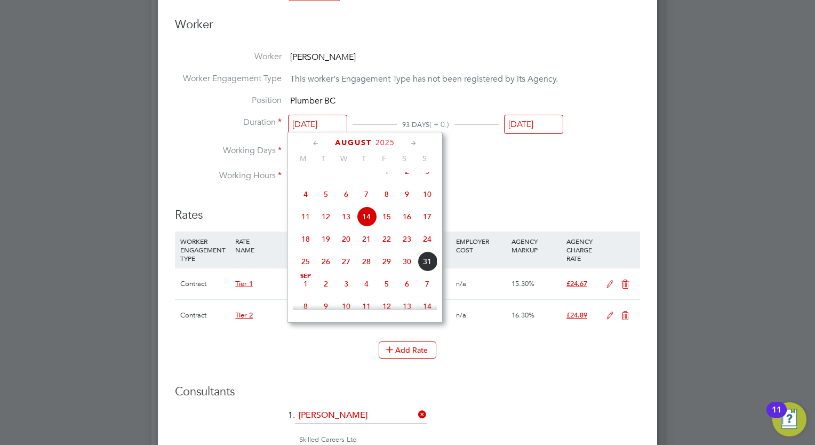
click at [413, 138] on icon at bounding box center [413, 144] width 10 height 12
click at [392, 202] on span "12" at bounding box center [386, 191] width 20 height 20
type input "[DATE]"
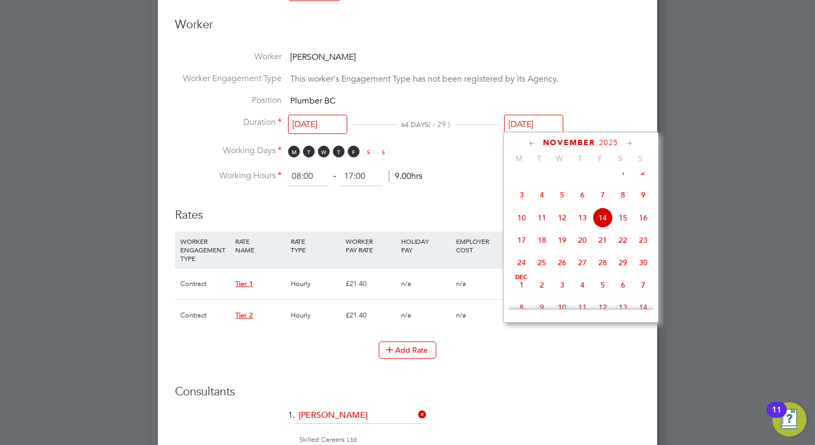
click at [540, 121] on input "[DATE]" at bounding box center [533, 125] width 59 height 20
click at [584, 295] on span "4" at bounding box center [582, 285] width 20 height 20
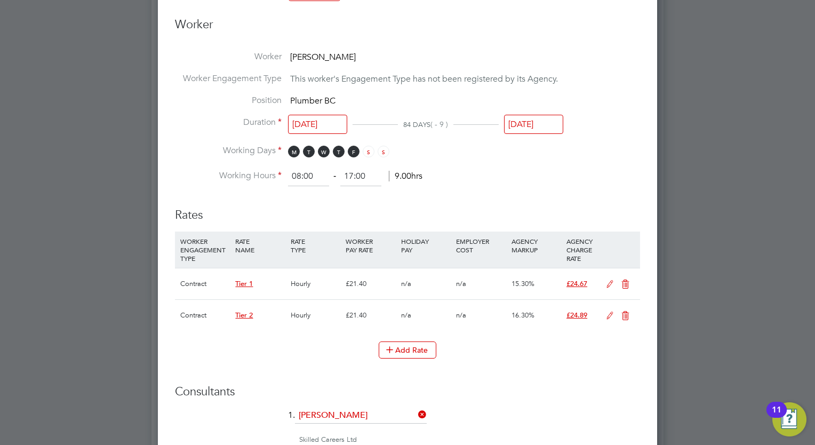
click at [521, 118] on input "[DATE]" at bounding box center [533, 125] width 59 height 20
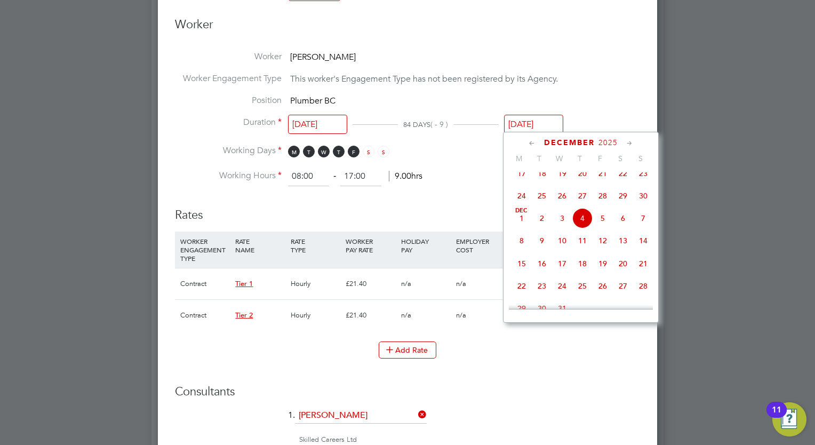
click at [599, 247] on span "12" at bounding box center [602, 240] width 20 height 20
type input "[DATE]"
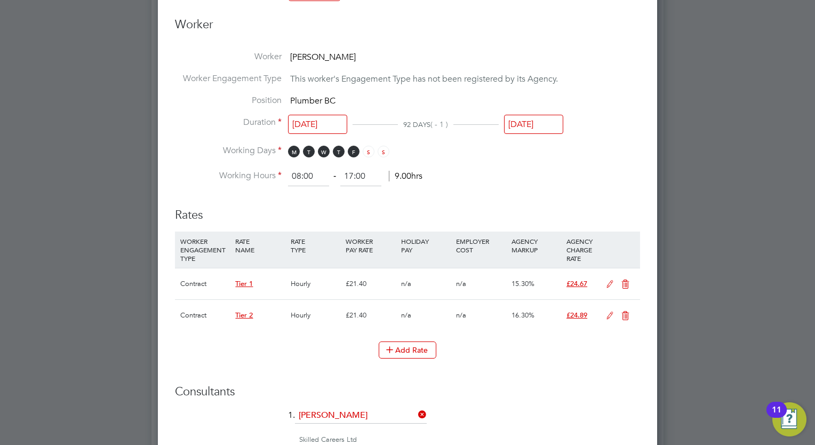
click at [614, 288] on icon at bounding box center [609, 284] width 13 height 9
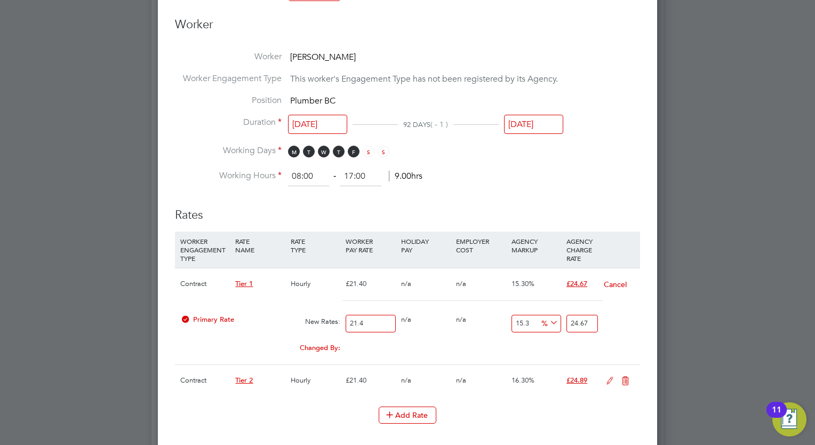
click at [605, 212] on h3 "Rates" at bounding box center [407, 210] width 465 height 26
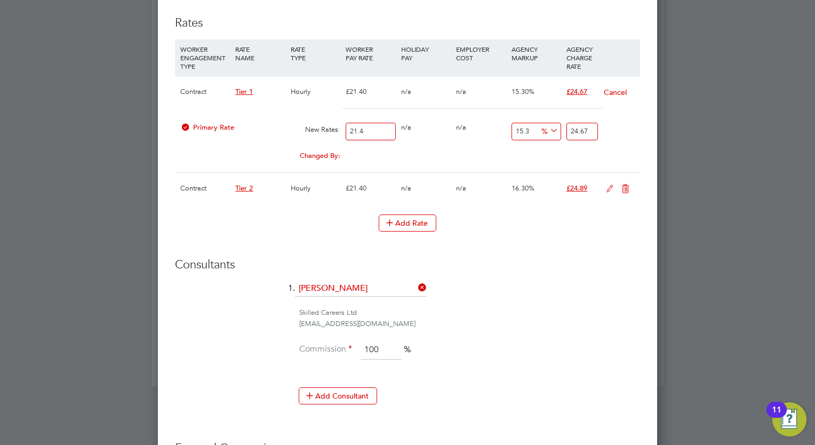
click at [626, 191] on icon at bounding box center [625, 189] width 13 height 9
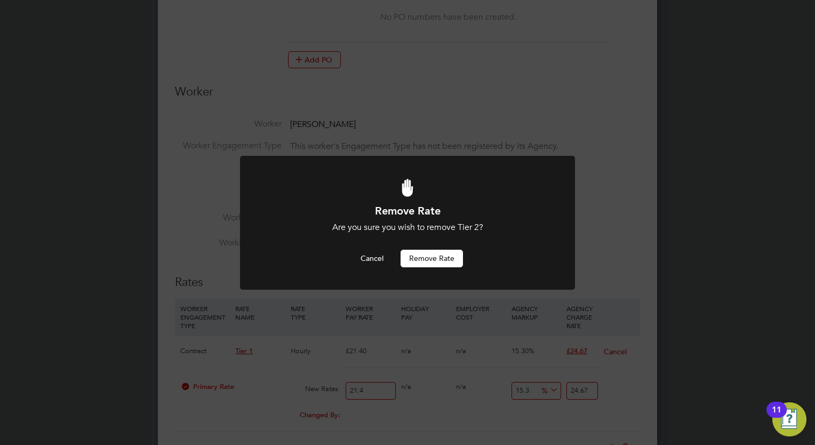
click at [418, 263] on button "Remove rate" at bounding box center [431, 258] width 62 height 17
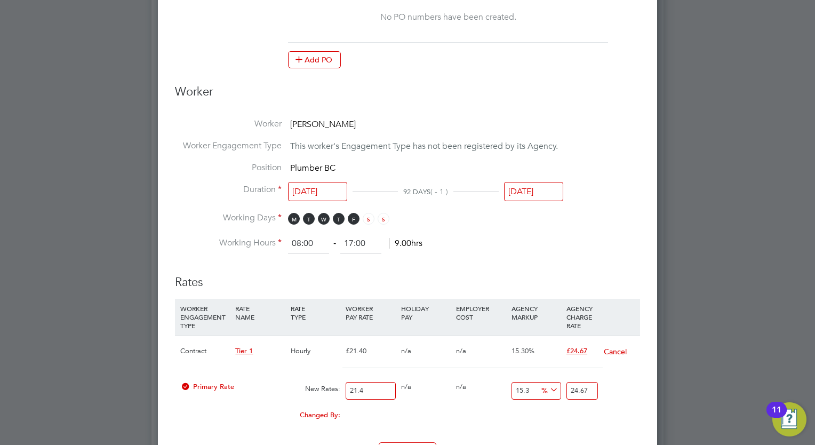
click at [614, 238] on li "Working Hours 08:00 ‐ 17:00 9.00hrs" at bounding box center [407, 243] width 465 height 19
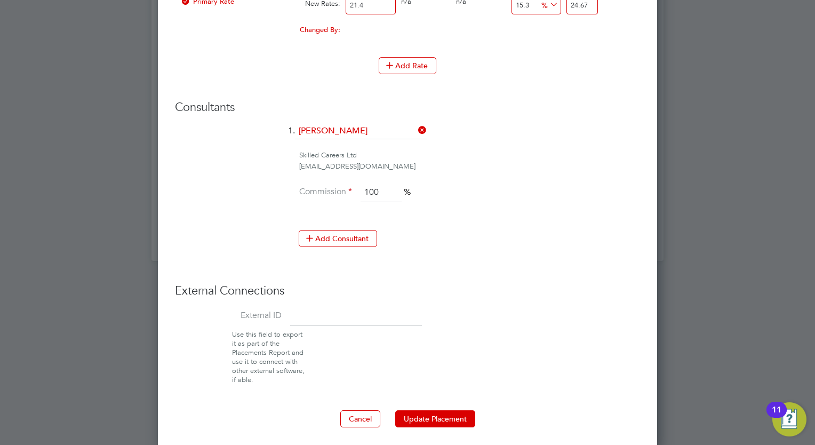
click at [450, 415] on button "Update Placement" at bounding box center [435, 418] width 80 height 17
click at [0, 0] on div "Remove Rate Are you sure you wish to remove Tier 2? Cancel Remove rate" at bounding box center [0, 0] width 0 height 0
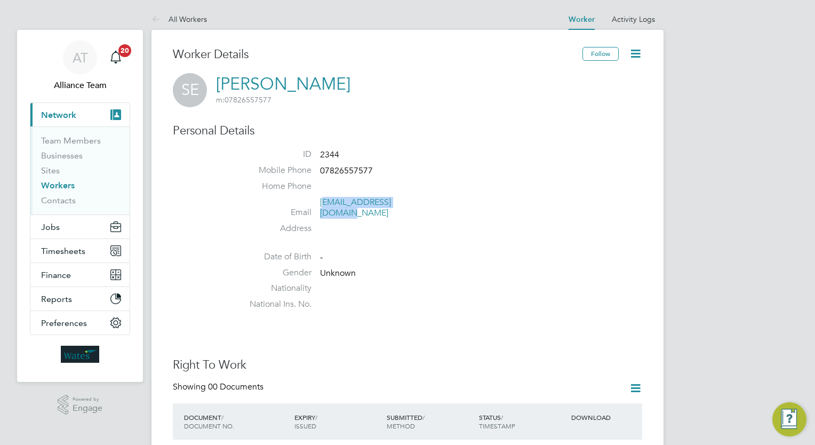
drag, startPoint x: 424, startPoint y: 199, endPoint x: 322, endPoint y: 201, distance: 102.4
click at [322, 201] on li "Email [EMAIL_ADDRESS][DOMAIN_NAME]" at bounding box center [439, 210] width 405 height 26
drag, startPoint x: 322, startPoint y: 201, endPoint x: 450, endPoint y: 228, distance: 130.8
click at [450, 239] on li at bounding box center [439, 240] width 405 height 2
drag, startPoint x: 388, startPoint y: 201, endPoint x: 318, endPoint y: 201, distance: 69.9
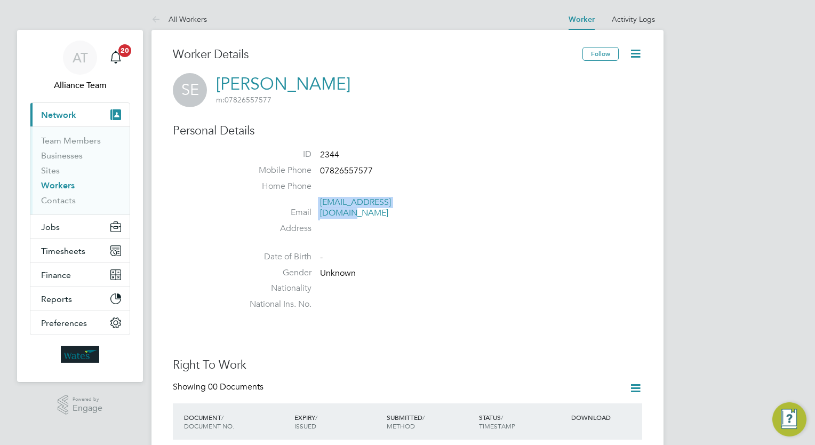
click at [318, 201] on li "Email [EMAIL_ADDRESS][DOMAIN_NAME]" at bounding box center [439, 210] width 405 height 26
copy li "[EMAIL_ADDRESS][DOMAIN_NAME]"
click at [66, 219] on button "Jobs" at bounding box center [79, 226] width 99 height 23
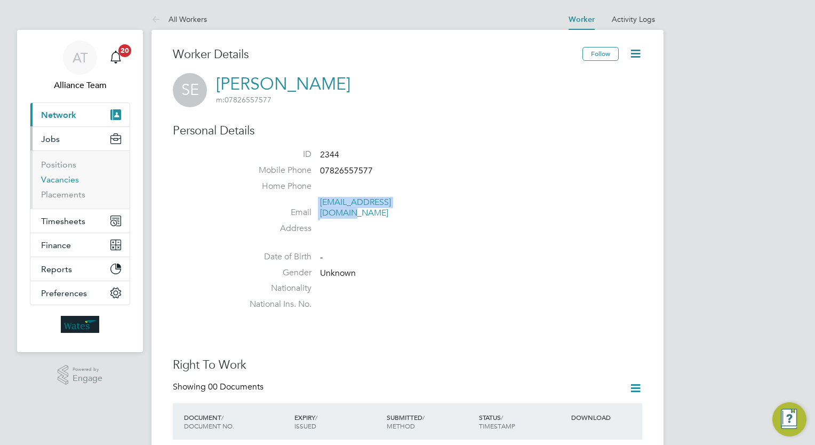
click at [51, 183] on link "Vacancies" at bounding box center [60, 179] width 38 height 10
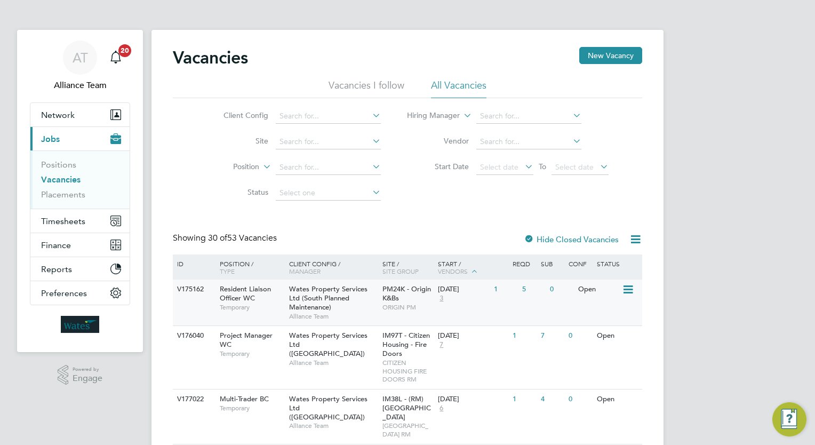
click at [414, 317] on div "V175162 Resident Liaison Officer WC Temporary Wates Property Services Ltd (Sout…" at bounding box center [407, 302] width 469 height 46
click at [74, 180] on link "Vacancies" at bounding box center [60, 179] width 39 height 10
click at [335, 115] on input at bounding box center [328, 116] width 105 height 15
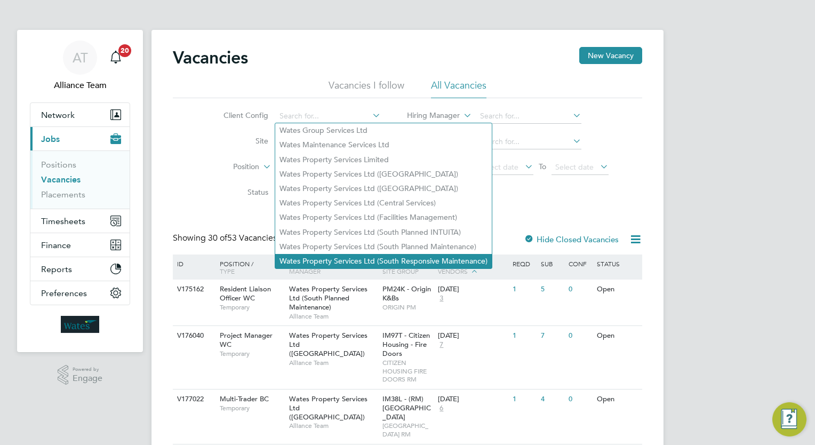
click at [410, 260] on li "Wates Property Services Ltd (South Responsive Maintenance)" at bounding box center [383, 261] width 216 height 14
type input "Wates Property Services Ltd (South Responsive Maintenance)"
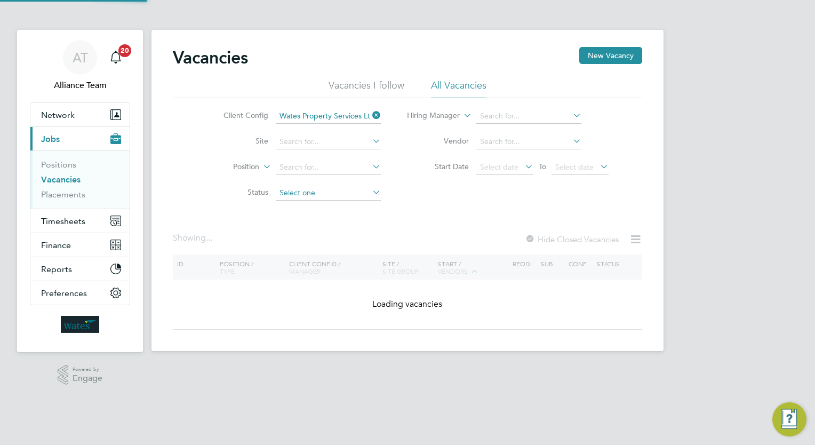
click at [331, 195] on input at bounding box center [328, 193] width 105 height 15
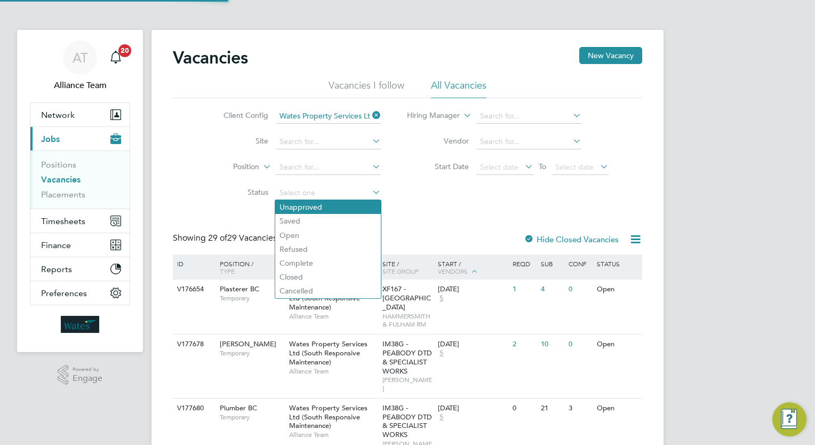
click at [331, 203] on li "Unapproved" at bounding box center [328, 207] width 106 height 14
type input "Unapproved"
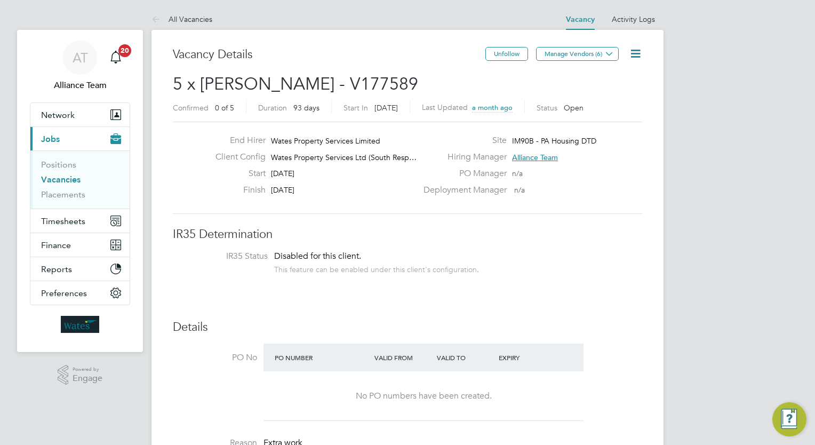
click at [516, 90] on h2 "5 x [PERSON_NAME] - V177589 Confirmed 0 of 5 Duration 93 days Start [DATE][DATE…" at bounding box center [407, 95] width 469 height 45
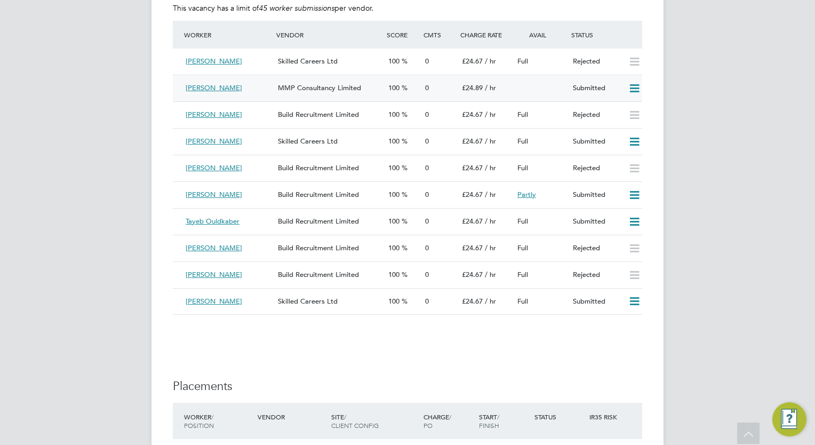
click at [632, 89] on icon at bounding box center [634, 88] width 13 height 9
click at [622, 123] on li "Reject" at bounding box center [620, 125] width 37 height 15
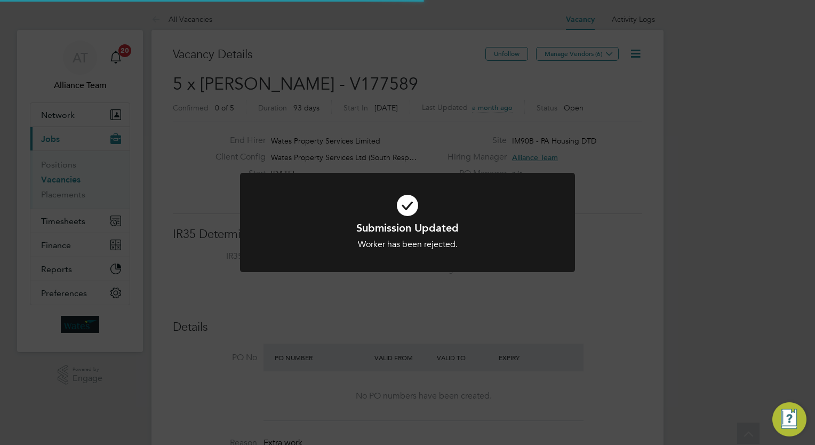
click at [705, 172] on div "Submission Updated Worker has been rejected. Cancel Okay" at bounding box center [407, 222] width 815 height 445
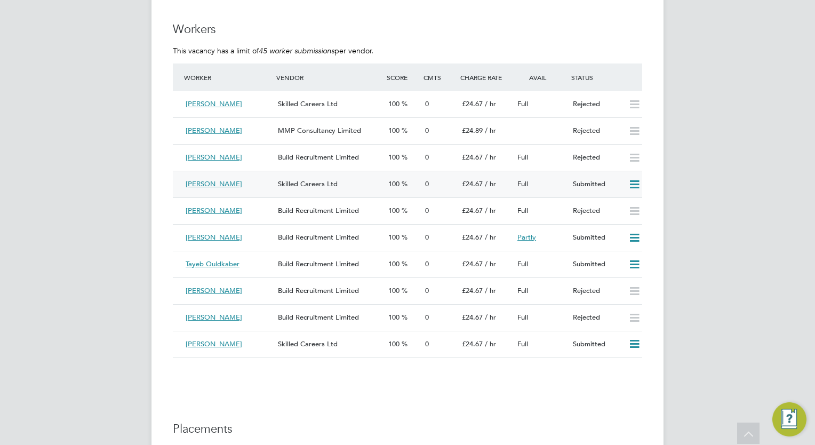
click at [636, 185] on icon at bounding box center [634, 184] width 13 height 9
click at [620, 223] on li "Reject" at bounding box center [620, 221] width 37 height 15
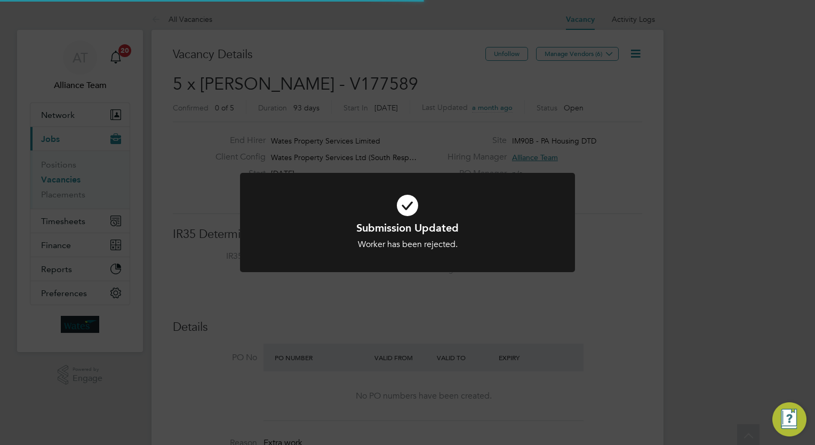
click at [707, 269] on div "Submission Updated Worker has been rejected. Cancel Okay" at bounding box center [407, 222] width 815 height 445
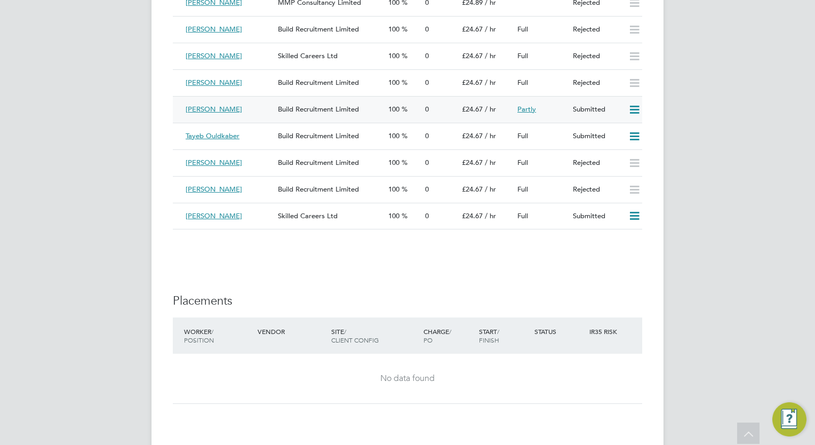
click at [631, 108] on icon at bounding box center [634, 110] width 13 height 9
click at [618, 142] on li "Reject" at bounding box center [620, 146] width 37 height 15
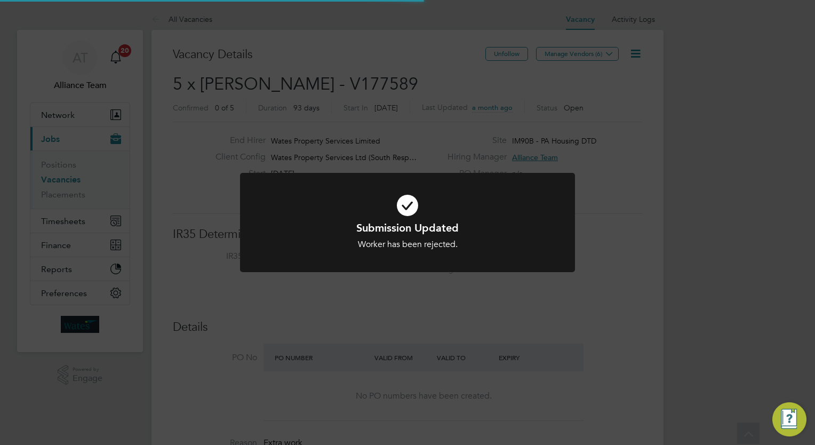
click at [717, 195] on div "Submission Updated Worker has been rejected. Cancel Okay" at bounding box center [407, 222] width 815 height 445
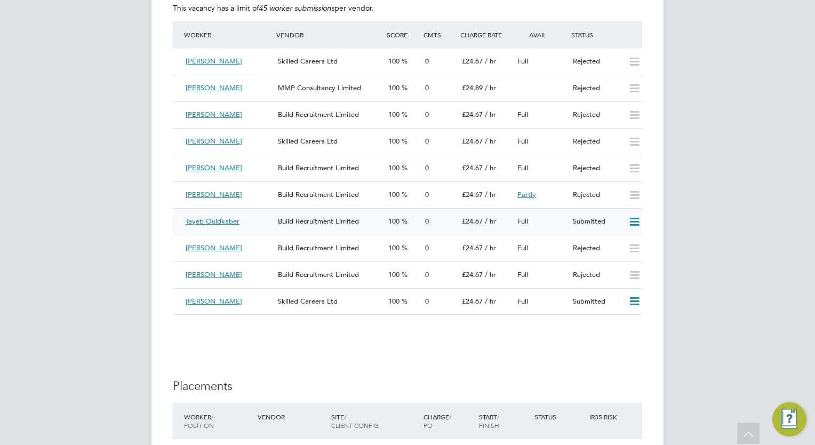
click at [633, 219] on icon at bounding box center [634, 222] width 13 height 9
click at [614, 258] on li "Reject" at bounding box center [620, 258] width 37 height 15
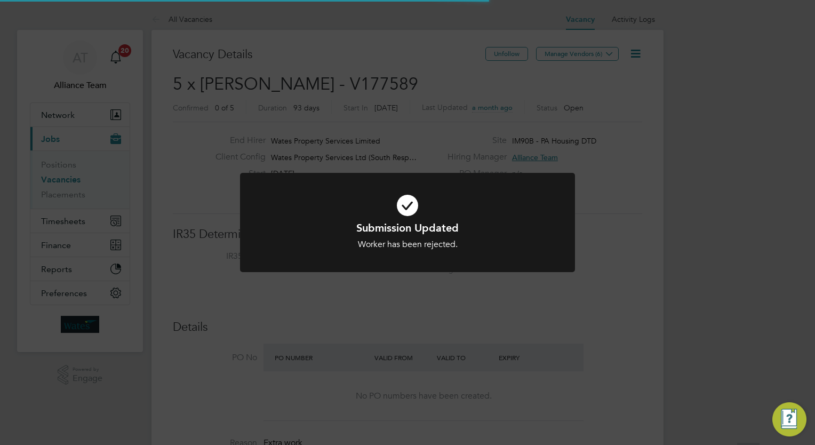
click at [710, 277] on div "Submission Updated Worker has been rejected. Cancel Okay" at bounding box center [407, 222] width 815 height 445
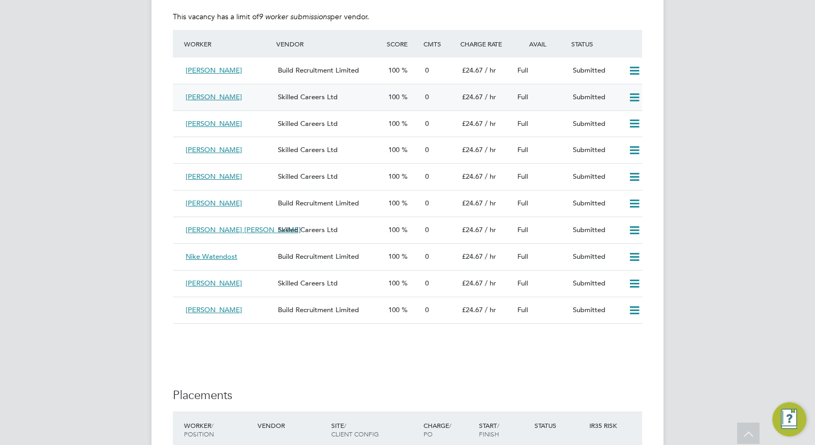
click at [636, 97] on icon at bounding box center [634, 97] width 13 height 9
click at [625, 131] on li "Reject" at bounding box center [620, 134] width 37 height 15
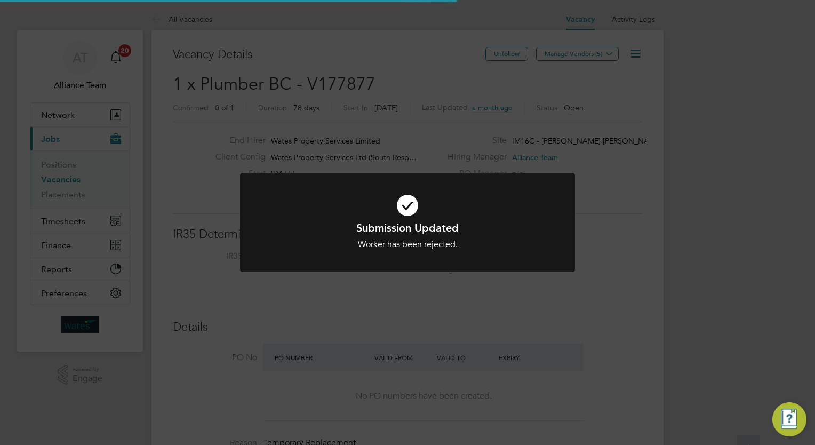
click at [726, 187] on div "Submission Updated Worker has been rejected. Cancel Okay" at bounding box center [407, 222] width 815 height 445
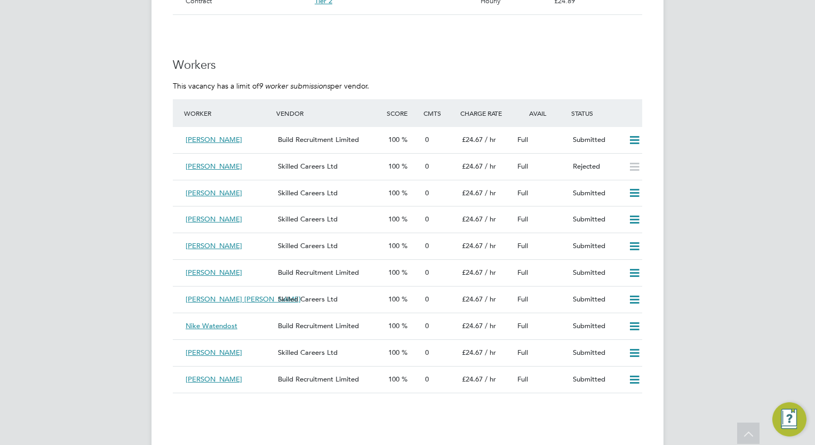
scroll to position [811, 0]
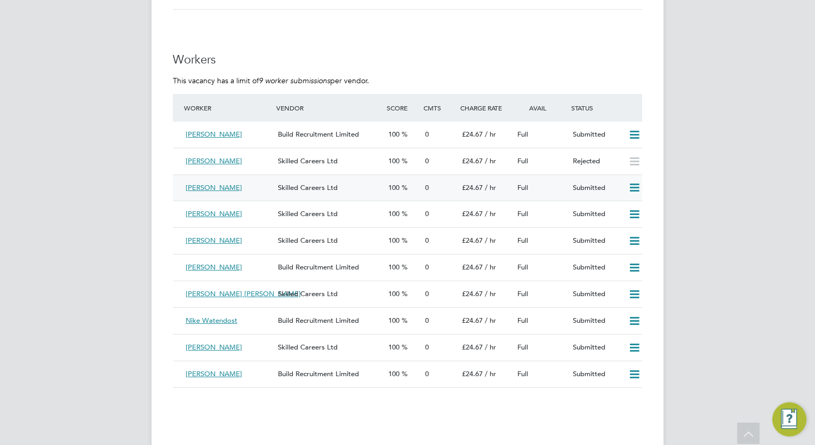
click at [637, 189] on icon at bounding box center [634, 187] width 13 height 9
click at [614, 225] on li "Reject" at bounding box center [620, 225] width 37 height 15
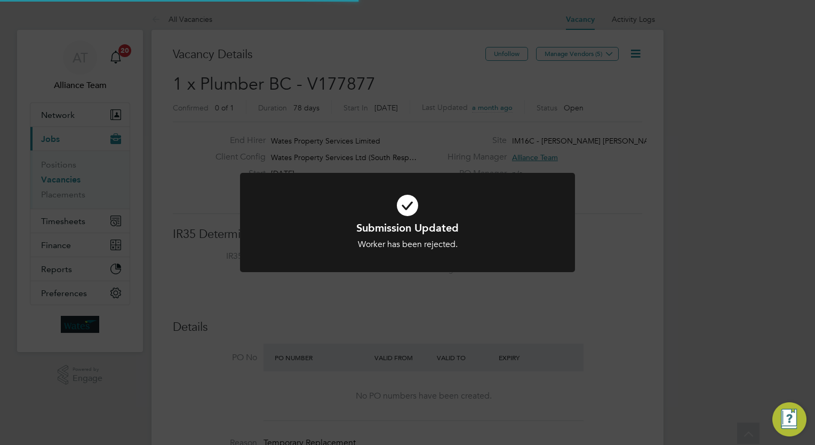
scroll to position [19, 166]
click at [710, 250] on div "Submission Updated Worker has been rejected. Cancel Okay" at bounding box center [407, 222] width 815 height 445
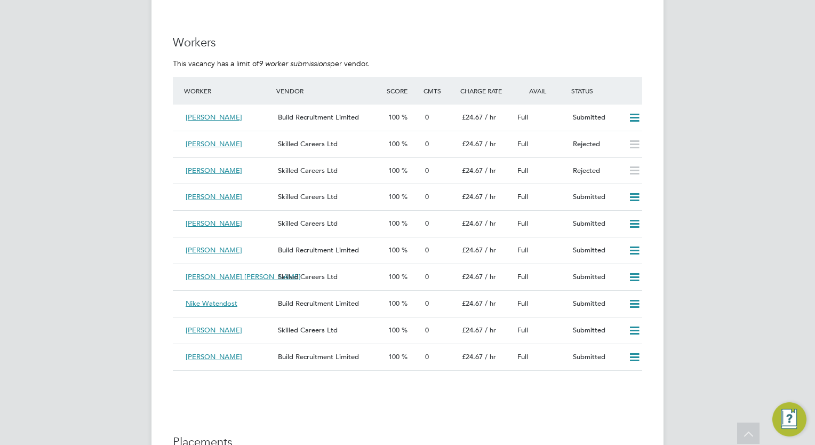
scroll to position [853, 0]
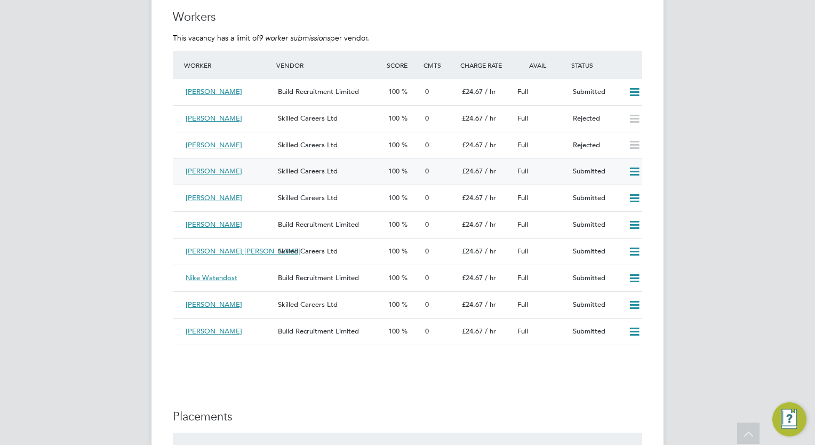
click at [633, 170] on icon at bounding box center [634, 171] width 13 height 9
click at [621, 205] on li "Reject" at bounding box center [620, 209] width 37 height 15
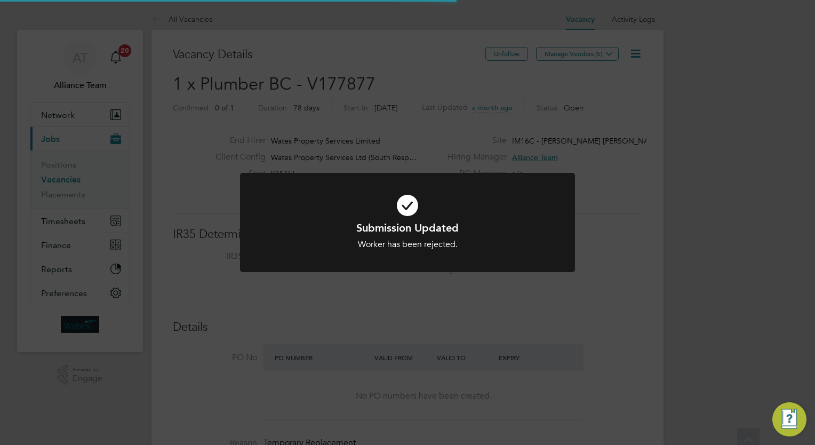
scroll to position [19, 166]
click at [667, 241] on div "Submission Updated Worker has been rejected. Cancel Okay" at bounding box center [407, 222] width 815 height 445
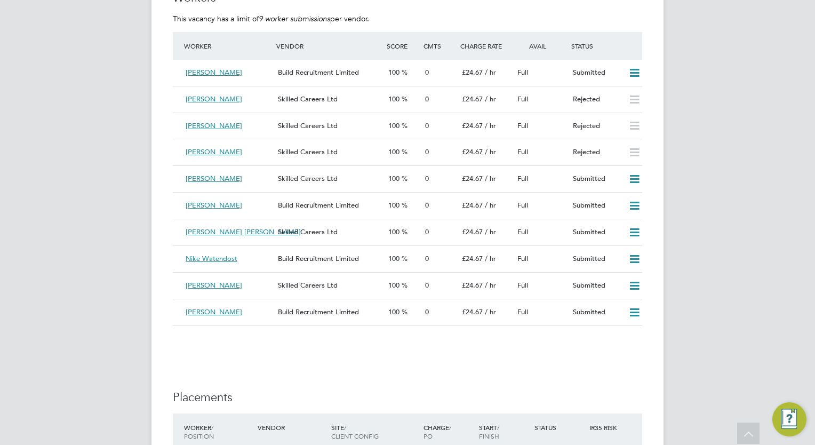
scroll to position [896, 0]
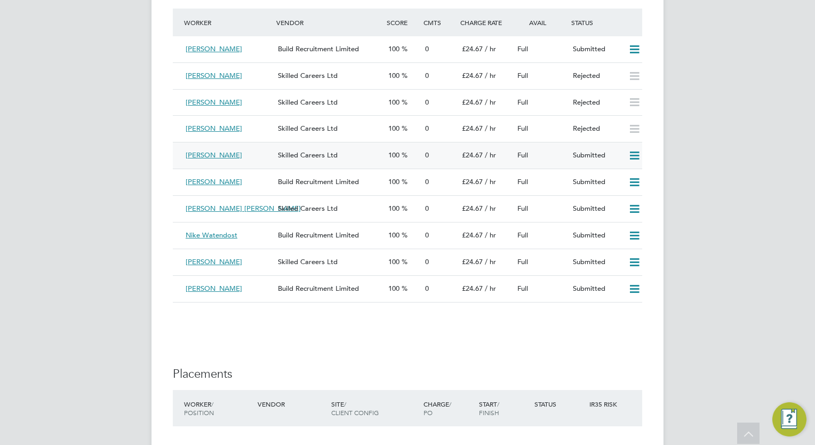
click at [636, 156] on icon at bounding box center [634, 155] width 13 height 9
click at [623, 193] on li "Reject" at bounding box center [620, 193] width 37 height 15
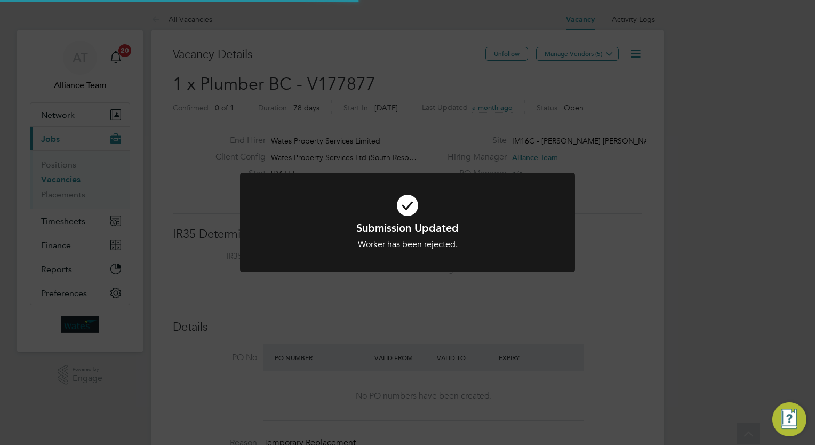
scroll to position [19, 166]
click at [696, 223] on div "Submission Updated Worker has been rejected. Cancel Okay" at bounding box center [407, 222] width 815 height 445
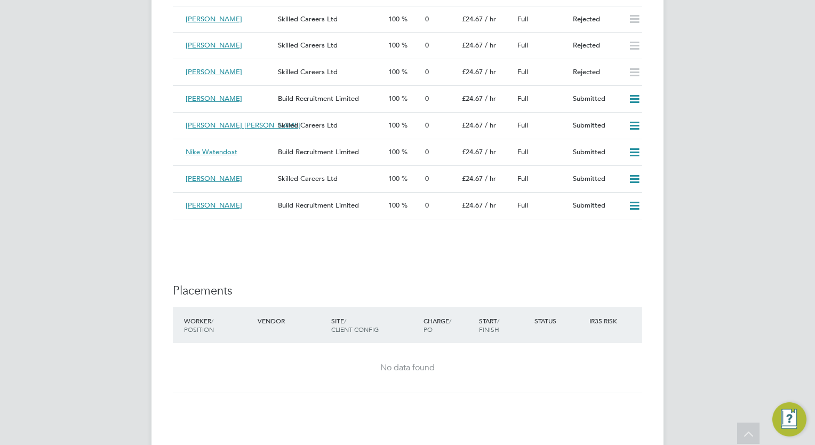
scroll to position [1003, 0]
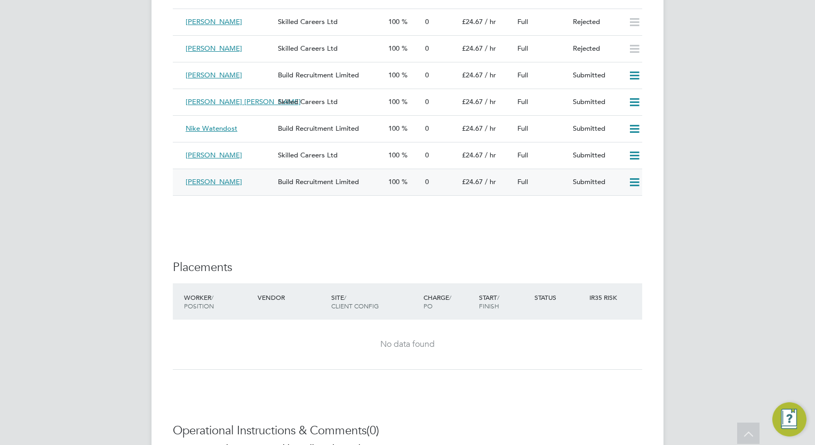
click at [636, 180] on icon at bounding box center [634, 182] width 13 height 9
click at [618, 219] on li "Reject" at bounding box center [620, 218] width 37 height 15
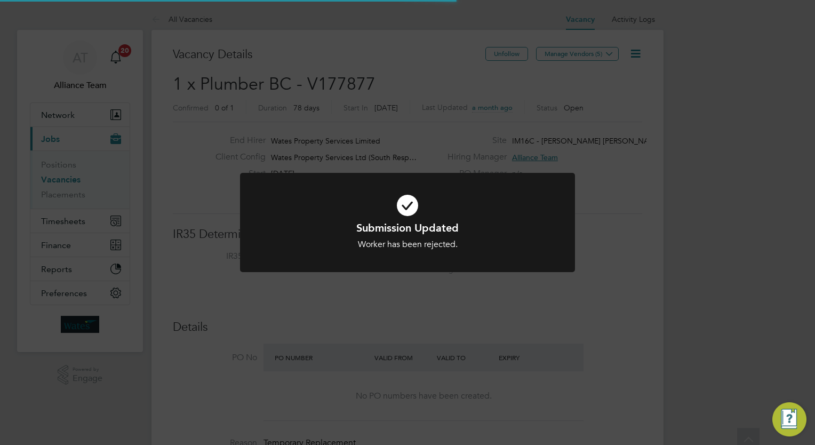
scroll to position [19, 166]
click at [685, 239] on div "Submission Updated Worker has been rejected. Cancel Okay" at bounding box center [407, 222] width 815 height 445
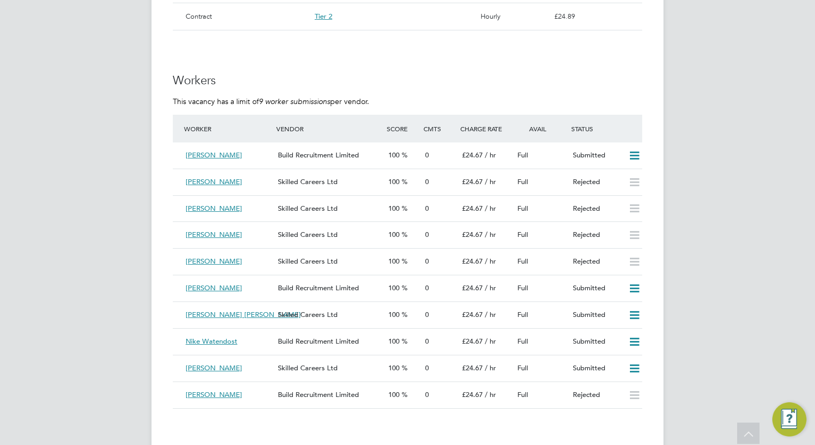
scroll to position [811, 0]
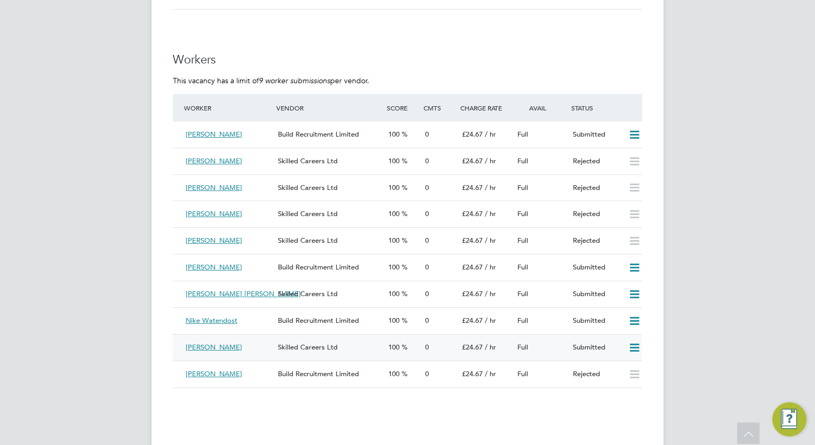
click at [636, 349] on icon at bounding box center [634, 347] width 13 height 9
click at [614, 383] on li "Reject" at bounding box center [620, 384] width 37 height 15
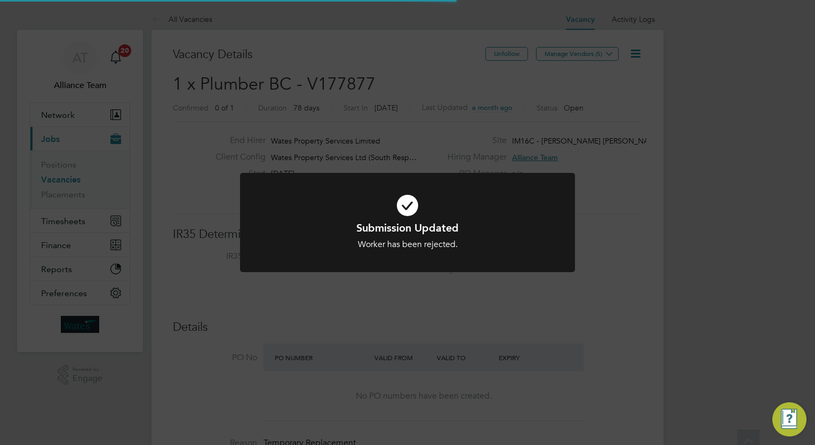
click at [696, 383] on div "Submission Updated Worker has been rejected. Cancel Okay" at bounding box center [407, 222] width 815 height 445
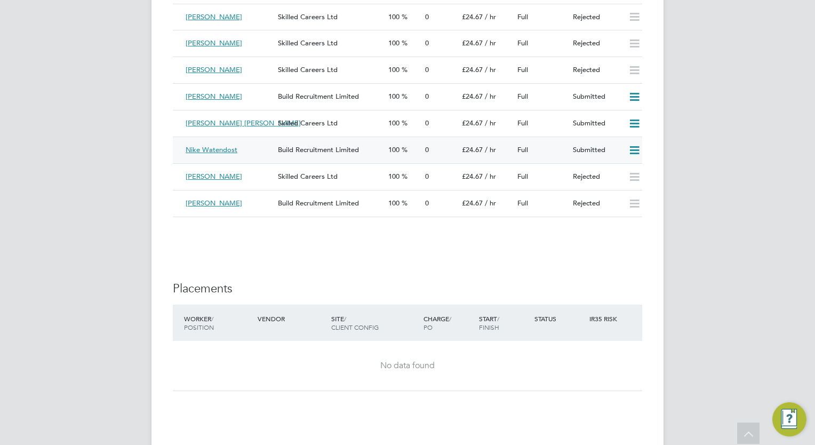
click at [633, 149] on icon at bounding box center [634, 150] width 13 height 9
click at [623, 189] on li "Reject" at bounding box center [620, 187] width 37 height 15
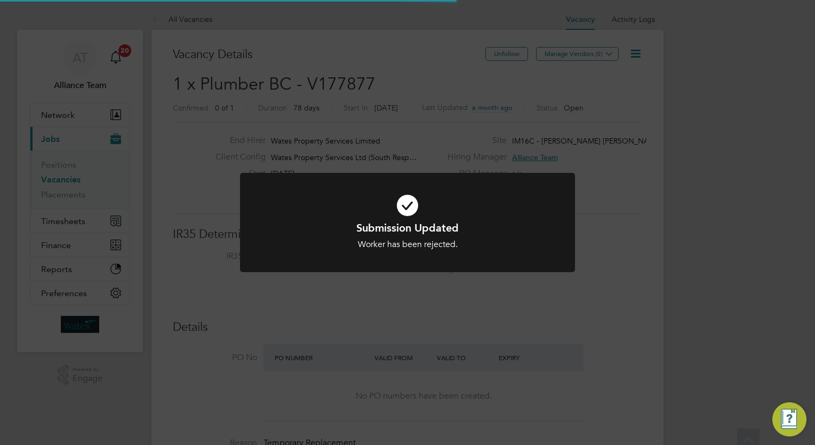
click at [719, 234] on div "Submission Updated Worker has been rejected. Cancel Okay" at bounding box center [407, 222] width 815 height 445
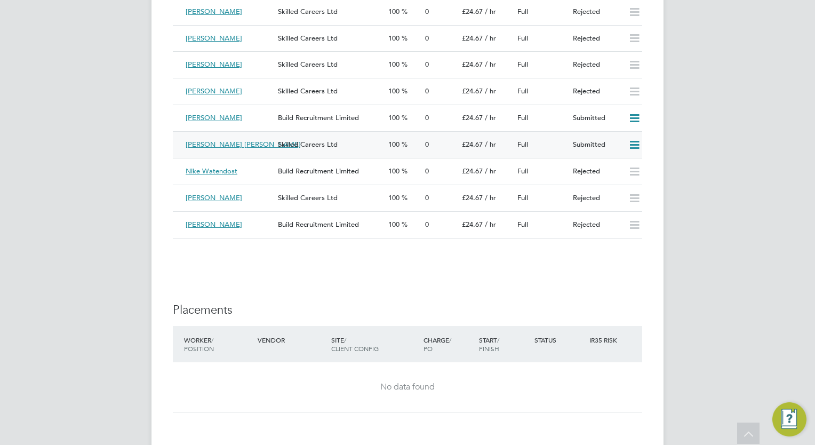
click at [635, 147] on icon at bounding box center [634, 145] width 13 height 9
click at [620, 181] on li "Reject" at bounding box center [620, 181] width 37 height 15
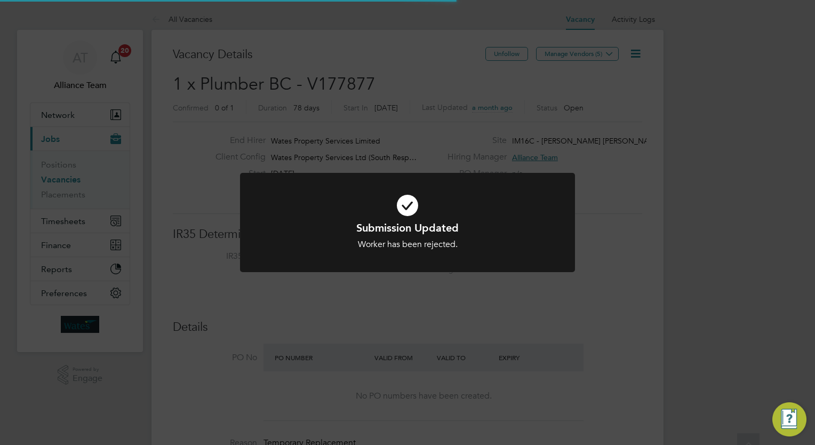
click at [699, 210] on div "Submission Updated Worker has been rejected. Cancel Okay" at bounding box center [407, 222] width 815 height 445
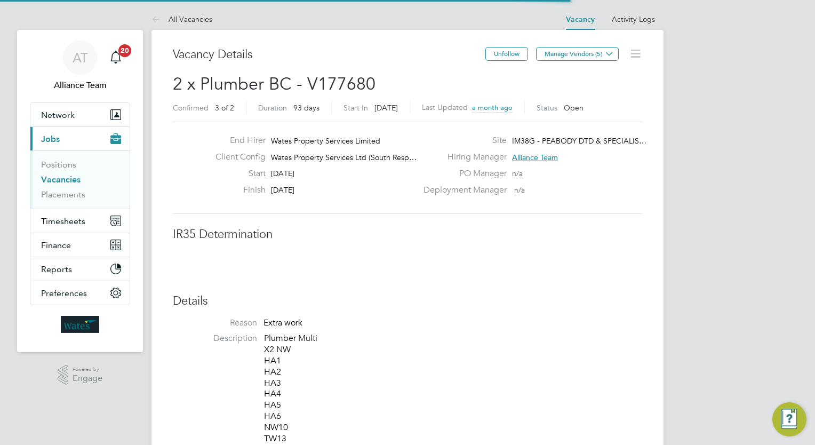
scroll to position [5, 5]
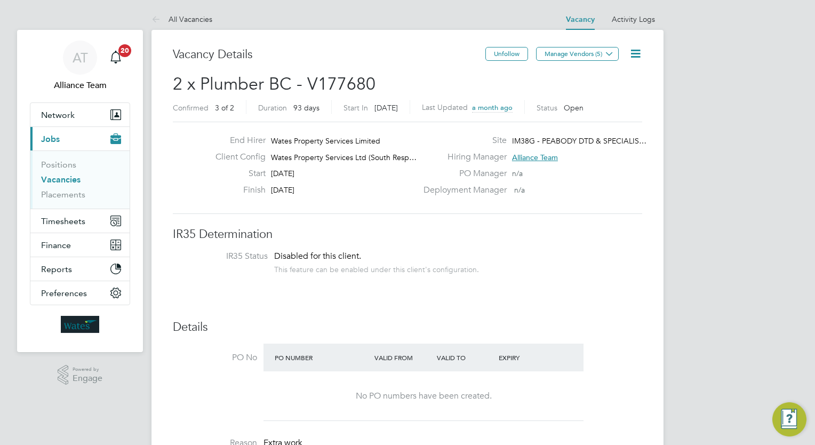
click at [635, 52] on icon at bounding box center [635, 53] width 13 height 13
click at [604, 82] on li "Edit Vacancy e" at bounding box center [610, 78] width 62 height 15
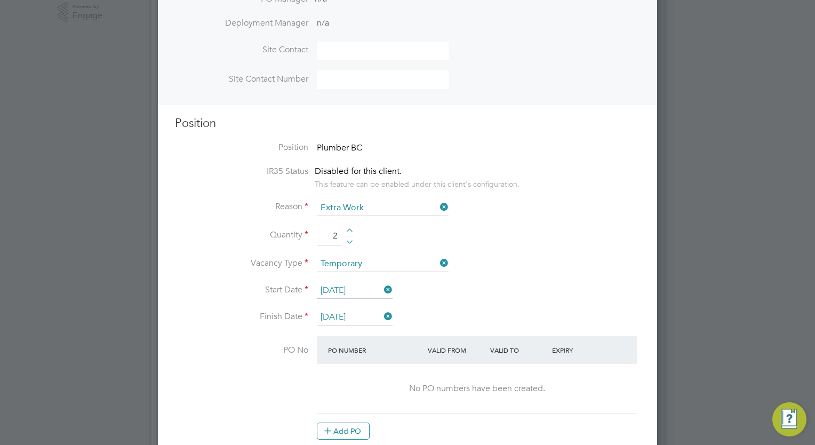
click at [352, 228] on div at bounding box center [349, 231] width 9 height 7
type input "3"
click at [500, 238] on li "Quantity 3" at bounding box center [407, 242] width 465 height 30
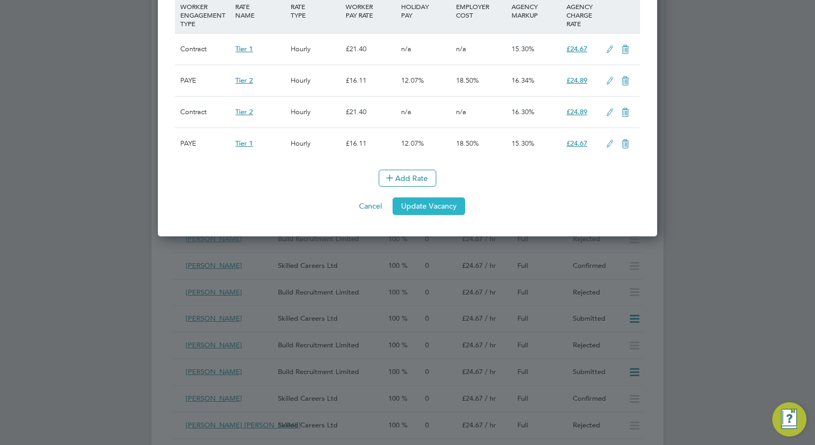
click at [430, 211] on button "Update Vacancy" at bounding box center [428, 205] width 73 height 17
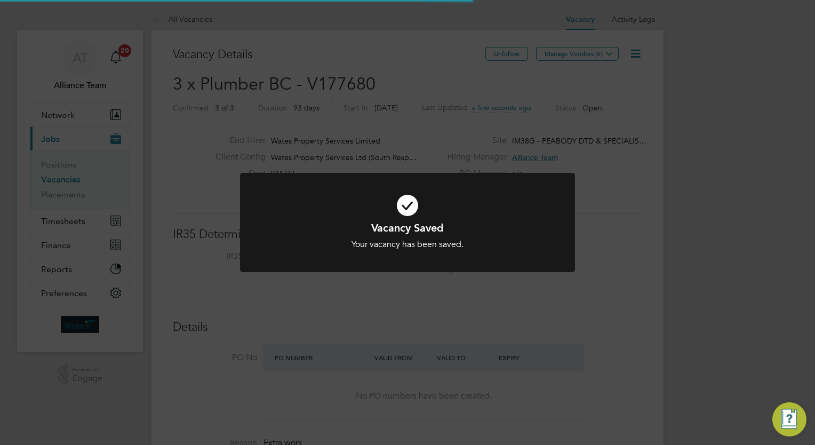
click at [739, 167] on div "Vacancy Saved Your vacancy has been saved. Cancel Okay" at bounding box center [407, 222] width 815 height 445
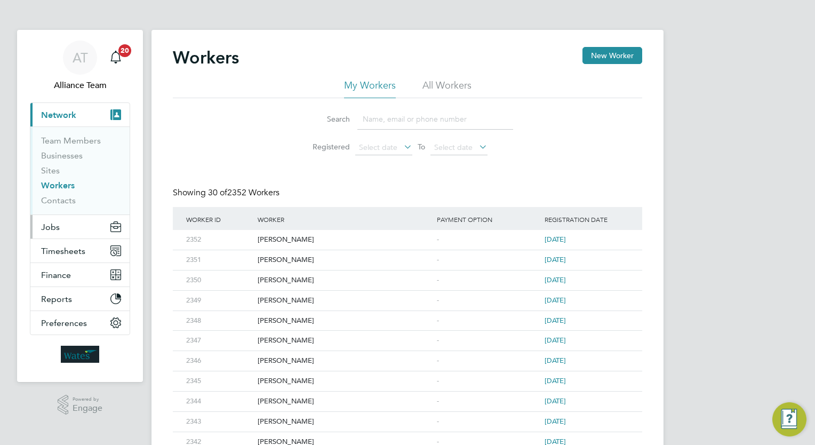
click at [62, 223] on button "Jobs" at bounding box center [79, 226] width 99 height 23
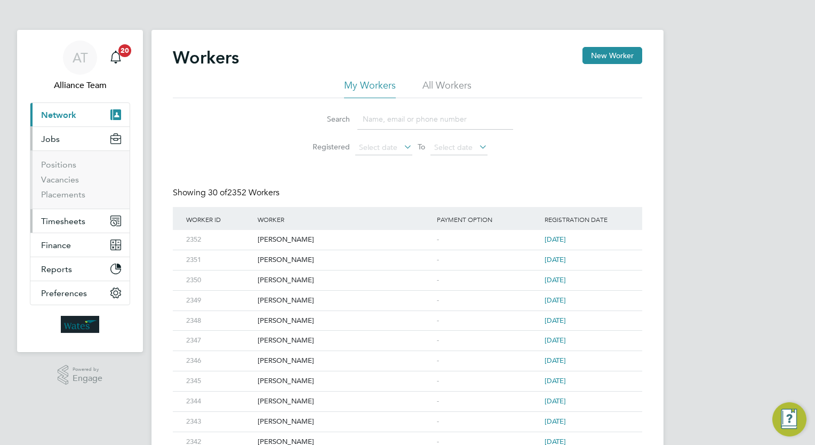
click at [65, 216] on span "Timesheets" at bounding box center [63, 221] width 44 height 10
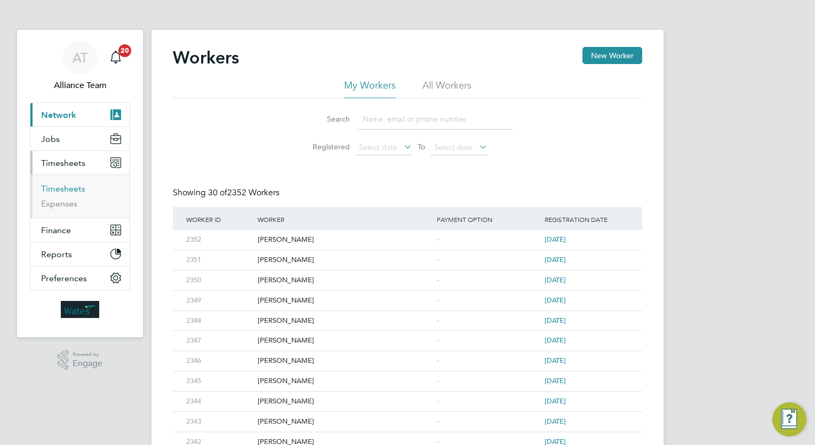
click at [62, 186] on link "Timesheets" at bounding box center [63, 188] width 44 height 10
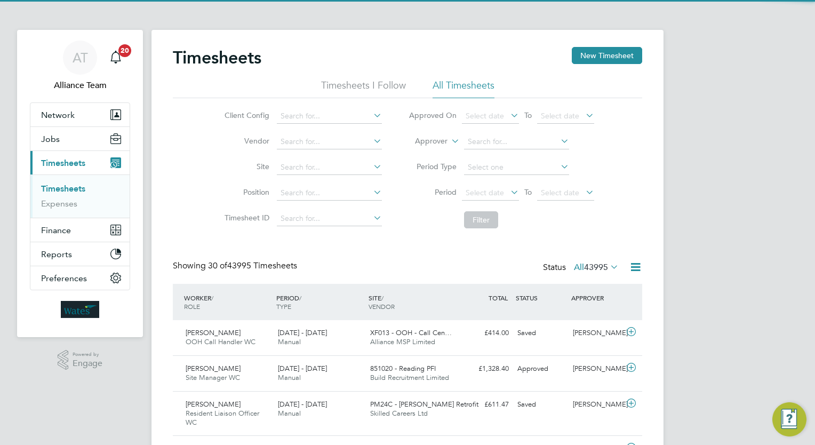
click at [175, 173] on div "Client Config Vendor Site Position Timesheet ID Approved On Select date To Sele…" at bounding box center [407, 165] width 469 height 135
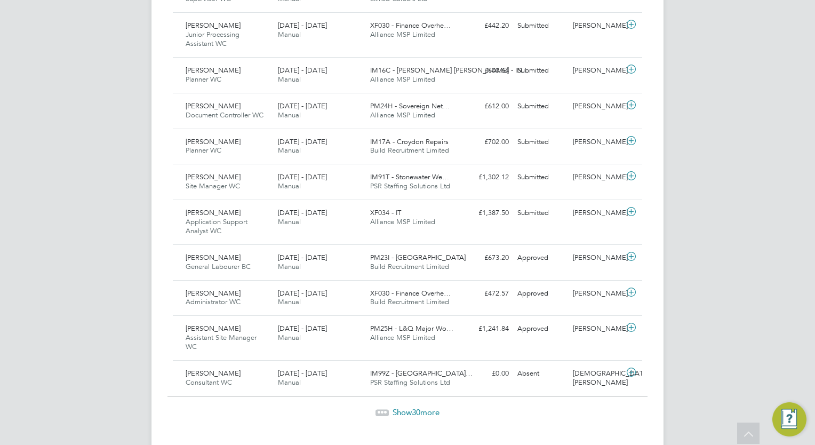
click at [418, 407] on span "30" at bounding box center [416, 412] width 9 height 10
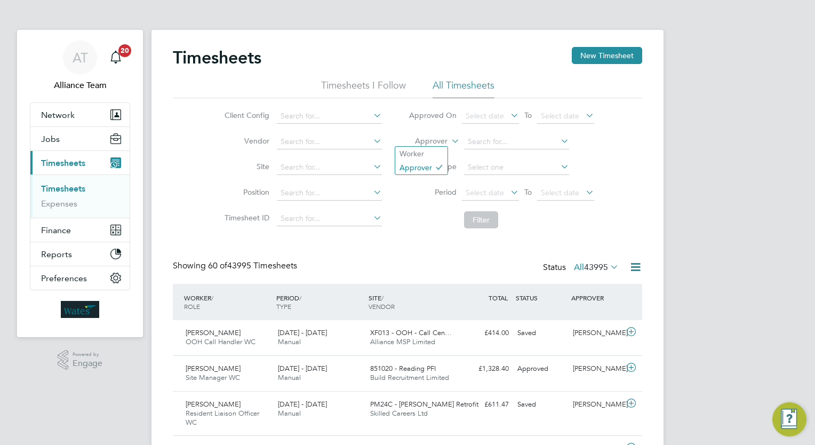
click at [424, 140] on label "Approver" at bounding box center [423, 141] width 48 height 11
click at [422, 154] on li "Worker" at bounding box center [421, 154] width 52 height 14
click at [503, 144] on input at bounding box center [516, 141] width 105 height 15
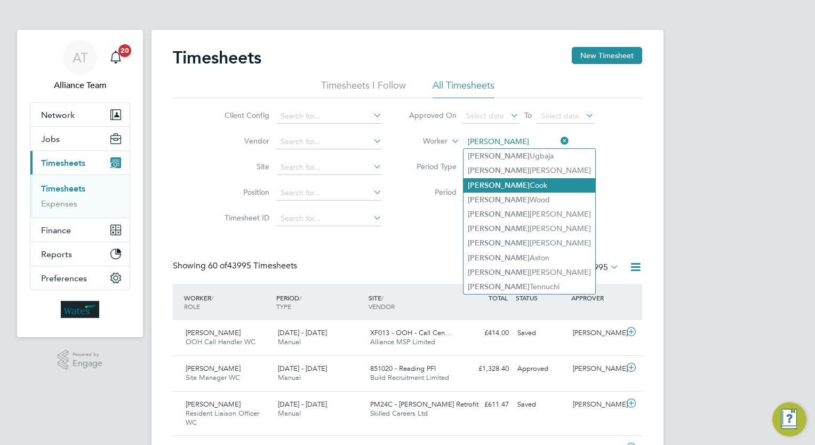
click at [511, 183] on li "[PERSON_NAME]" at bounding box center [529, 185] width 132 height 14
type input "[PERSON_NAME]"
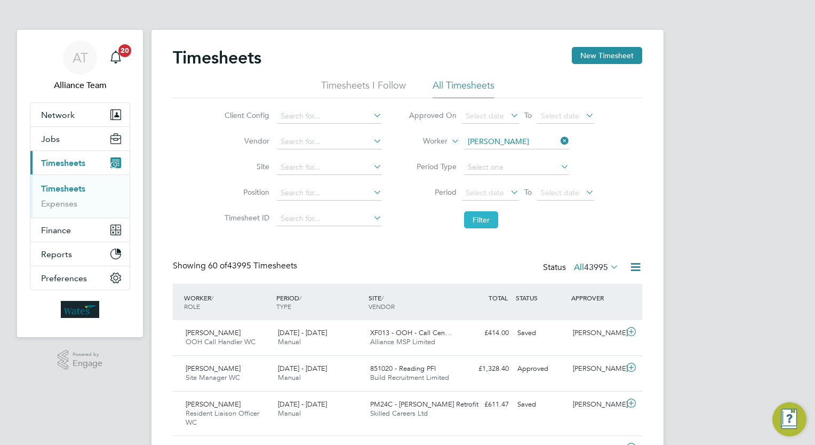
click at [479, 220] on button "Filter" at bounding box center [481, 219] width 34 height 17
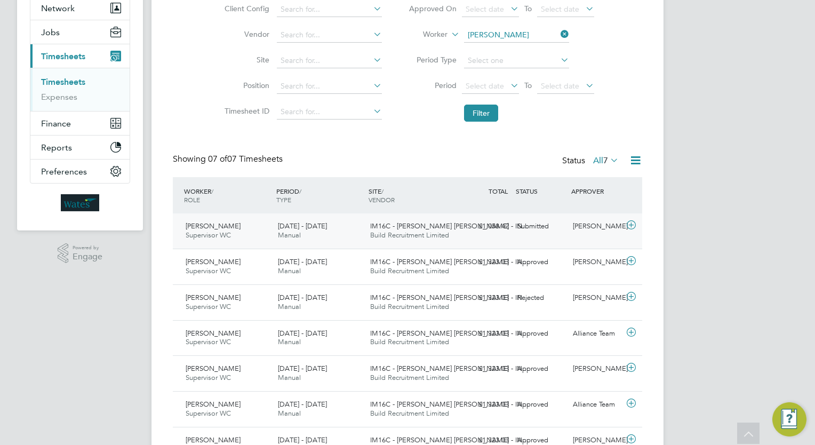
click at [540, 234] on div "Submitted" at bounding box center [540, 227] width 55 height 18
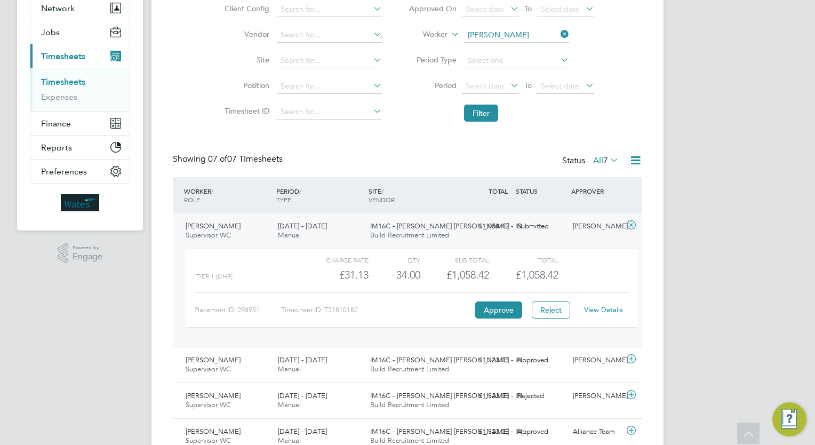
click at [604, 307] on link "View Details" at bounding box center [603, 309] width 39 height 9
